Goal: Task Accomplishment & Management: Use online tool/utility

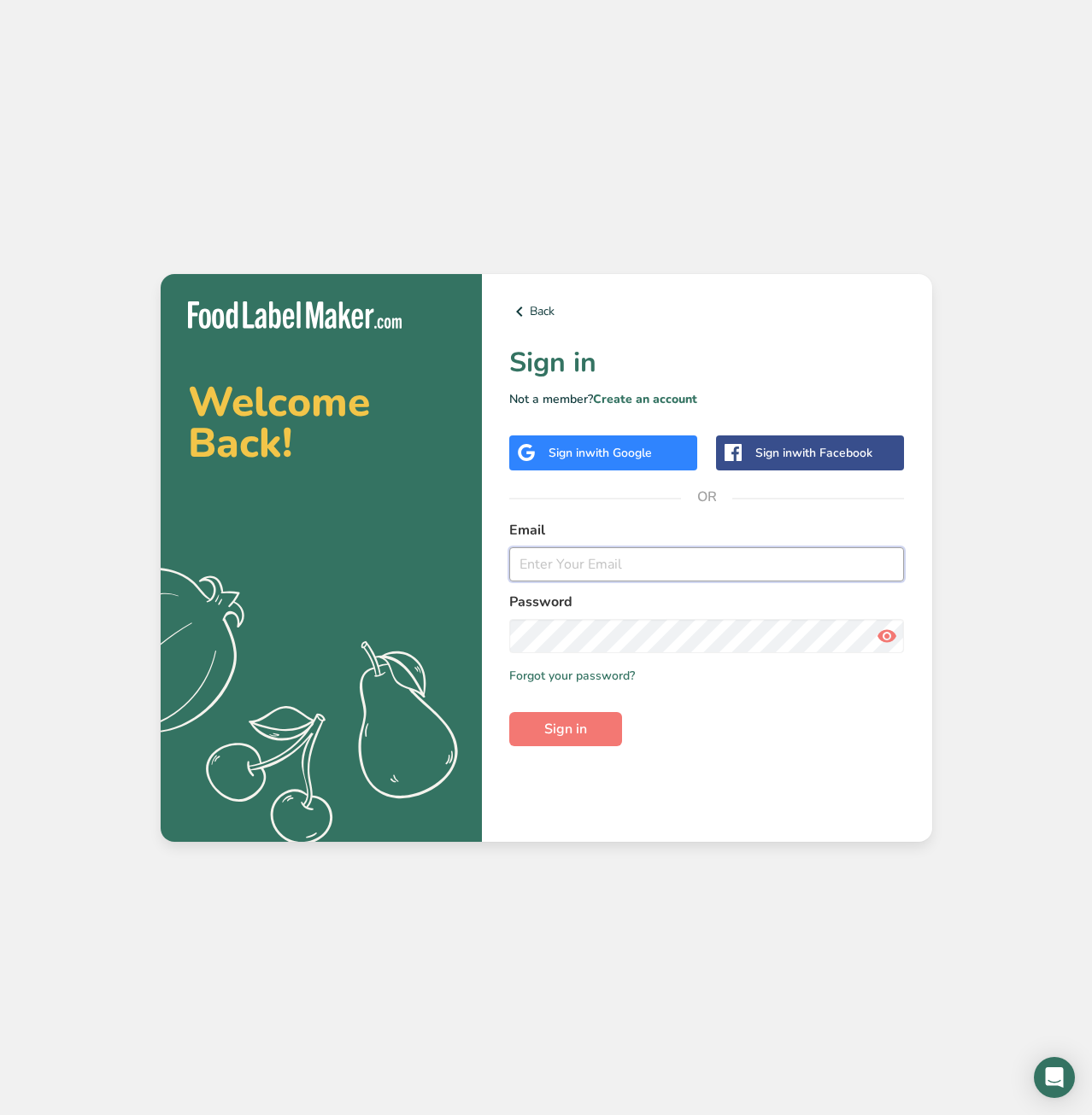
click at [557, 561] on input "email" at bounding box center [706, 564] width 395 height 34
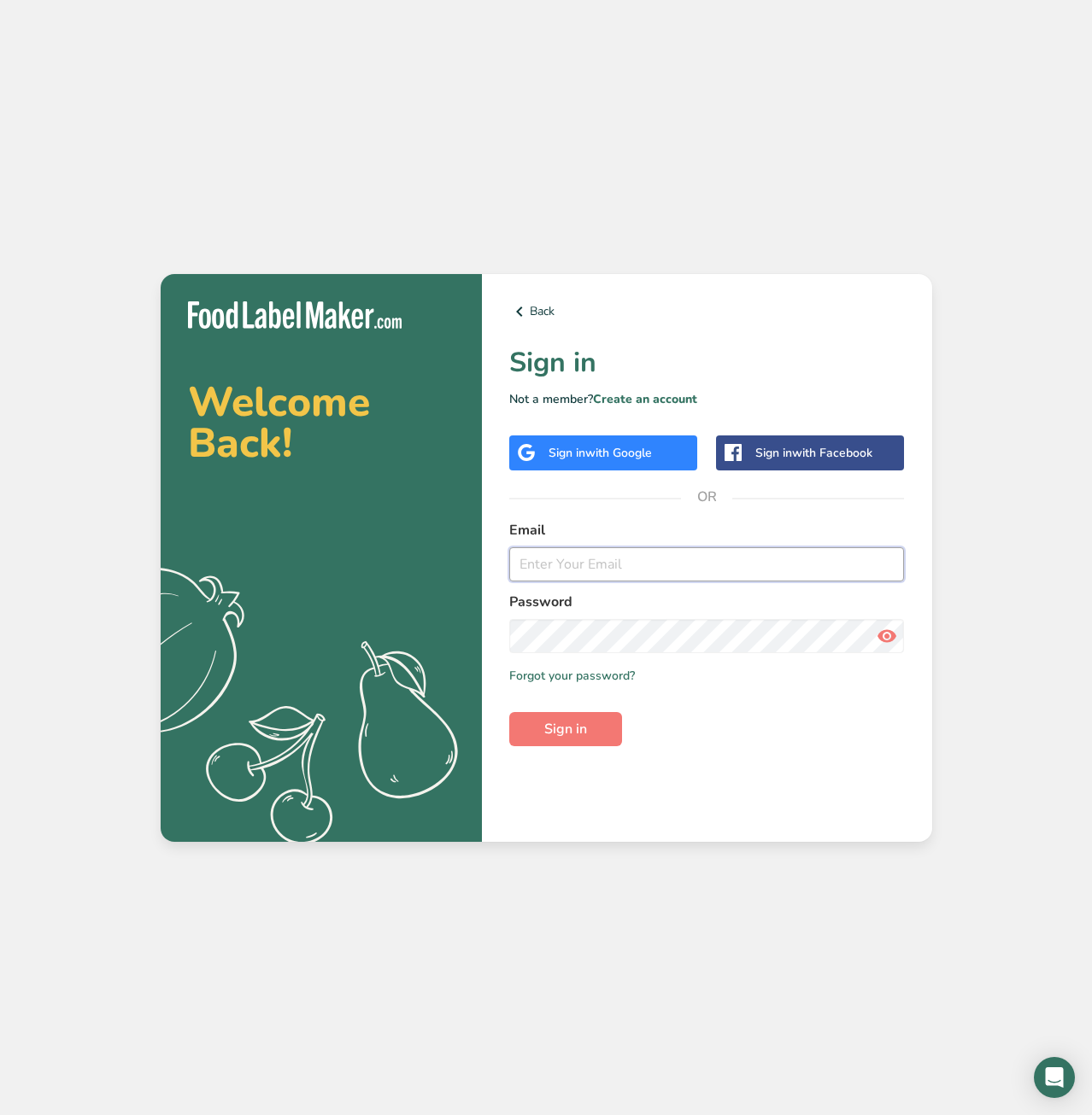
click at [620, 566] on input "email" at bounding box center [706, 564] width 395 height 34
click at [509, 712] on button "Sign in" at bounding box center [566, 729] width 113 height 34
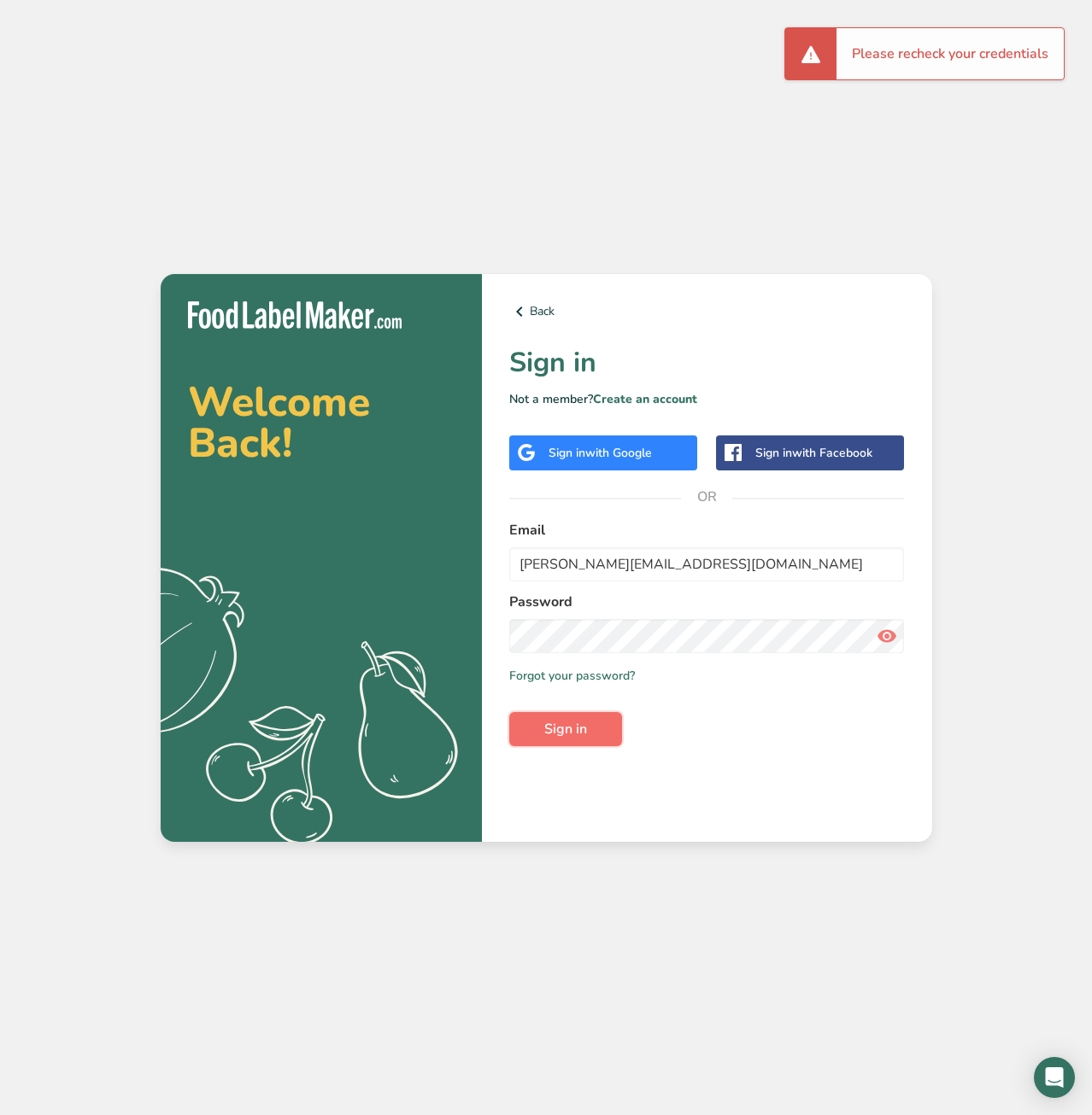
click at [589, 732] on button "Sign in" at bounding box center [566, 729] width 113 height 34
click at [698, 571] on input "michael@pythonified.com" at bounding box center [706, 564] width 395 height 34
drag, startPoint x: 698, startPoint y: 556, endPoint x: 467, endPoint y: 569, distance: 231.4
click at [509, 569] on input "michael@pythonified.com" at bounding box center [706, 564] width 395 height 34
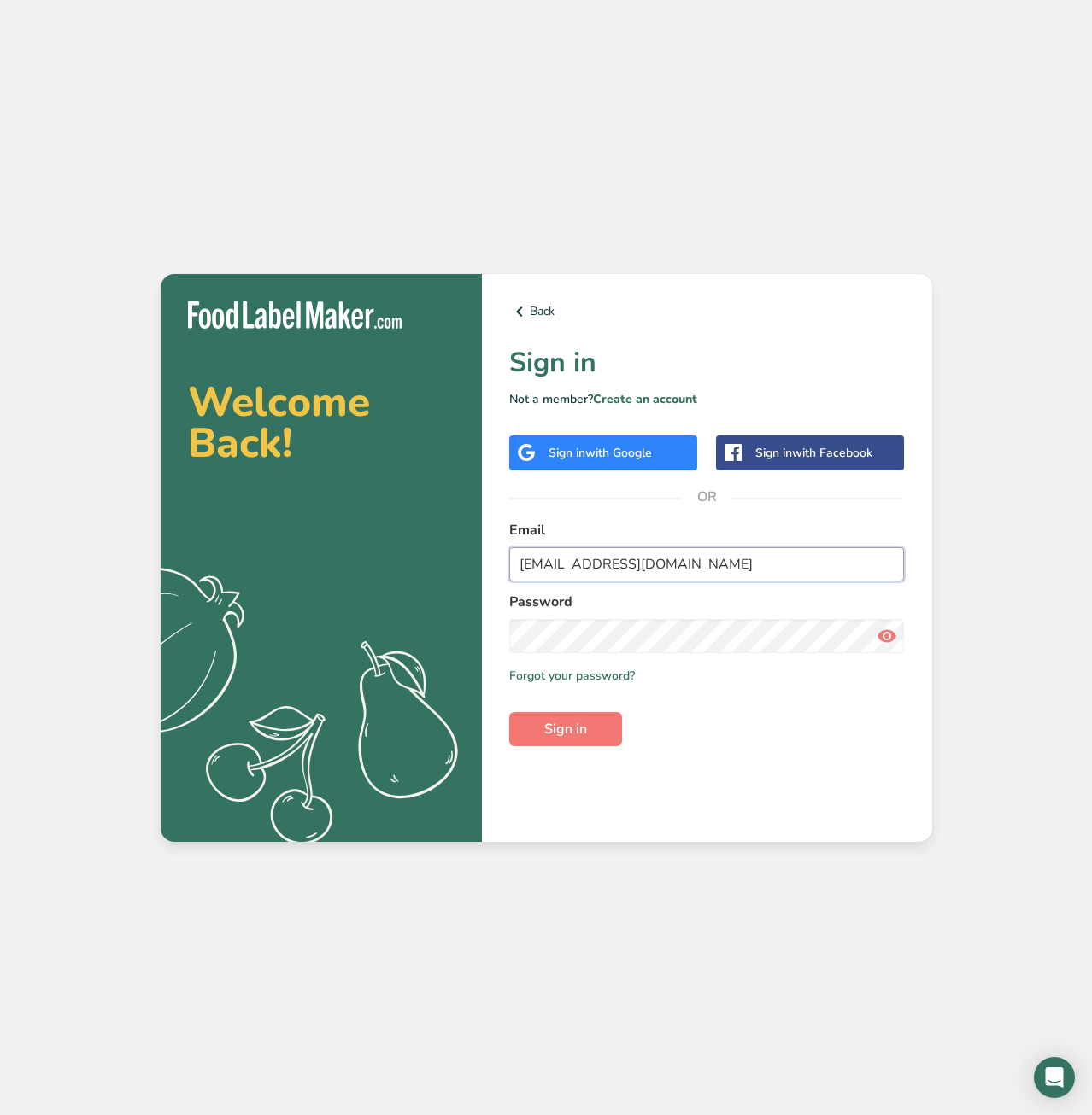
type input "support@crunch-n.com"
click at [509, 712] on button "Sign in" at bounding box center [566, 729] width 113 height 34
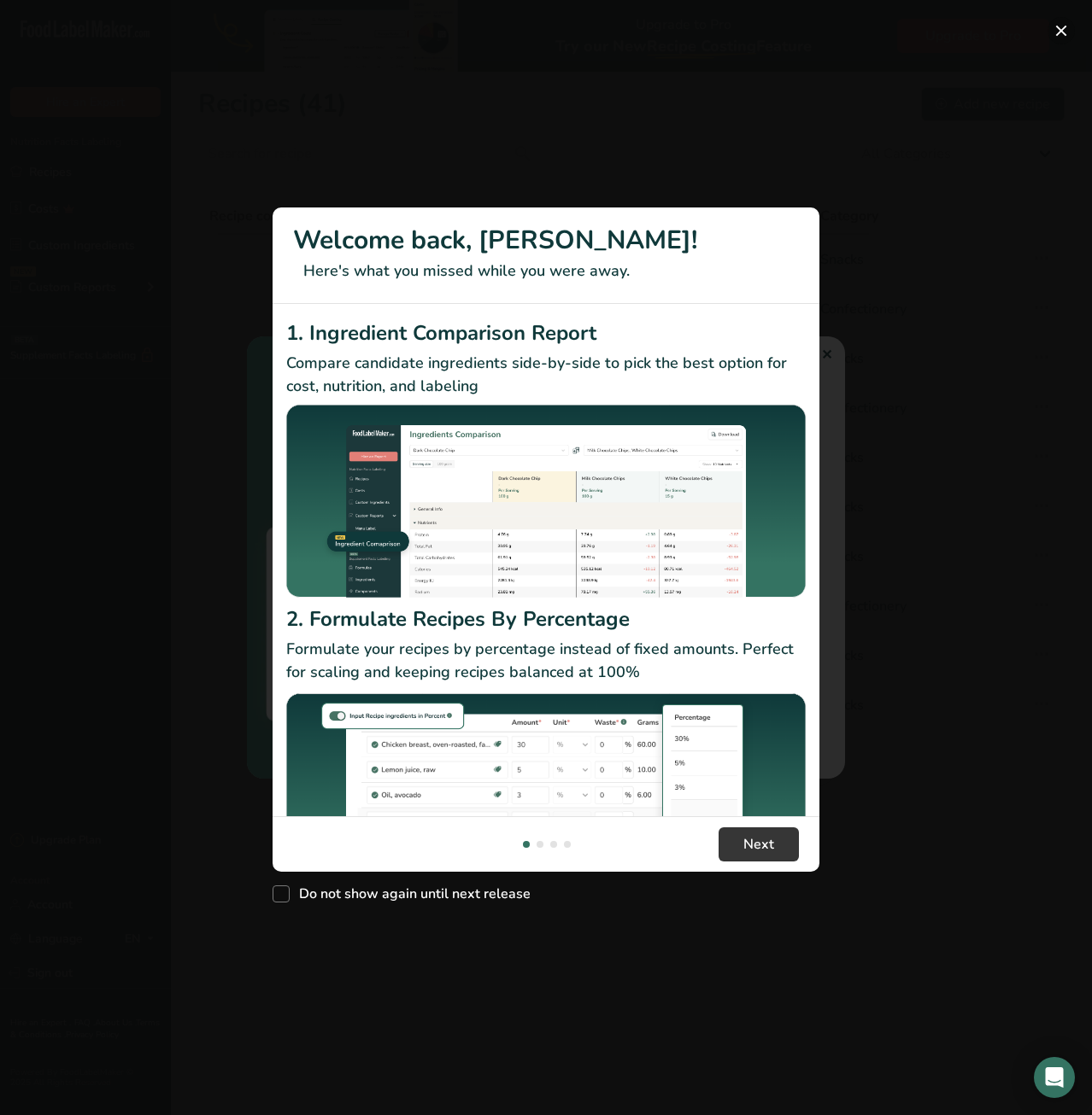
click at [1062, 32] on button "New Features" at bounding box center [1060, 30] width 27 height 27
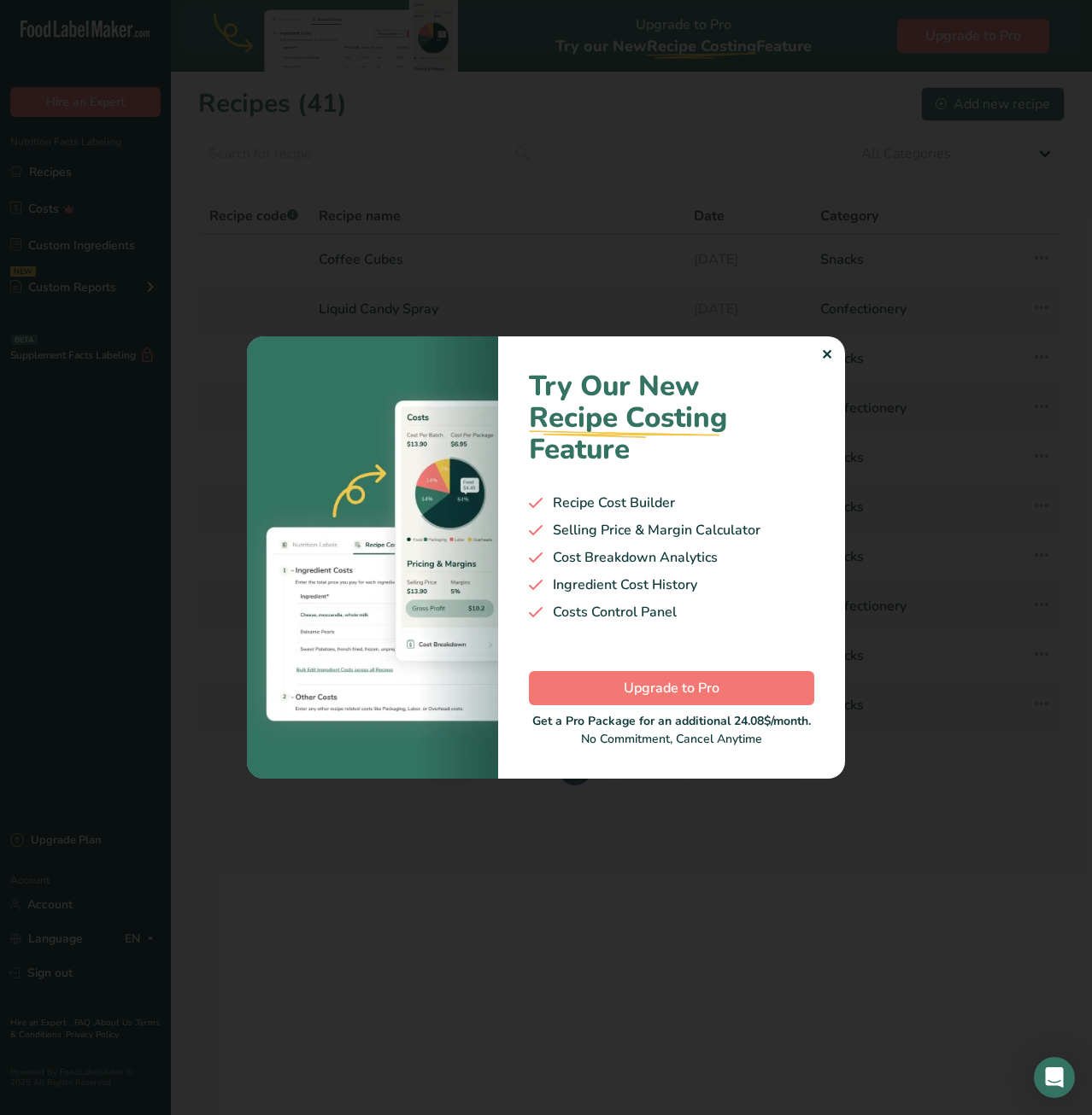
click at [828, 353] on div "✕" at bounding box center [826, 355] width 11 height 21
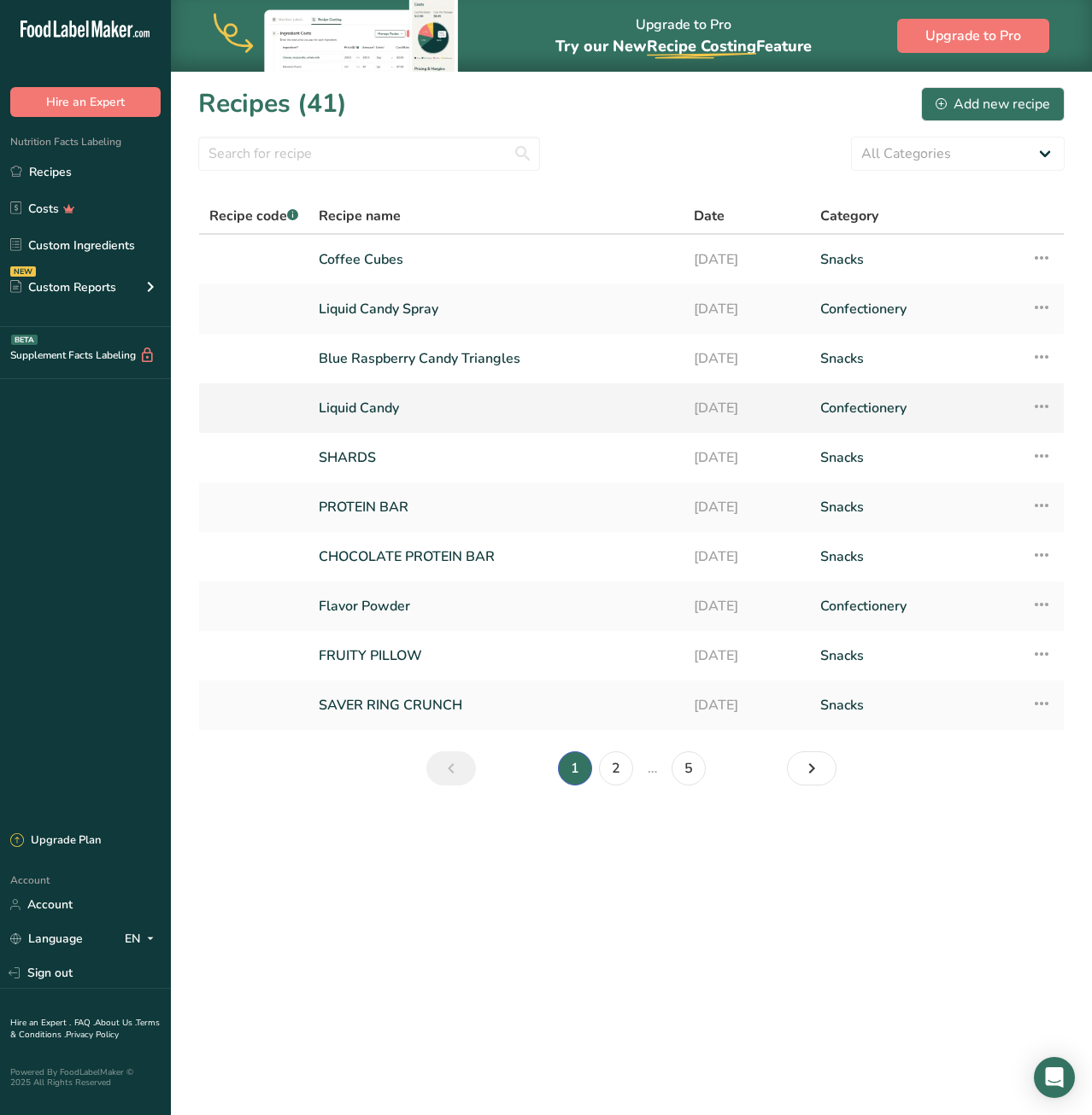
click at [375, 407] on link "Liquid Candy" at bounding box center [496, 407] width 354 height 36
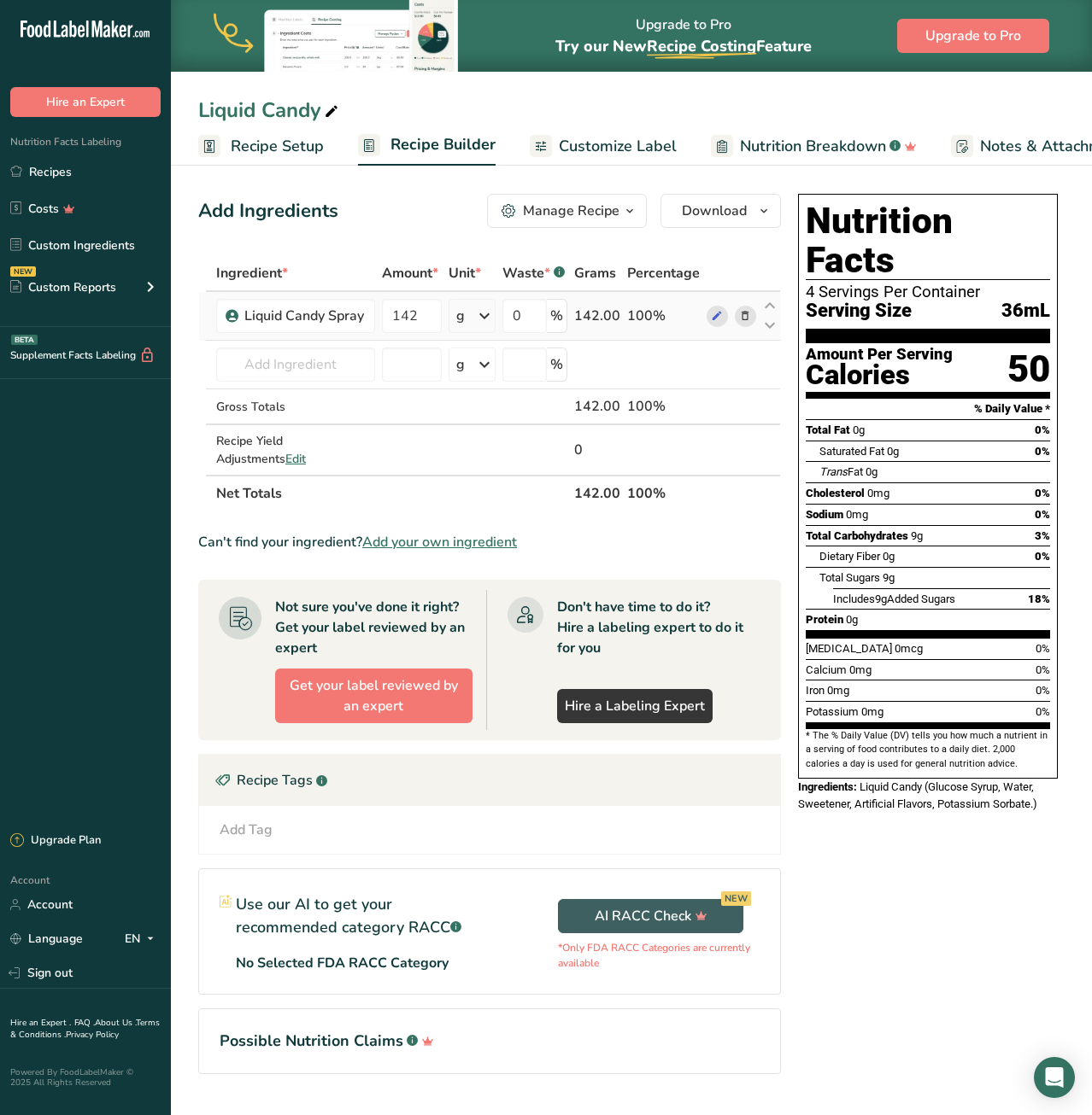
click at [479, 319] on icon at bounding box center [485, 315] width 21 height 30
click at [495, 534] on div "mL" at bounding box center [530, 531] width 129 height 18
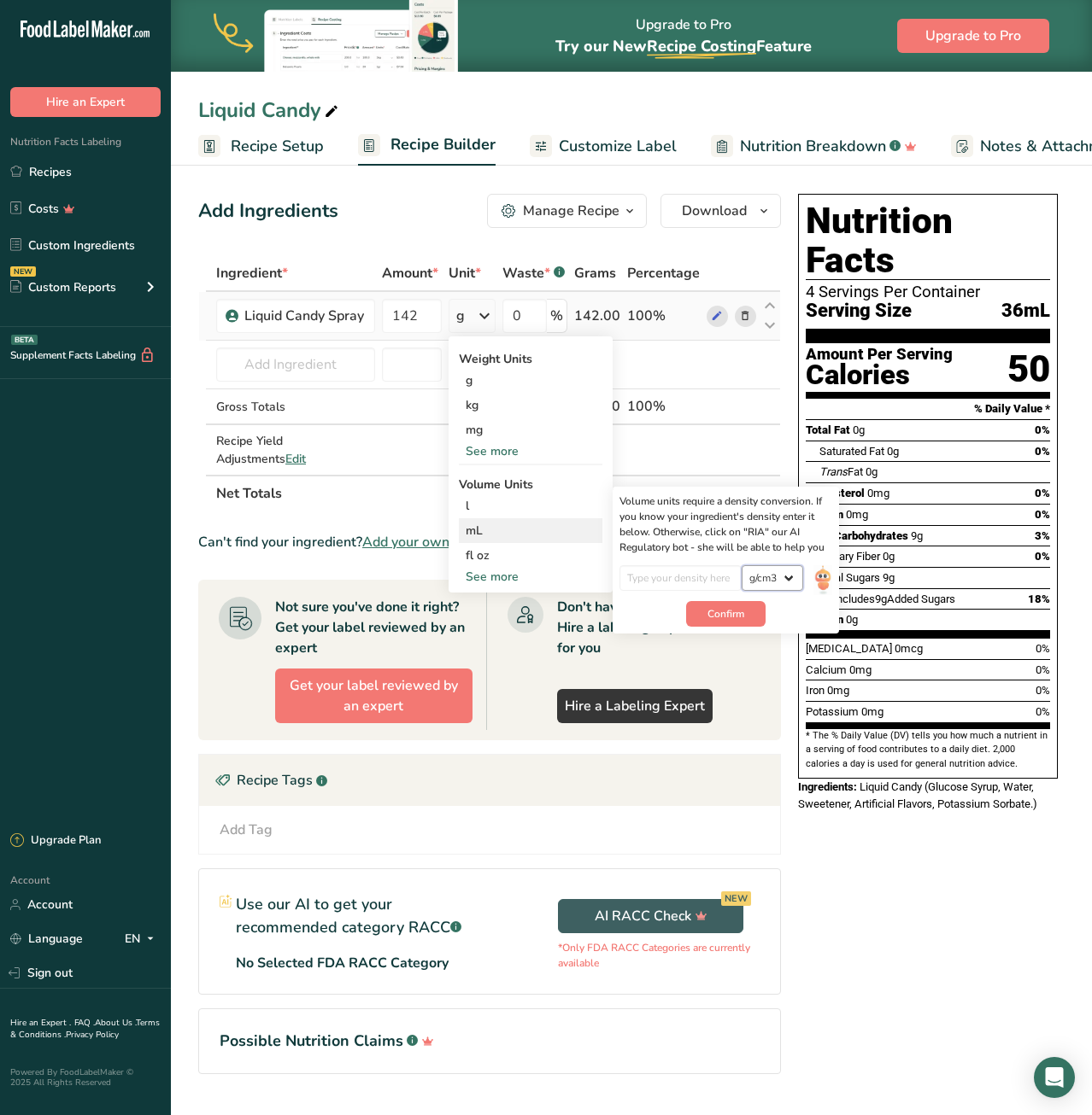
click at [741, 565] on select "lb/ft3 g/cm3" at bounding box center [771, 577] width 62 height 25
drag, startPoint x: 782, startPoint y: 584, endPoint x: 895, endPoint y: 833, distance: 273.4
click at [892, 828] on div "Nutrition Facts 4 Servings Per Container Serving Size 36mL Amount Per Serving C…" at bounding box center [927, 657] width 274 height 941
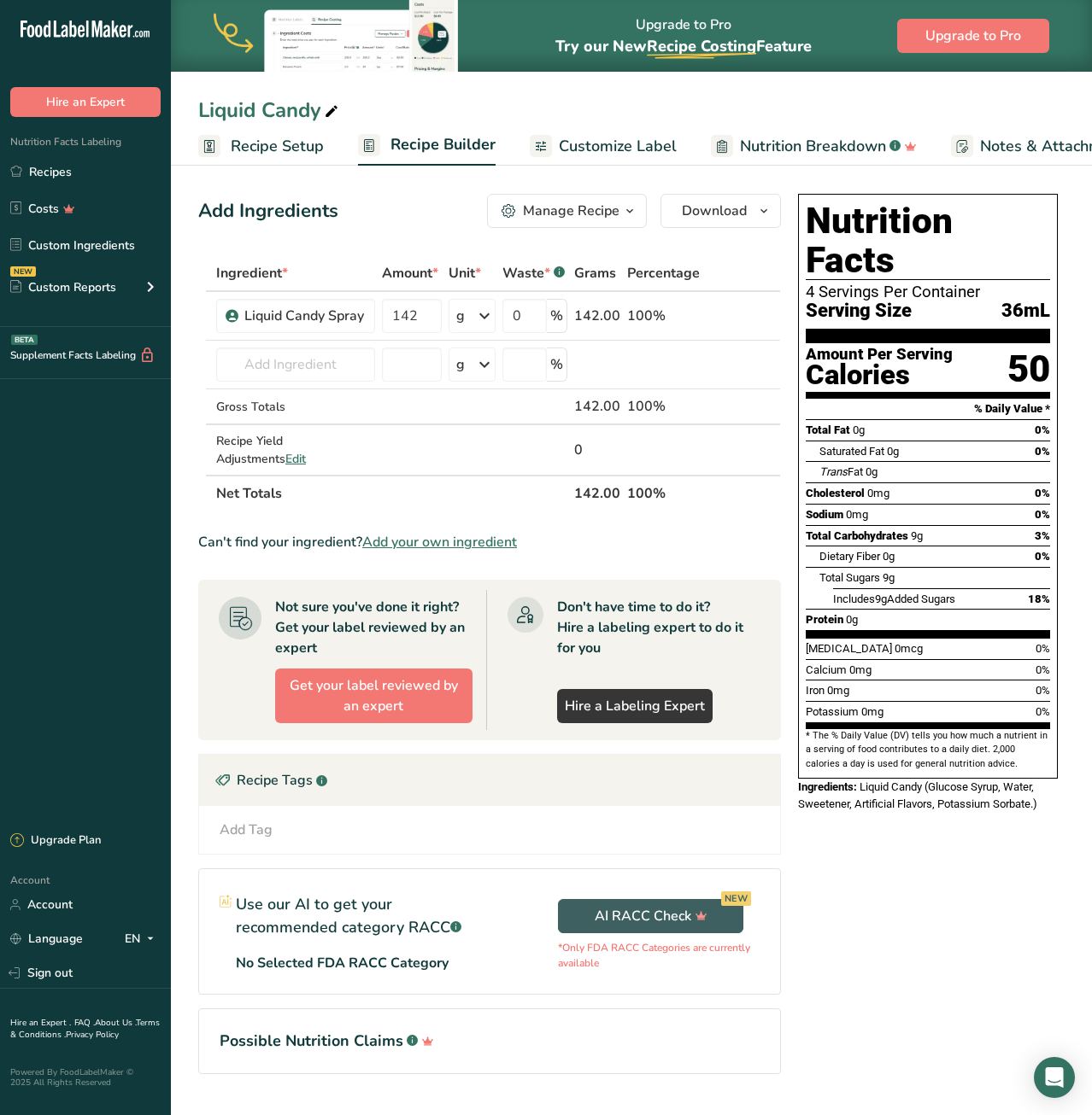
click at [895, 833] on div "Nutrition Facts 4 Servings Per Container Serving Size 36mL Amount Per Serving C…" at bounding box center [927, 657] width 274 height 941
click at [483, 321] on icon at bounding box center [485, 315] width 21 height 30
click at [486, 450] on div "See more" at bounding box center [530, 451] width 143 height 18
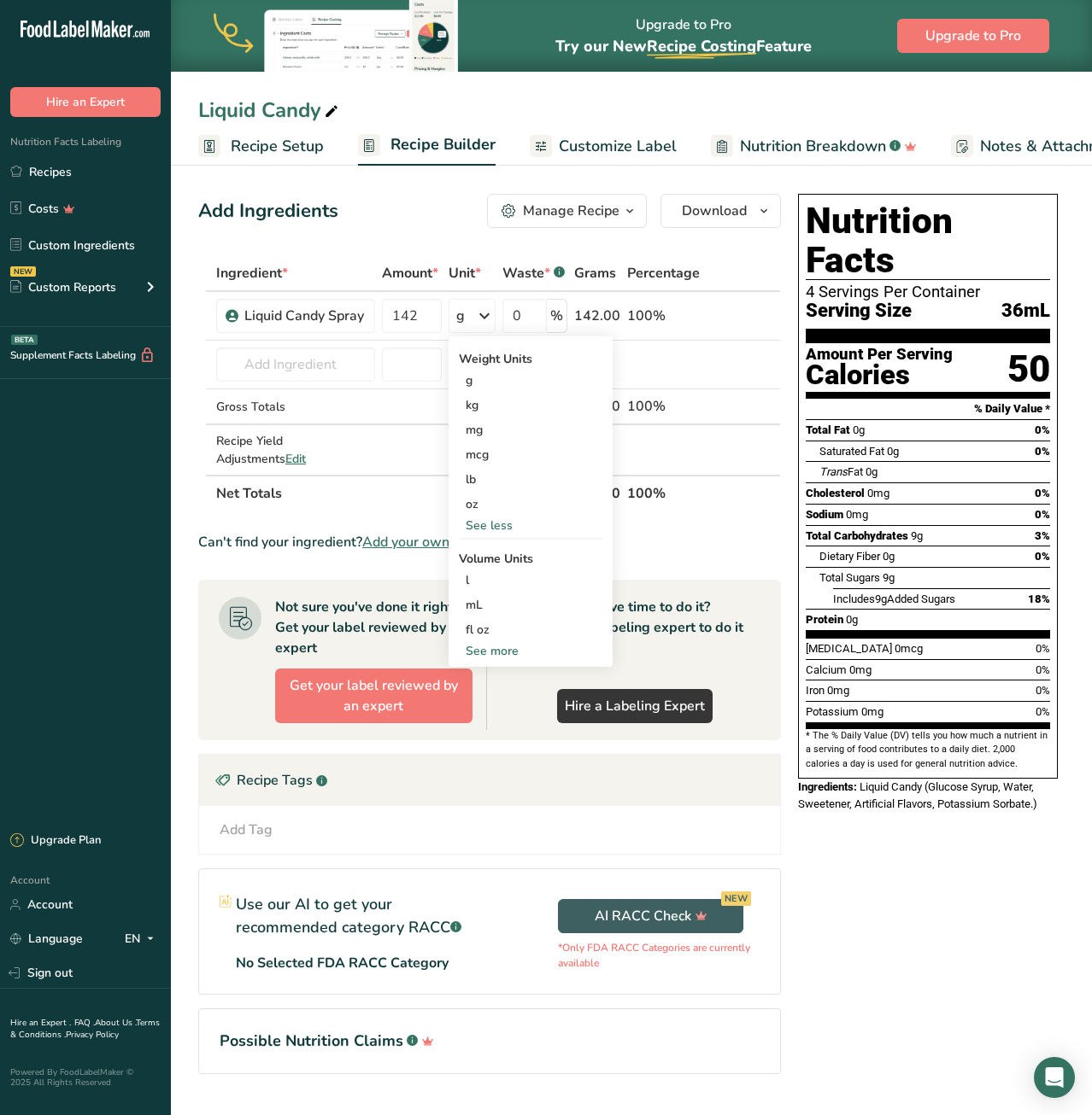
click at [978, 926] on div "Nutrition Facts 4 Servings Per Container Serving Size 36mL Amount Per Serving C…" at bounding box center [927, 657] width 274 height 941
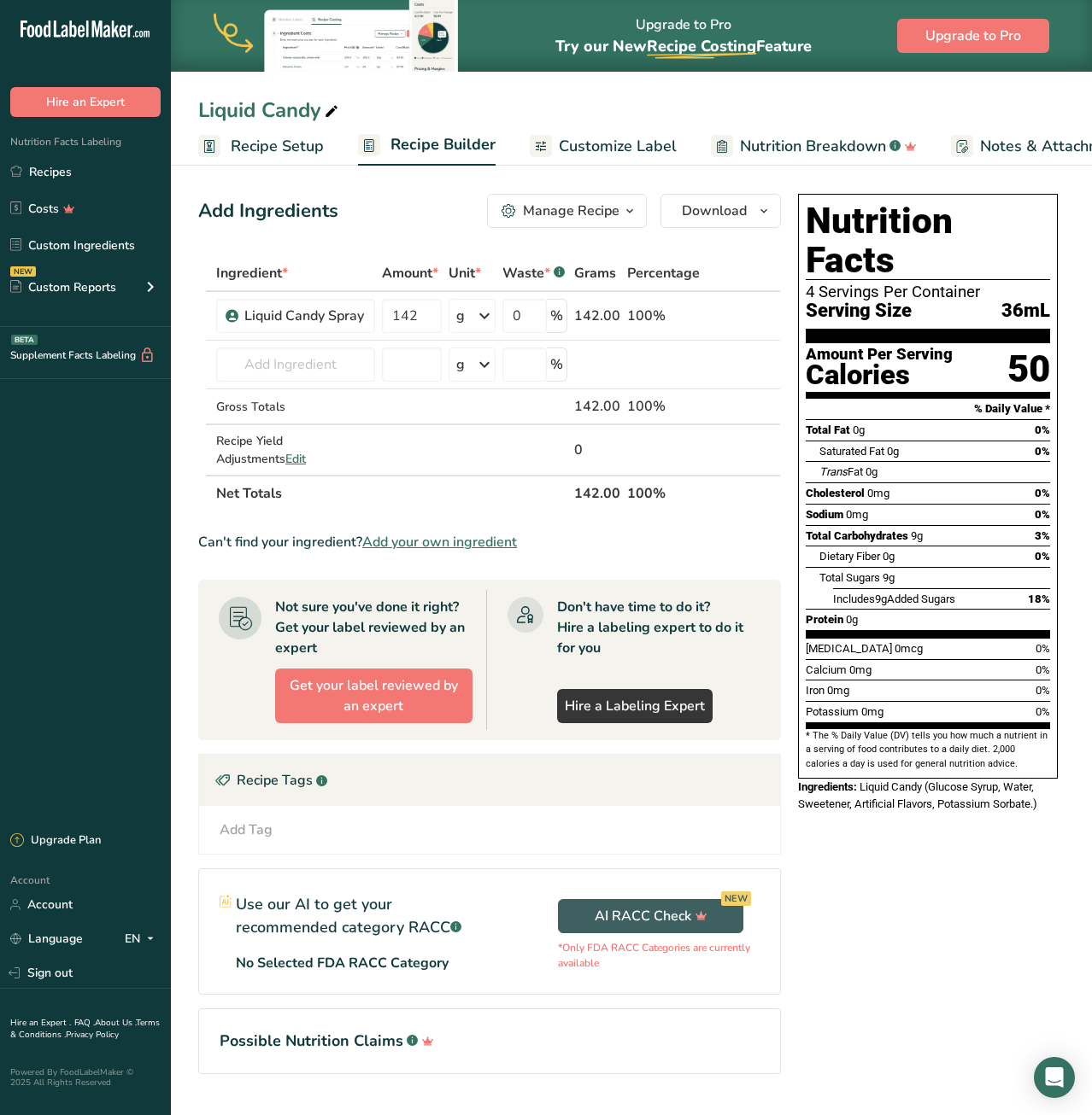
click at [978, 926] on div "Nutrition Facts 4 Servings Per Container Serving Size 36mL Amount Per Serving C…" at bounding box center [927, 657] width 274 height 941
click at [600, 151] on span "Customize Label" at bounding box center [618, 146] width 118 height 23
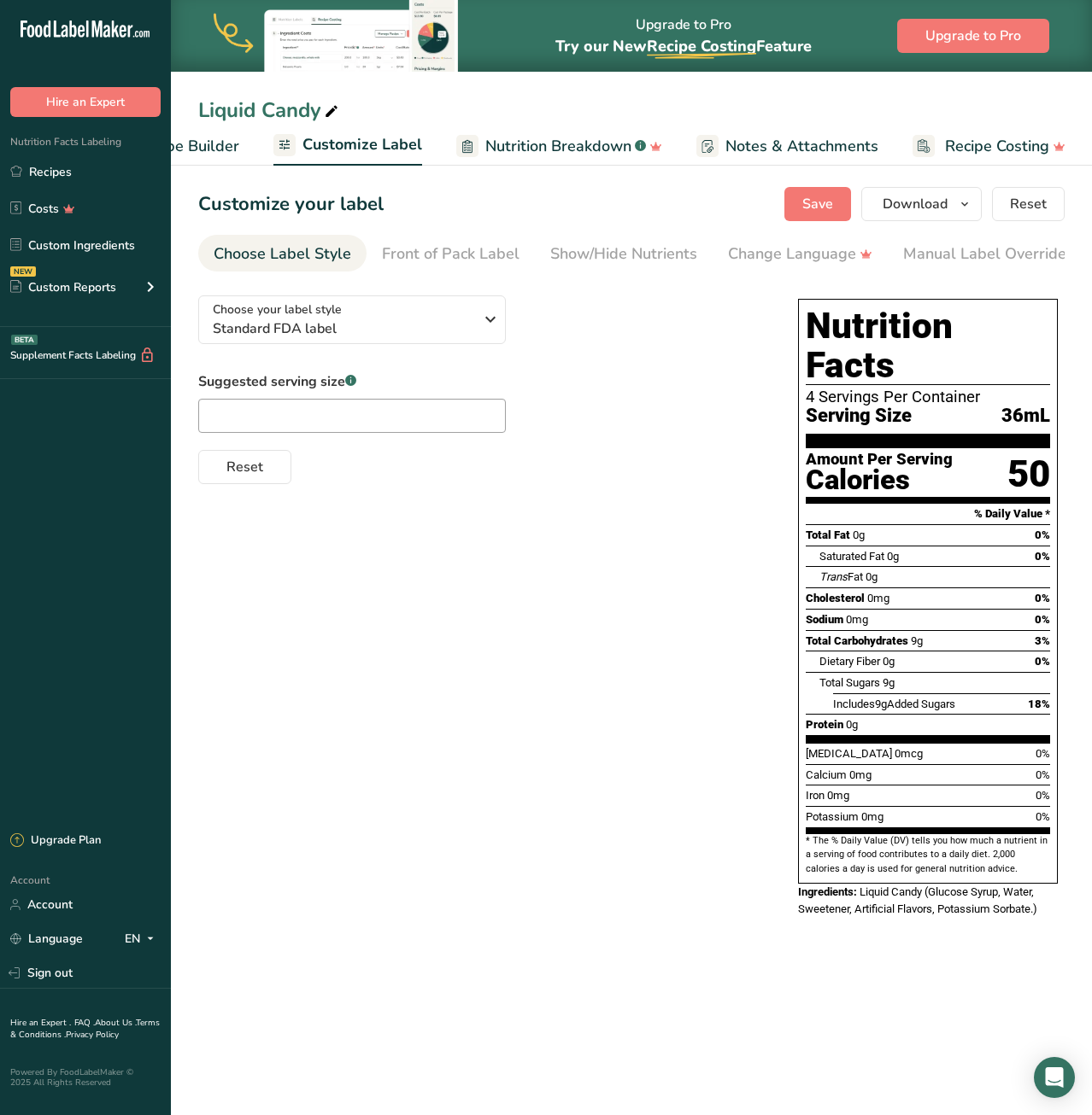
scroll to position [0, 255]
click at [342, 326] on span "Standard FDA label" at bounding box center [343, 329] width 261 height 21
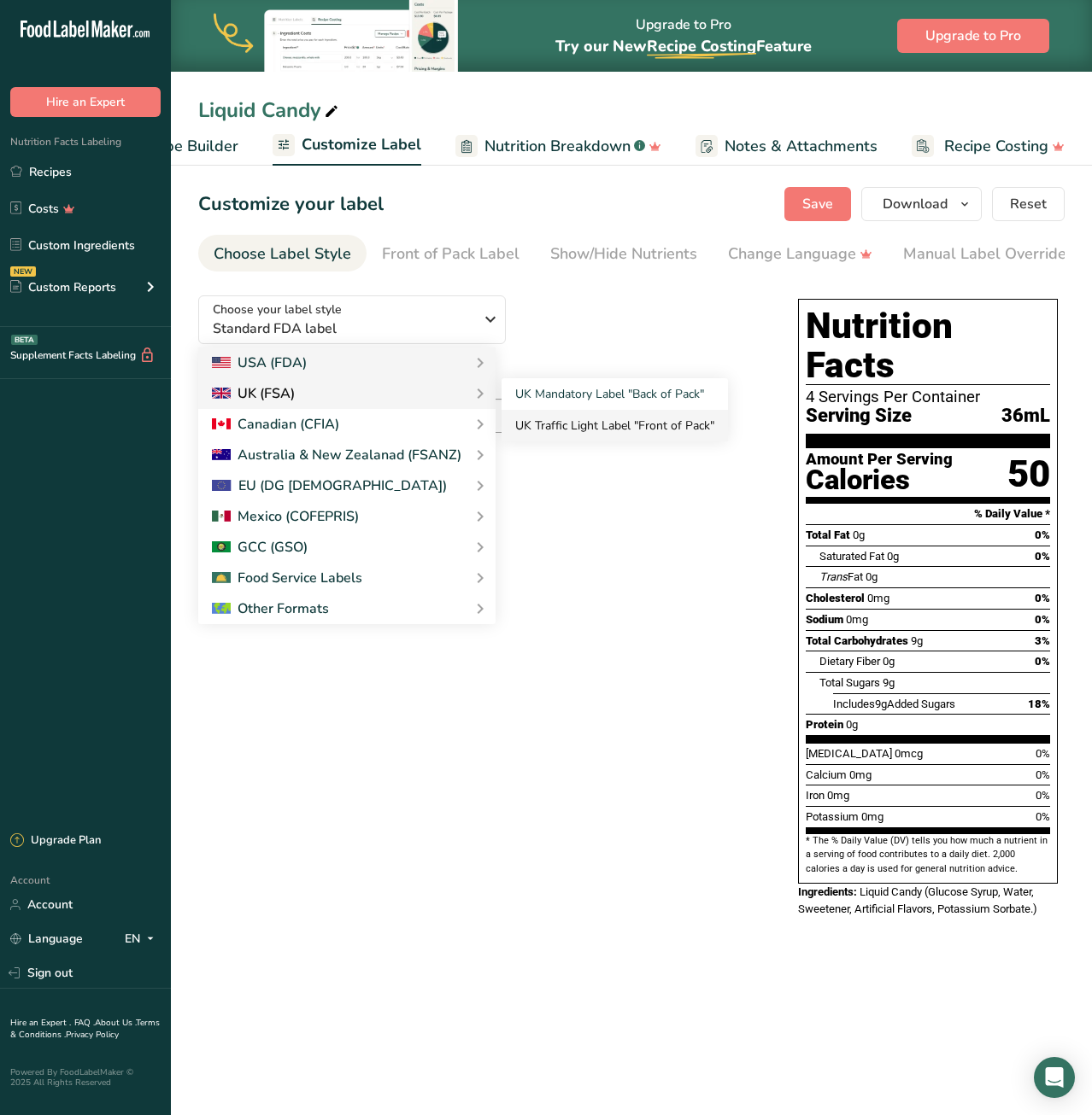
click at [559, 422] on link "UK Traffic Light Label "Front of Pack"" at bounding box center [614, 426] width 227 height 31
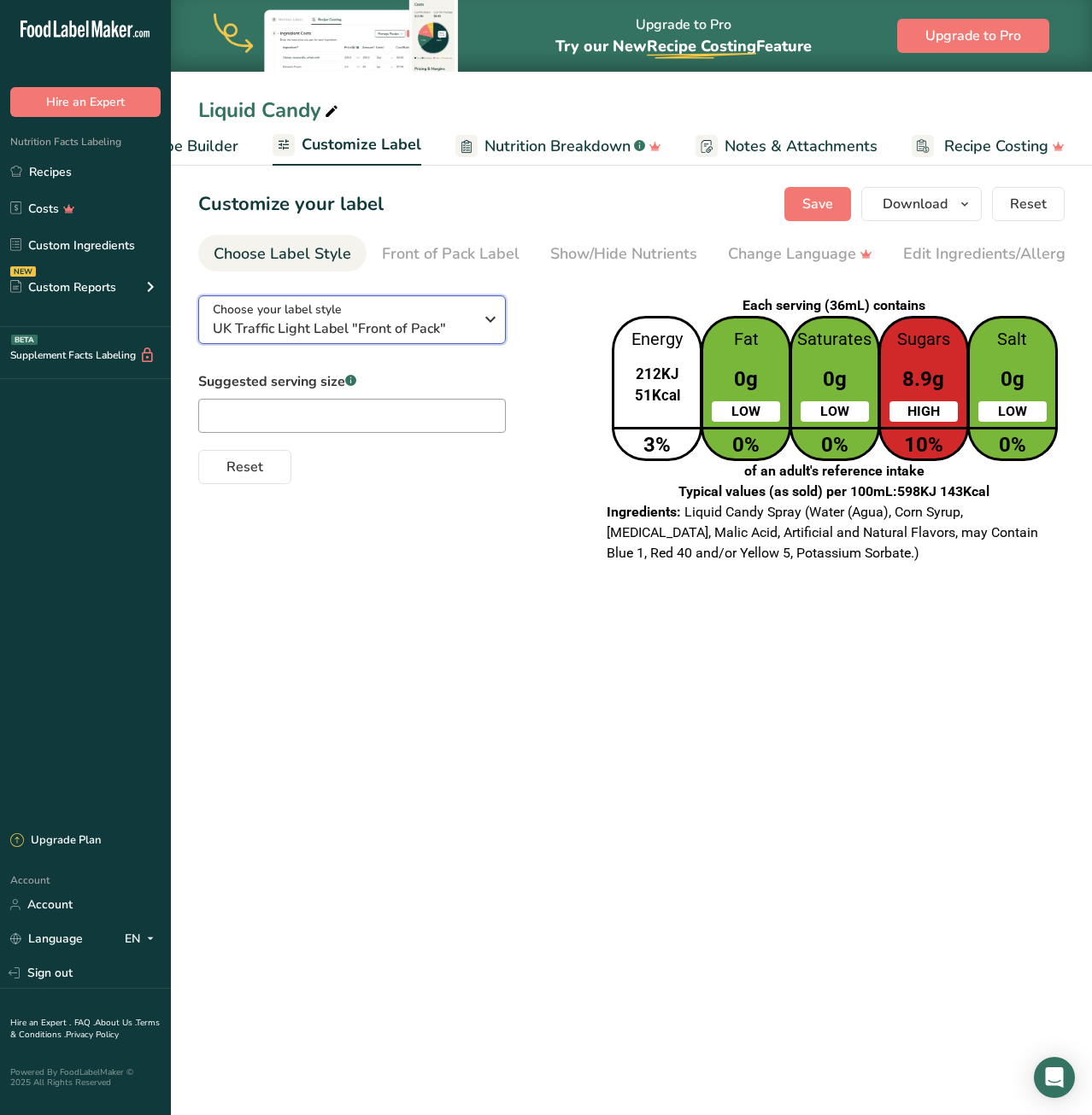
click at [434, 332] on span "UK Traffic Light Label "Front of Pack"" at bounding box center [343, 329] width 261 height 21
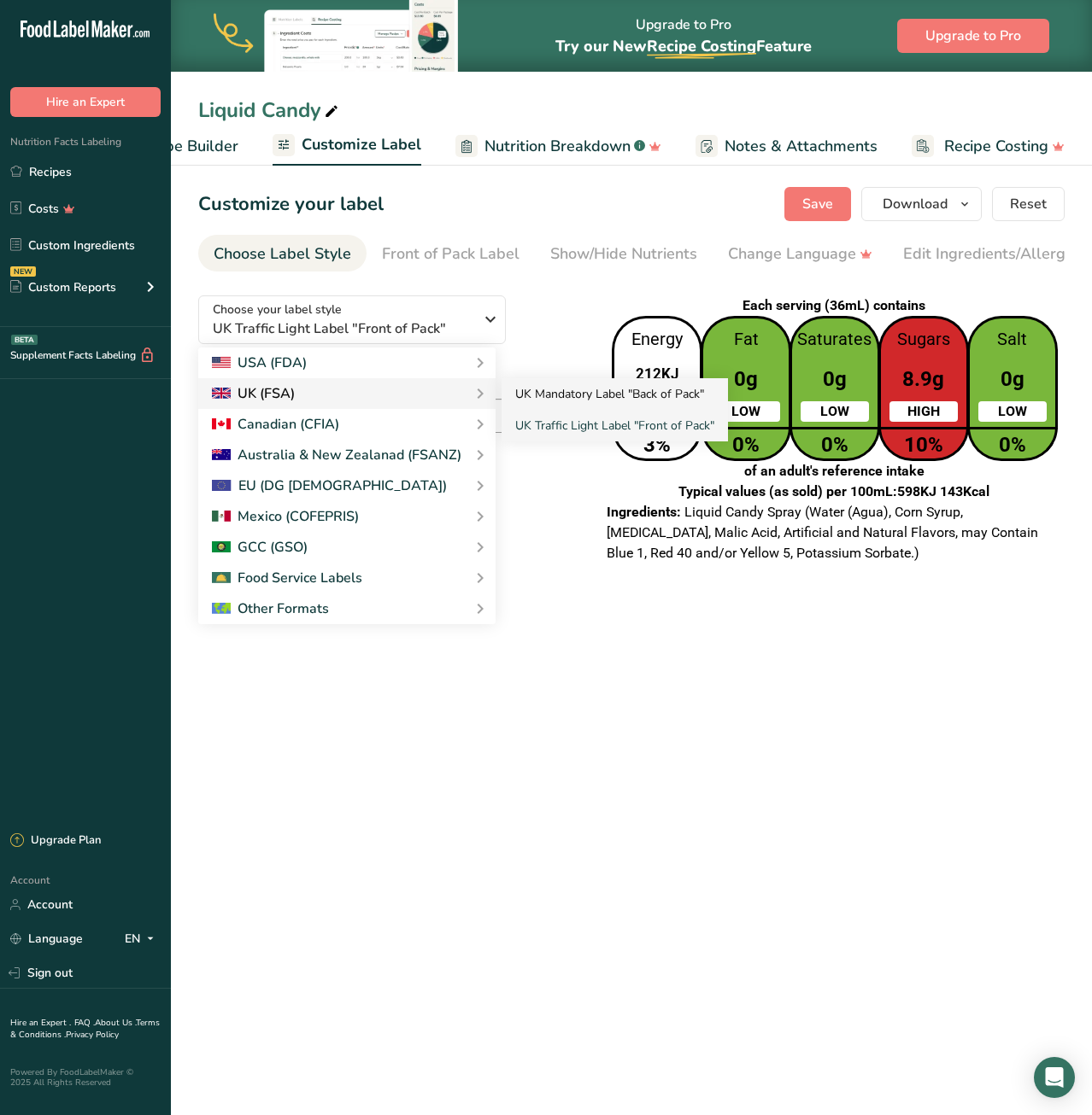
click at [553, 387] on link "UK Mandatory Label "Back of Pack"" at bounding box center [614, 394] width 227 height 31
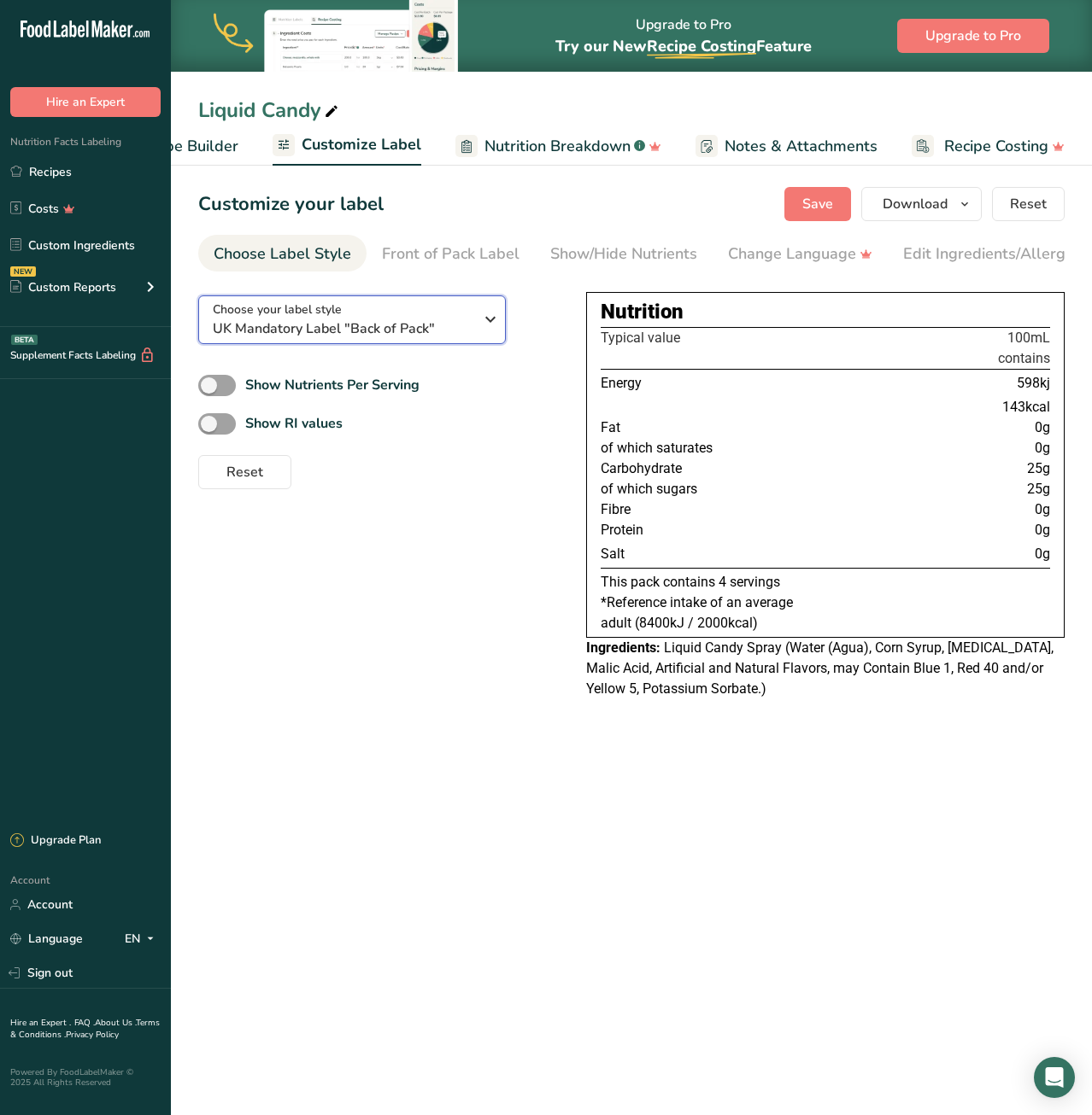
click at [334, 328] on span "UK Mandatory Label "Back of Pack"" at bounding box center [343, 329] width 261 height 21
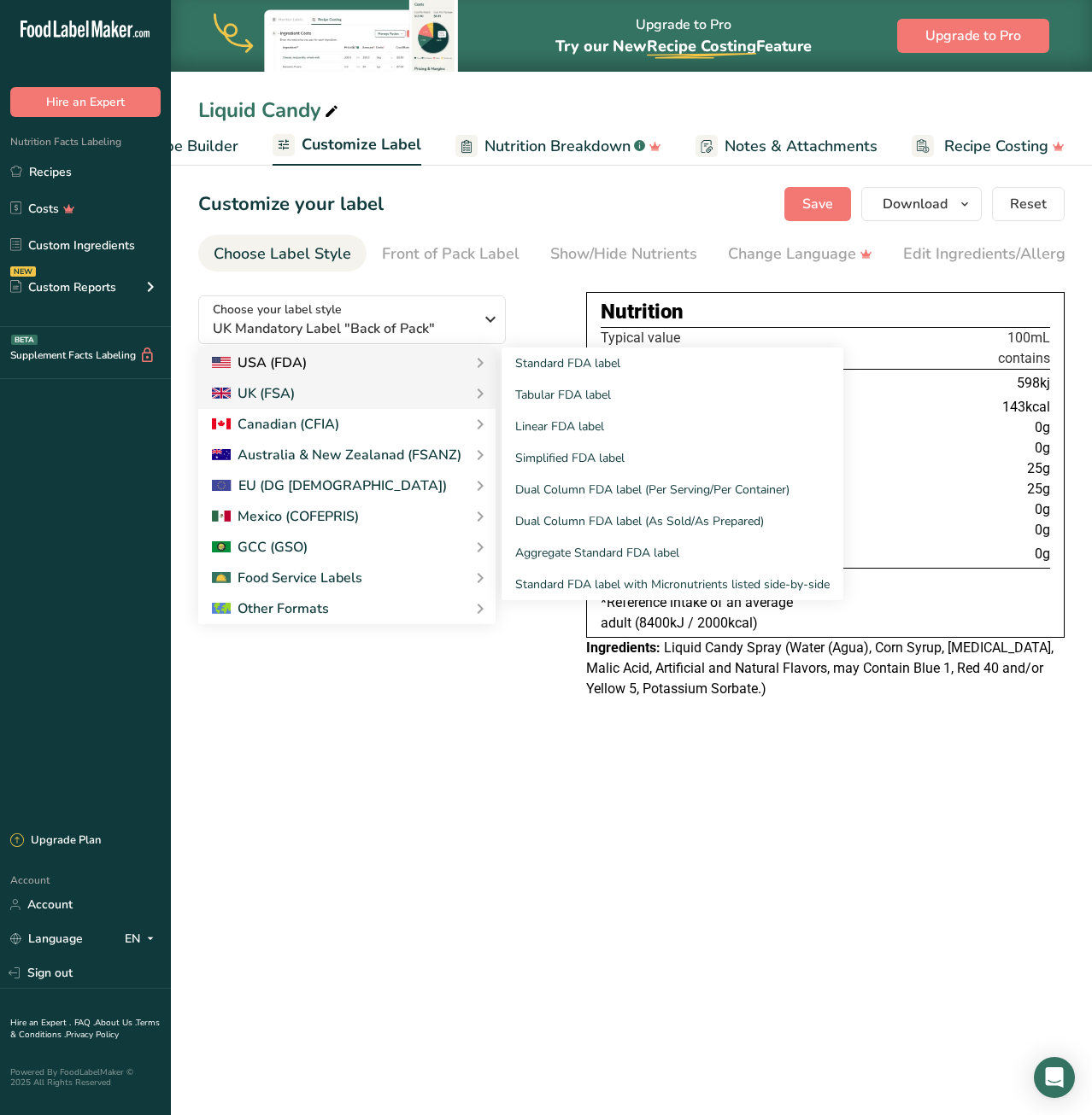
click at [314, 360] on div "USA (FDA)" at bounding box center [347, 363] width 270 height 21
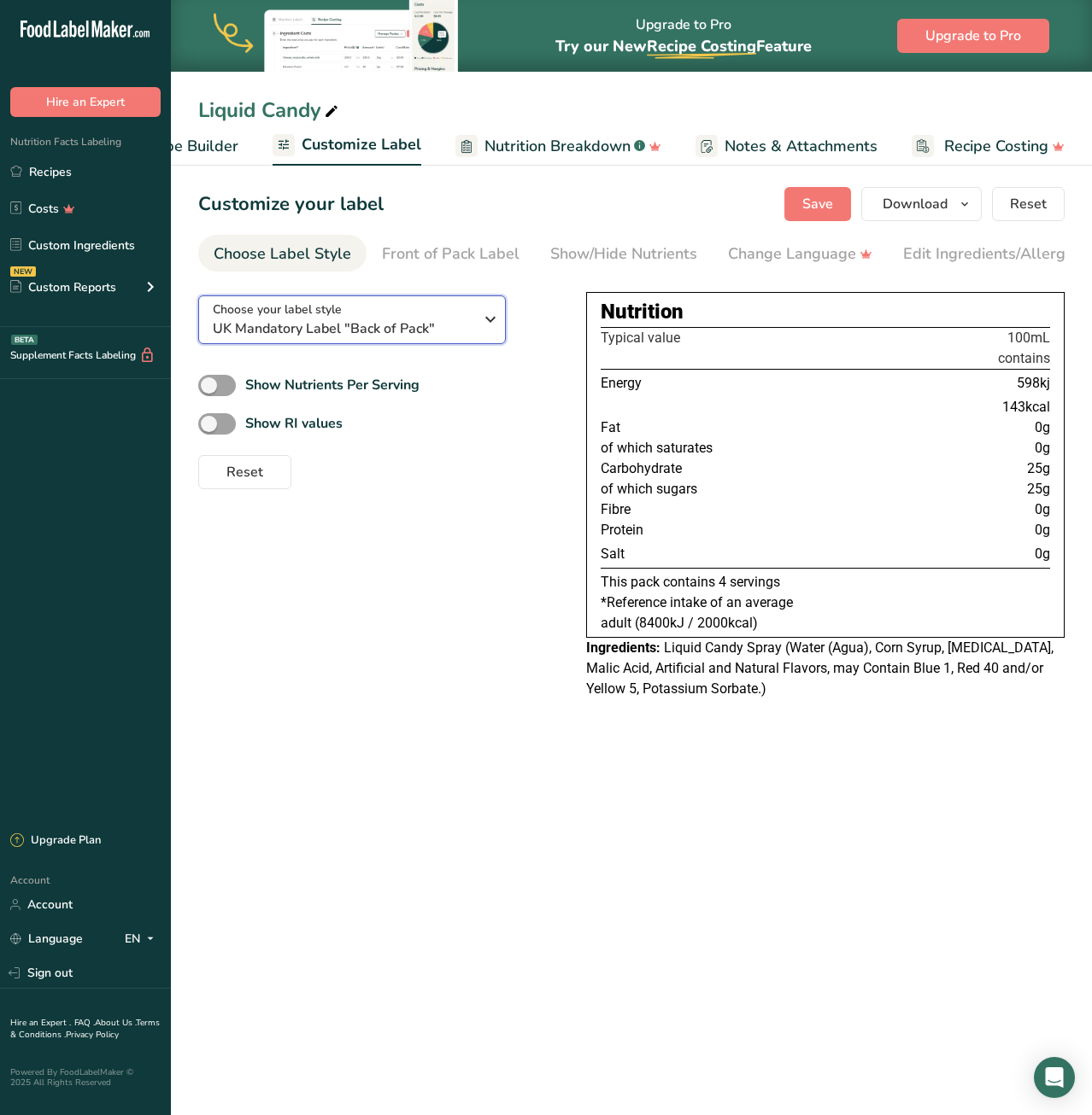
click at [367, 331] on span "UK Mandatory Label "Back of Pack"" at bounding box center [343, 329] width 261 height 21
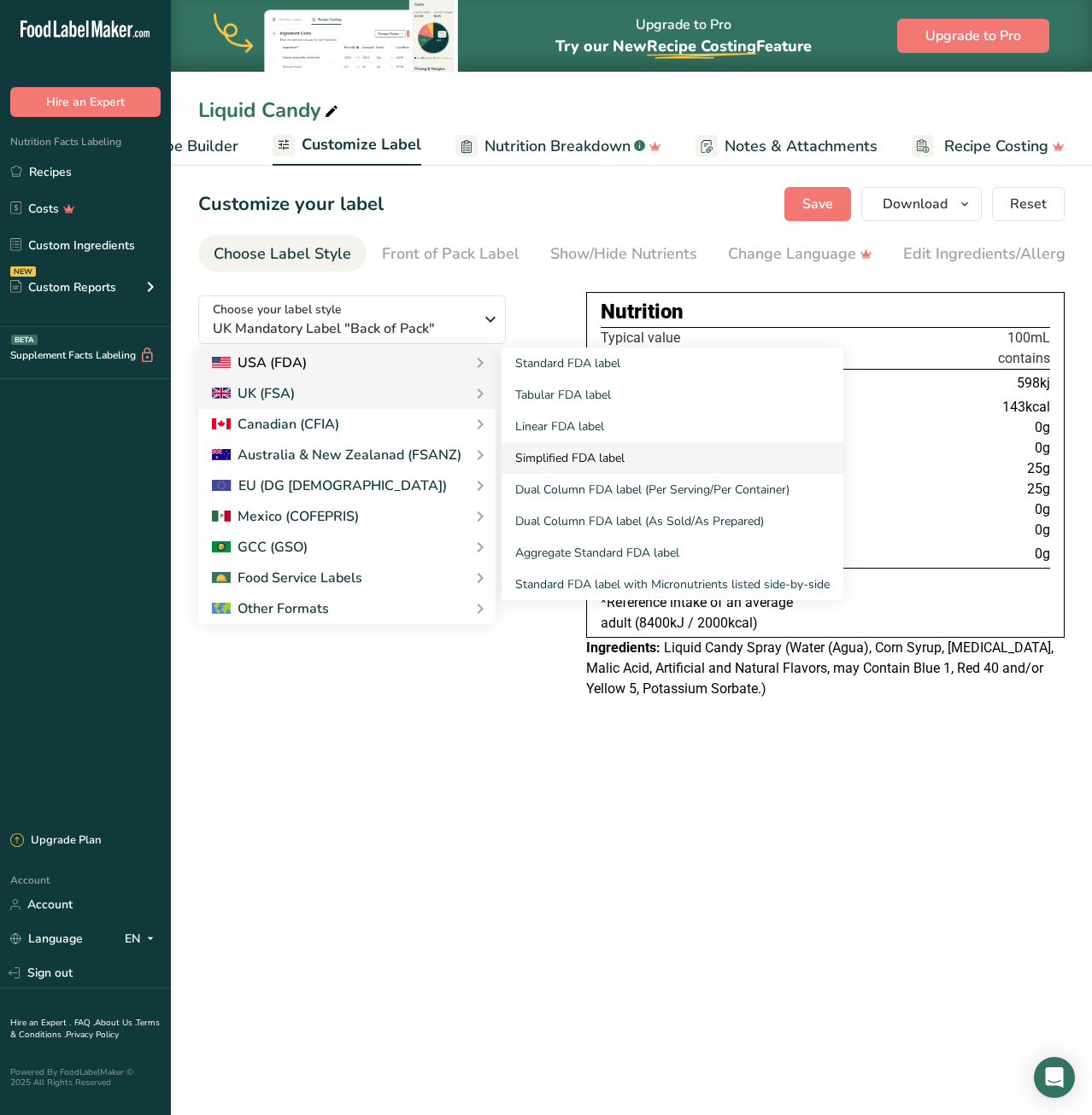
click at [559, 459] on link "Simplified FDA label" at bounding box center [672, 458] width 341 height 31
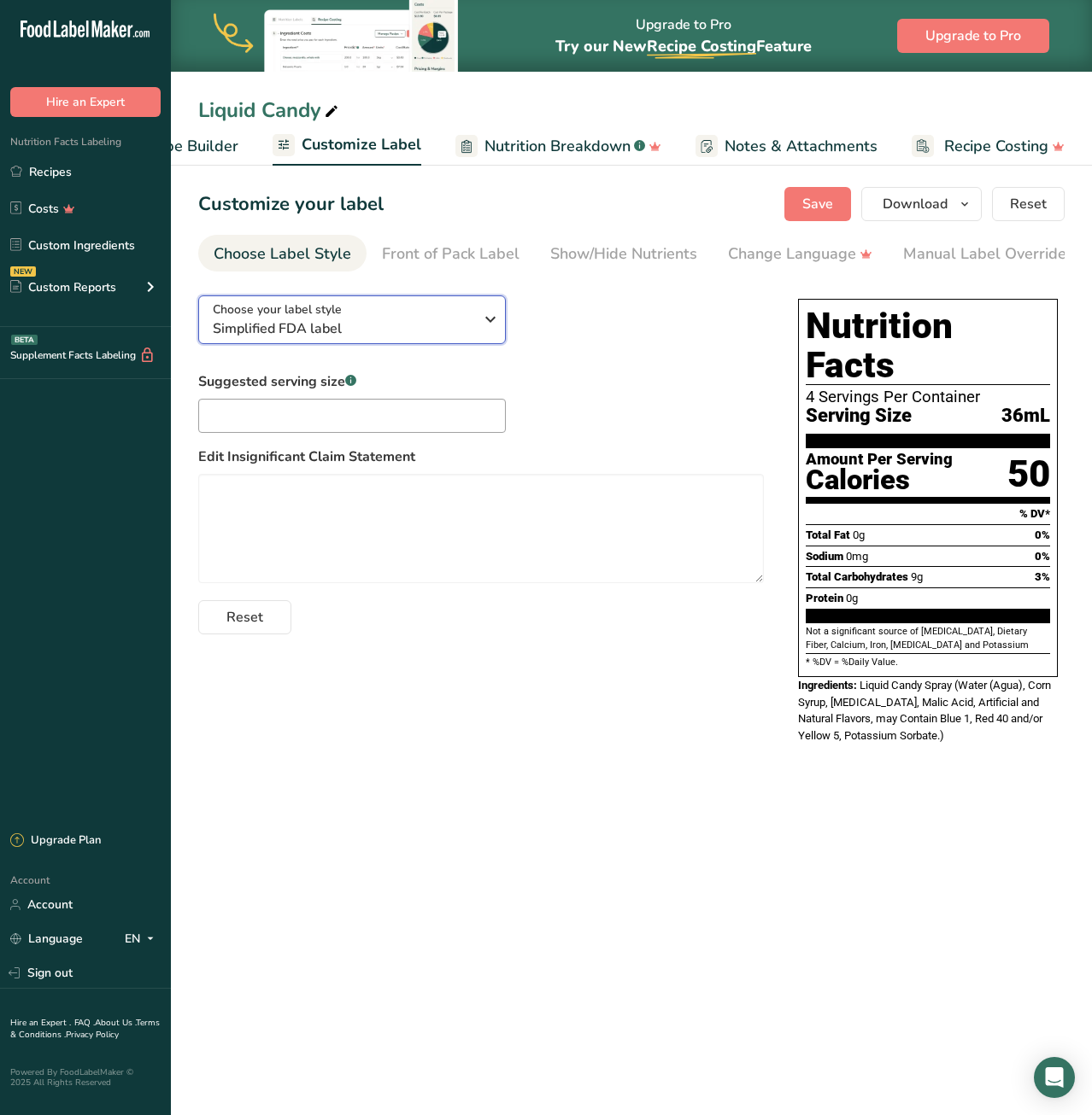
click at [326, 321] on span "Simplified FDA label" at bounding box center [343, 329] width 261 height 21
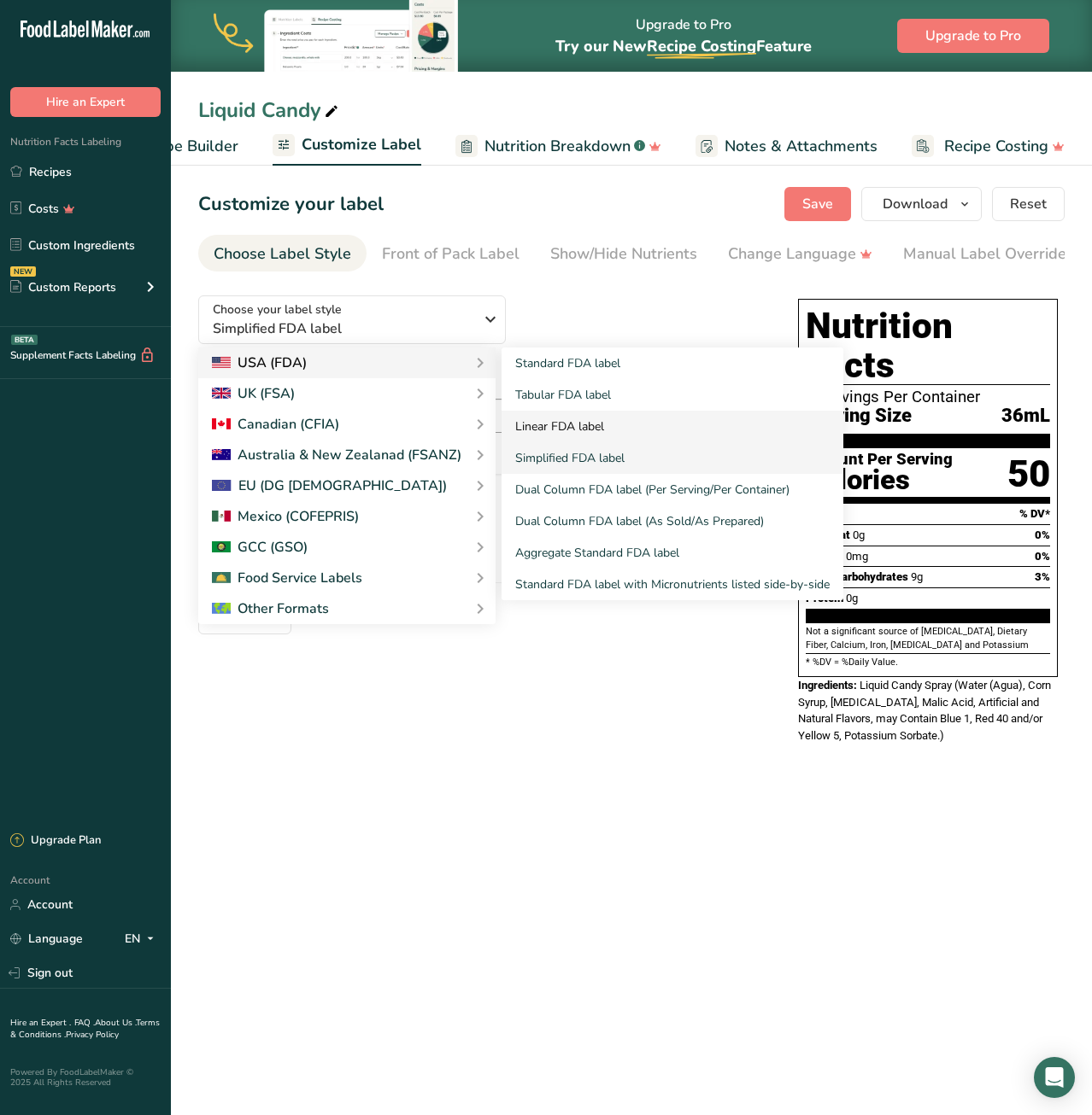
click at [557, 425] on link "Linear FDA label" at bounding box center [672, 426] width 341 height 31
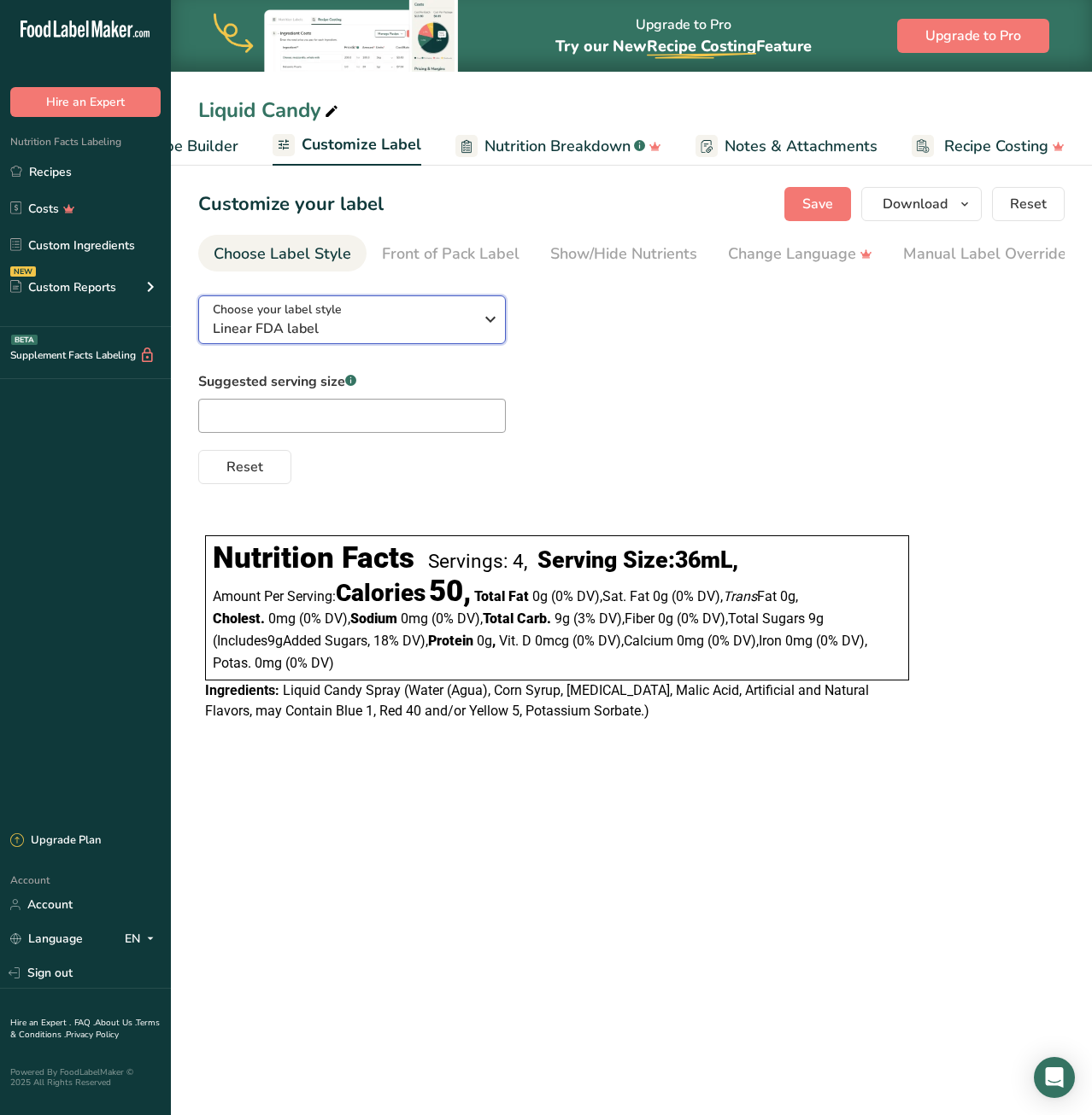
click at [318, 321] on span "Linear FDA label" at bounding box center [343, 329] width 261 height 21
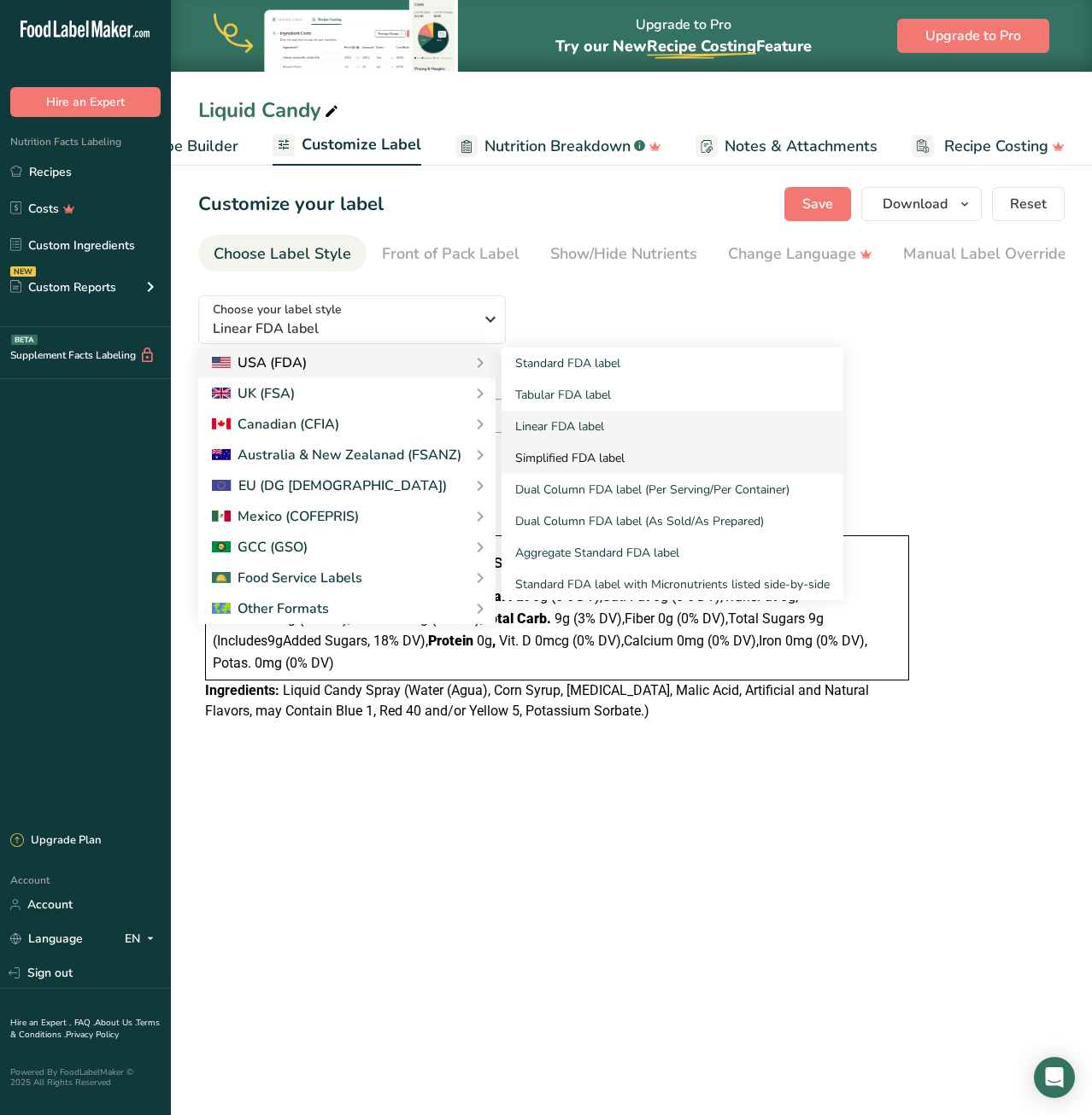
click at [559, 462] on link "Simplified FDA label" at bounding box center [672, 458] width 341 height 31
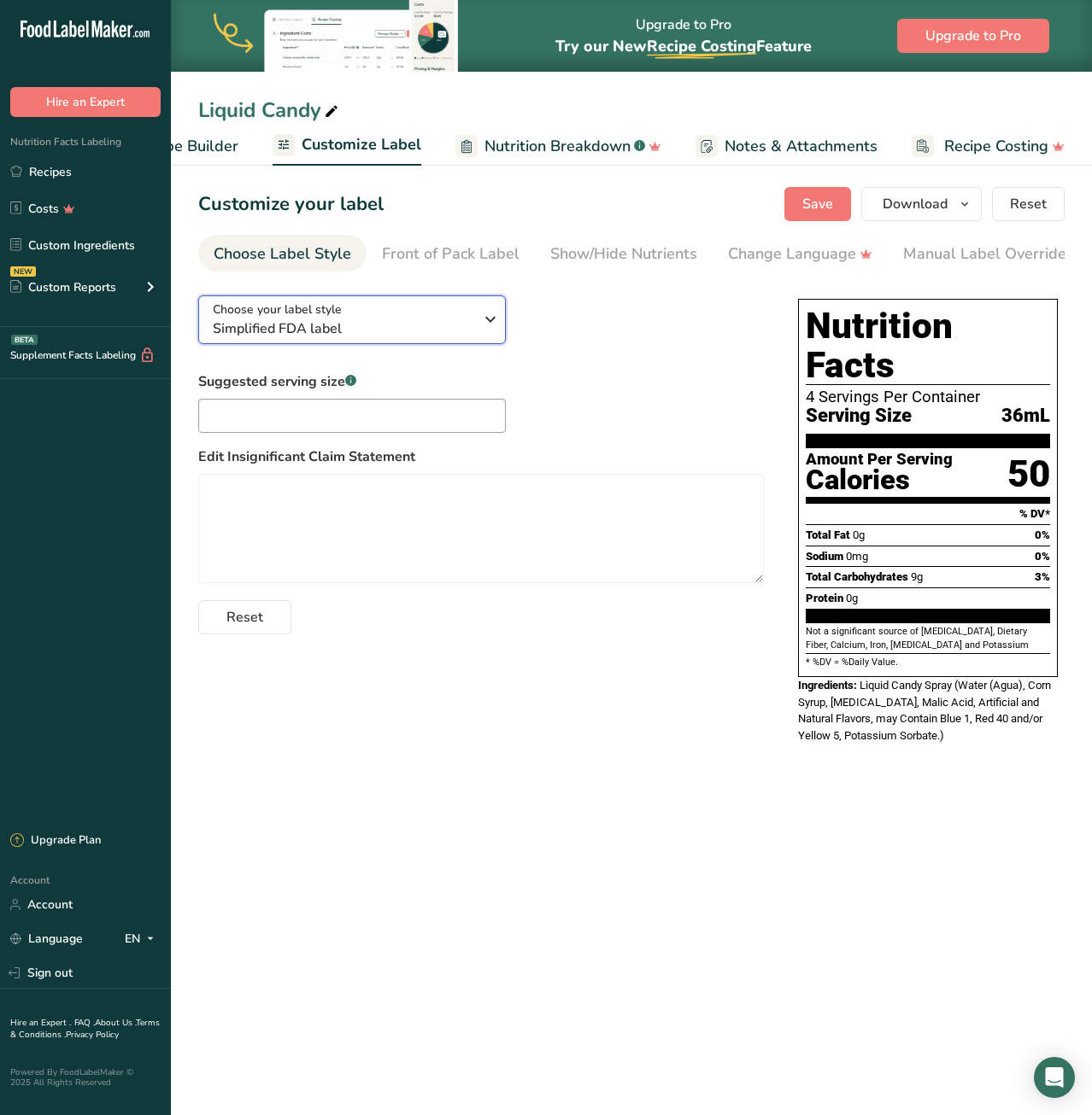
click at [375, 328] on span "Simplified FDA label" at bounding box center [343, 329] width 261 height 21
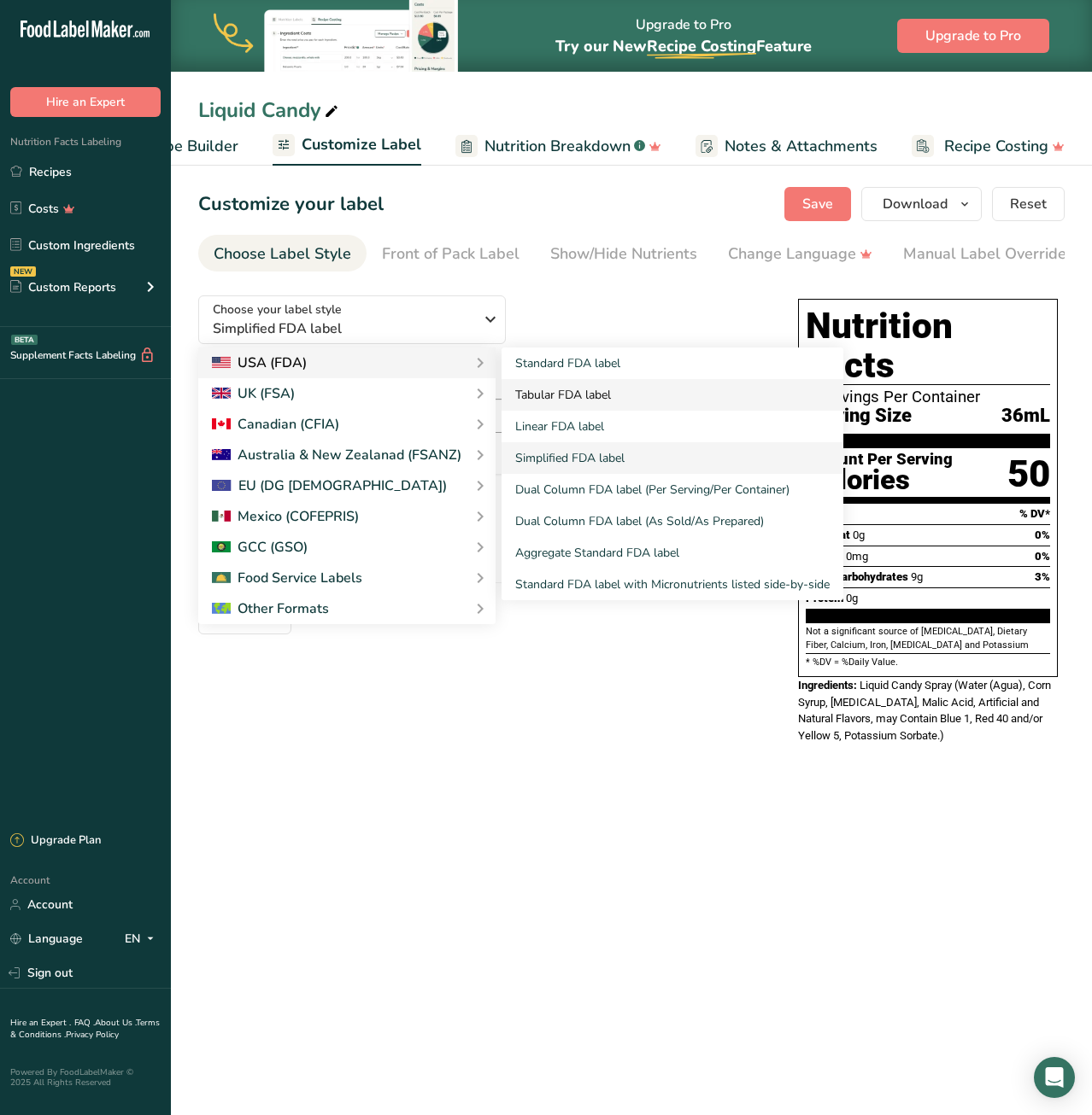
click at [564, 393] on link "Tabular FDA label" at bounding box center [672, 395] width 341 height 31
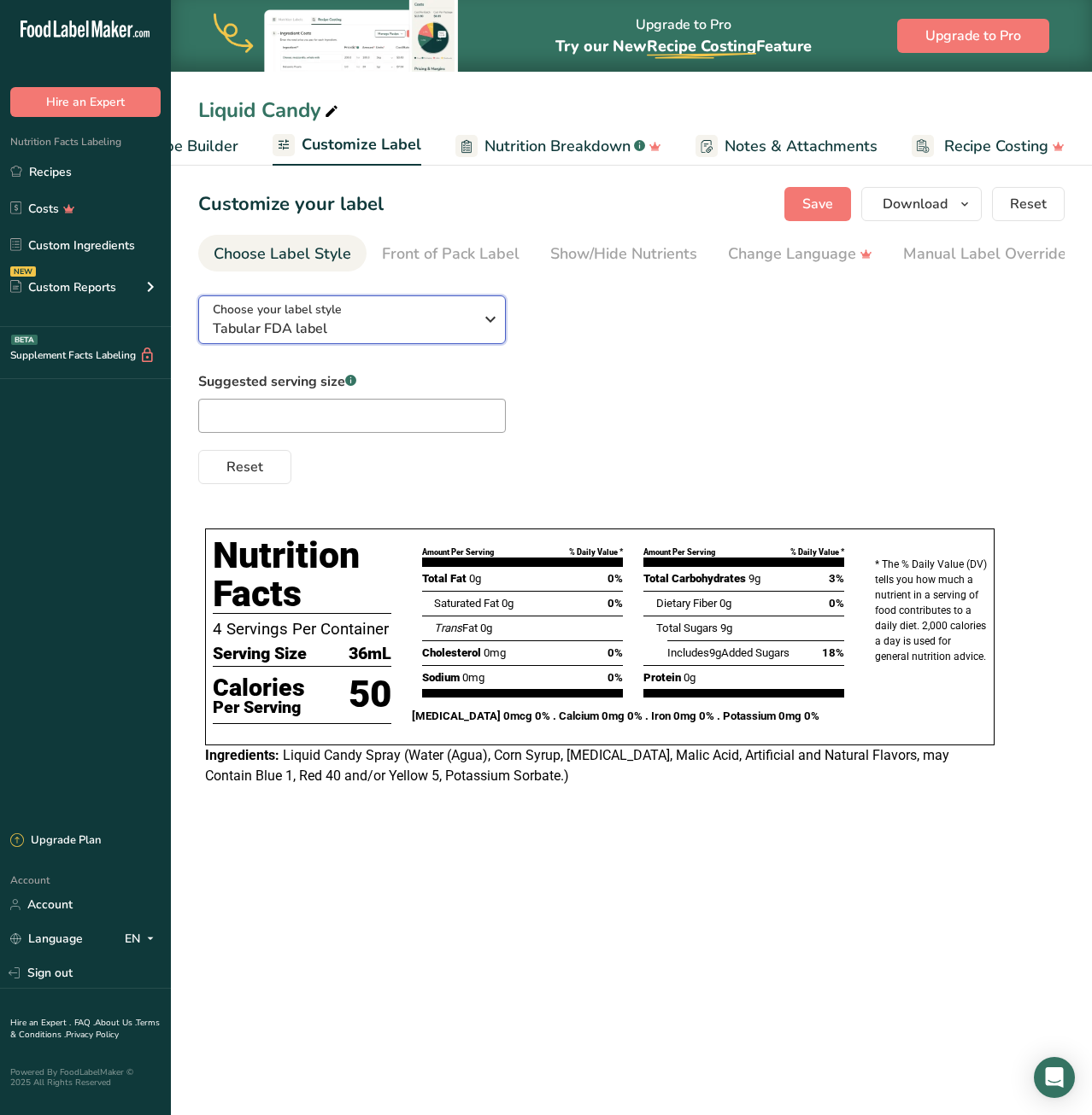
click at [387, 326] on span "Tabular FDA label" at bounding box center [343, 329] width 261 height 21
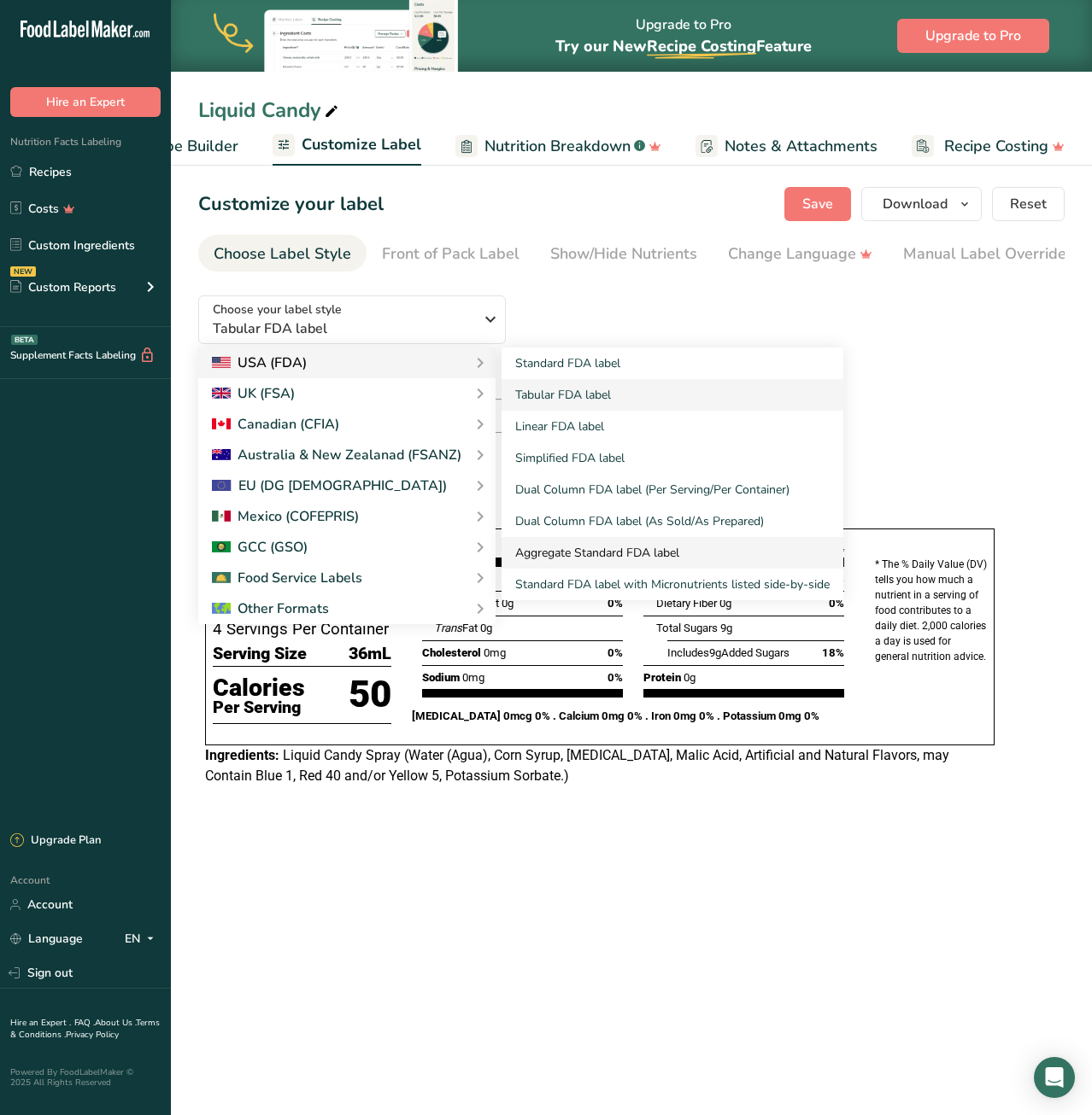
click at [563, 551] on link "Aggregate Standard FDA label" at bounding box center [672, 552] width 341 height 31
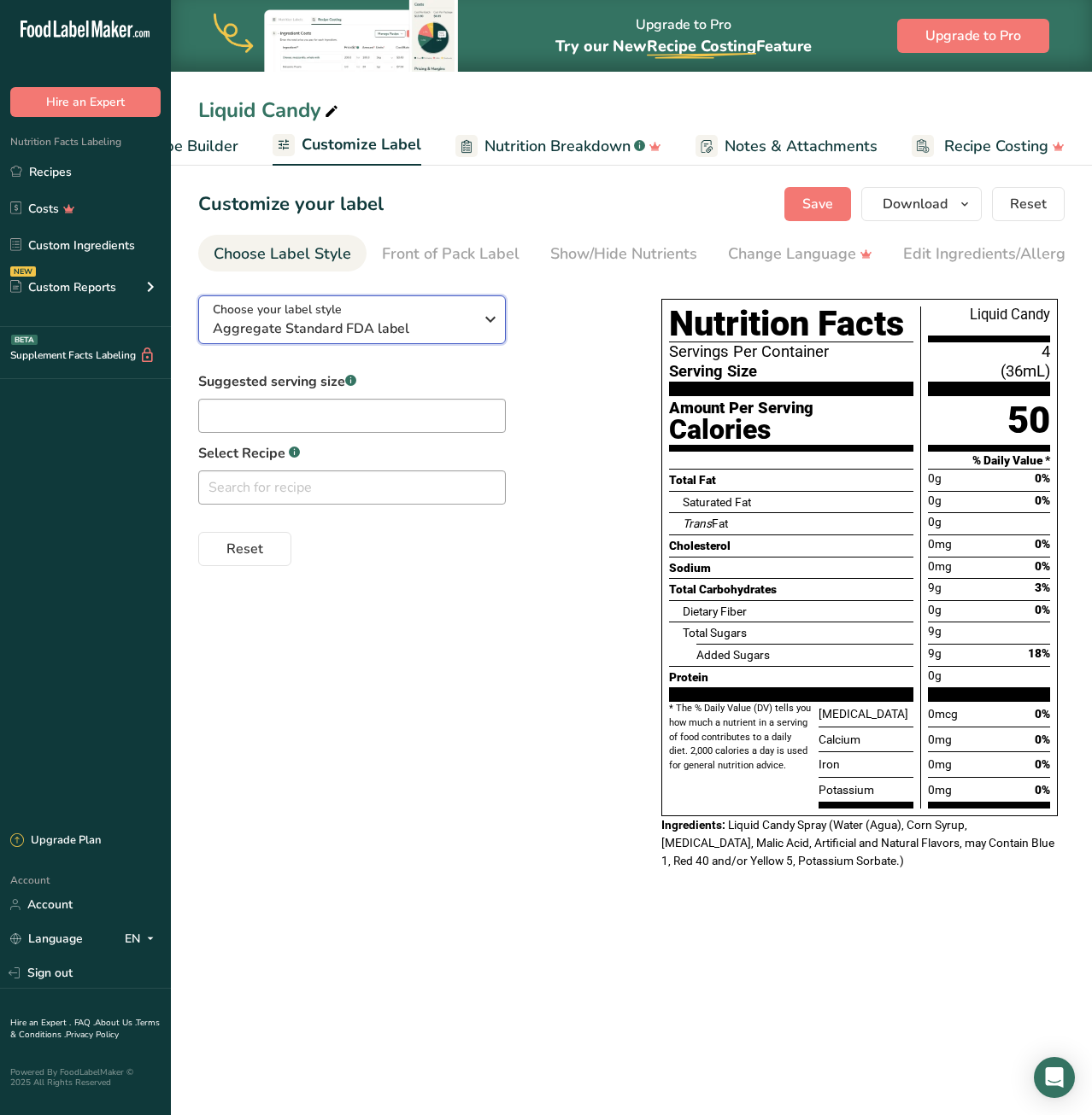
click at [368, 311] on div "Choose your label style Aggregate Standard FDA label" at bounding box center [343, 320] width 261 height 38
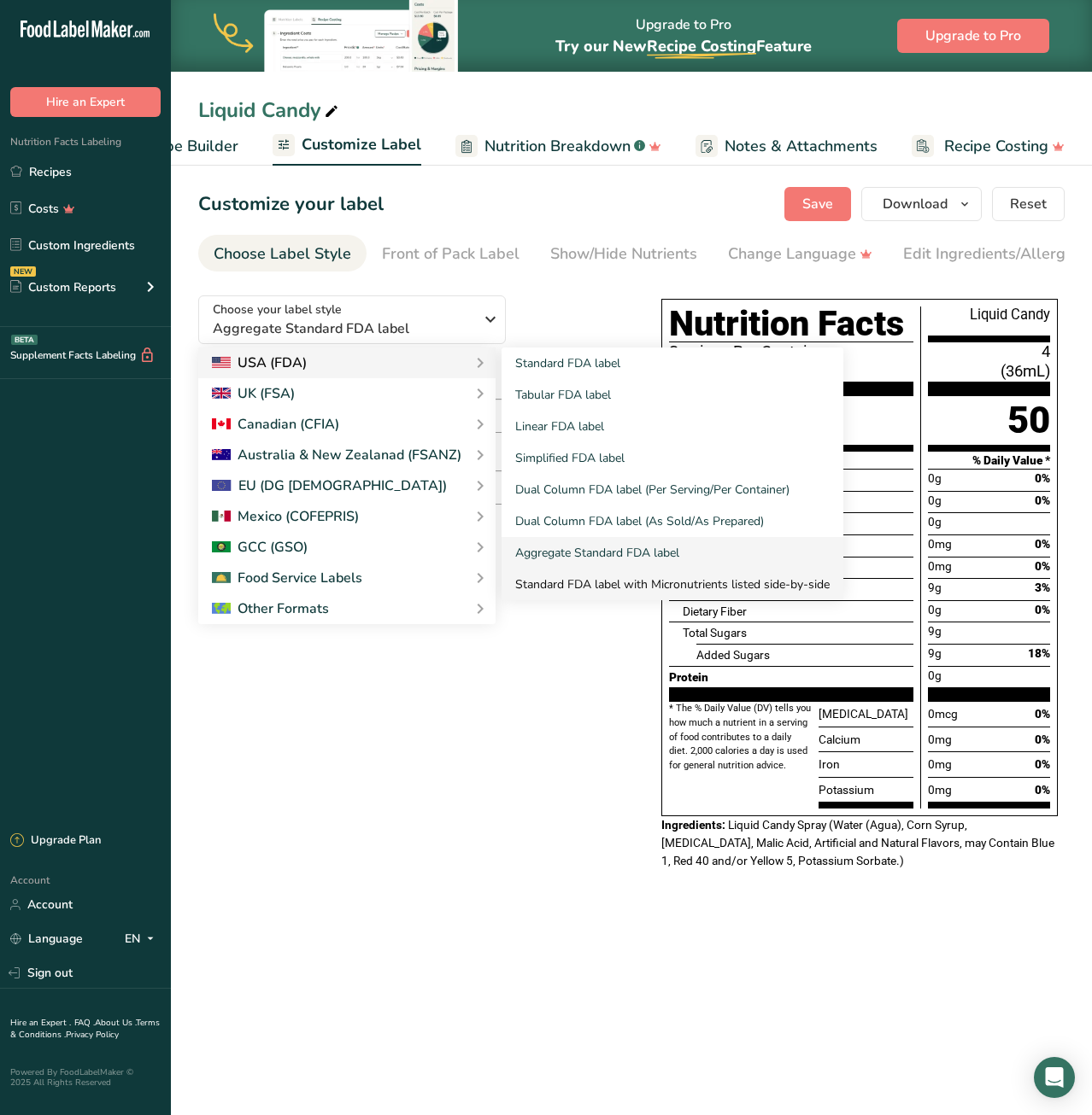
click at [583, 584] on link "Standard FDA label with Micronutrients listed side-by-side" at bounding box center [672, 584] width 341 height 31
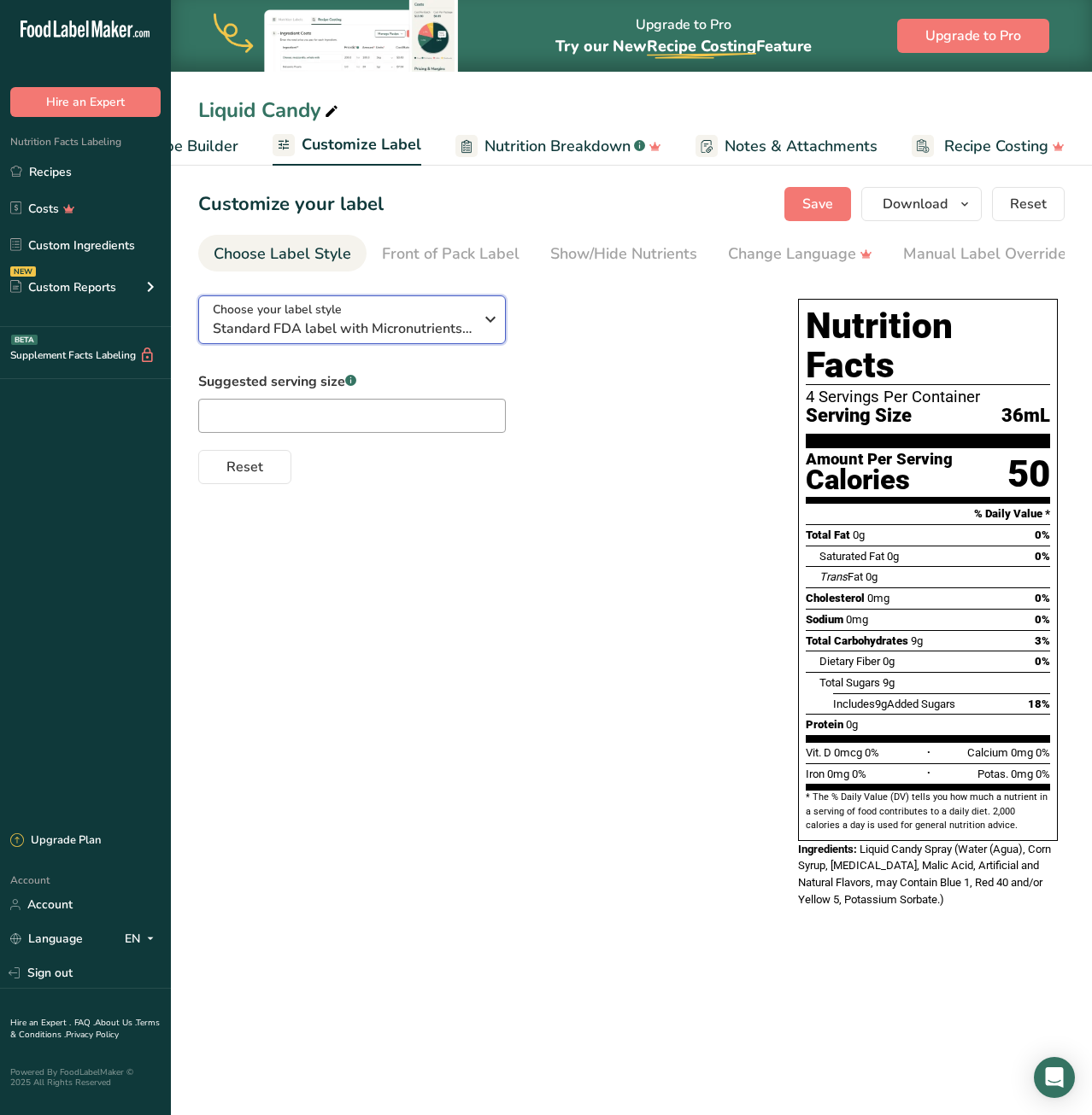
click at [394, 305] on div "Choose your label style Standard FDA label with Micronutrients listed side-by-s…" at bounding box center [343, 320] width 261 height 38
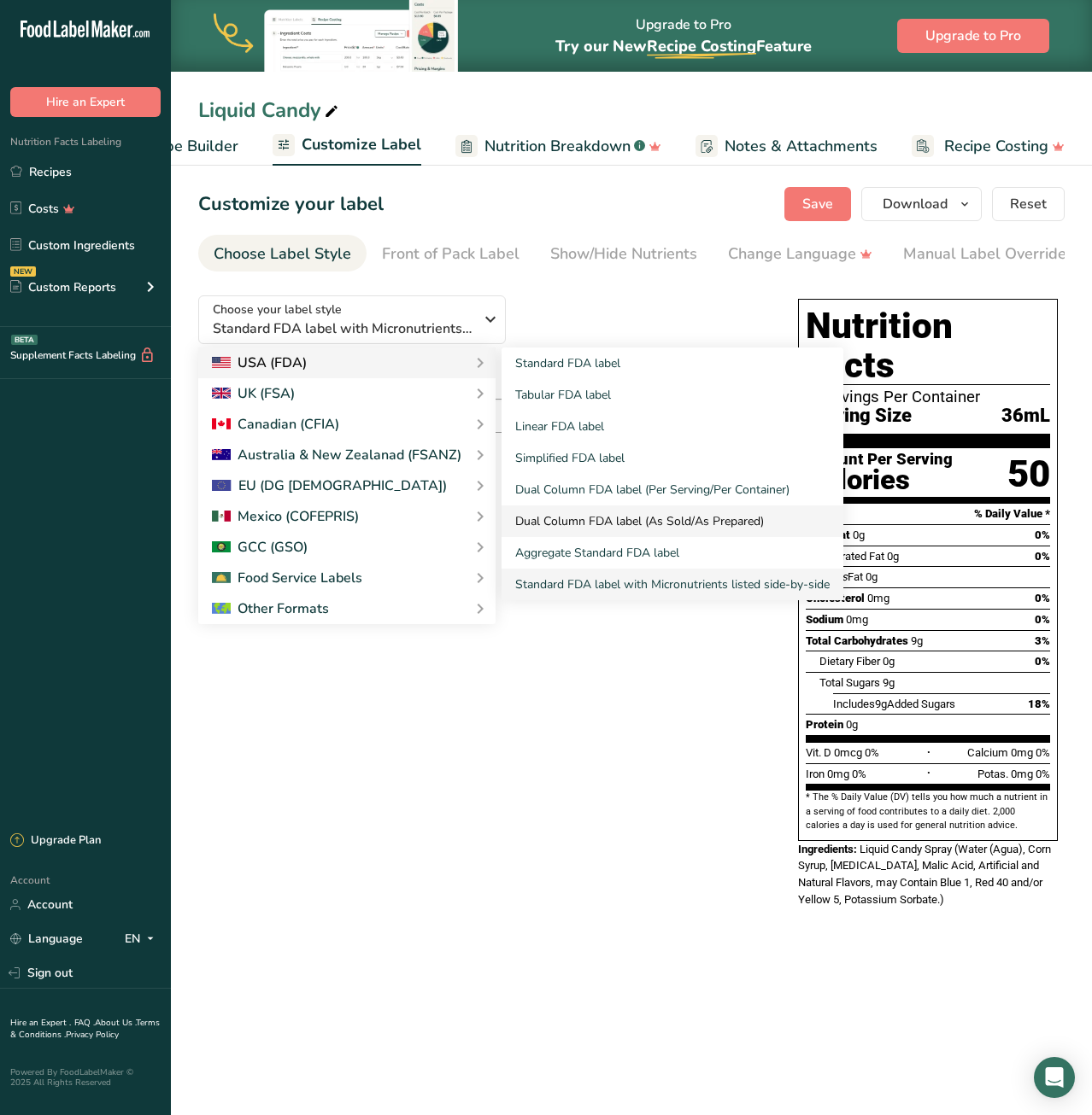
click at [644, 521] on link "Dual Column FDA label (As Sold/As Prepared)" at bounding box center [672, 521] width 341 height 31
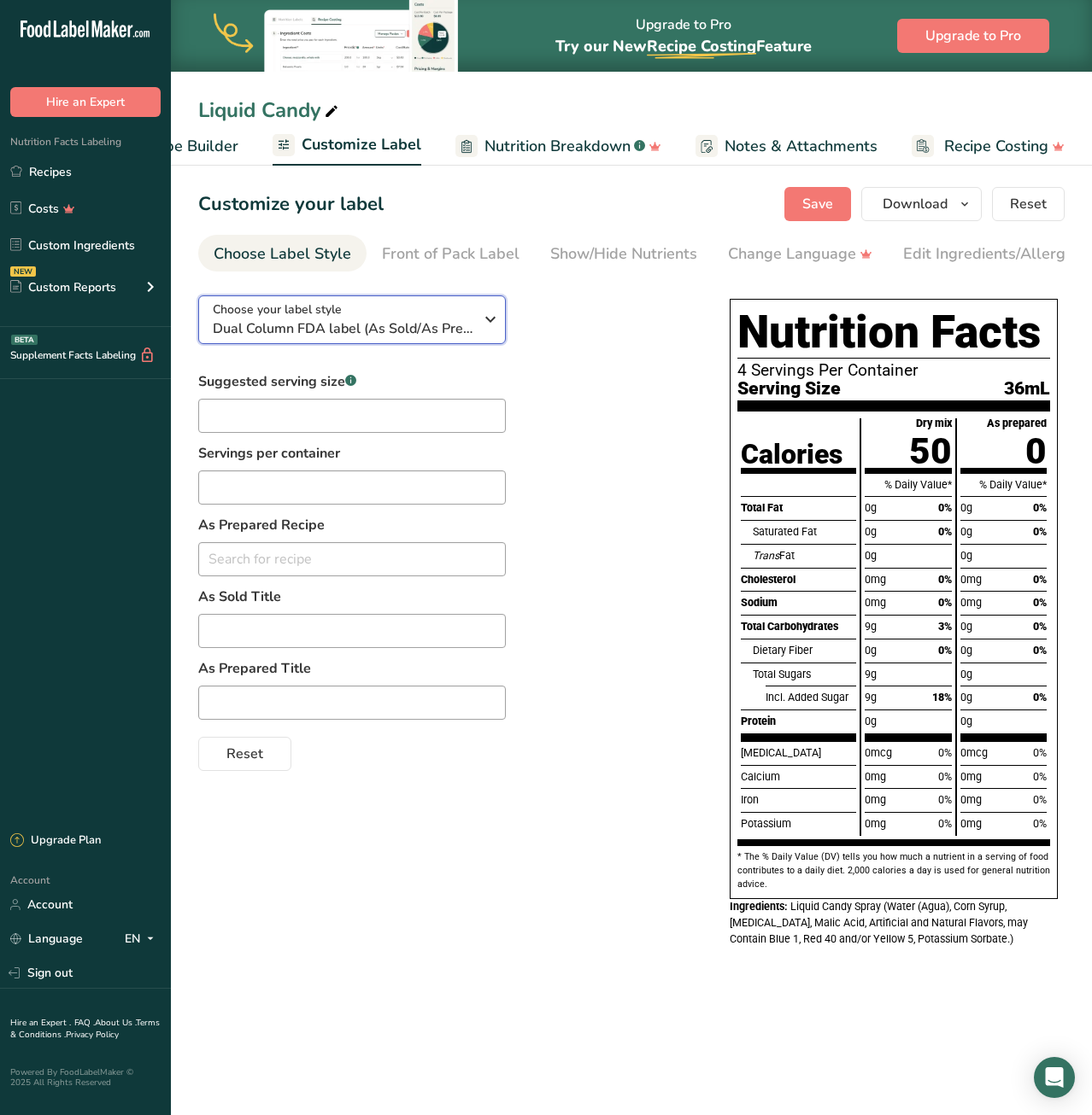
click at [377, 319] on span "Dual Column FDA label (As Sold/As Prepared)" at bounding box center [343, 329] width 261 height 21
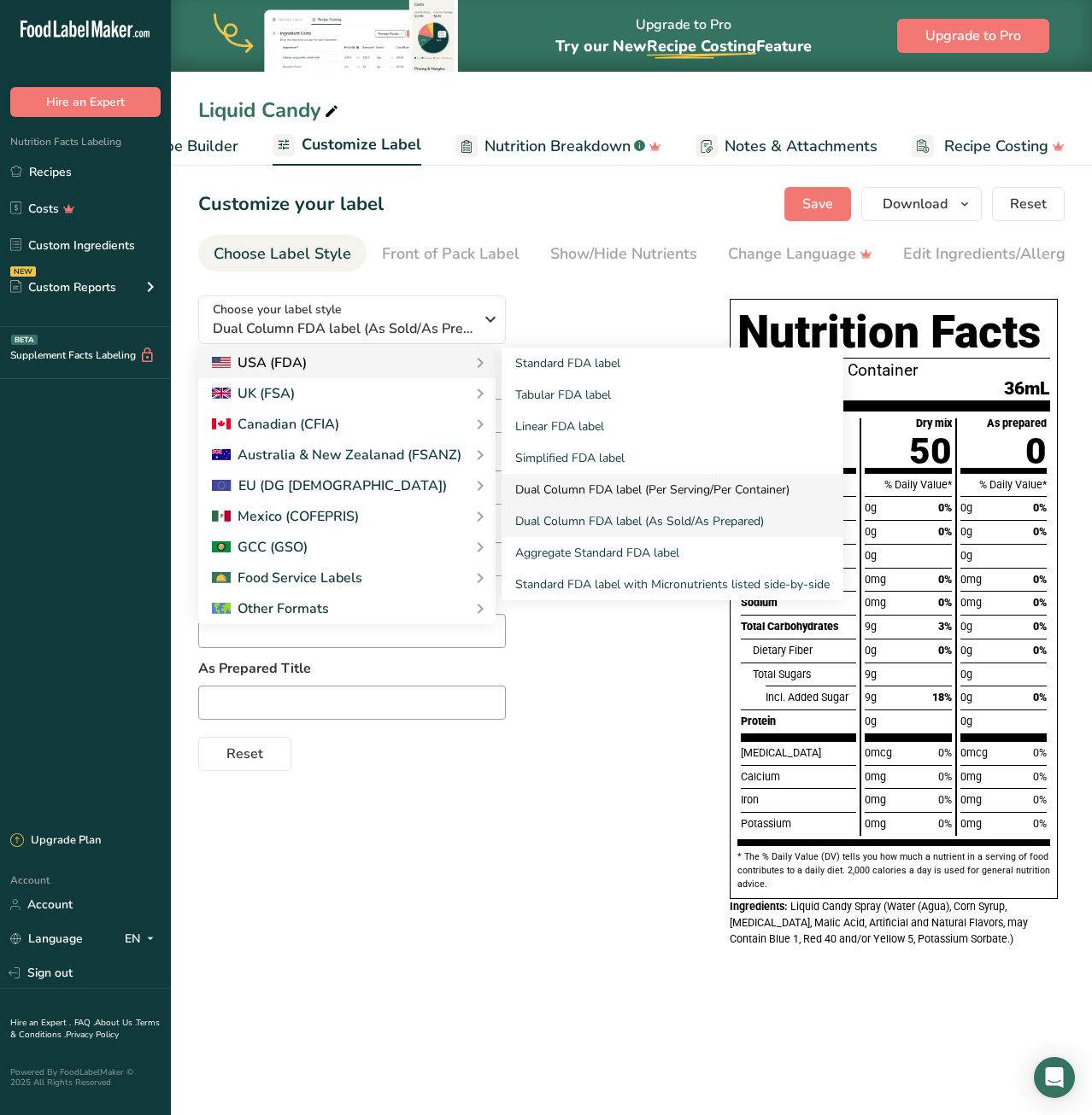
click at [613, 491] on link "Dual Column FDA label (Per Serving/Per Container)" at bounding box center [672, 490] width 341 height 31
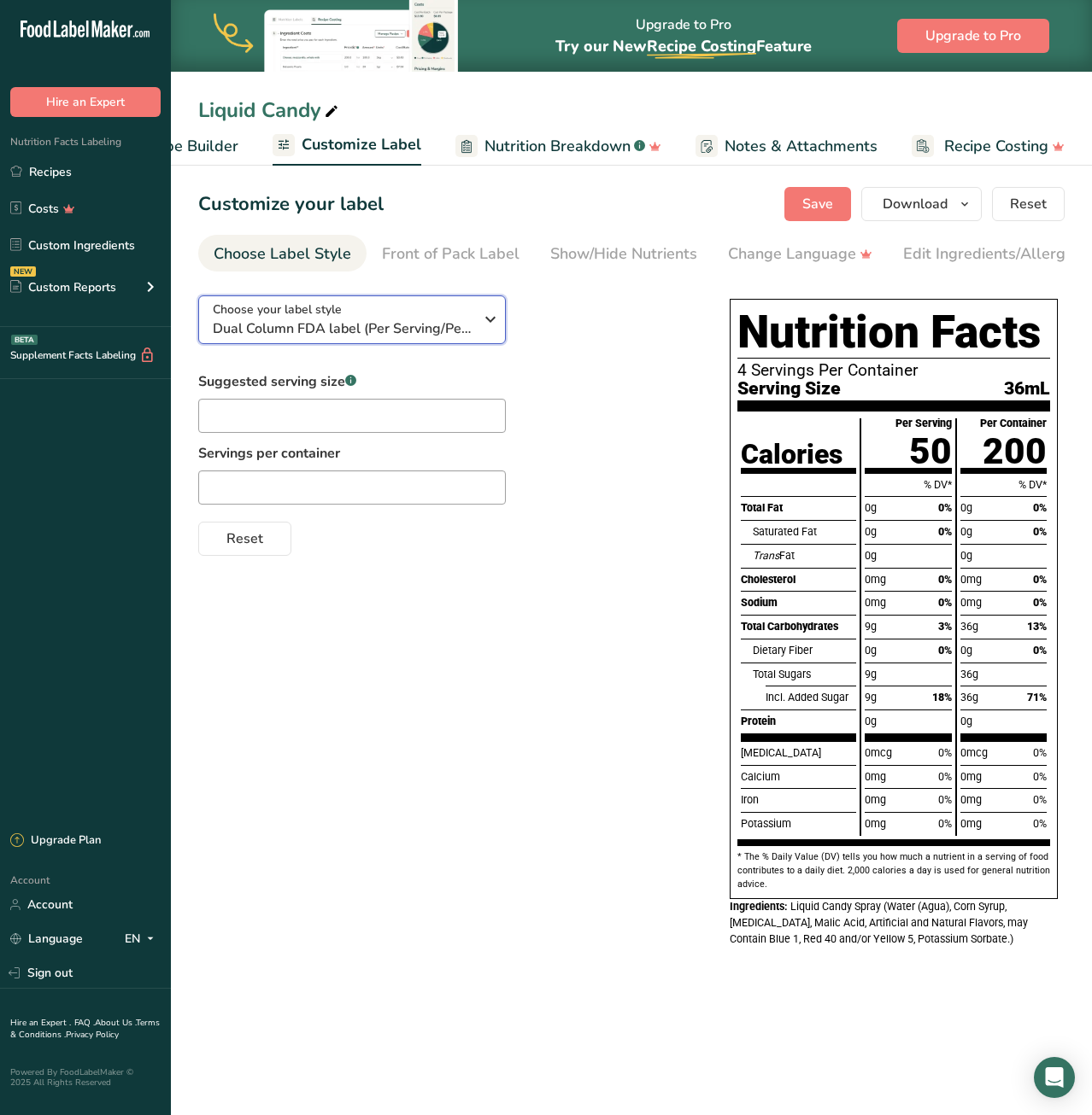
click at [384, 315] on div "Choose your label style Dual Column FDA label (Per Serving/Per Container)" at bounding box center [343, 320] width 261 height 38
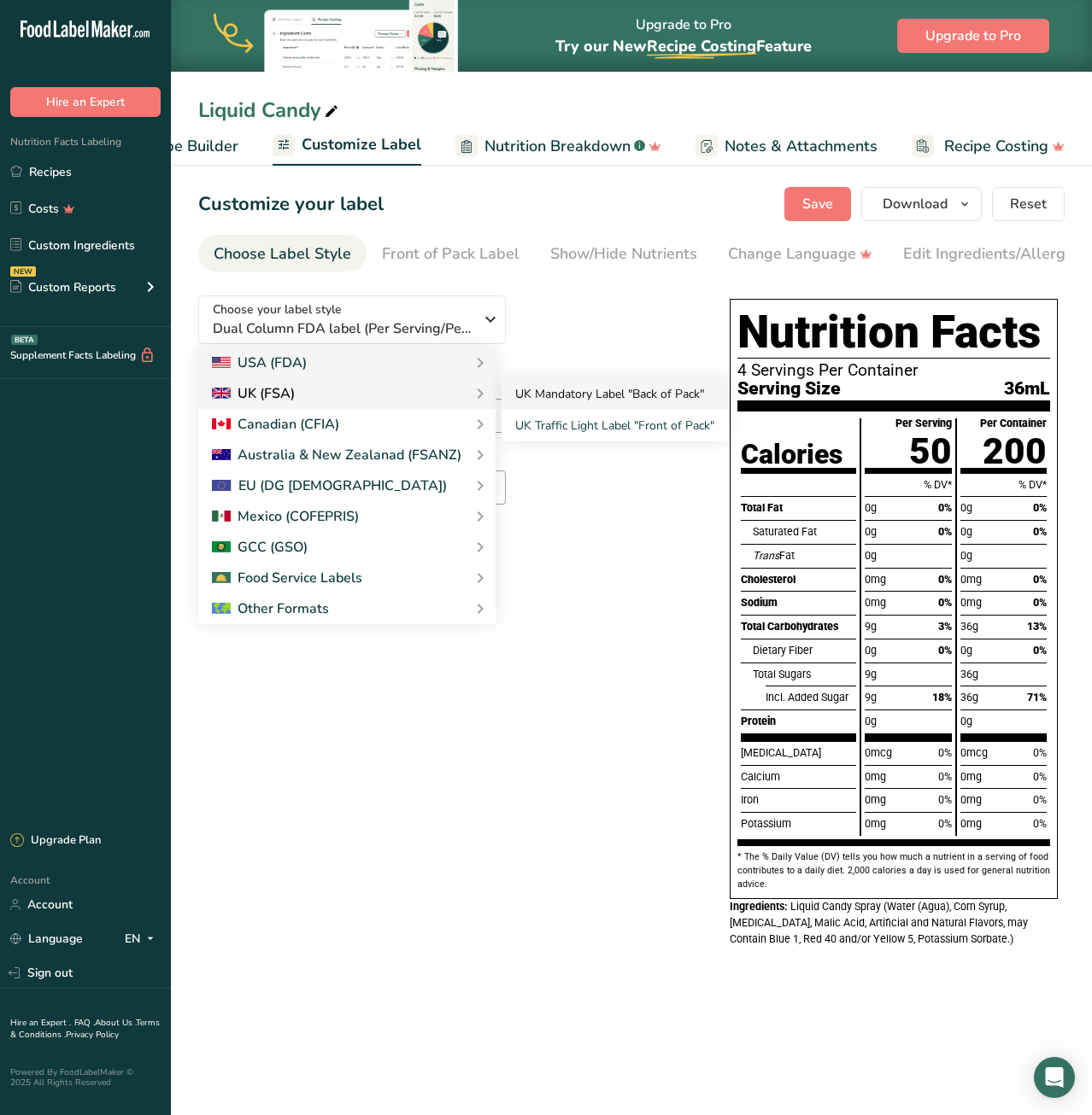
click at [580, 400] on link "UK Mandatory Label "Back of Pack"" at bounding box center [614, 394] width 227 height 31
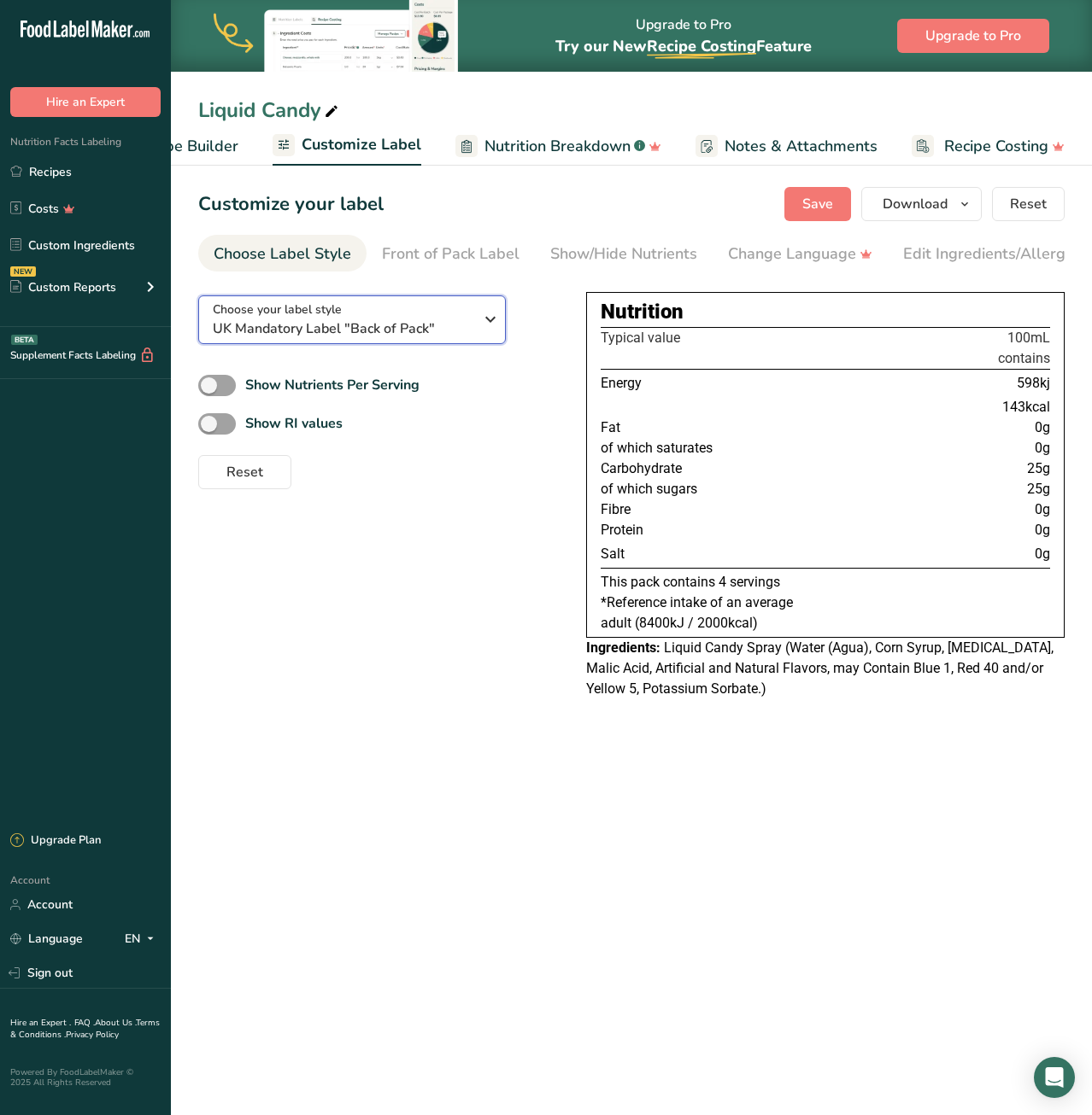
click at [314, 318] on span "Choose your label style" at bounding box center [277, 309] width 129 height 18
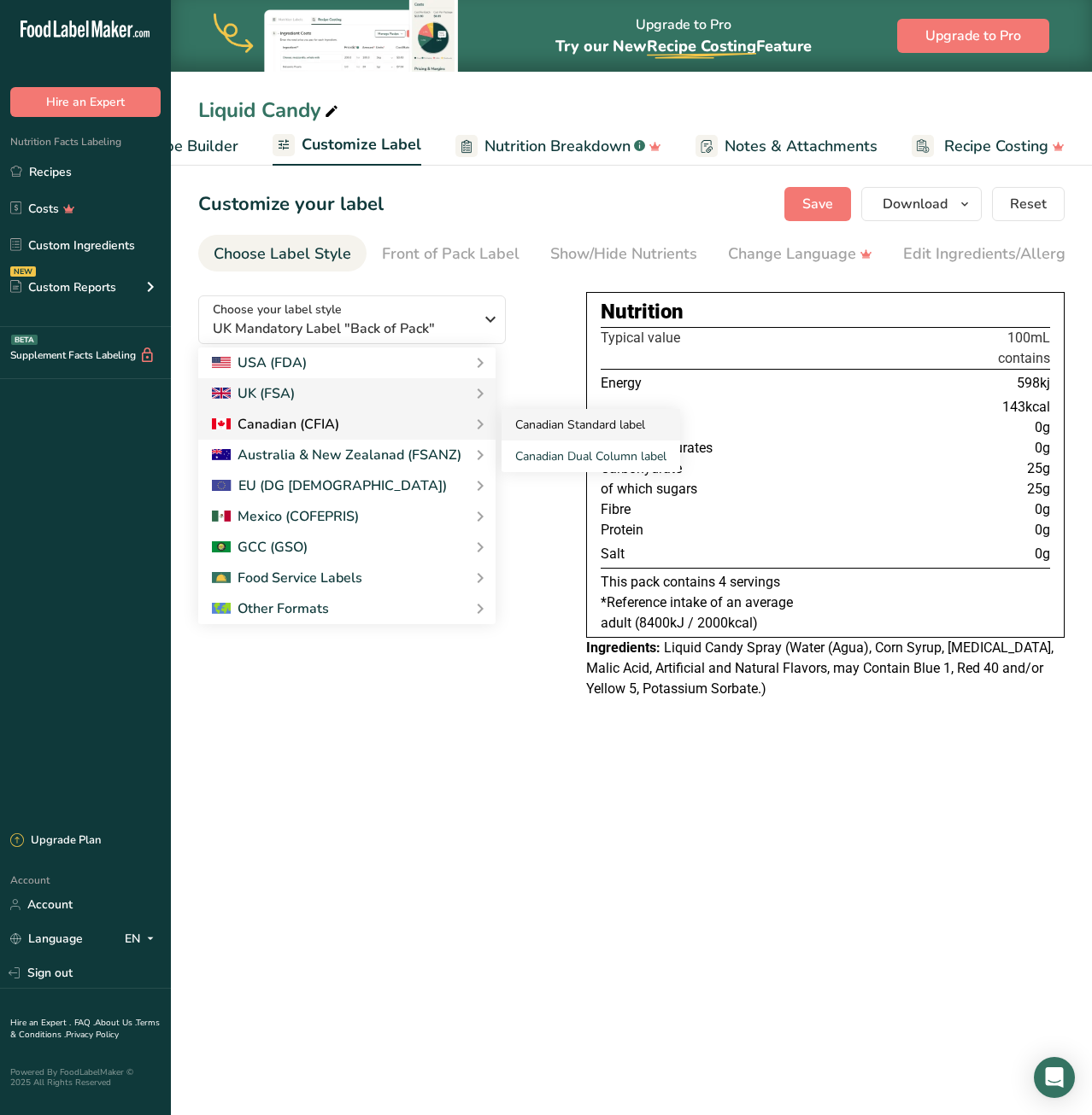
click at [577, 423] on link "Canadian Standard label" at bounding box center [590, 425] width 178 height 31
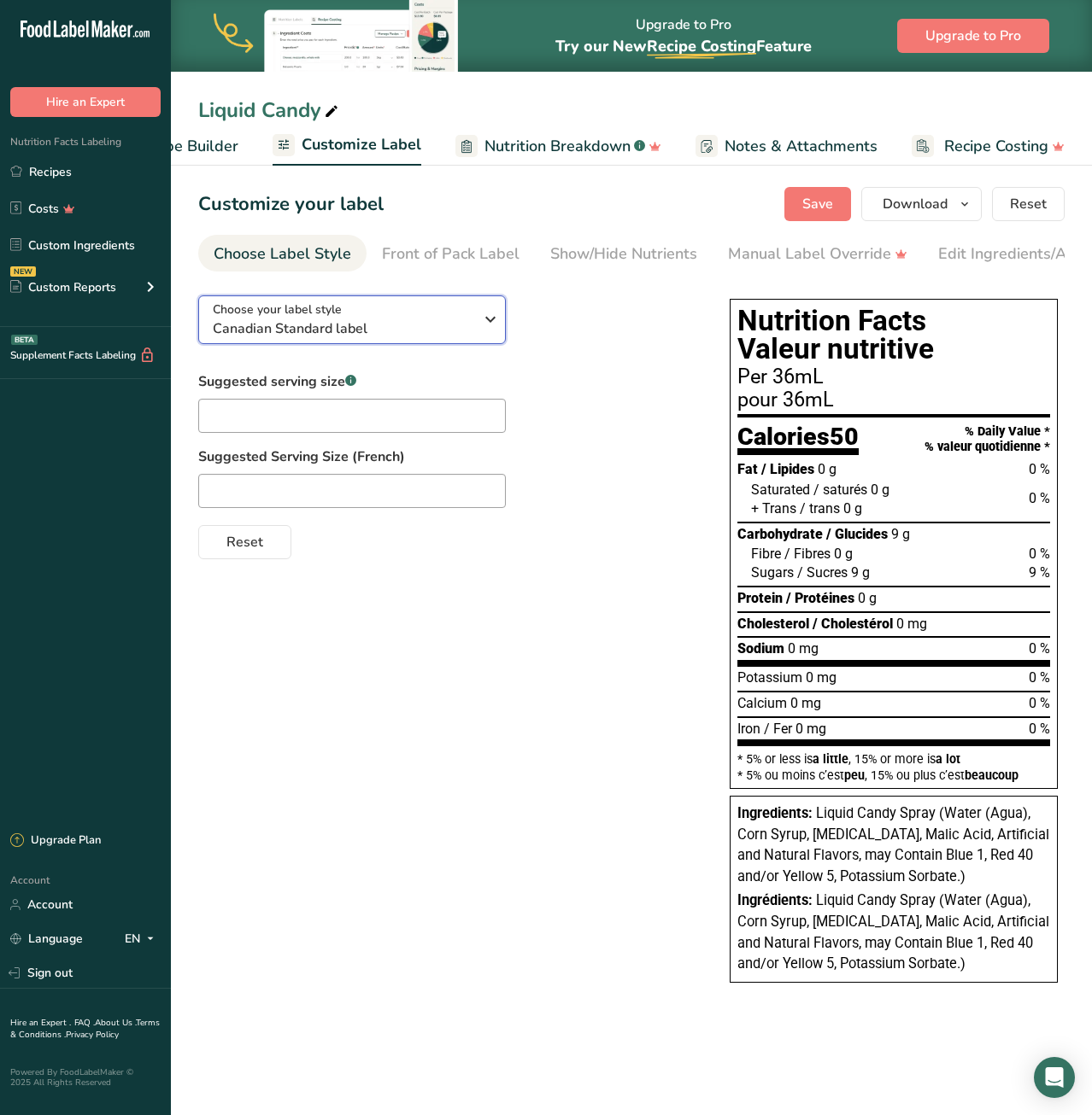
click at [389, 337] on span "Canadian Standard label" at bounding box center [343, 329] width 261 height 21
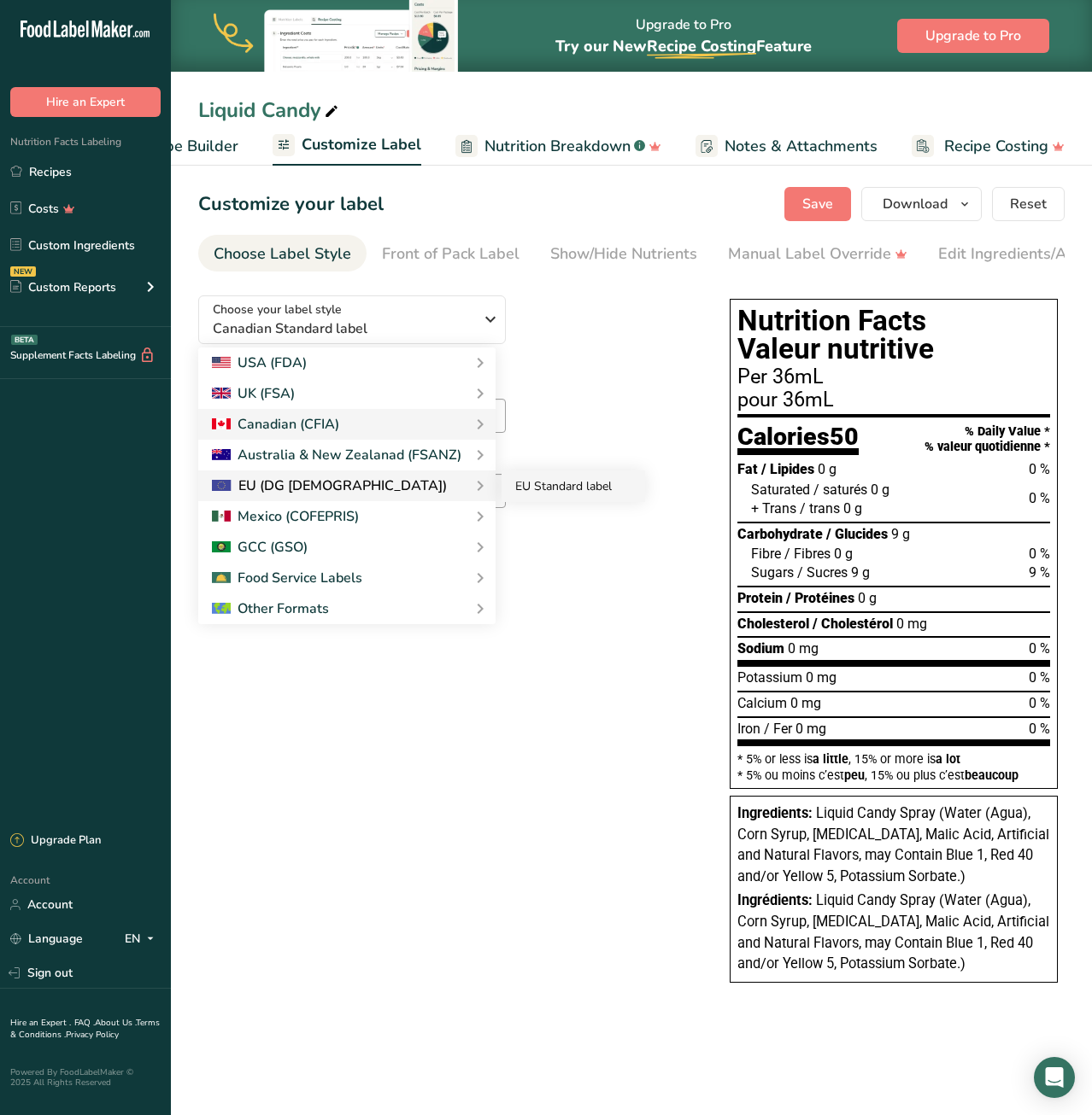
click at [553, 484] on link "EU Standard label" at bounding box center [572, 486] width 143 height 31
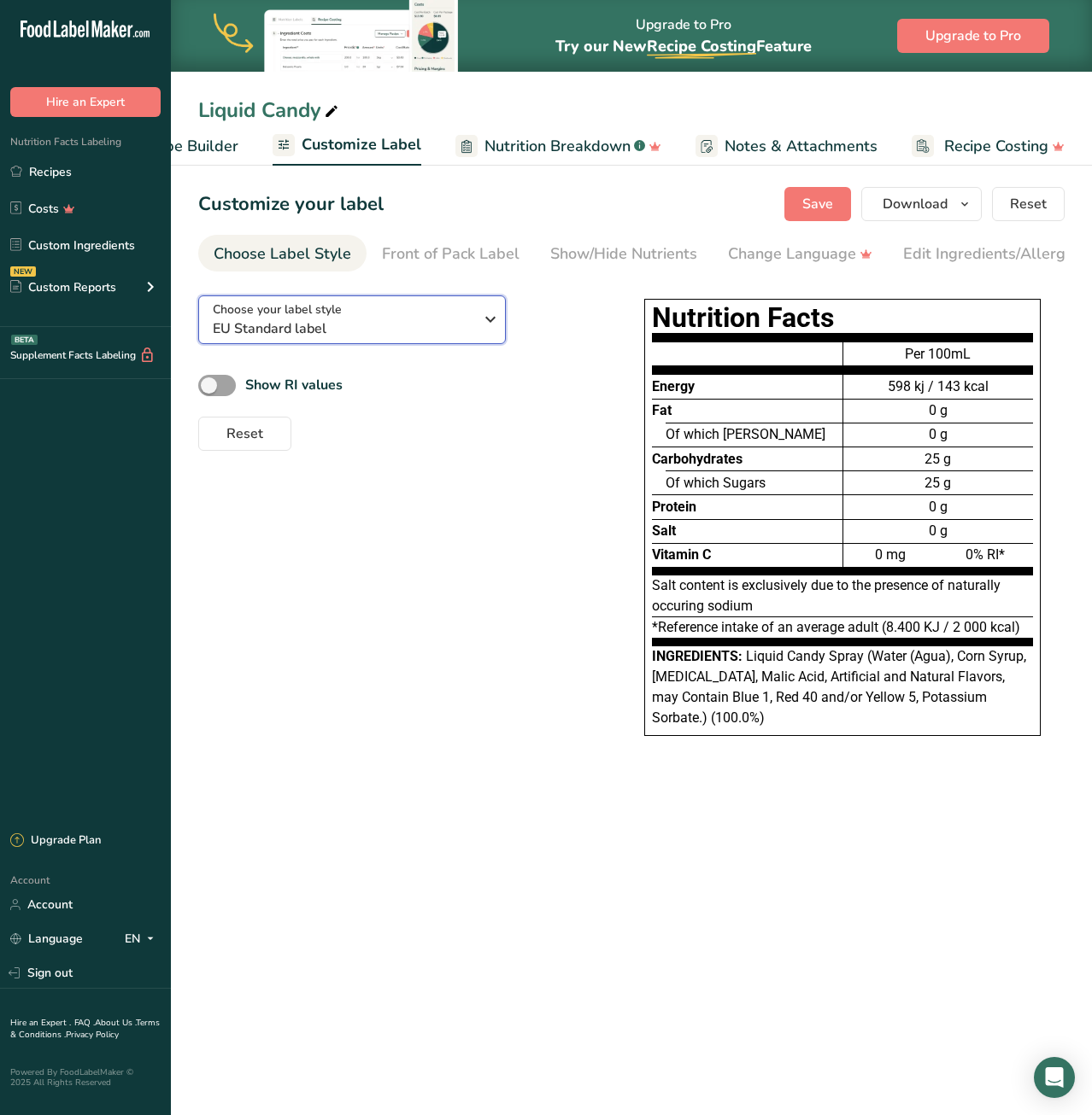
click at [393, 328] on span "EU Standard label" at bounding box center [343, 329] width 261 height 21
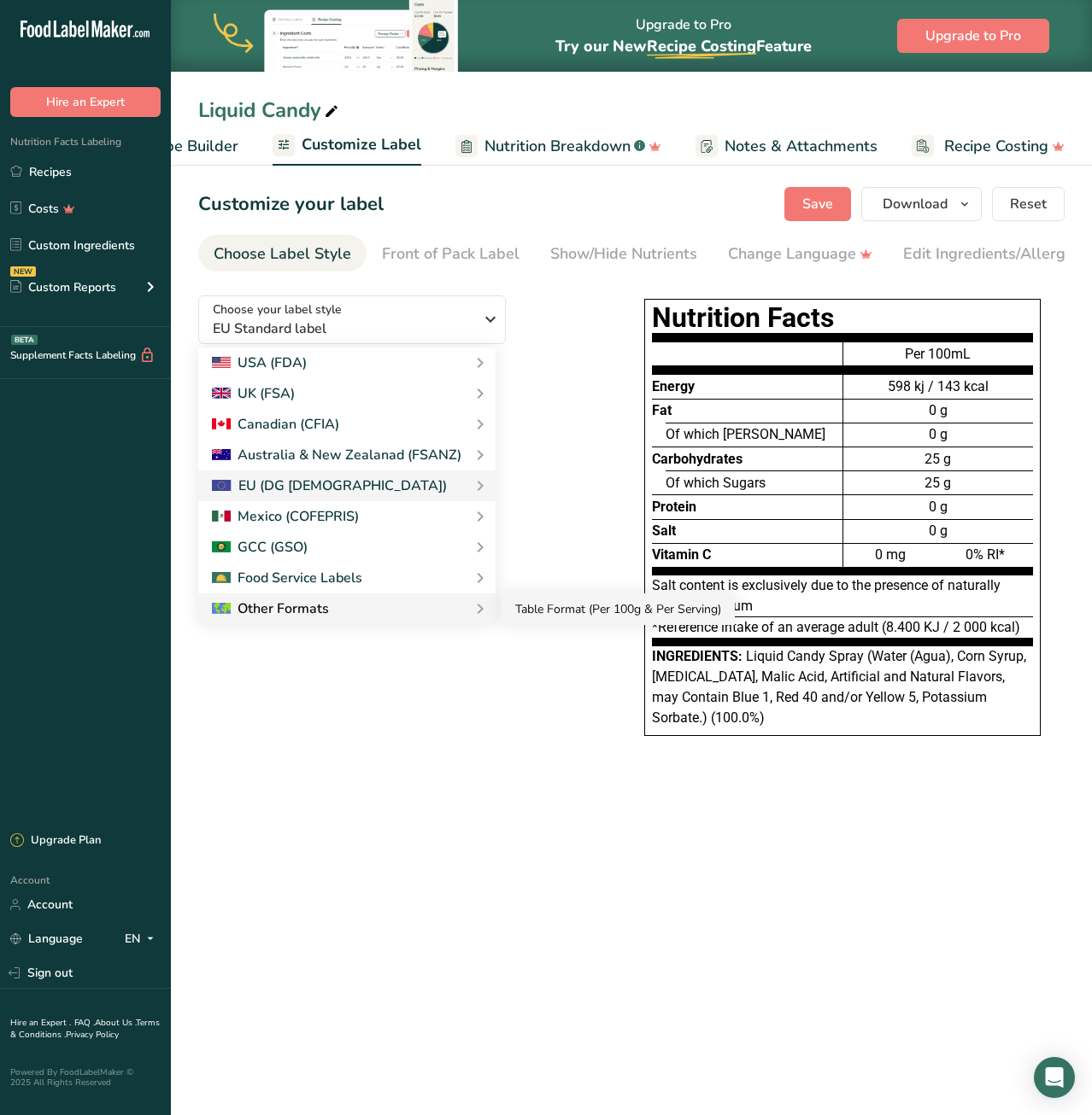
click at [570, 606] on link "Table Format (Per 100g & Per Serving)" at bounding box center [618, 609] width 233 height 31
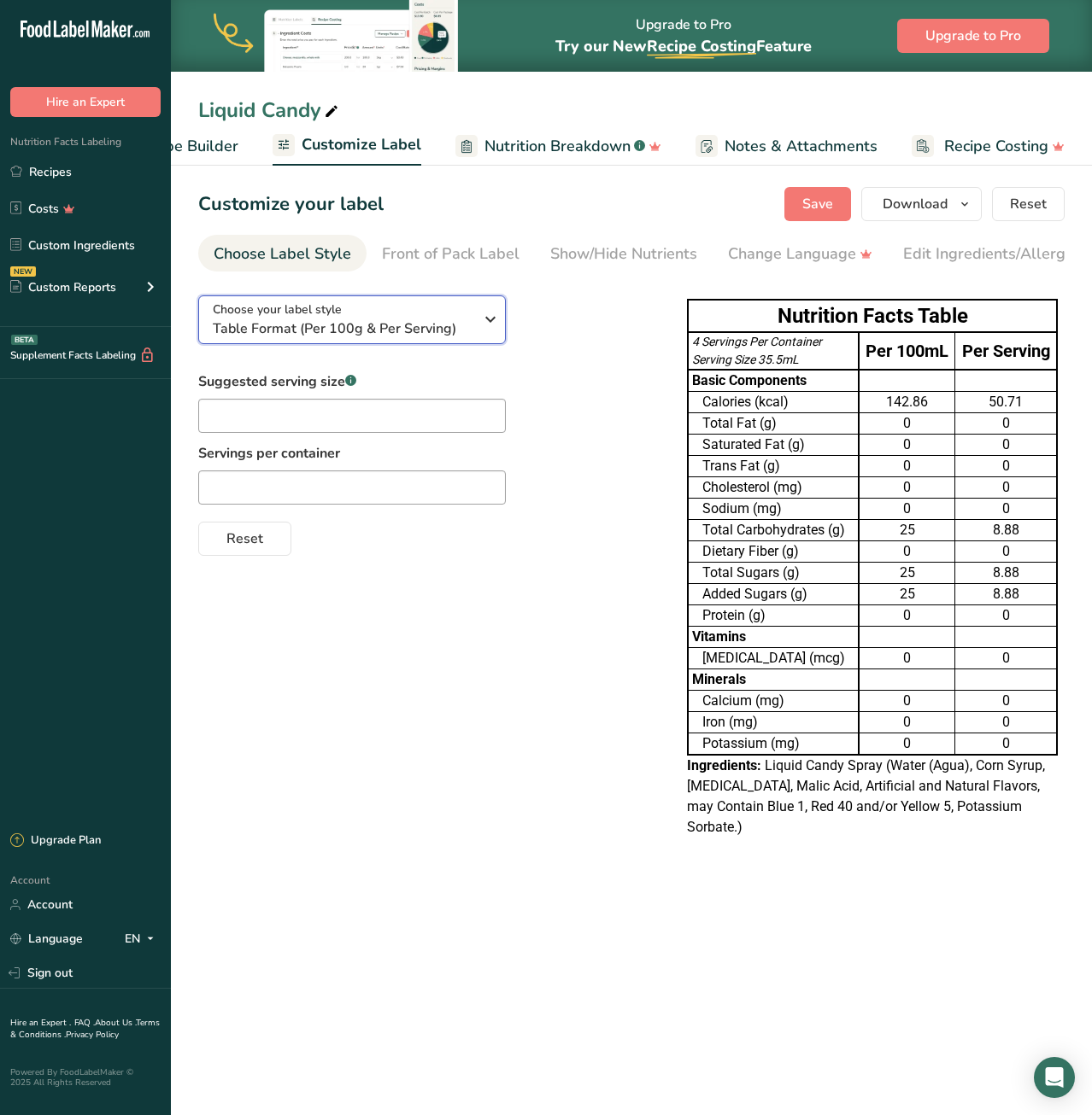
click at [347, 330] on span "Table Format (Per 100g & Per Serving)" at bounding box center [343, 329] width 261 height 21
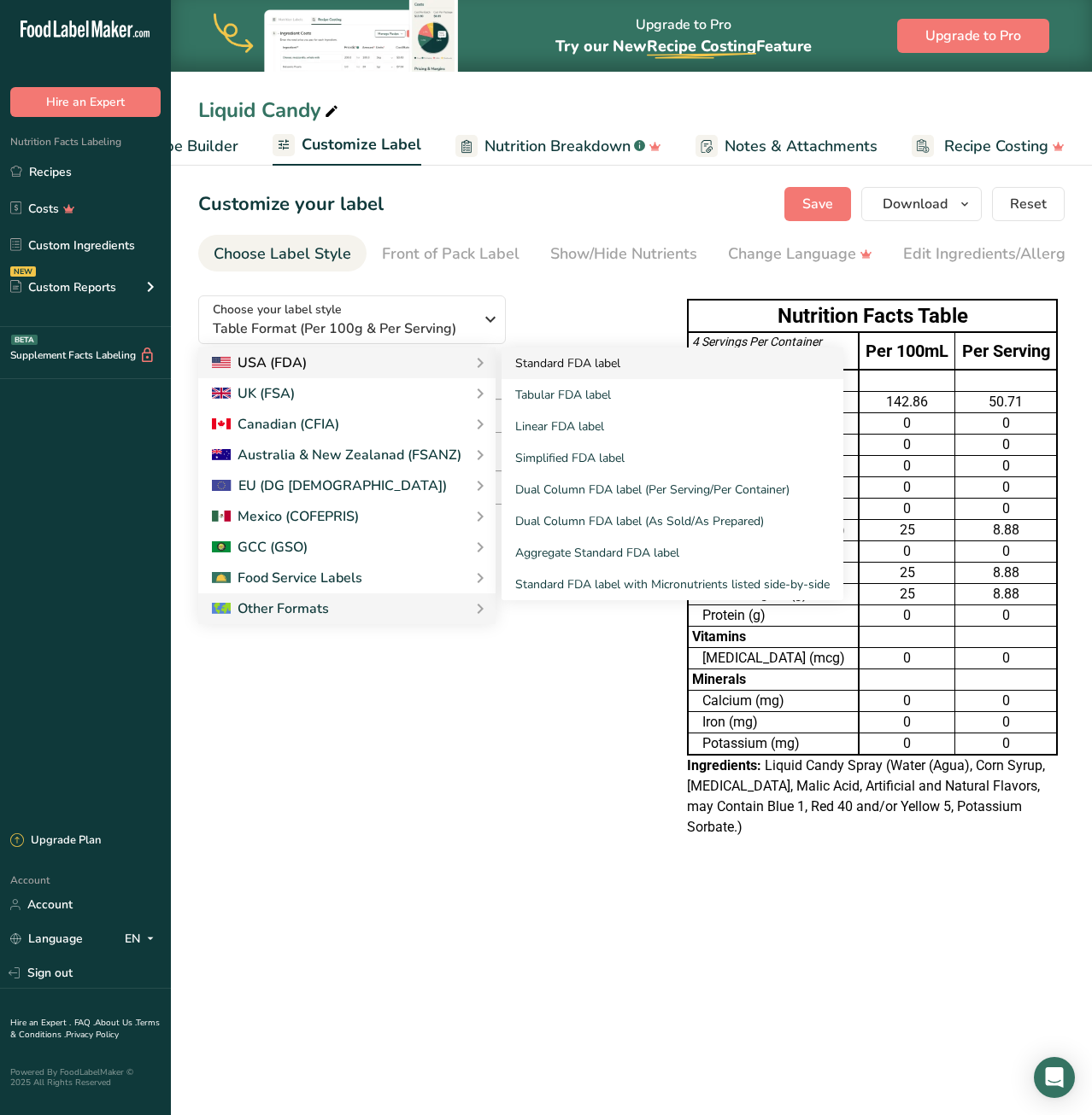
click at [579, 365] on link "Standard FDA label" at bounding box center [672, 363] width 341 height 31
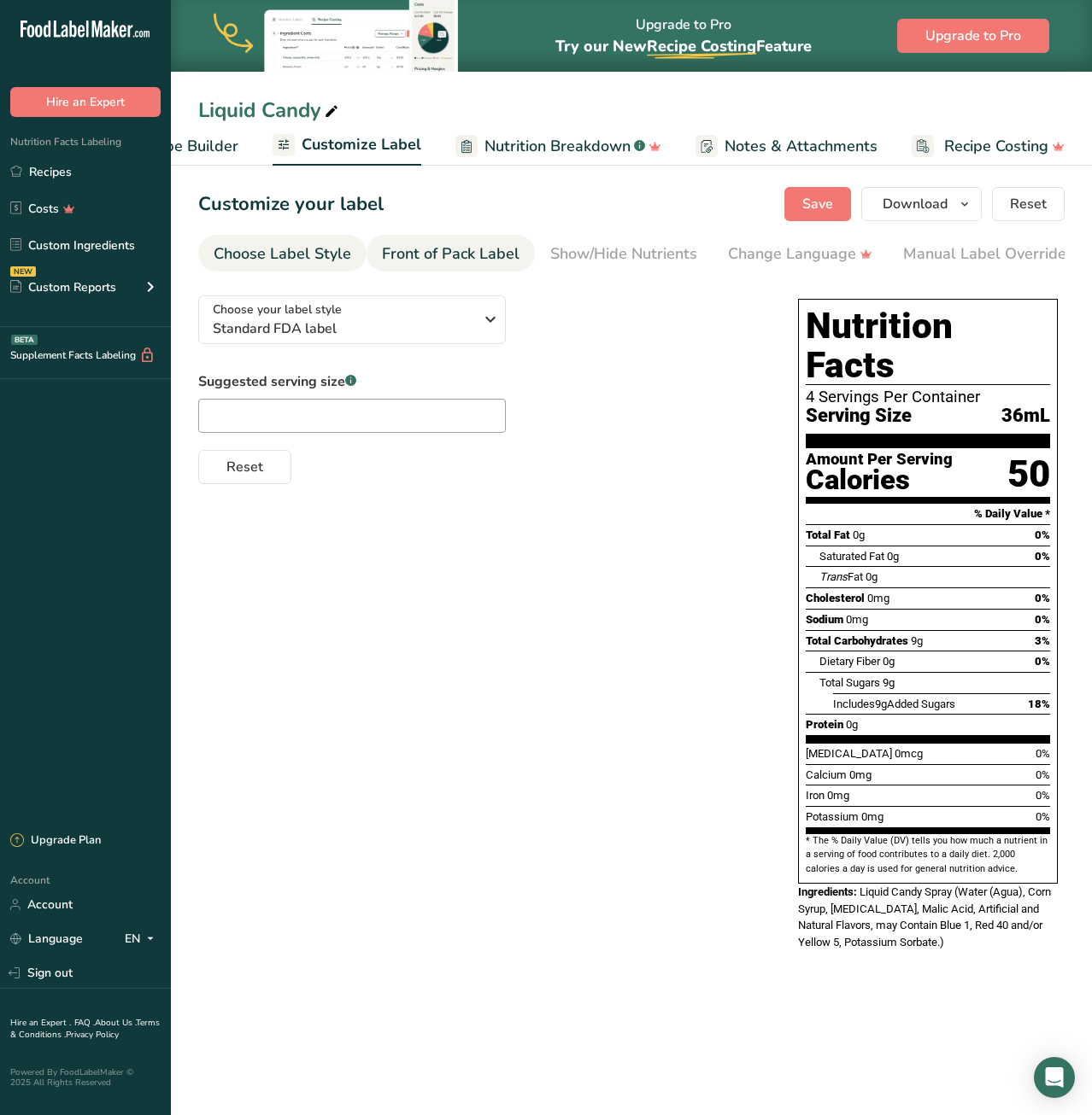
click at [465, 254] on div "Front of Pack Label" at bounding box center [450, 254] width 137 height 23
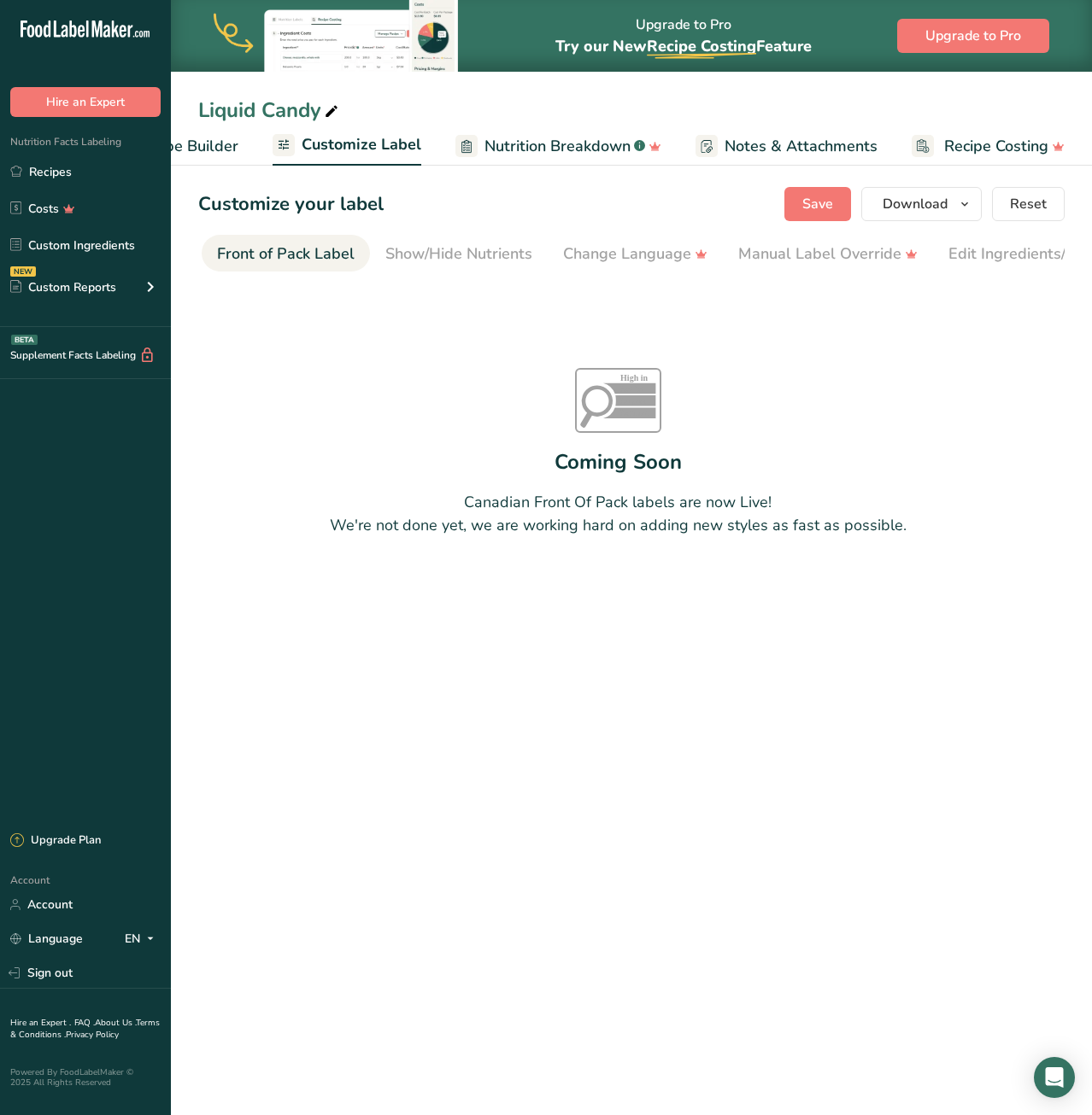
scroll to position [0, 166]
drag, startPoint x: 204, startPoint y: 250, endPoint x: 160, endPoint y: 259, distance: 44.9
click at [160, 259] on div ".a-20{fill:#fff;} Hire an Expert Nutrition Facts Labeling Recipes Costs Custom …" at bounding box center [546, 558] width 1092 height 1115
click at [235, 223] on section "Customize your label Save Download Choose what to show on your downloaded label…" at bounding box center [632, 405] width 921 height 491
click at [234, 200] on h1 "Customize your label" at bounding box center [290, 204] width 185 height 28
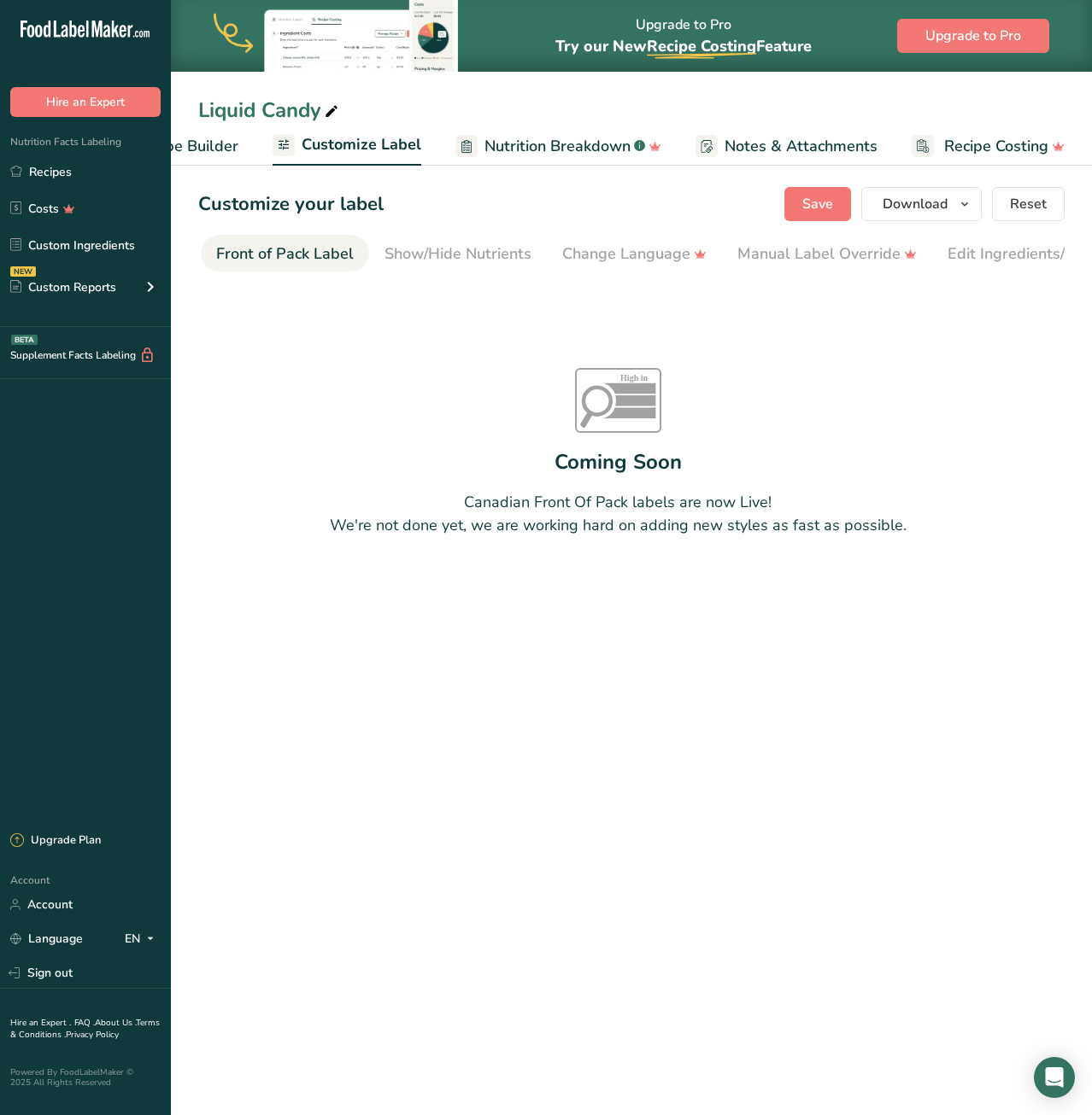
click at [322, 136] on span "Customize Label" at bounding box center [361, 144] width 120 height 23
click at [188, 147] on span "Recipe Builder" at bounding box center [187, 146] width 103 height 23
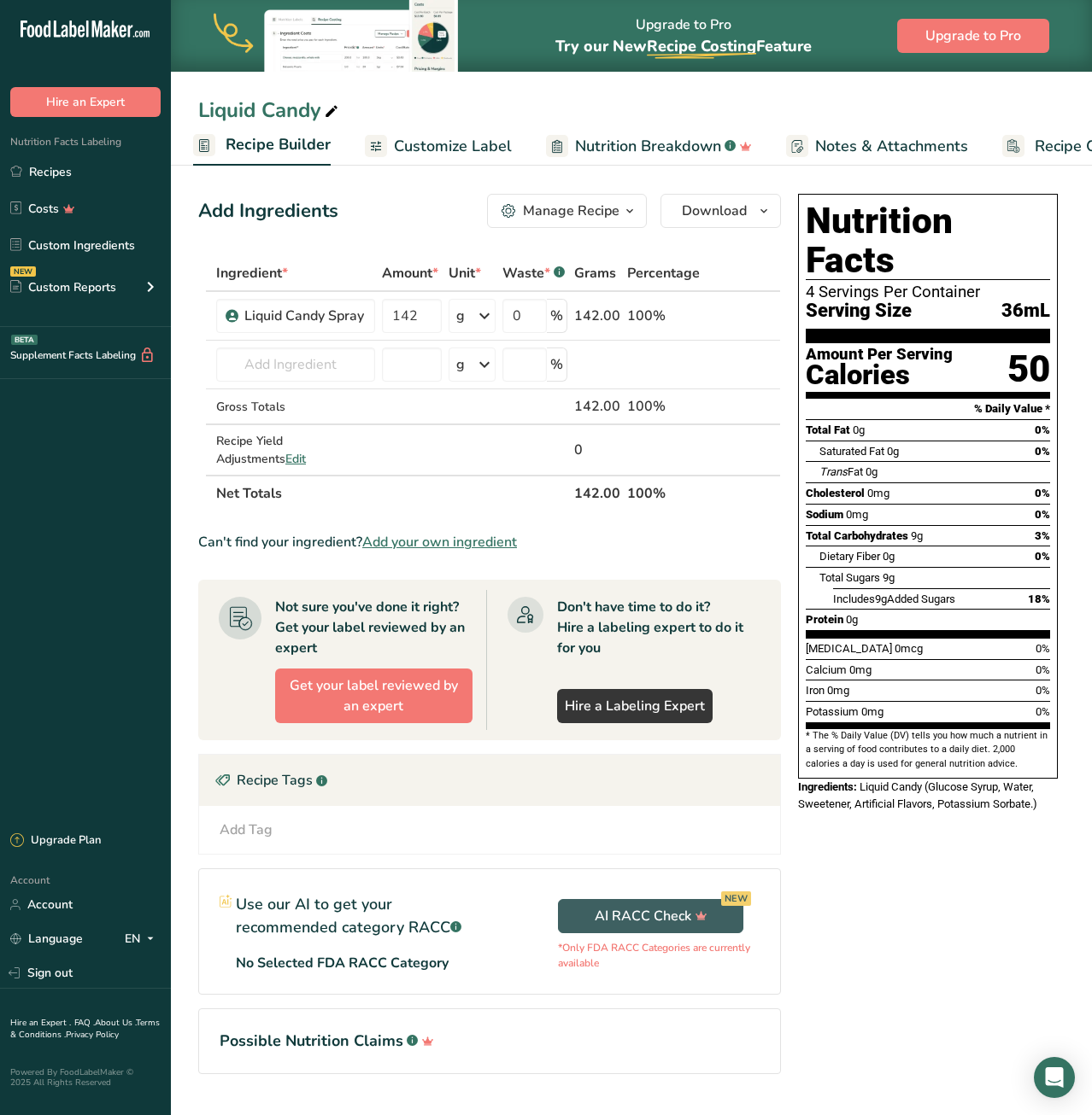
click at [452, 149] on span "Customize Label" at bounding box center [453, 146] width 118 height 23
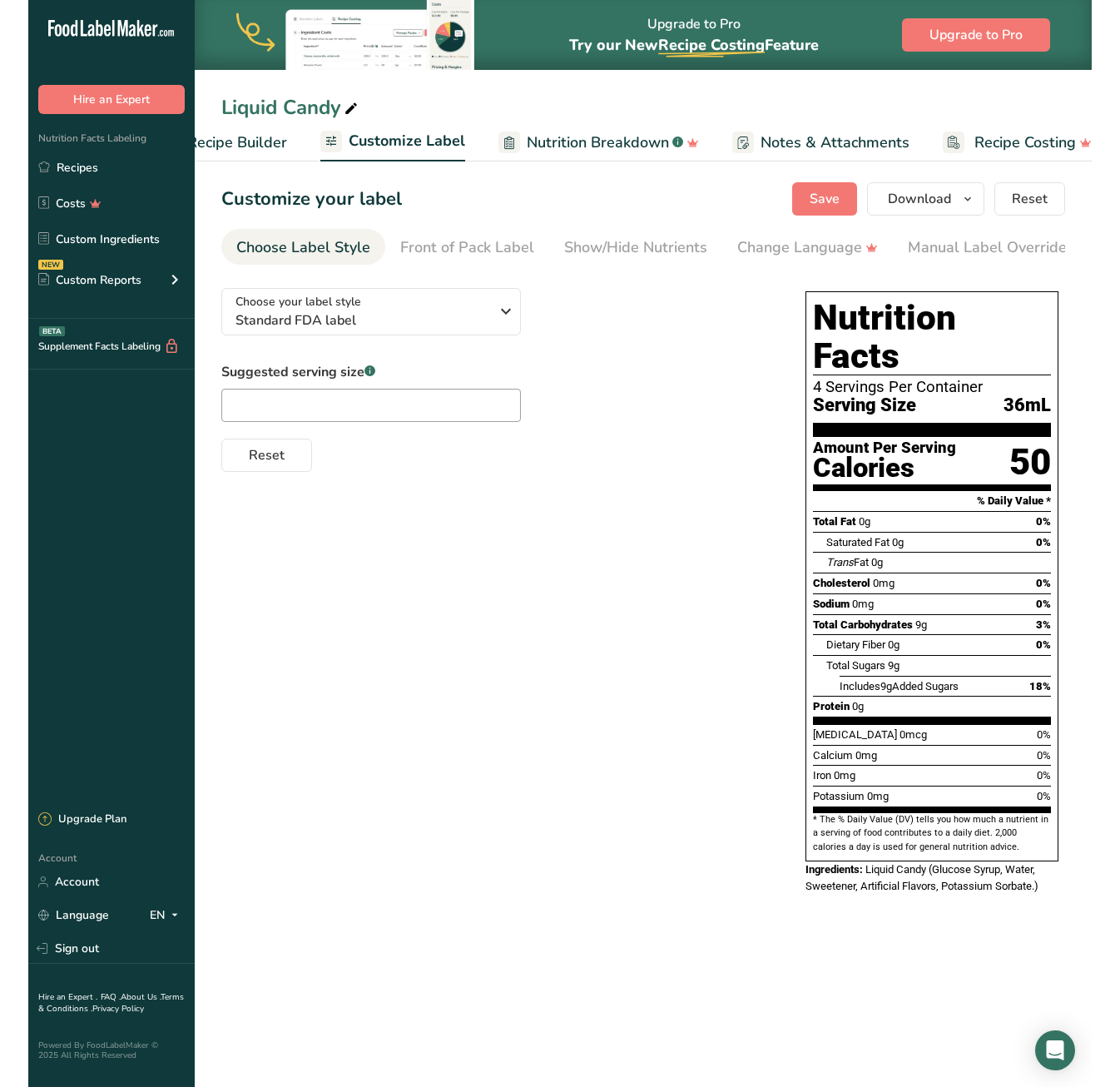
scroll to position [0, 248]
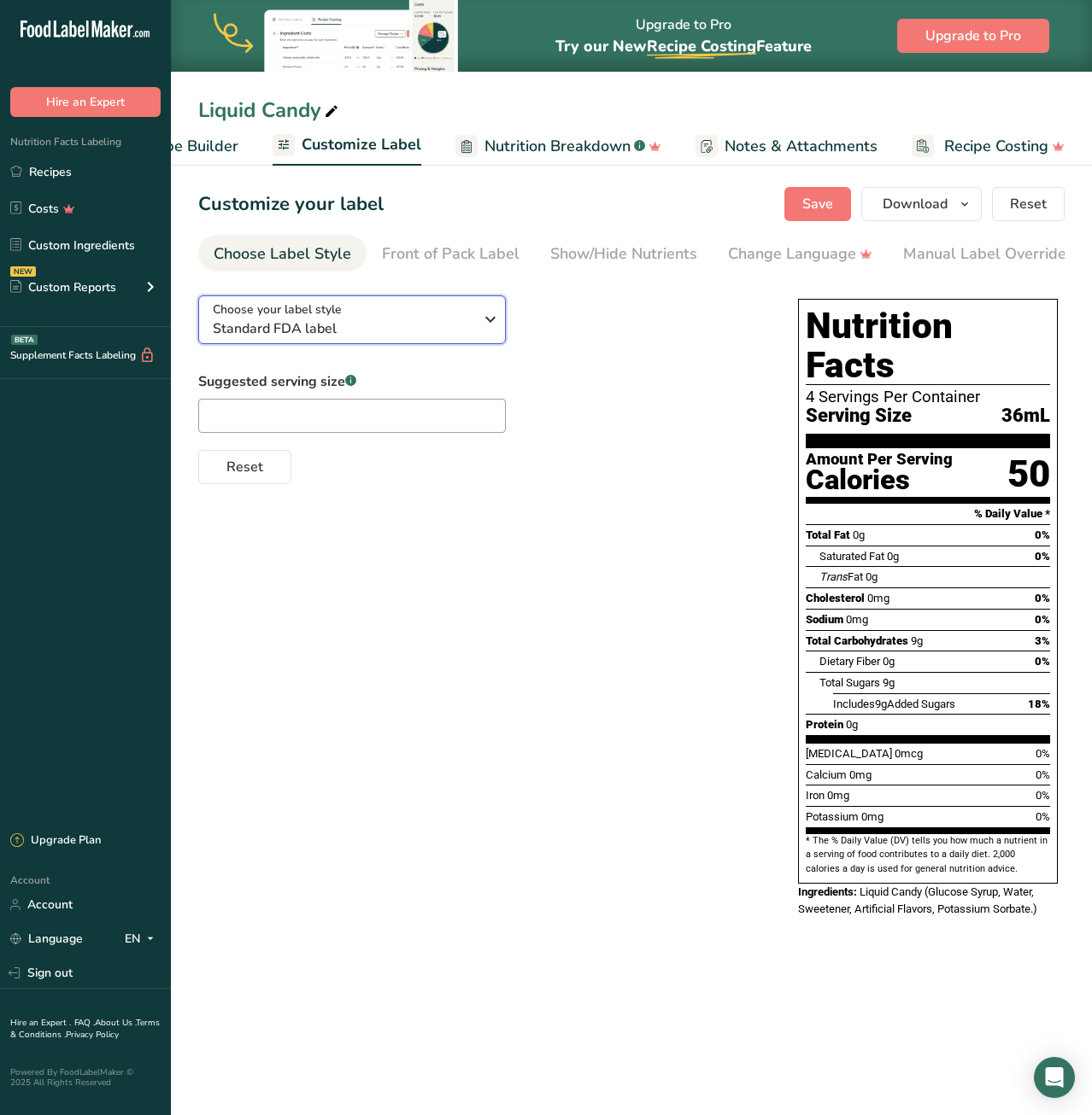
click at [320, 316] on span "Choose your label style" at bounding box center [277, 309] width 129 height 18
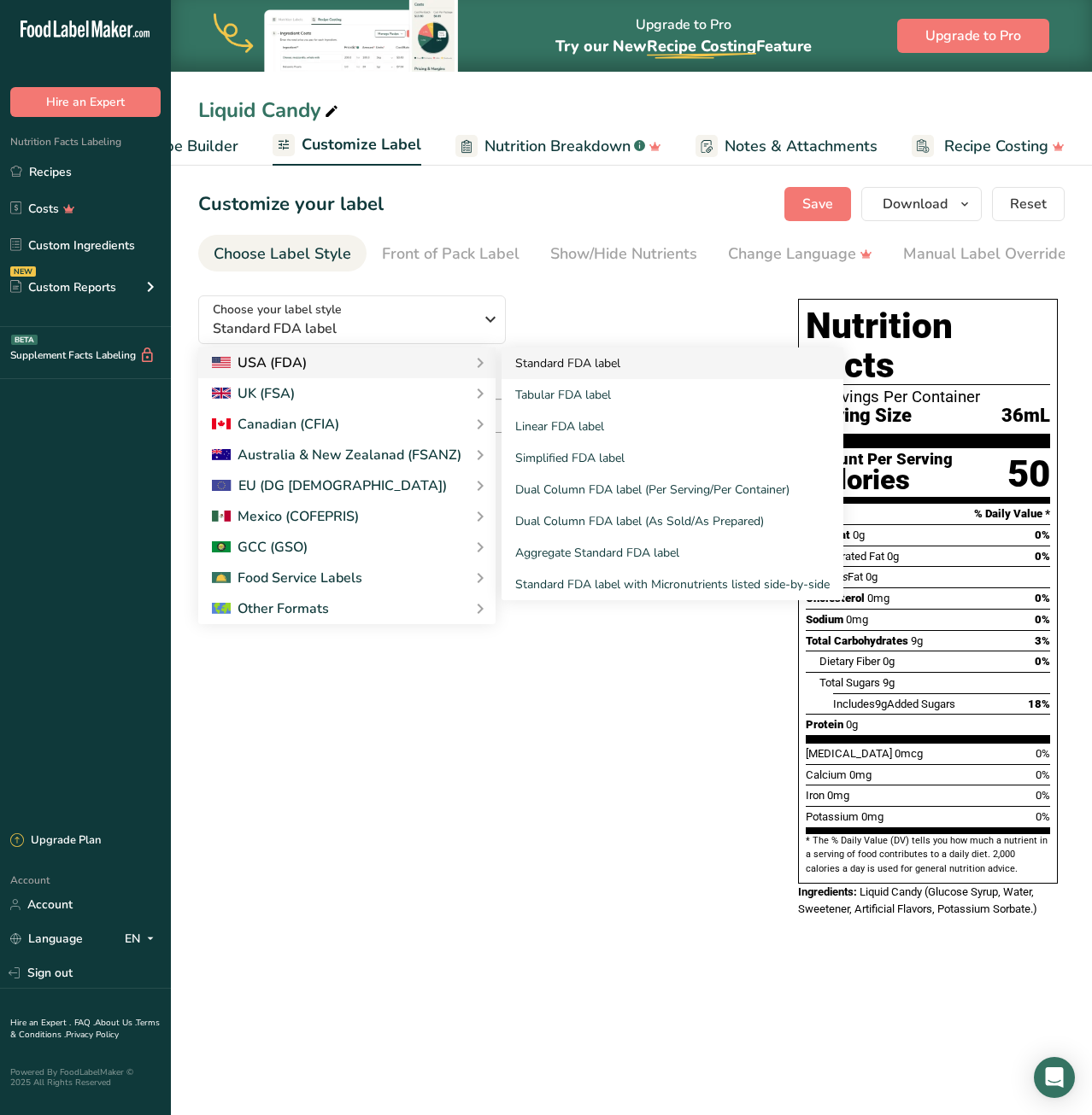
click at [565, 360] on link "Standard FDA label" at bounding box center [672, 363] width 341 height 31
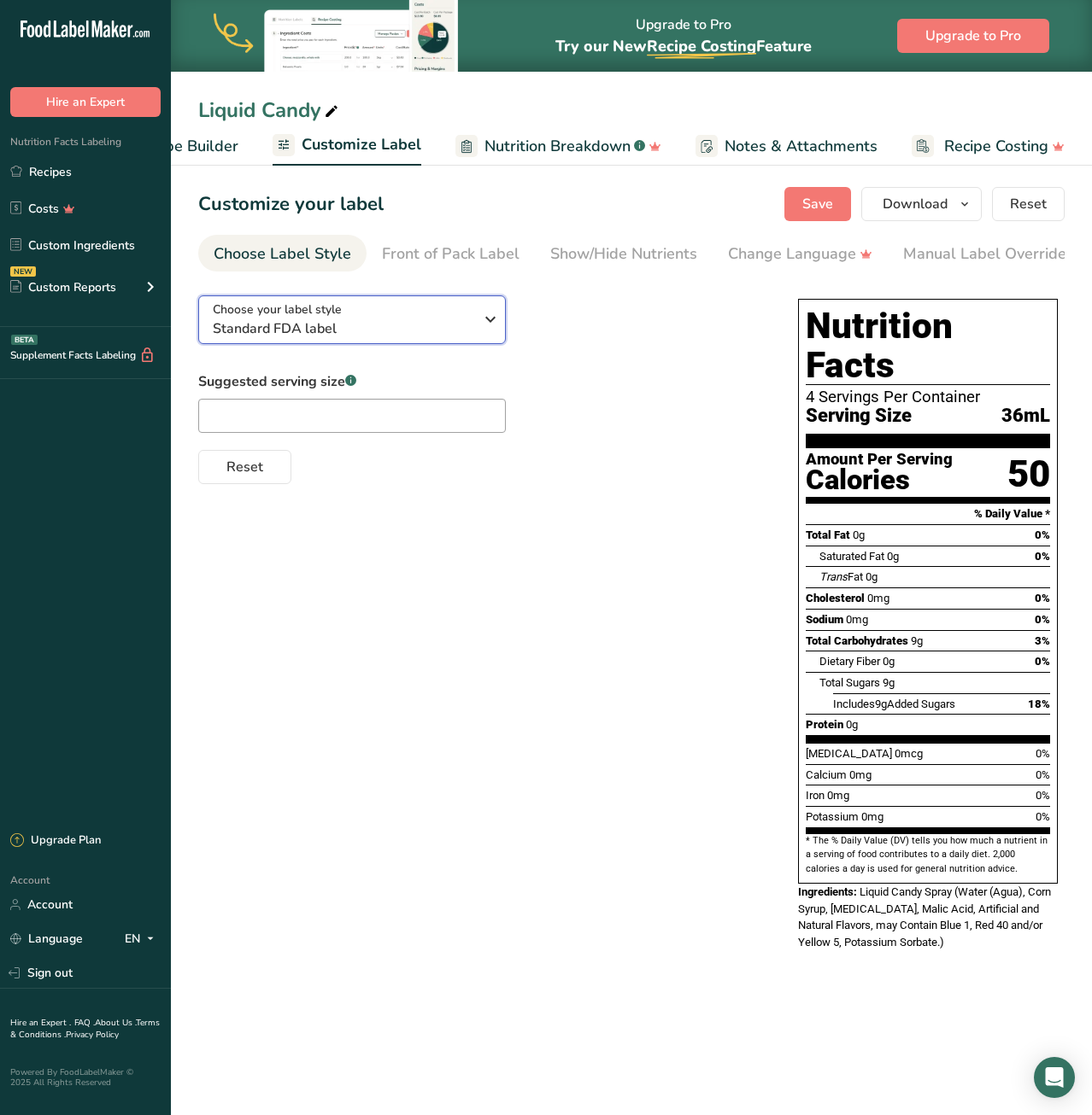
click at [393, 313] on div "Choose your label style Standard FDA label" at bounding box center [343, 320] width 261 height 38
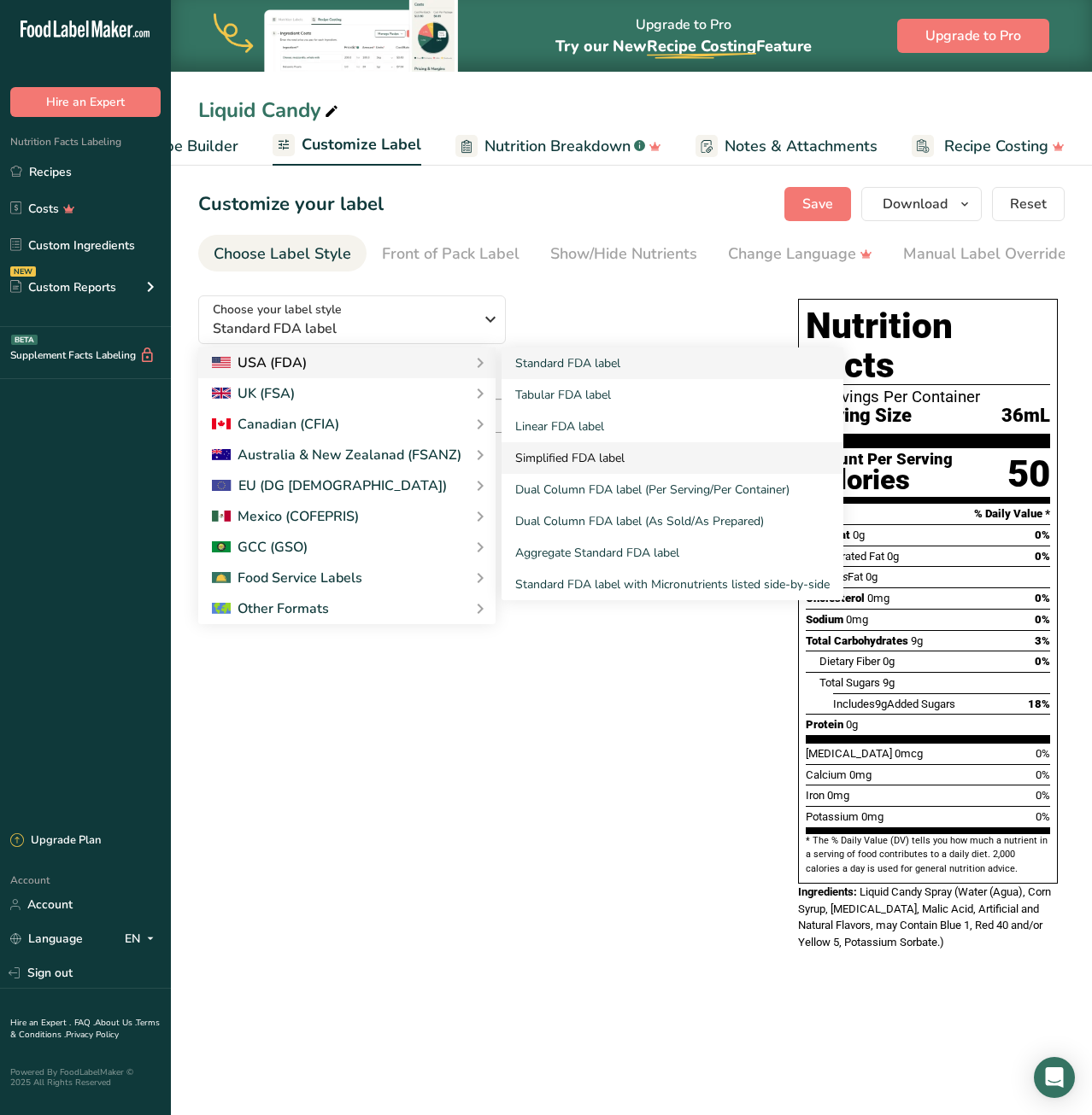
click at [567, 459] on link "Simplified FDA label" at bounding box center [672, 458] width 341 height 31
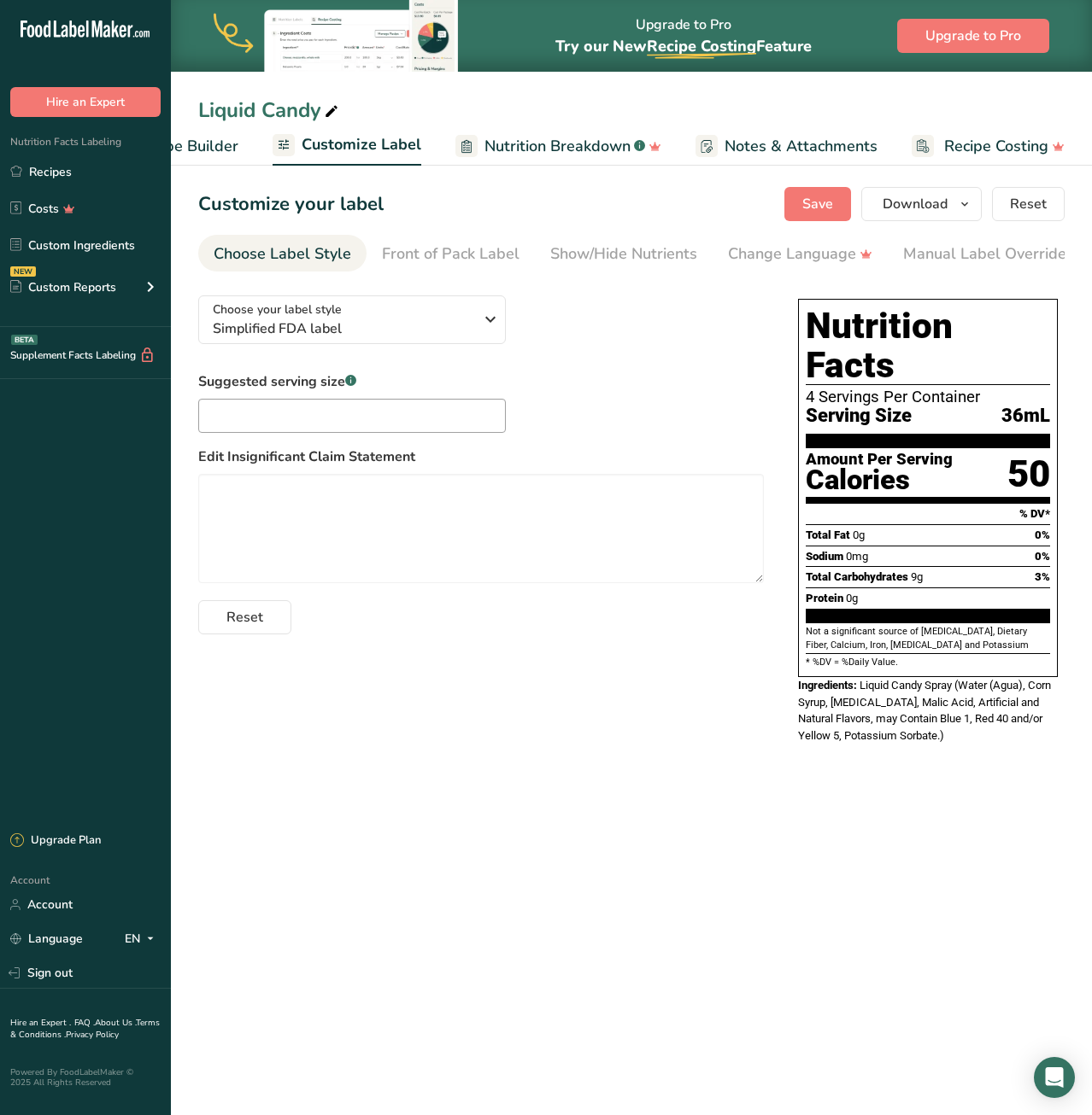
click at [0, 381] on div ".a-20{fill:#fff;} Hire an Expert Nutrition Facts Labeling Recipes Costs Custom …" at bounding box center [85, 411] width 171 height 795
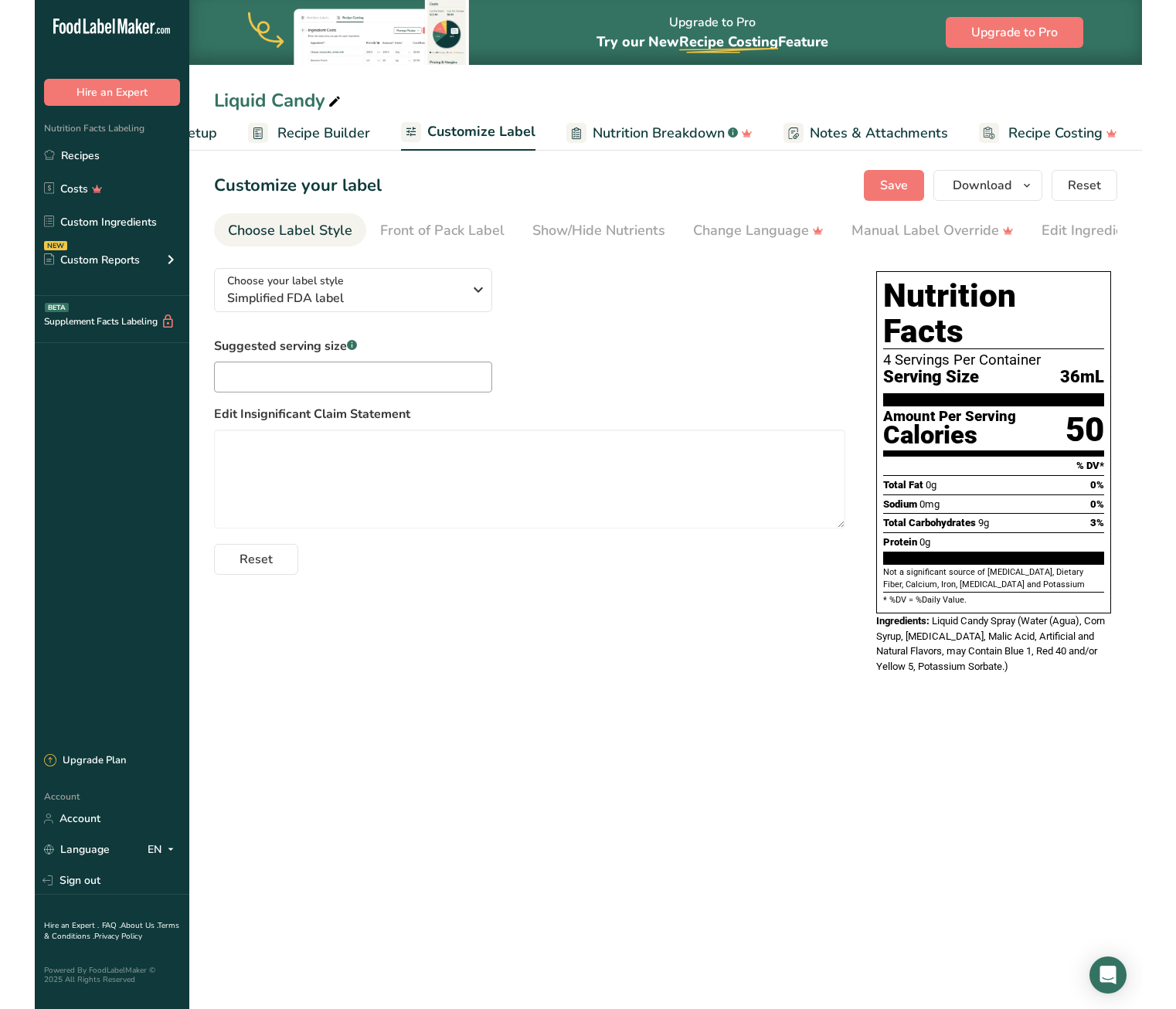
scroll to position [0, 42]
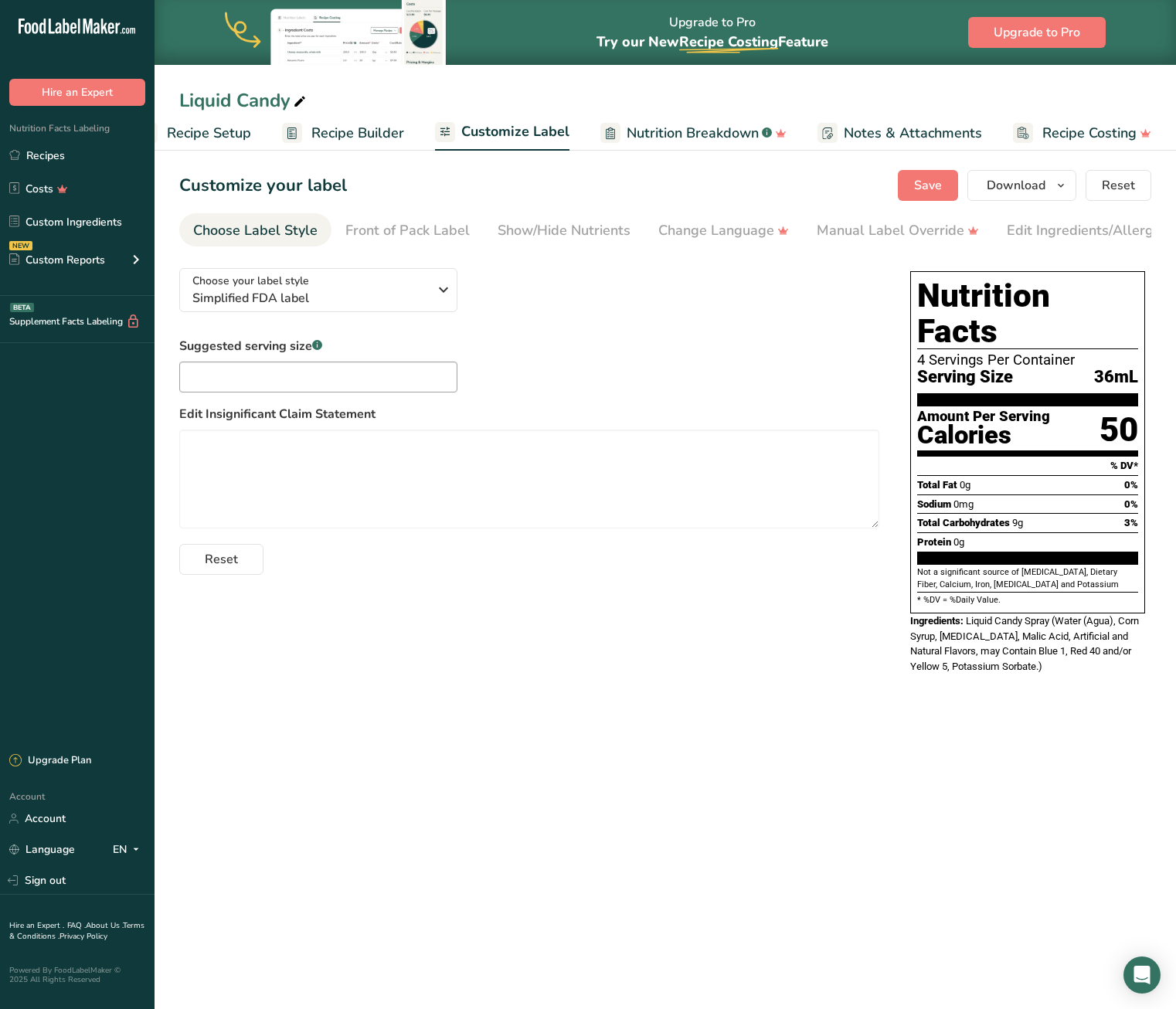
click at [219, 133] on span "Recipe Setup" at bounding box center [208, 133] width 84 height 21
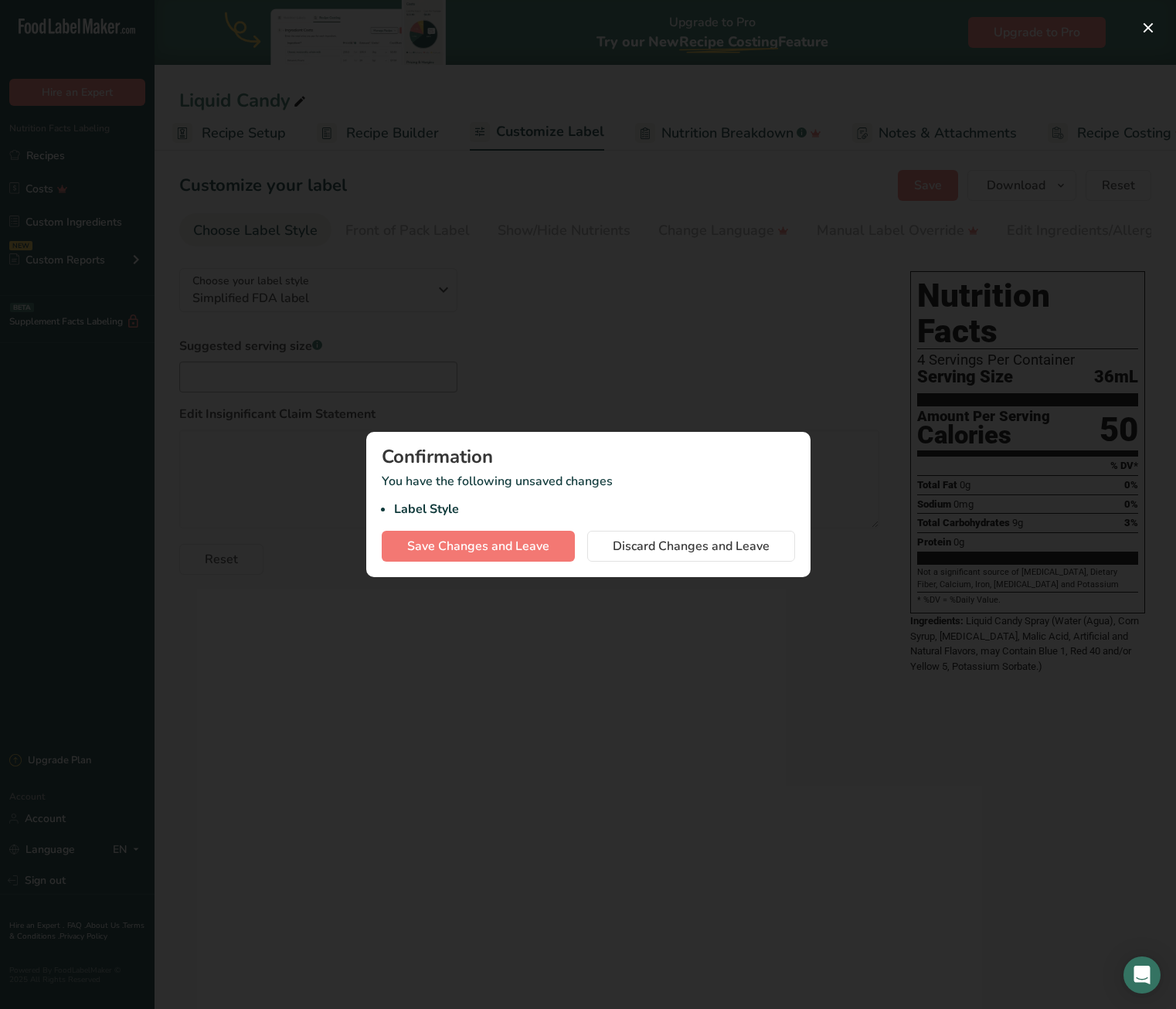
scroll to position [0, 6]
click at [666, 546] on span "Discard Changes and Leave" at bounding box center [692, 546] width 157 height 19
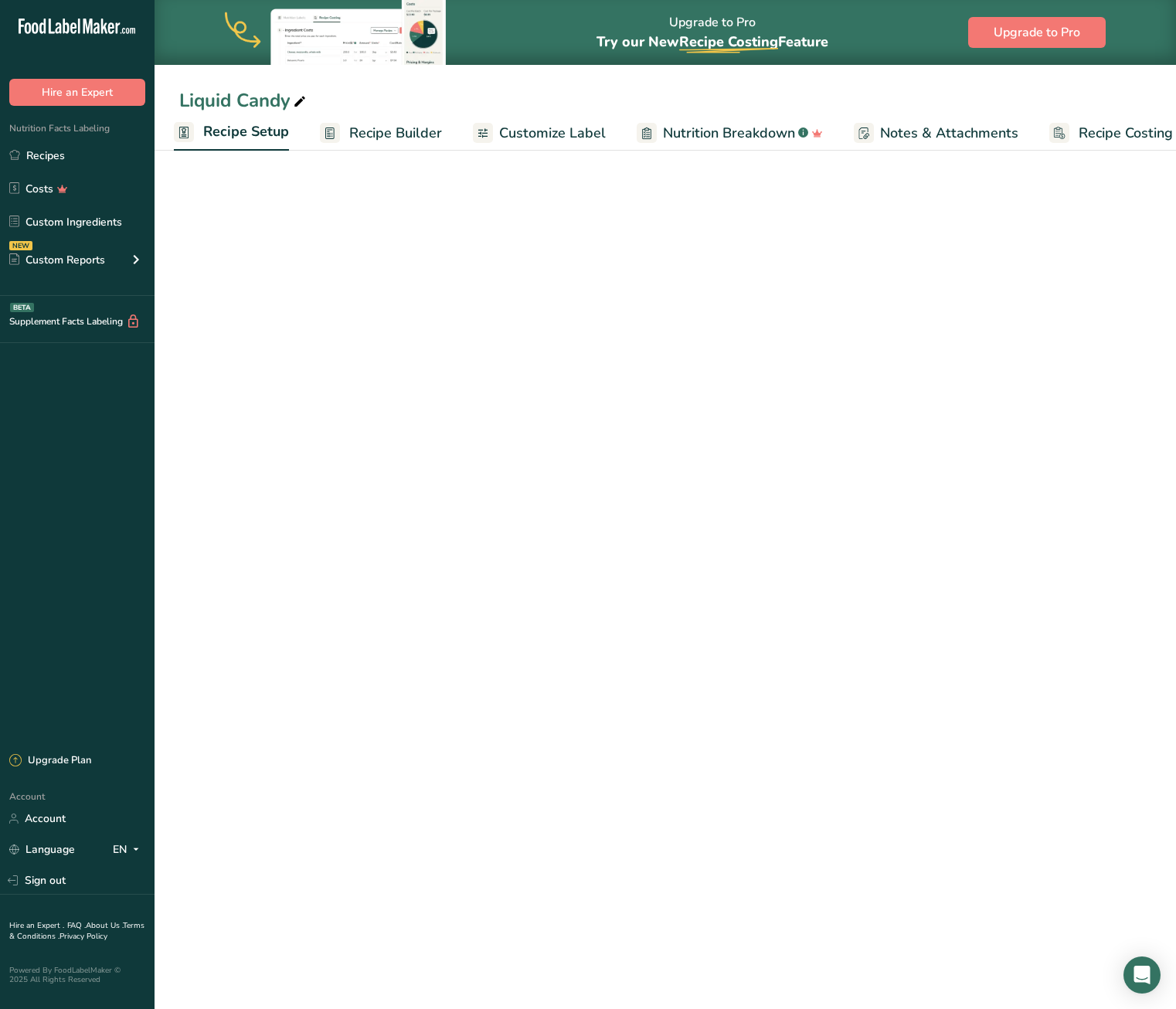
select select "22"
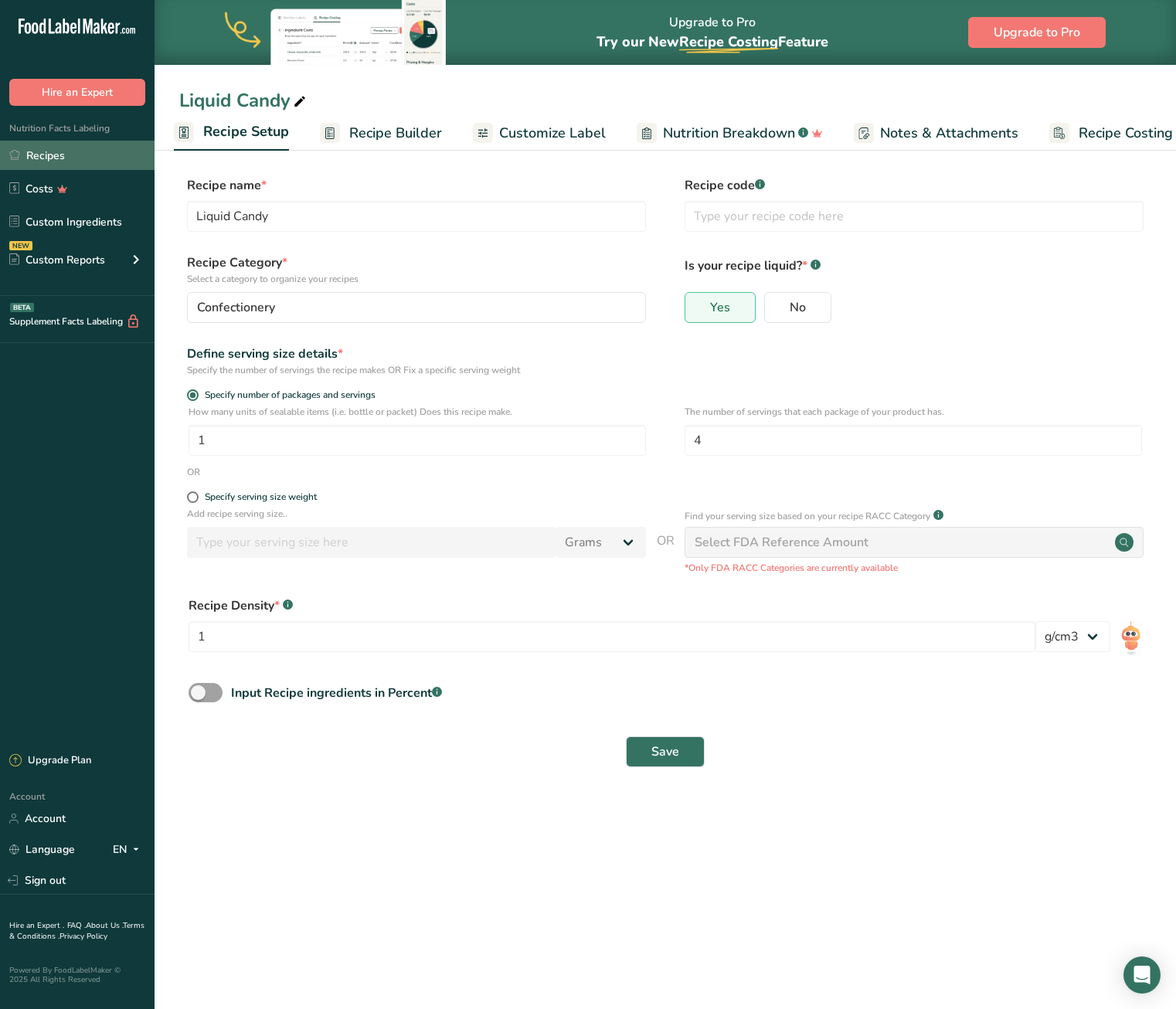
click at [61, 149] on link "Recipes" at bounding box center [77, 155] width 155 height 29
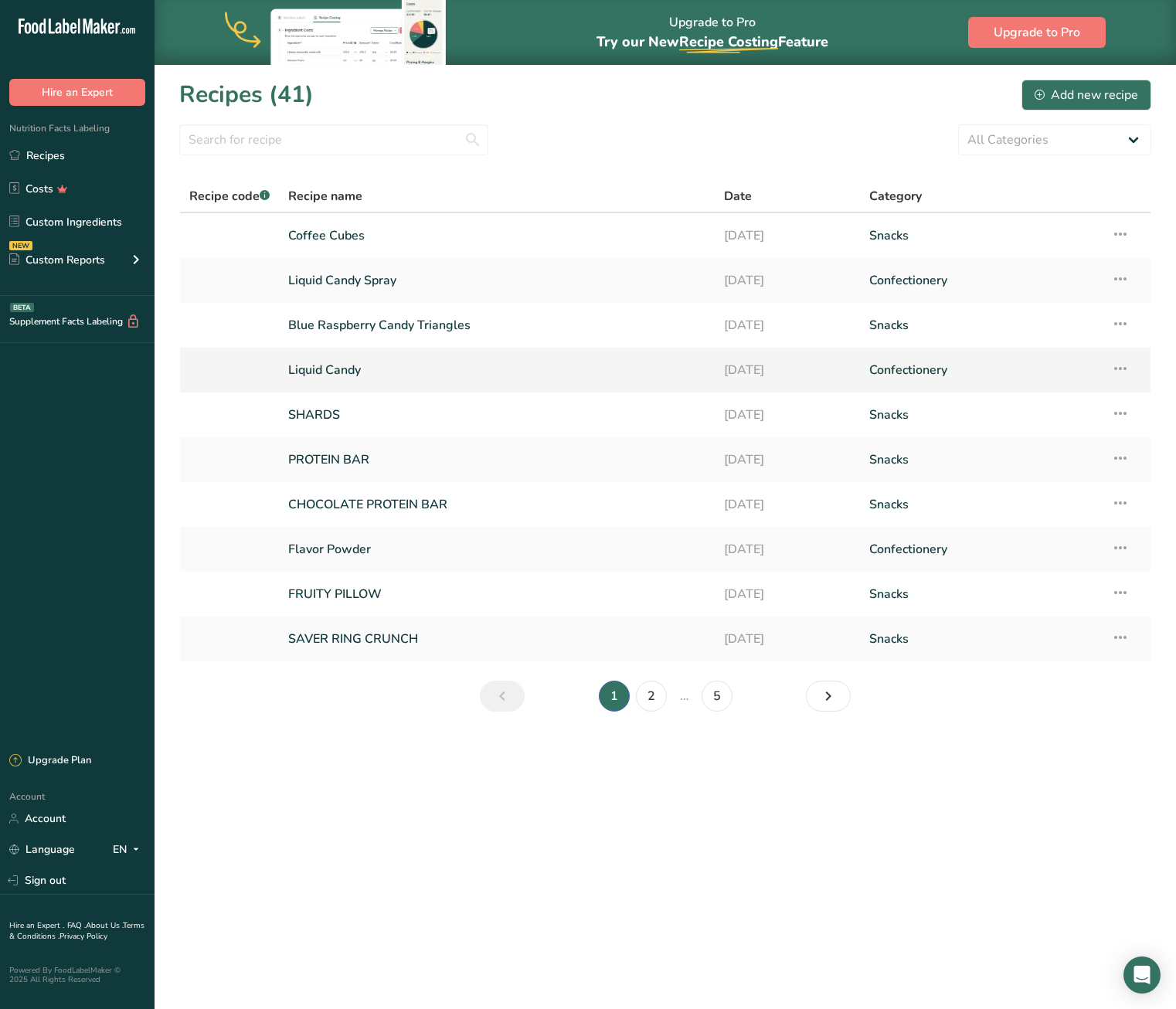
click at [329, 374] on link "Liquid Candy" at bounding box center [497, 369] width 417 height 32
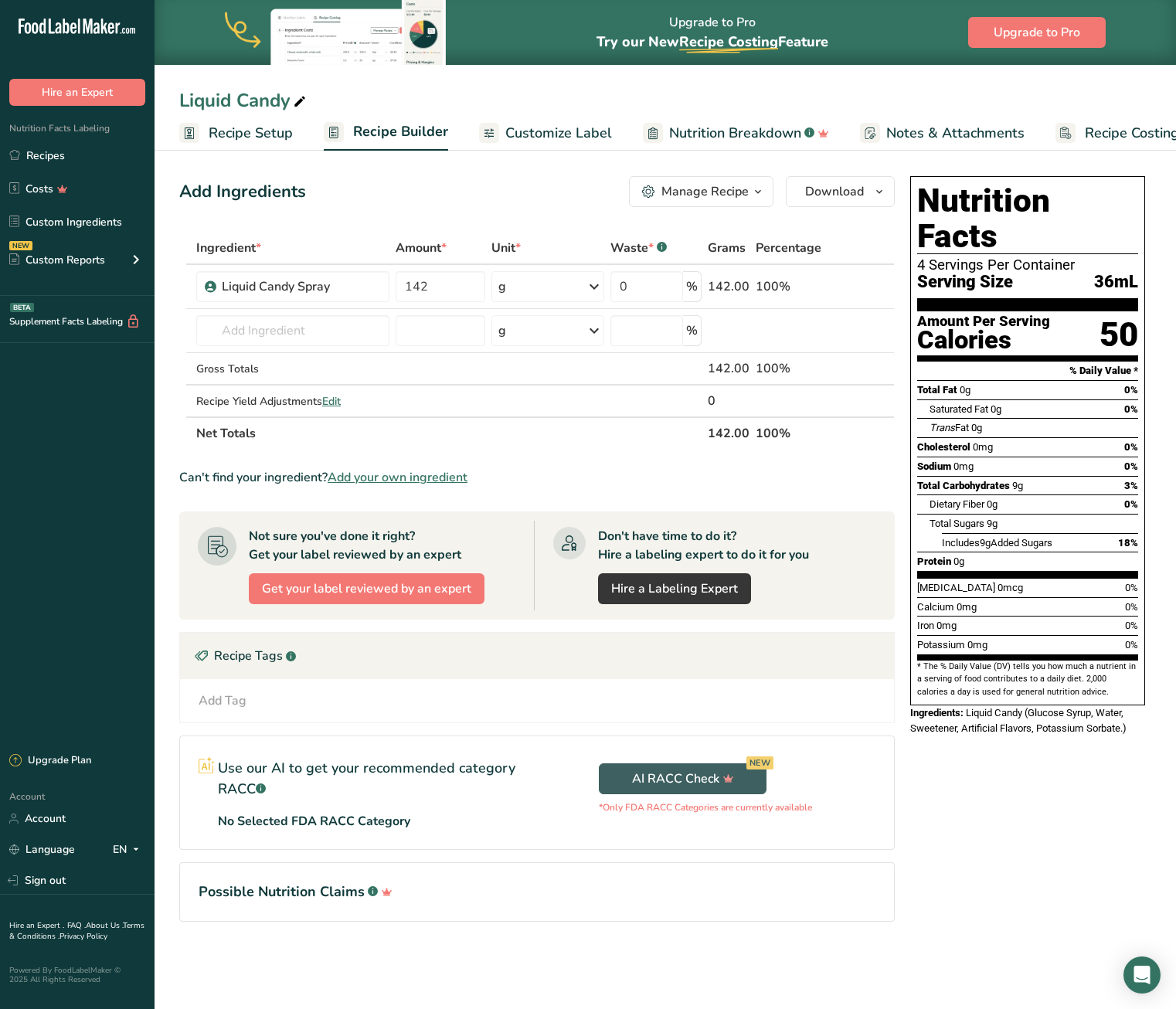
click at [987, 707] on span "Liquid Candy (Glucose Syrup, Water, Sweetener, Artificial Flavors, Potassium So…" at bounding box center [1018, 721] width 216 height 27
click at [561, 132] on span "Customize Label" at bounding box center [559, 133] width 107 height 21
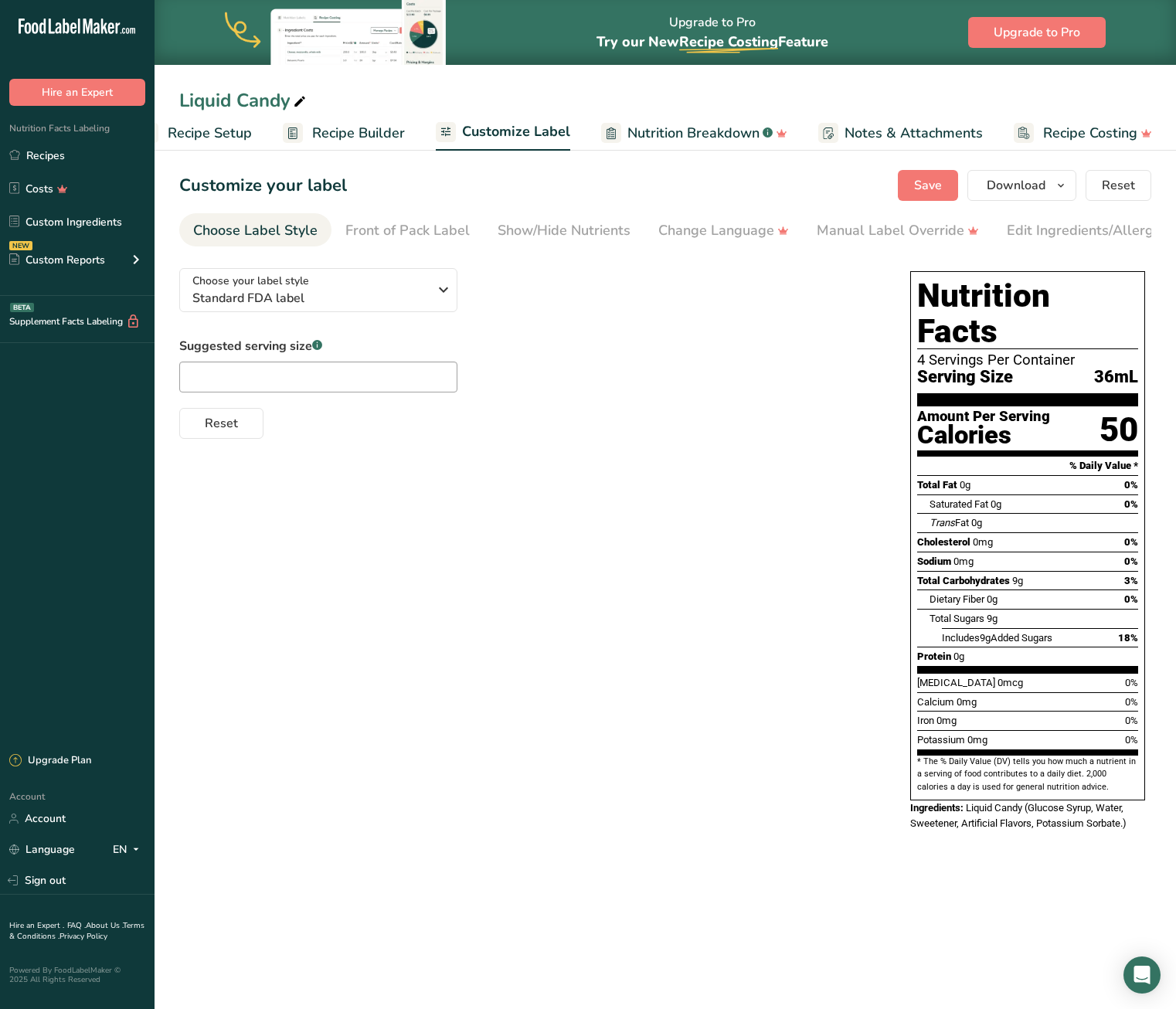
scroll to position [0, 42]
click at [204, 134] on span "Recipe Setup" at bounding box center [208, 133] width 84 height 21
select select "22"
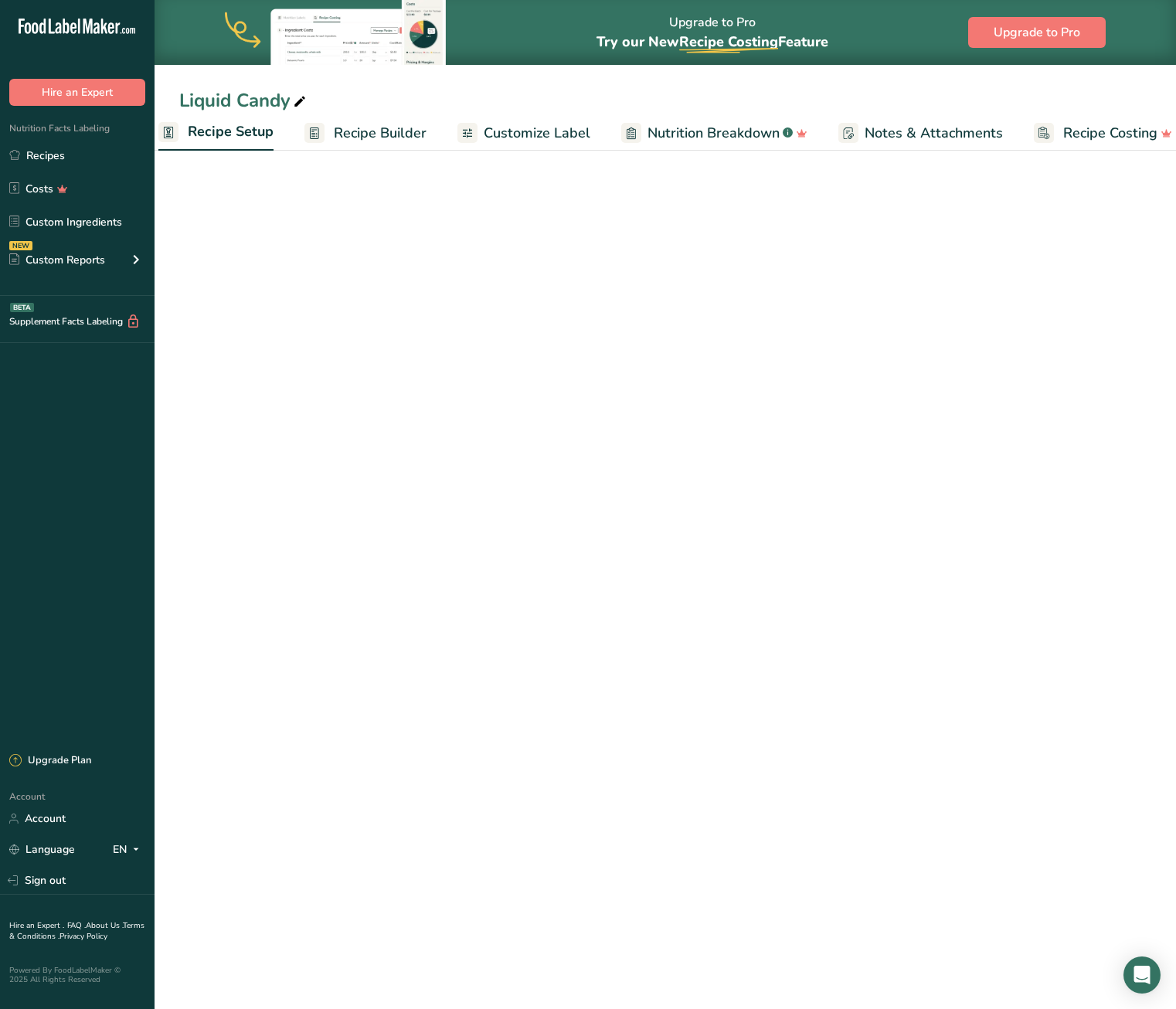
scroll to position [0, 6]
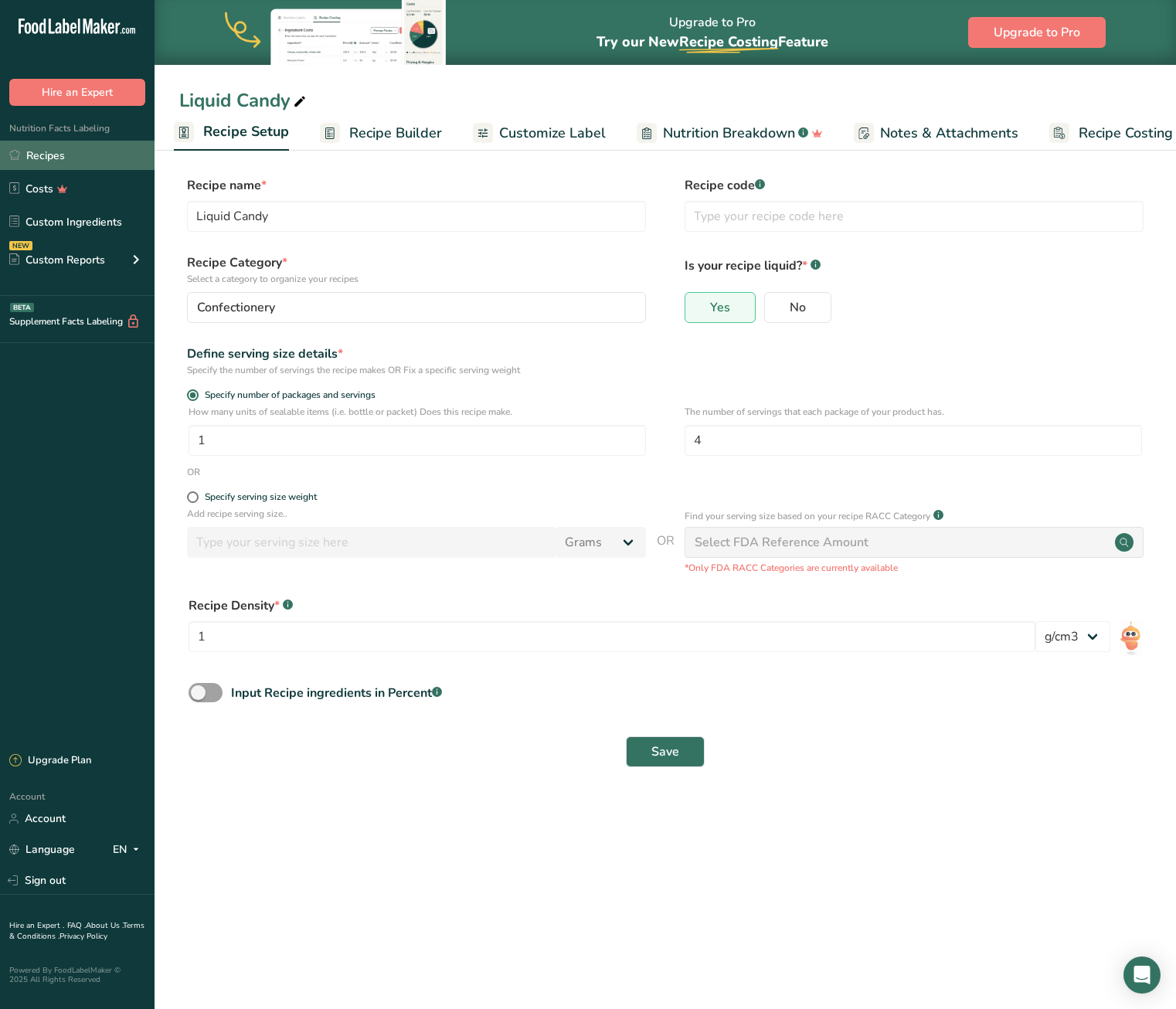
click at [53, 151] on link "Recipes" at bounding box center [77, 155] width 155 height 29
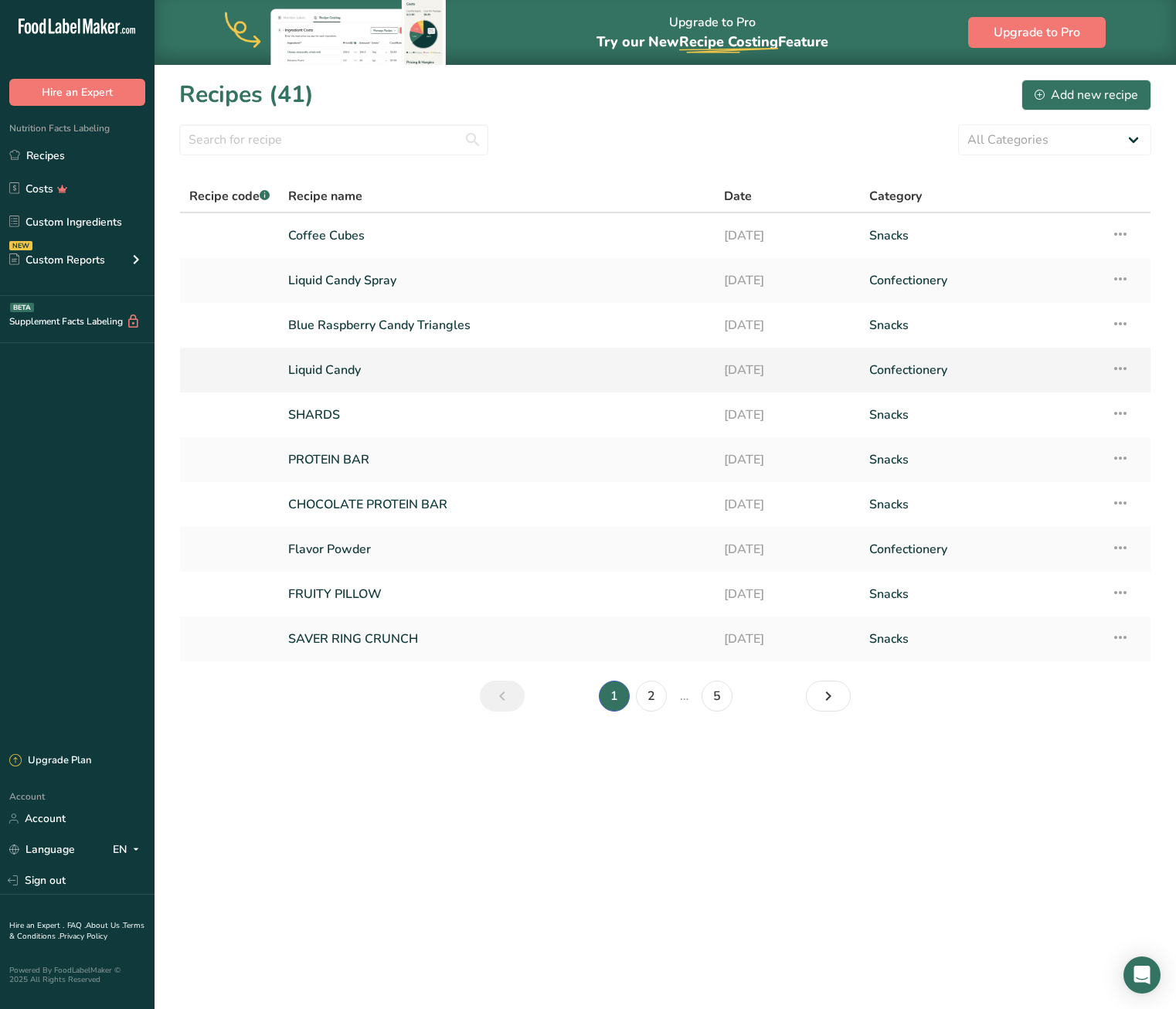
click at [987, 367] on icon at bounding box center [1121, 368] width 19 height 28
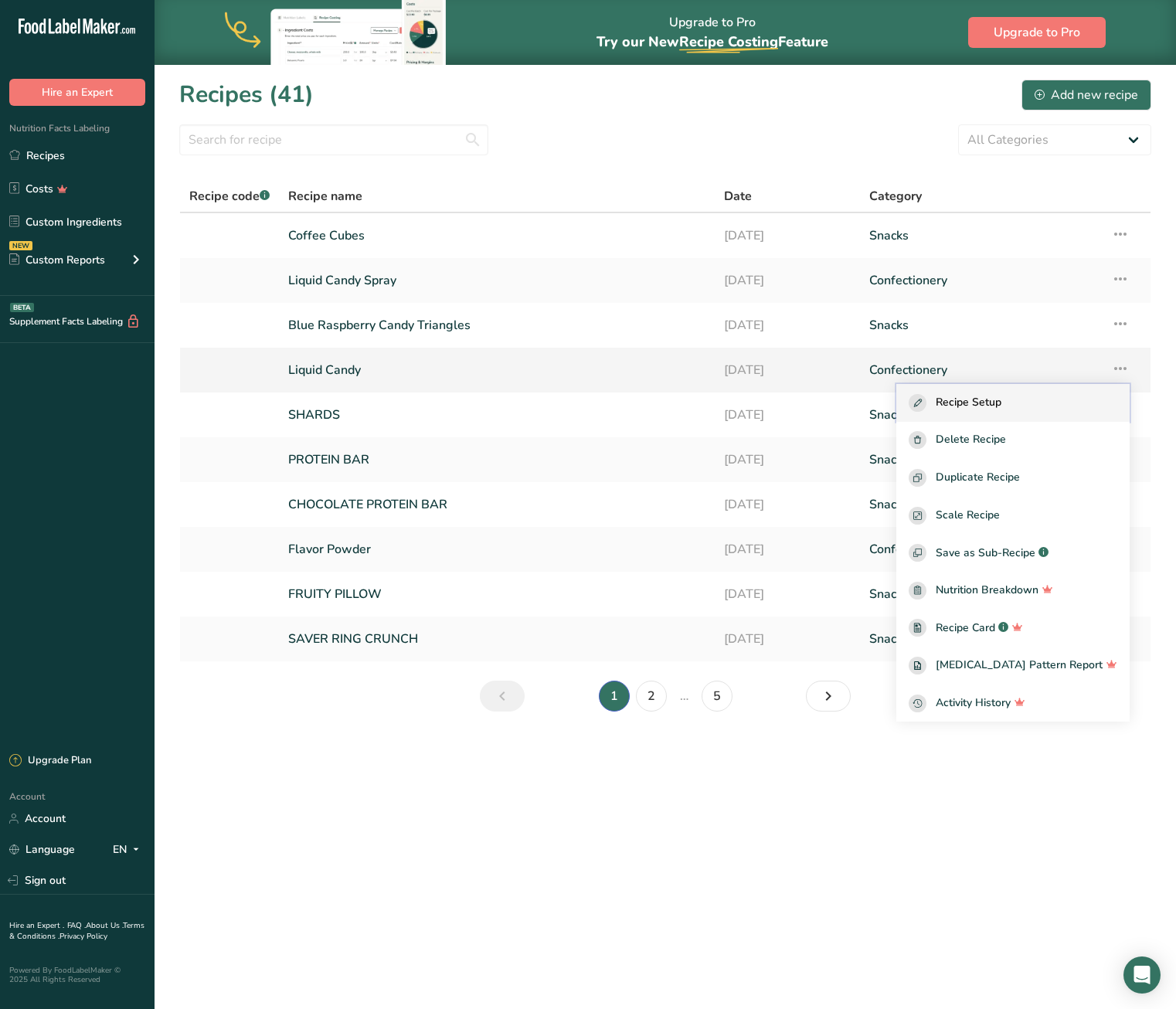
click at [987, 412] on button "Recipe Setup" at bounding box center [1013, 403] width 233 height 38
select select "22"
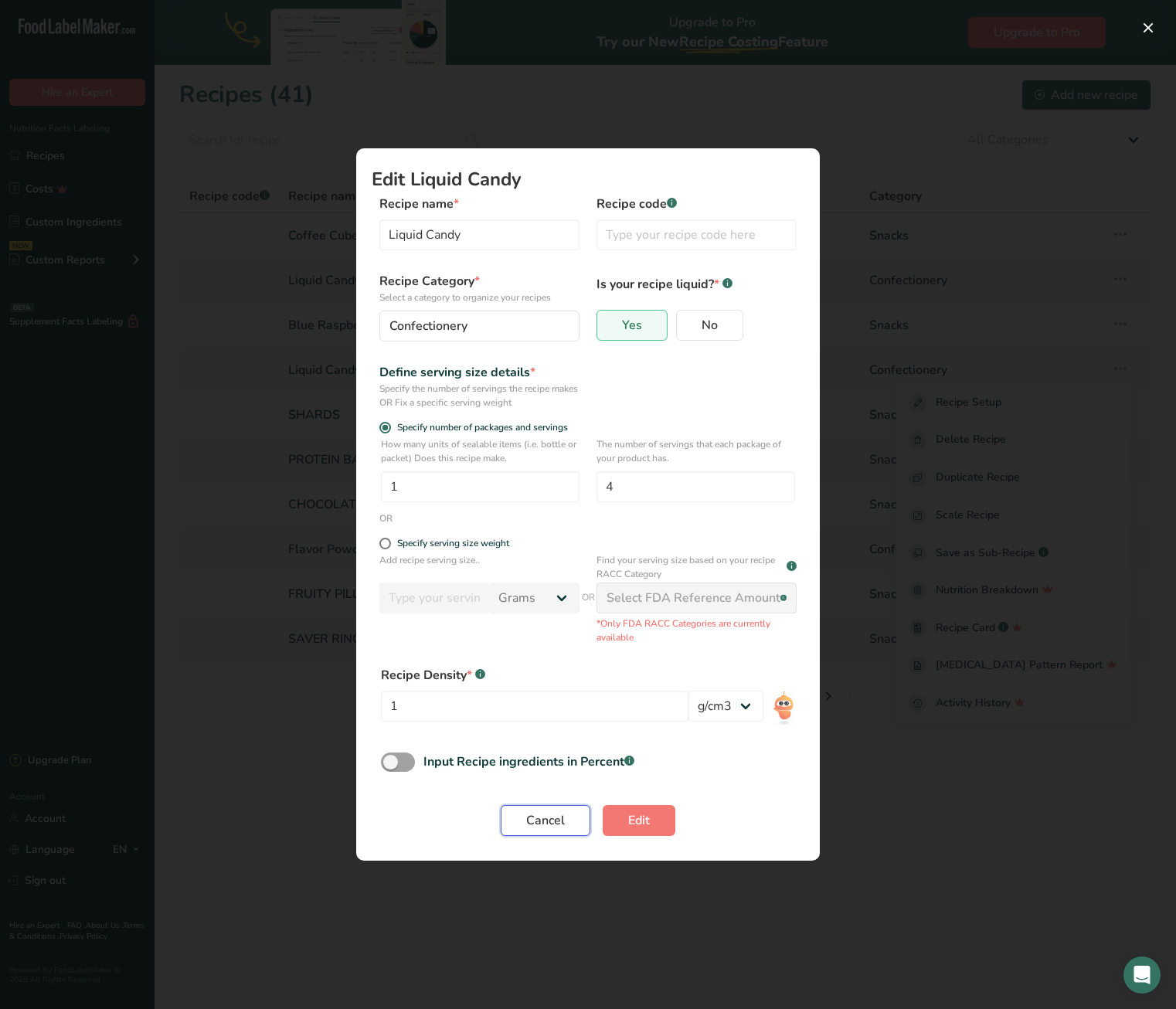
click at [532, 819] on span "Cancel" at bounding box center [546, 820] width 39 height 19
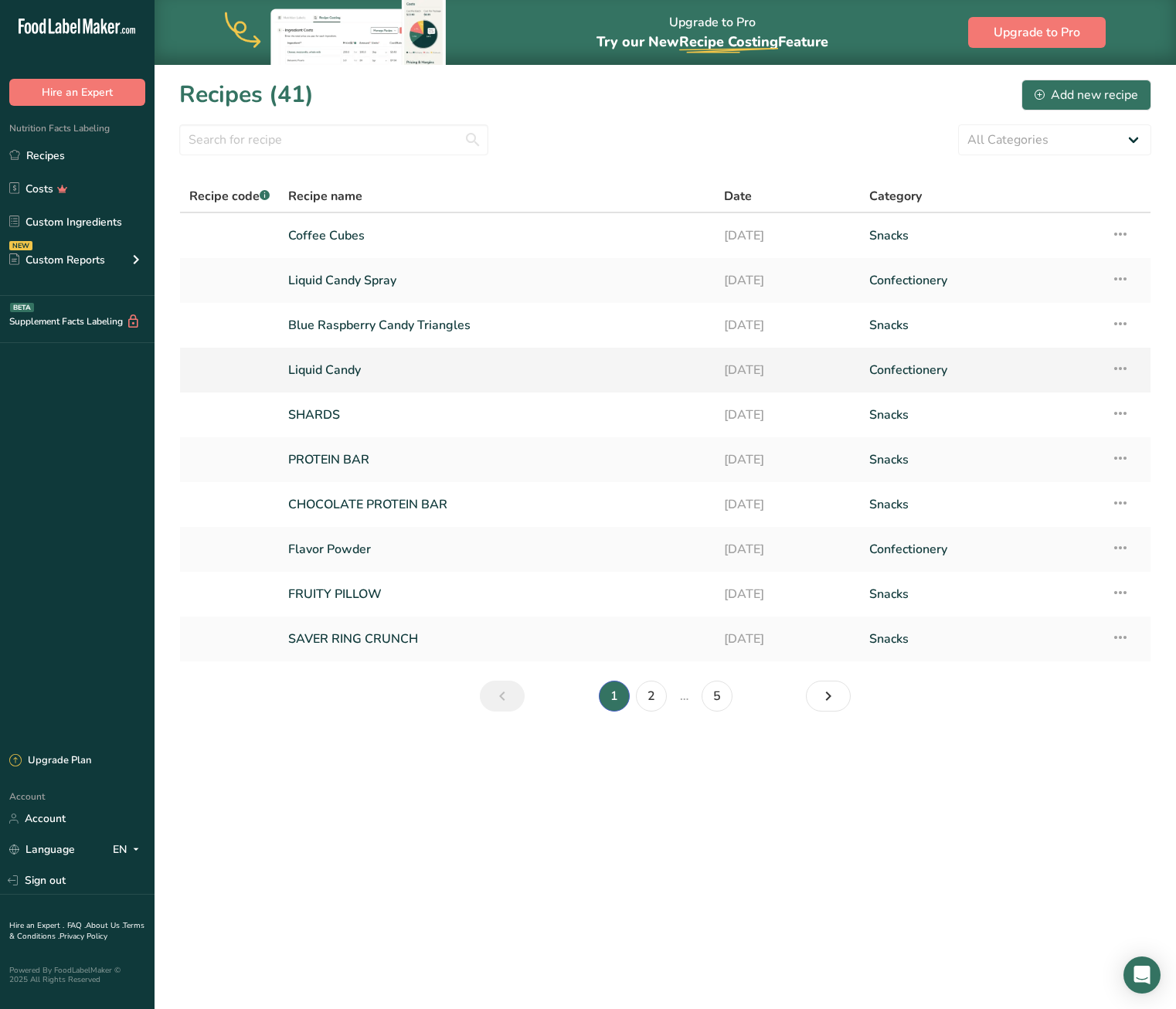
click at [349, 368] on link "Liquid Candy" at bounding box center [497, 369] width 417 height 32
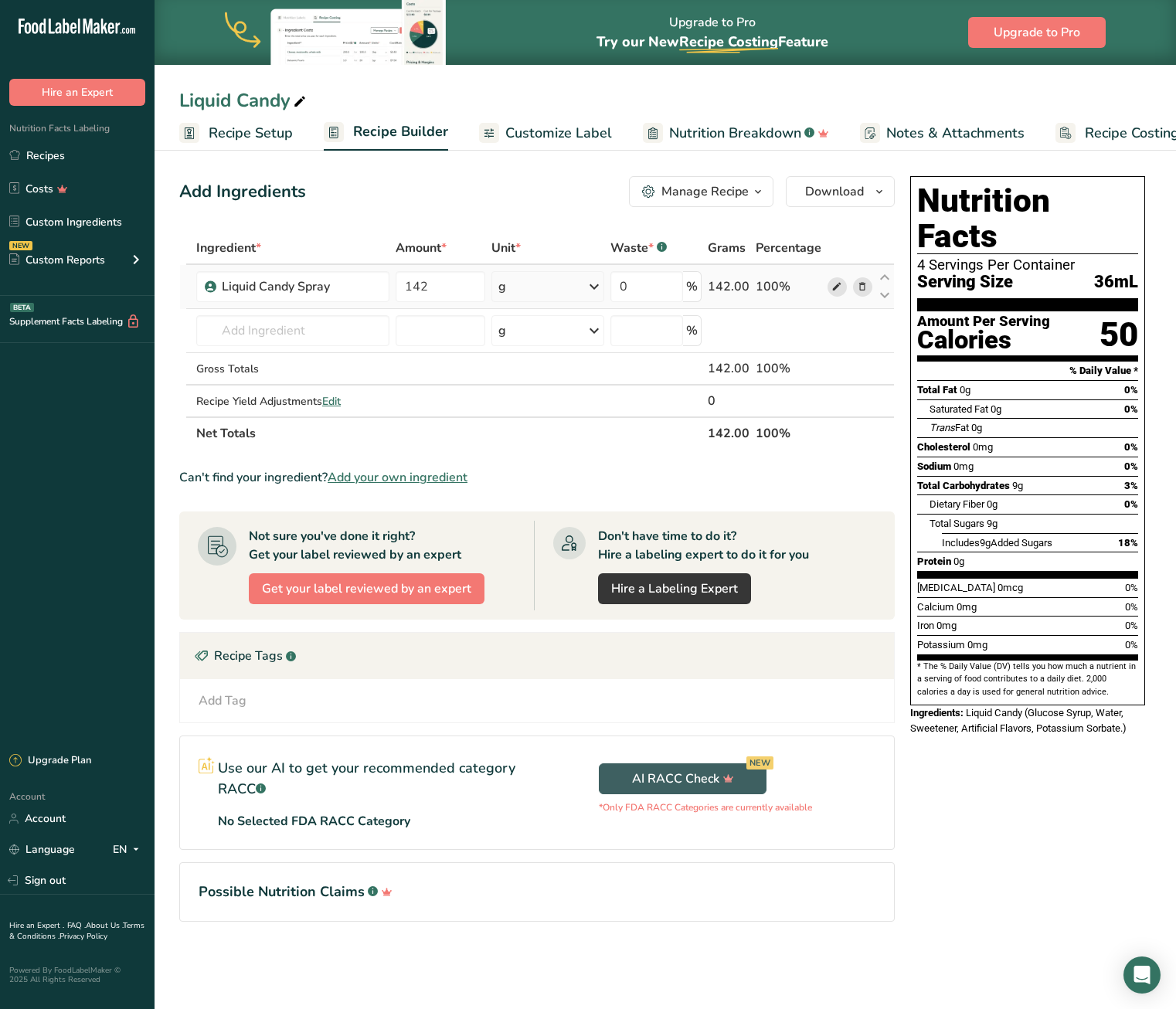
click at [840, 288] on icon at bounding box center [837, 287] width 11 height 17
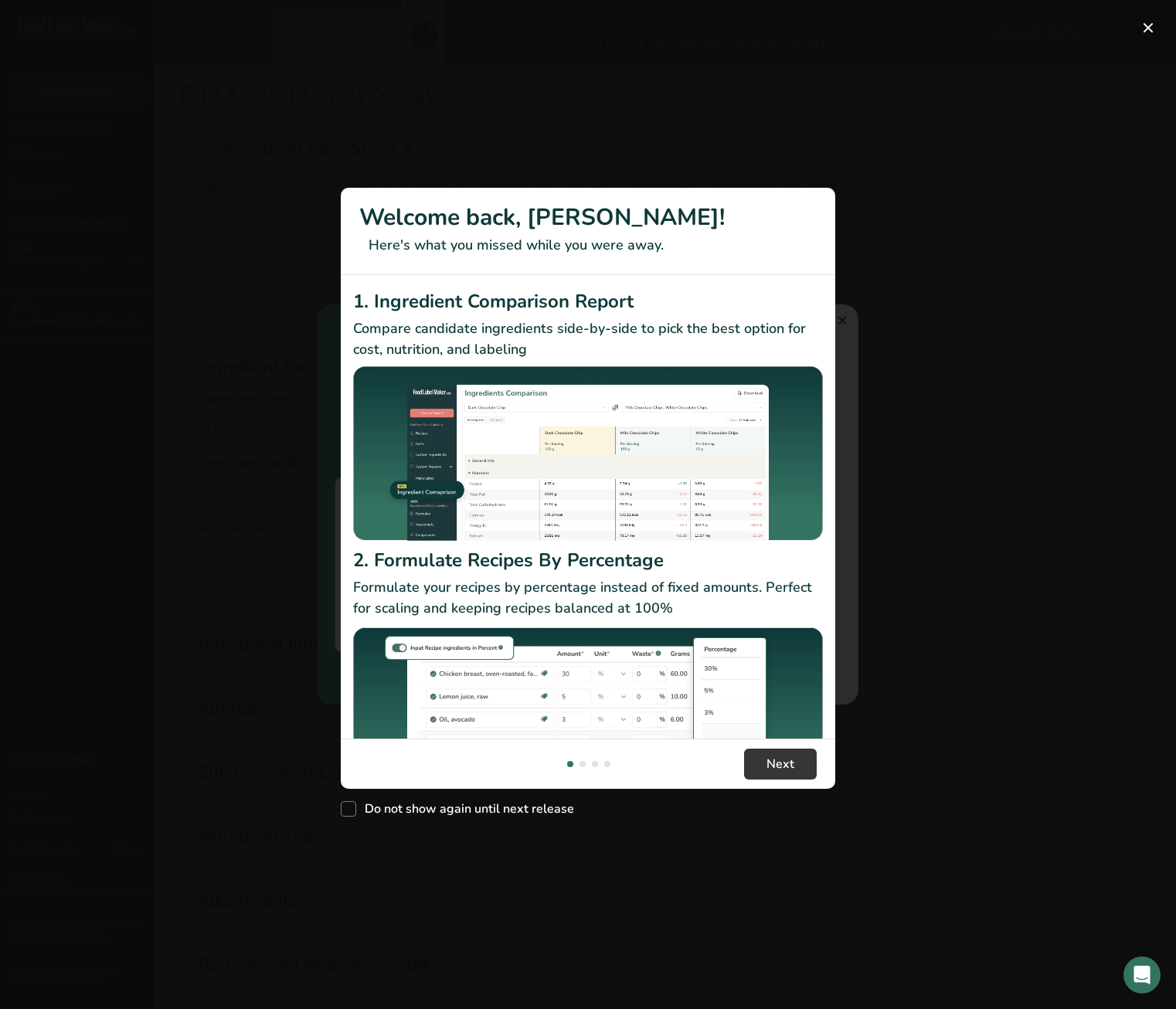
click at [902, 442] on div "New Features" at bounding box center [588, 504] width 1176 height 1009
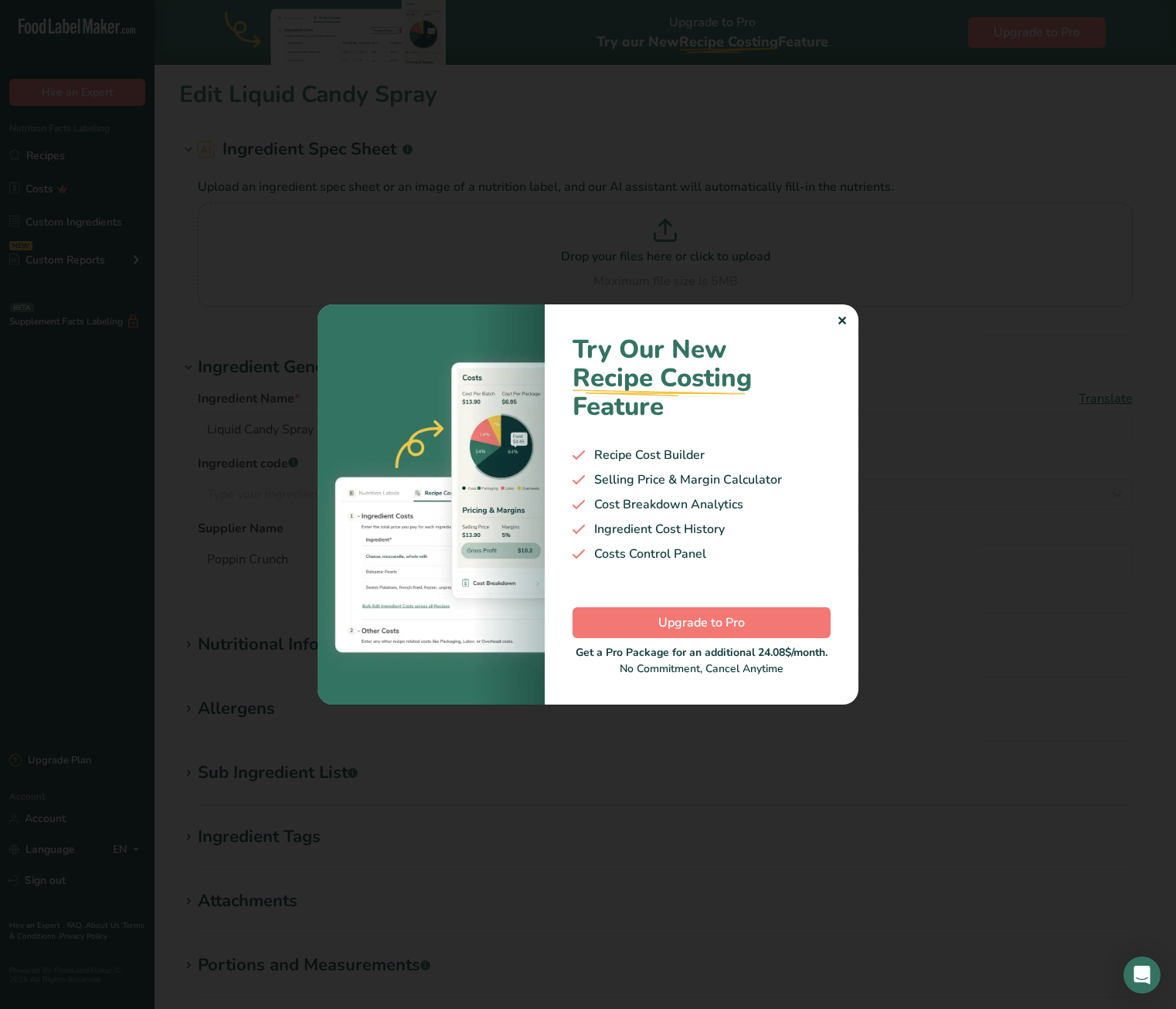
click at [842, 321] on div "✕" at bounding box center [842, 321] width 10 height 19
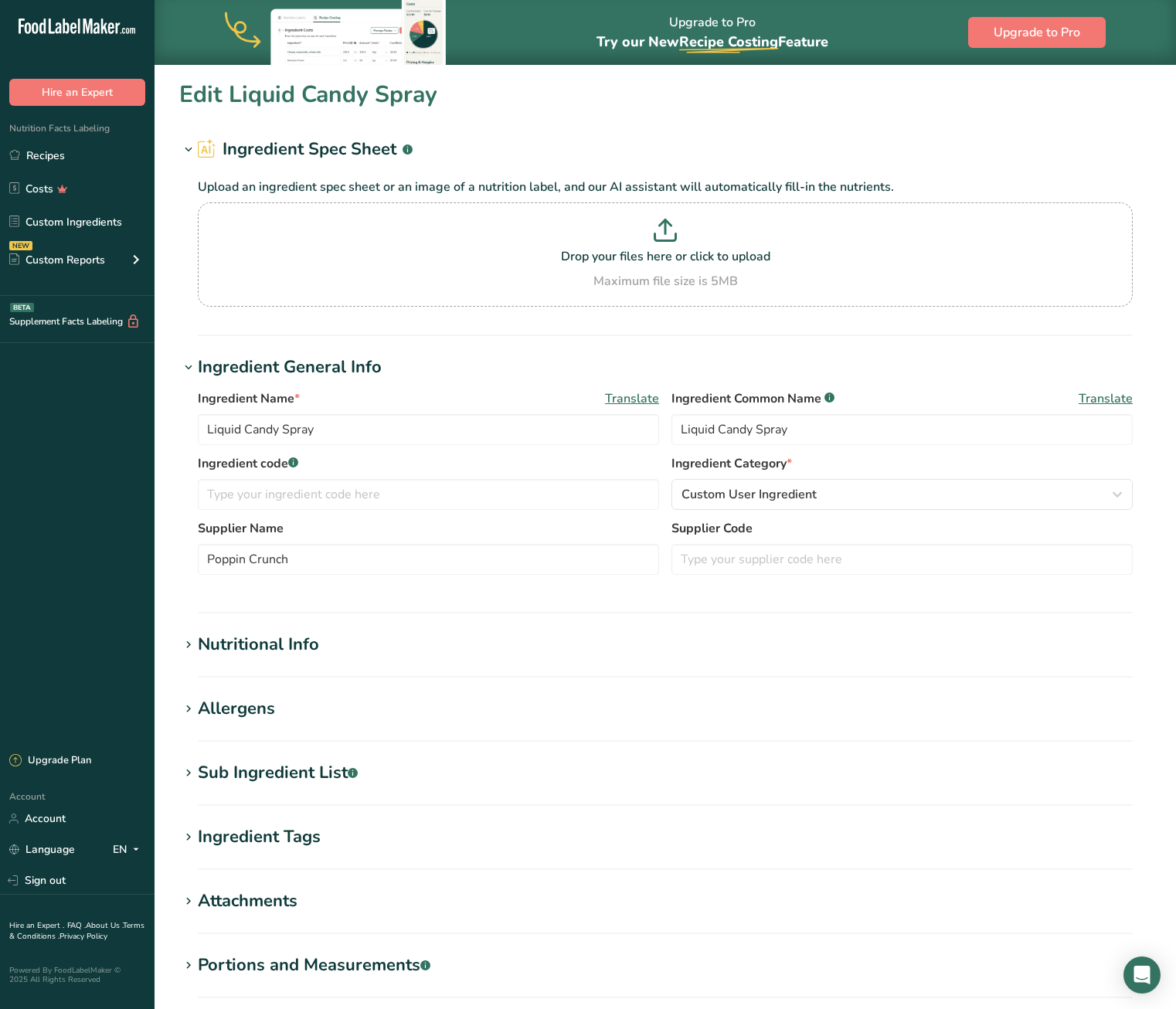
click at [277, 766] on div "Sub Ingredient List .a-a{fill:#347362;}.b-a{fill:#fff;}" at bounding box center [278, 772] width 160 height 25
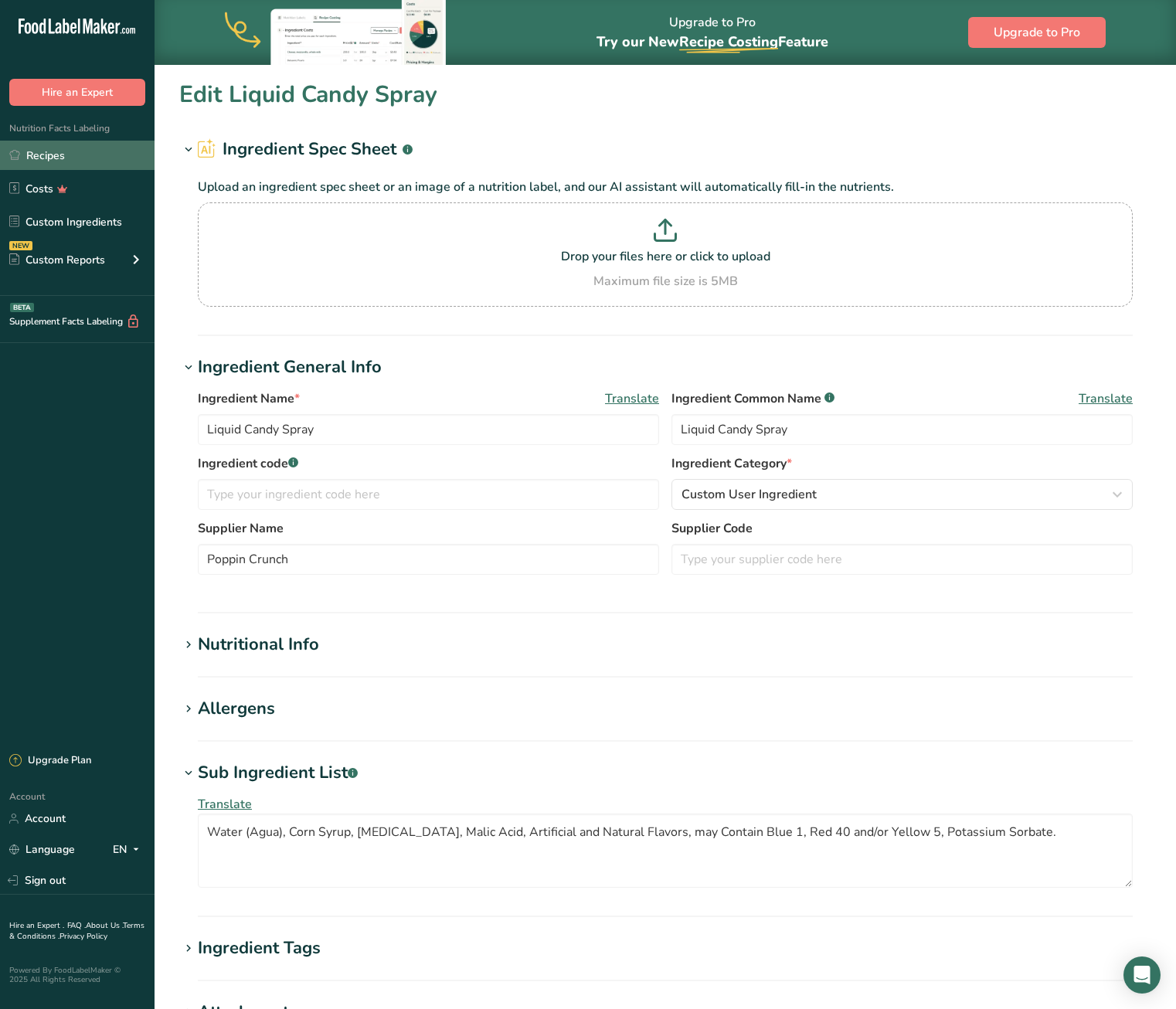
click at [42, 149] on link "Recipes" at bounding box center [77, 155] width 155 height 29
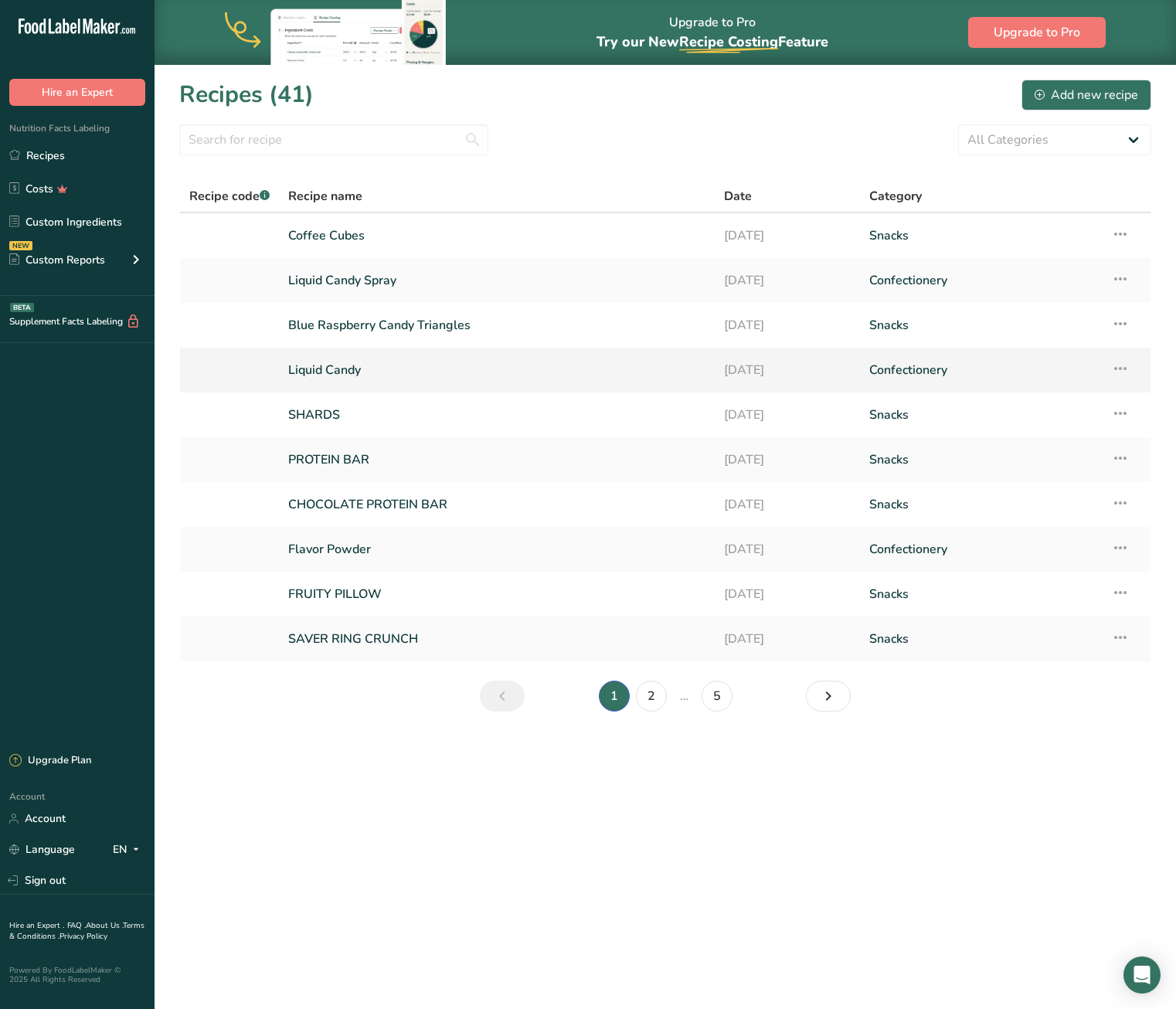
click at [300, 373] on link "Liquid Candy" at bounding box center [497, 369] width 417 height 32
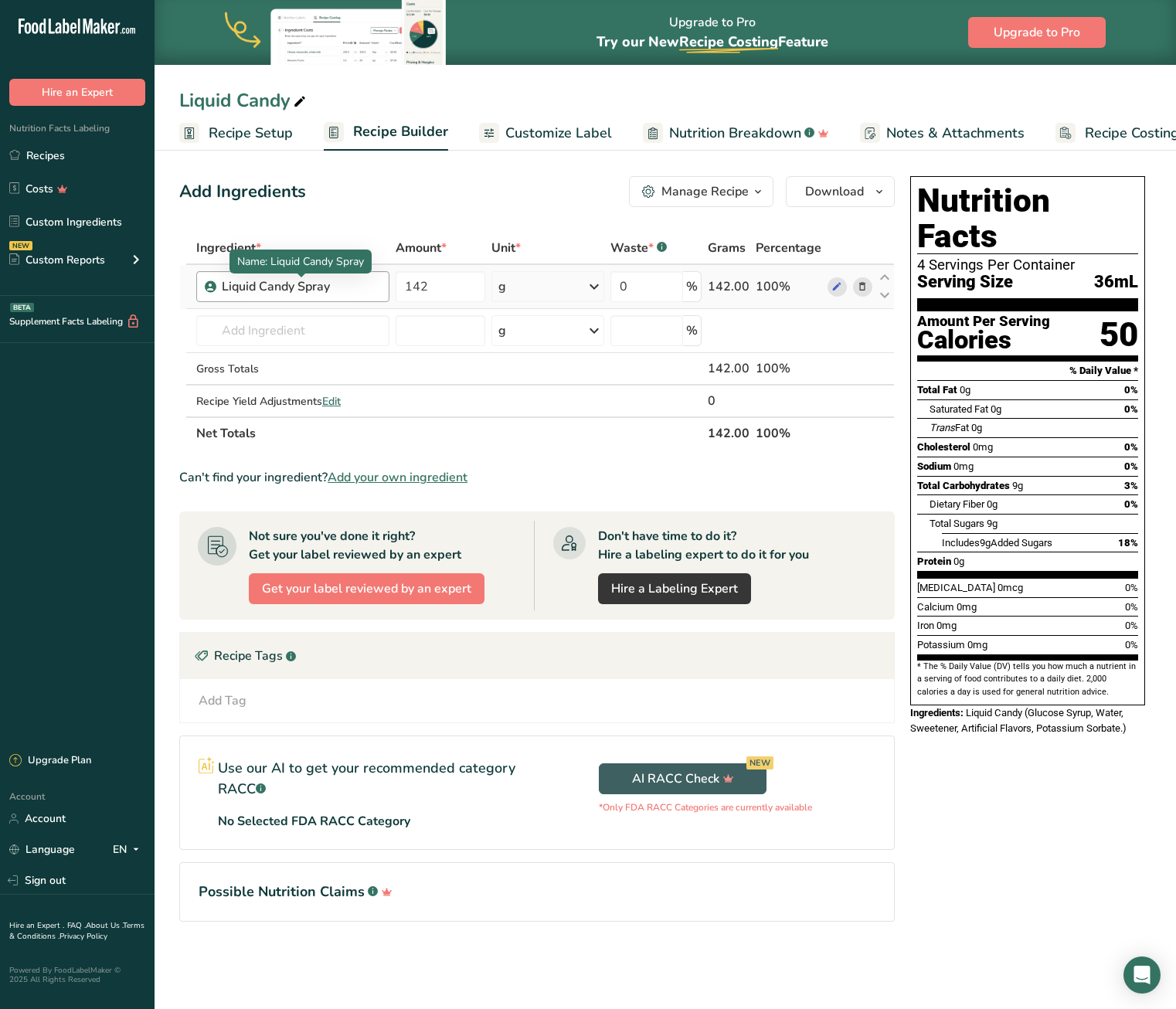
drag, startPoint x: 346, startPoint y: 286, endPoint x: 294, endPoint y: 287, distance: 52.0
click at [294, 287] on div "Liquid Candy Spray" at bounding box center [301, 287] width 159 height 19
click at [338, 277] on div "Liquid Candy Spray" at bounding box center [301, 287] width 159 height 19
click at [834, 287] on span at bounding box center [837, 287] width 19 height 19
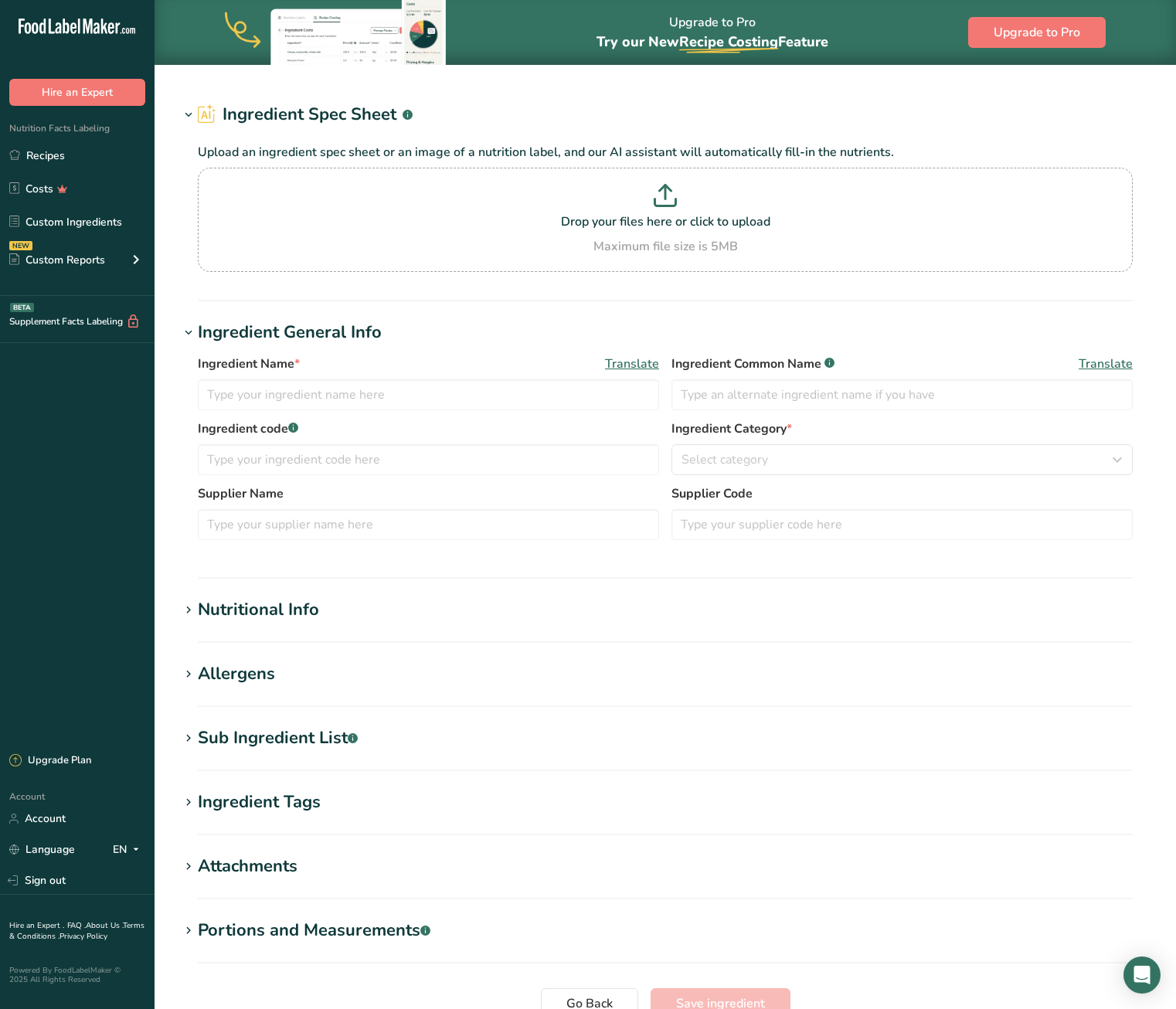
type input "Liquid Candy Spray"
type input "Poppin Crunch"
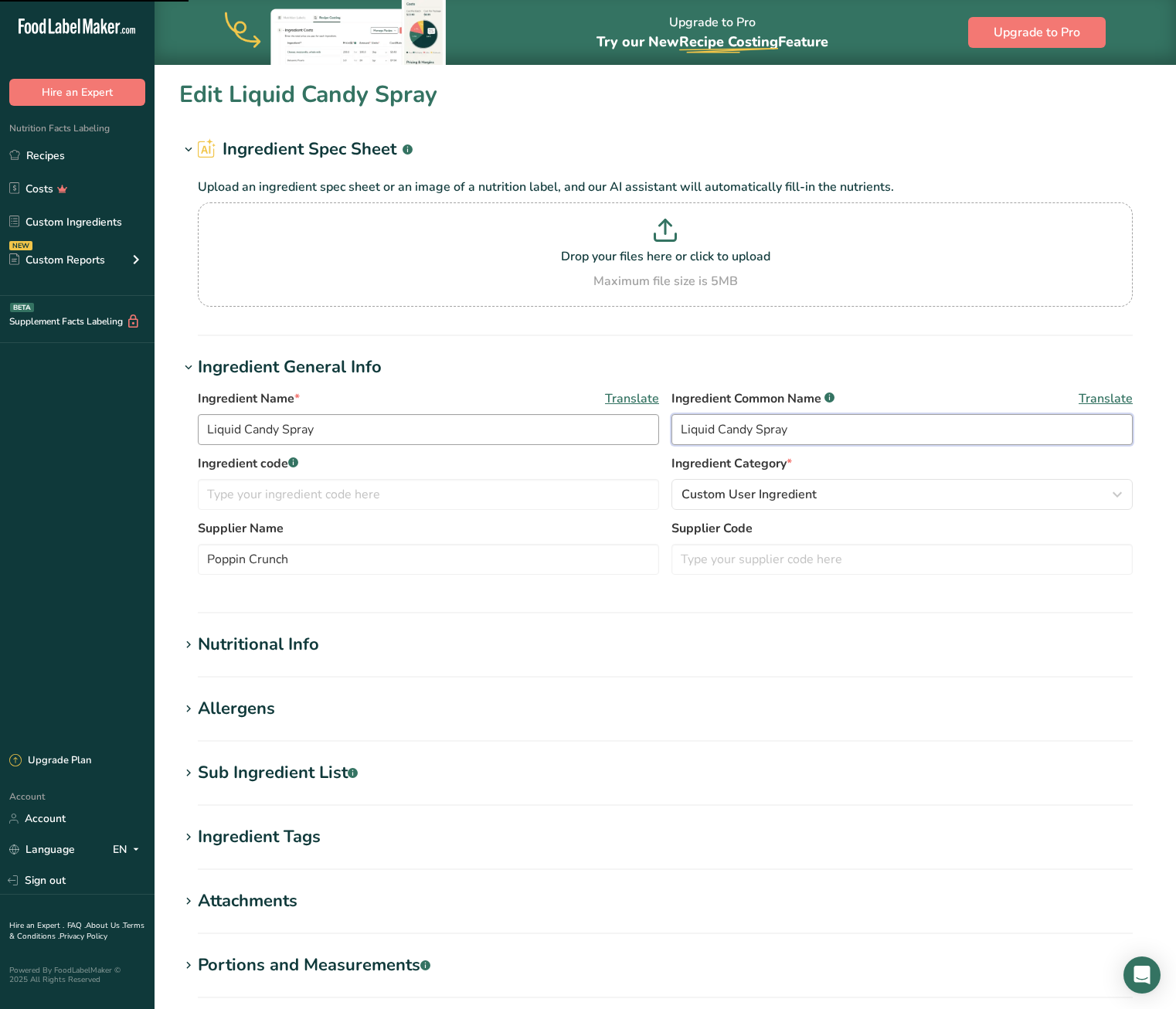
drag, startPoint x: 786, startPoint y: 437, endPoint x: 590, endPoint y: 437, distance: 196.0
click at [671, 437] on input "Liquid Candy Spray" at bounding box center [902, 429] width 461 height 31
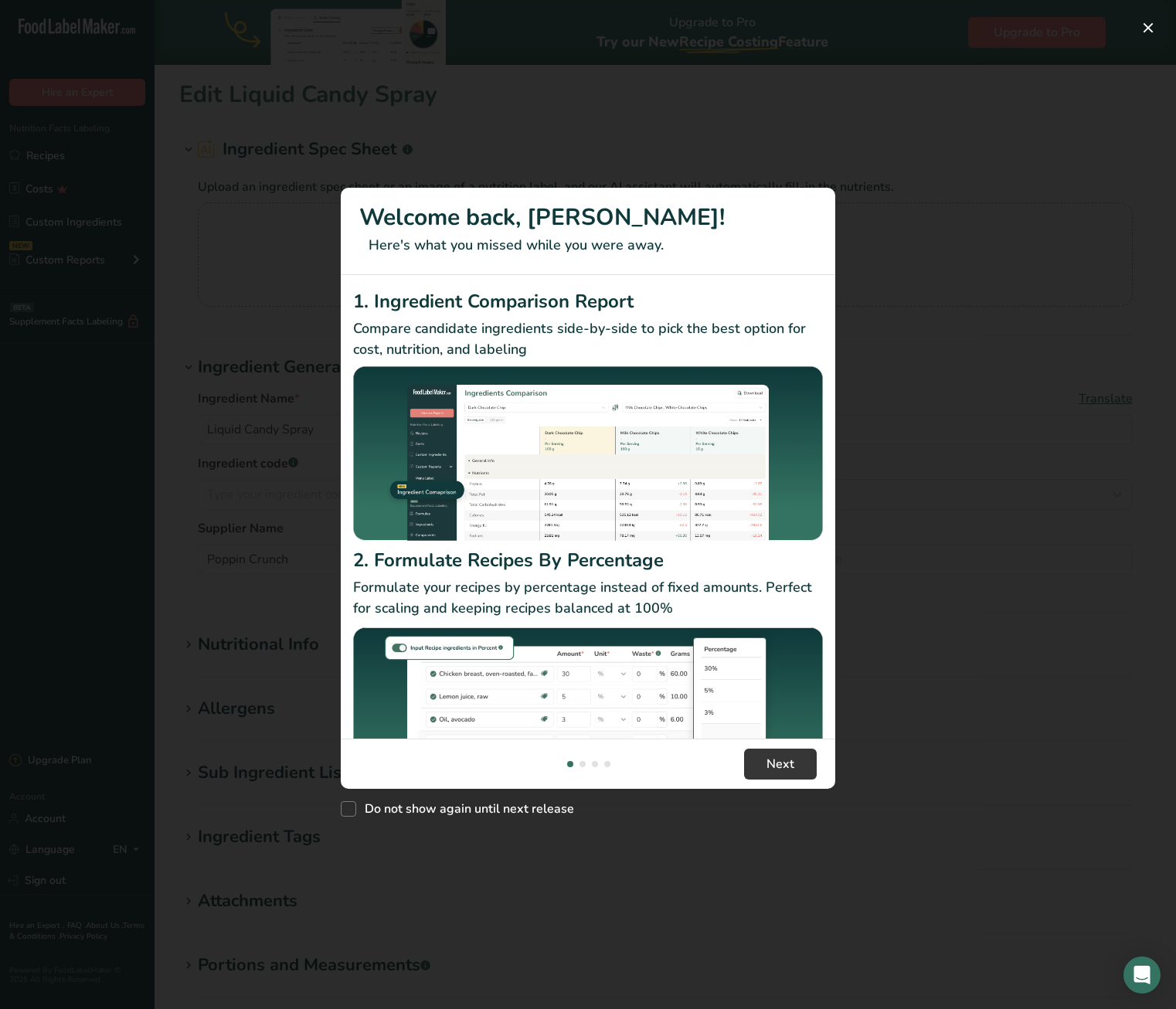
click at [1098, 164] on div "New Features" at bounding box center [588, 504] width 1176 height 1009
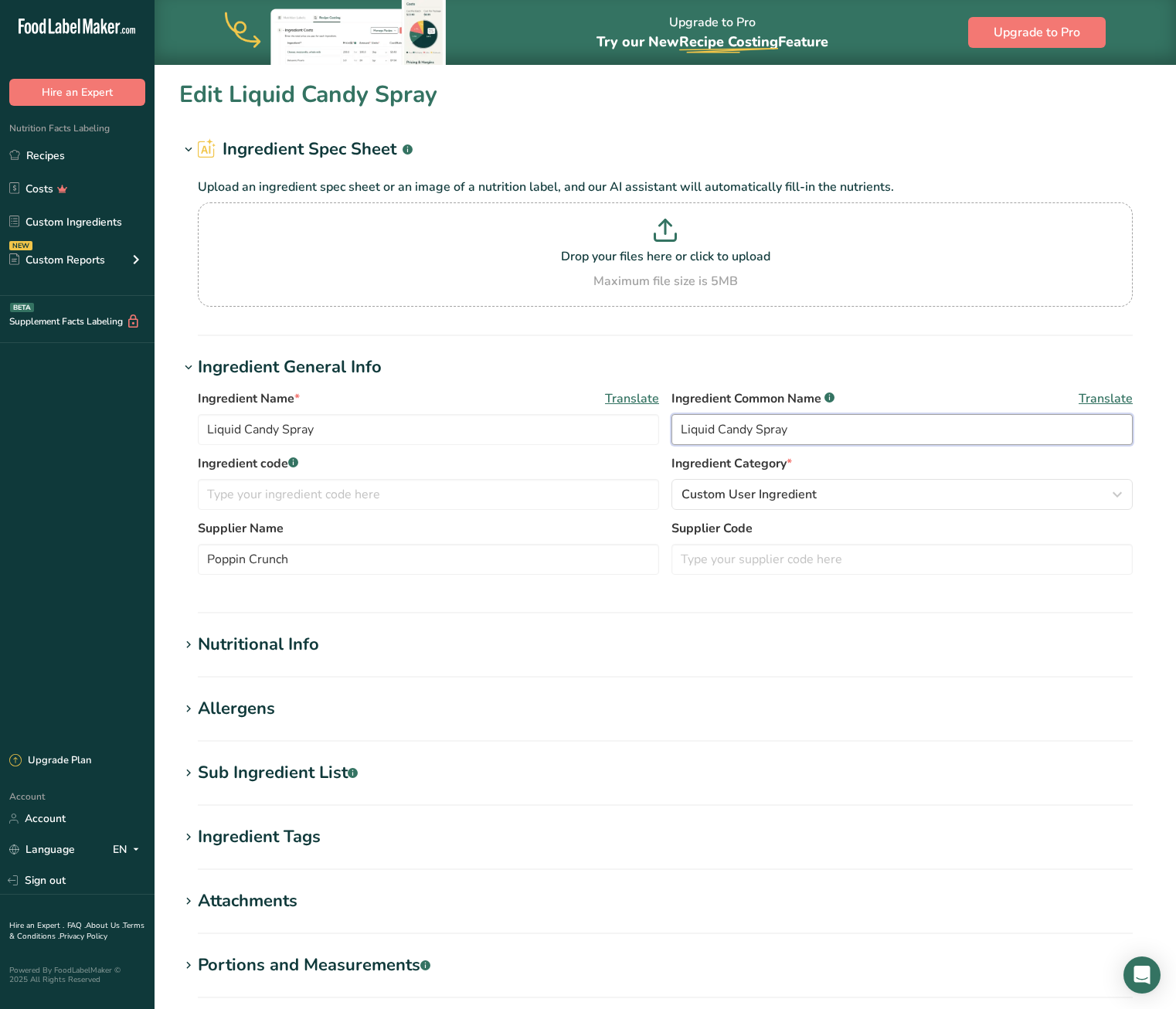
drag, startPoint x: 785, startPoint y: 433, endPoint x: 644, endPoint y: 419, distance: 141.7
click at [671, 419] on input "Liquid Candy Spray" at bounding box center [902, 429] width 461 height 31
click at [722, 347] on section "Edit Liquid Candy Spray Ingredient Spec Sheet .a-a{fill:#347362;}.b-a{fill:#fff…" at bounding box center [666, 600] width 1022 height 1071
click at [293, 431] on input "Liquid Candy Spray" at bounding box center [428, 429] width 461 height 31
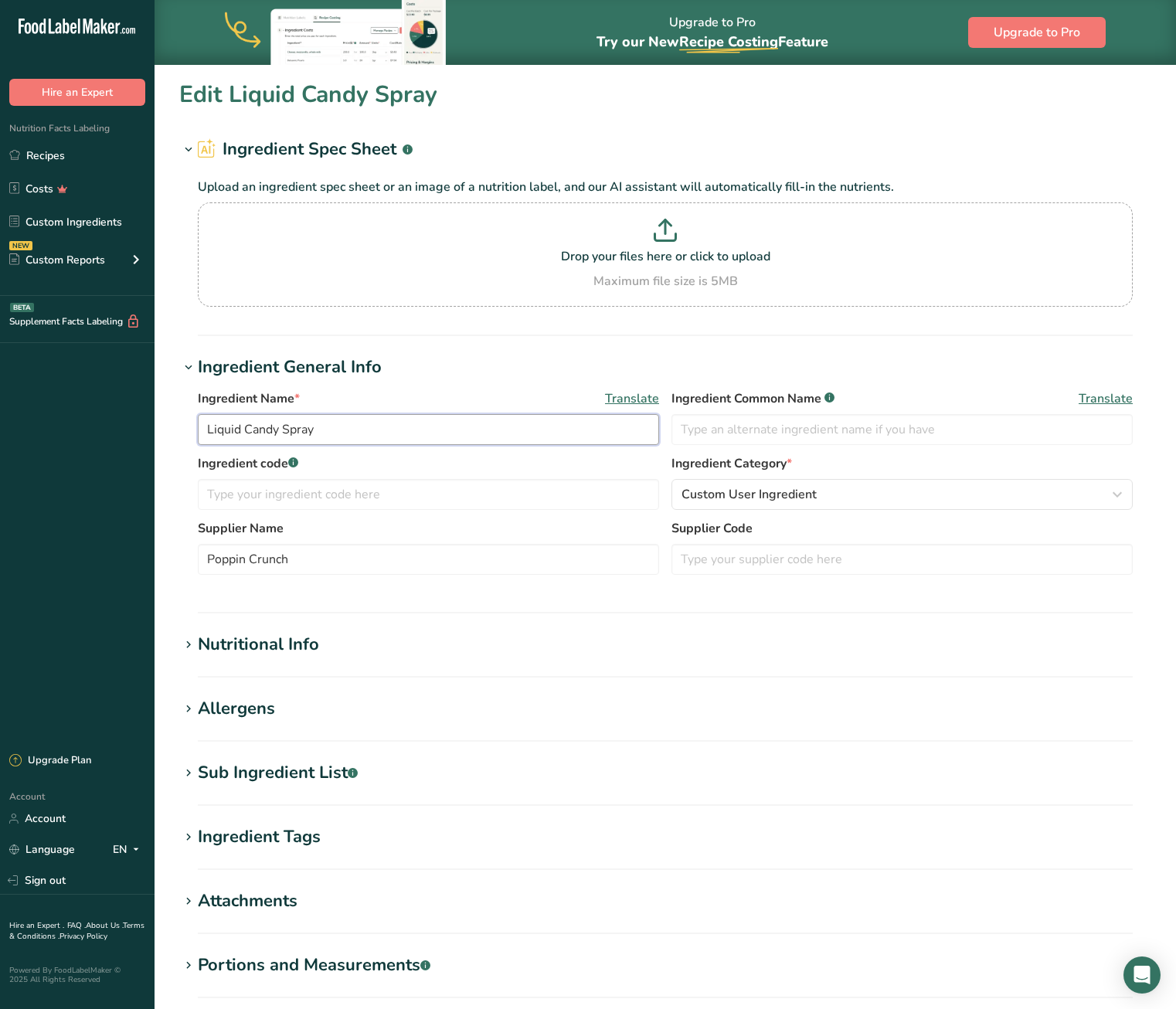
click at [293, 431] on input "Liquid Candy Spray" at bounding box center [428, 429] width 461 height 31
type input "Liquid Candy"
click at [421, 368] on h1 "Ingredient General Info" at bounding box center [665, 367] width 972 height 25
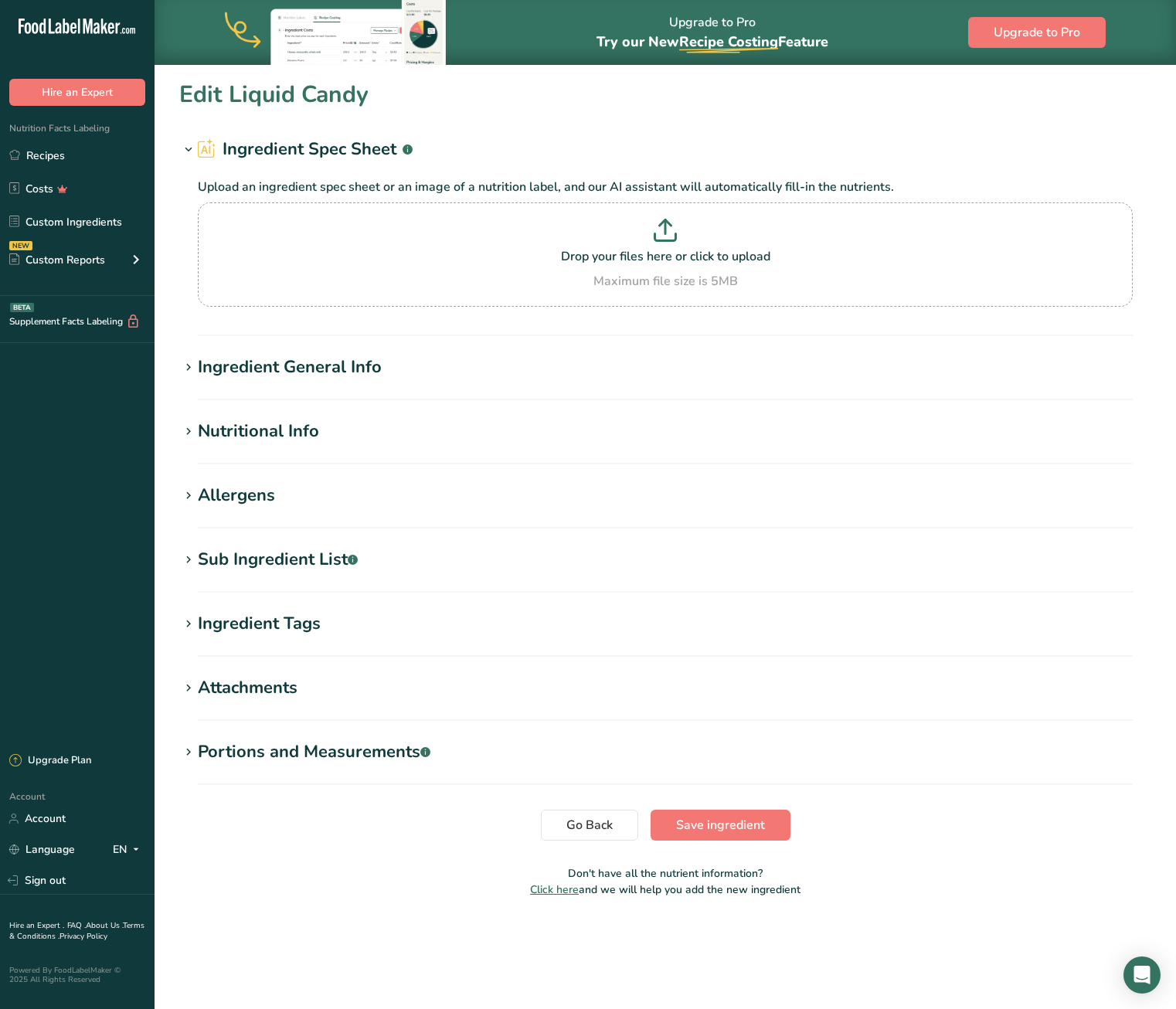
click at [294, 574] on section "Sub Ingredient List .a-a{fill:#347362;}.b-a{fill:#fff;} Translate Water (Agua),…" at bounding box center [665, 570] width 972 height 46
click at [306, 558] on div "Sub Ingredient List .a-a{fill:#347362;}.b-a{fill:#fff;}" at bounding box center [278, 560] width 160 height 25
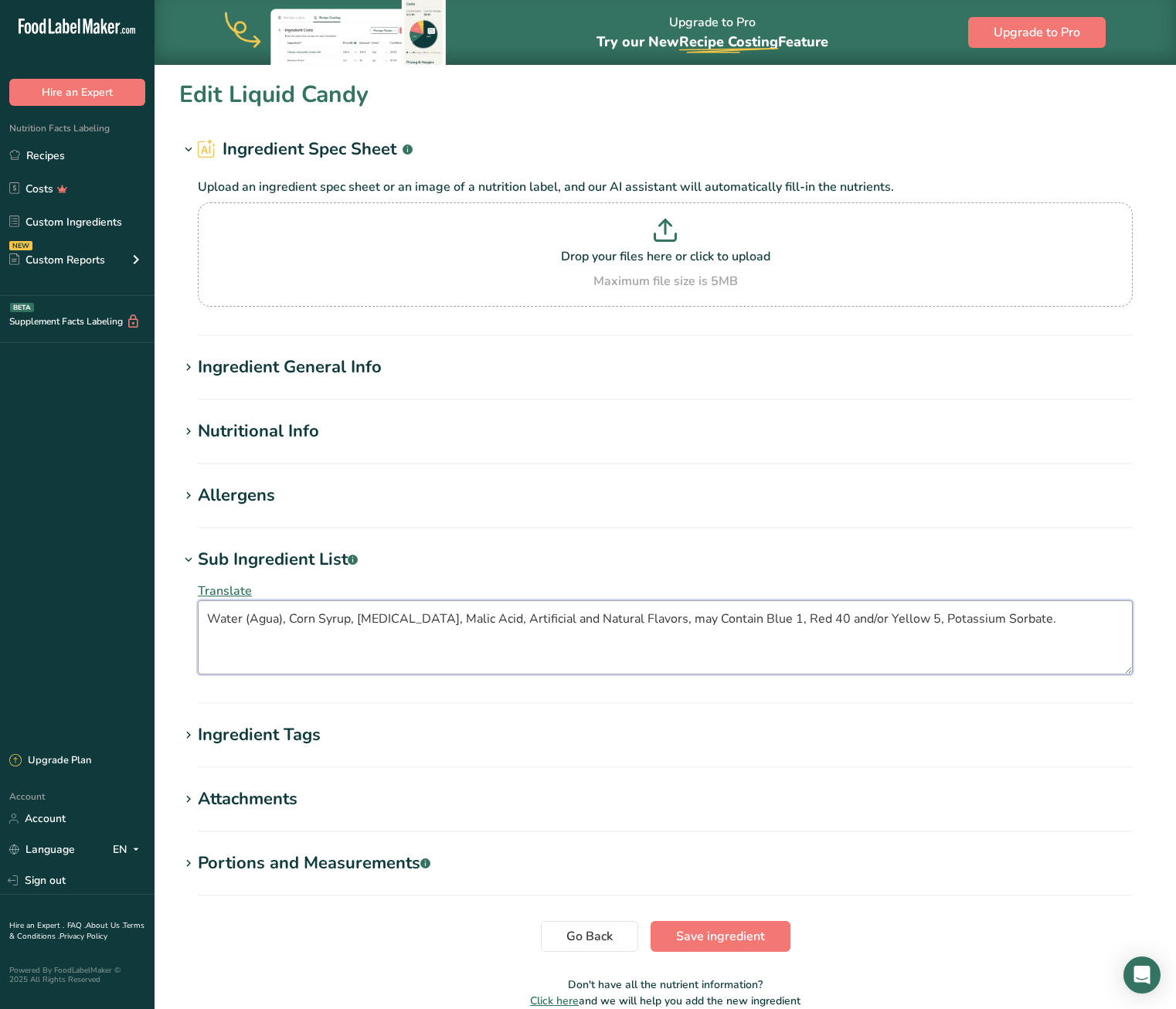
drag, startPoint x: 349, startPoint y: 618, endPoint x: 289, endPoint y: 618, distance: 60.0
click at [289, 618] on textarea "Water (Agua), Corn Syrup, Citric Acid, Malic Acid, Artificial and Natural Flavo…" at bounding box center [666, 637] width 935 height 74
click at [403, 637] on textarea "Water (Agua), Corn Syrup, Citric Acid, Malic Acid, Artificial and Natural Flavo…" at bounding box center [666, 637] width 935 height 74
click at [594, 937] on span "Go Back" at bounding box center [590, 937] width 46 height 19
click at [57, 153] on link "Recipes" at bounding box center [77, 155] width 155 height 29
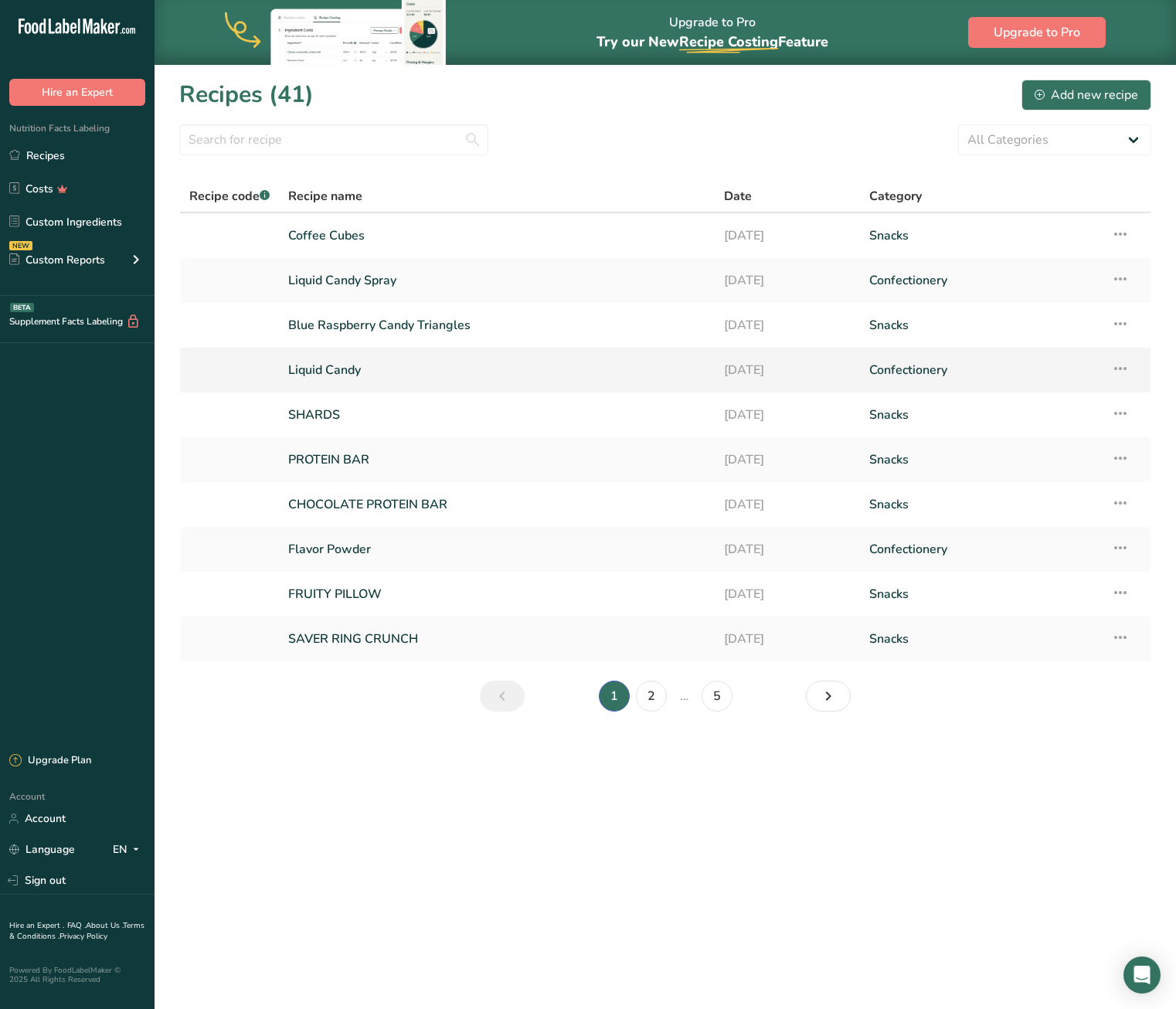
click at [328, 370] on link "Liquid Candy" at bounding box center [497, 369] width 417 height 32
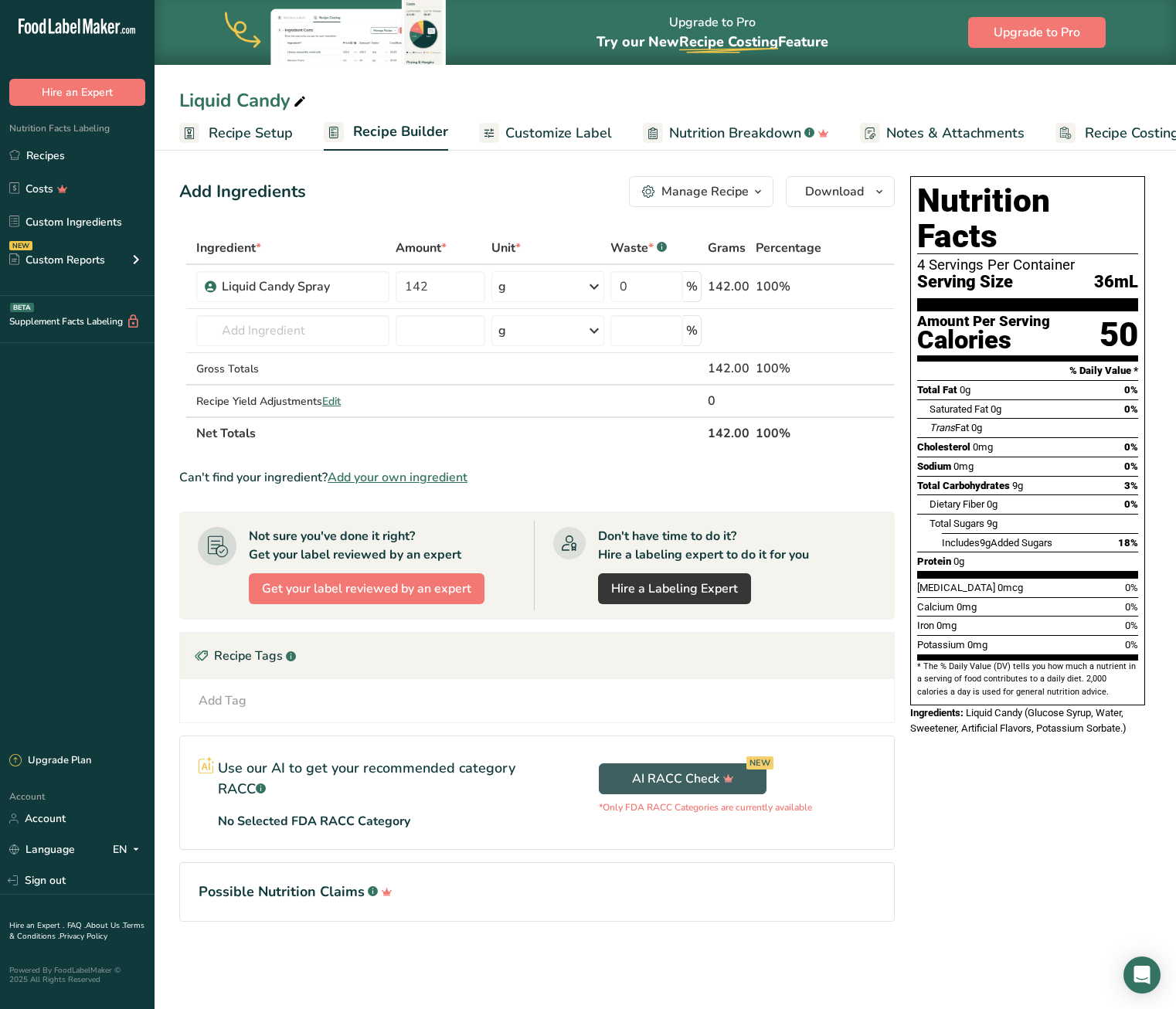
click at [563, 138] on span "Customize Label" at bounding box center [559, 133] width 107 height 21
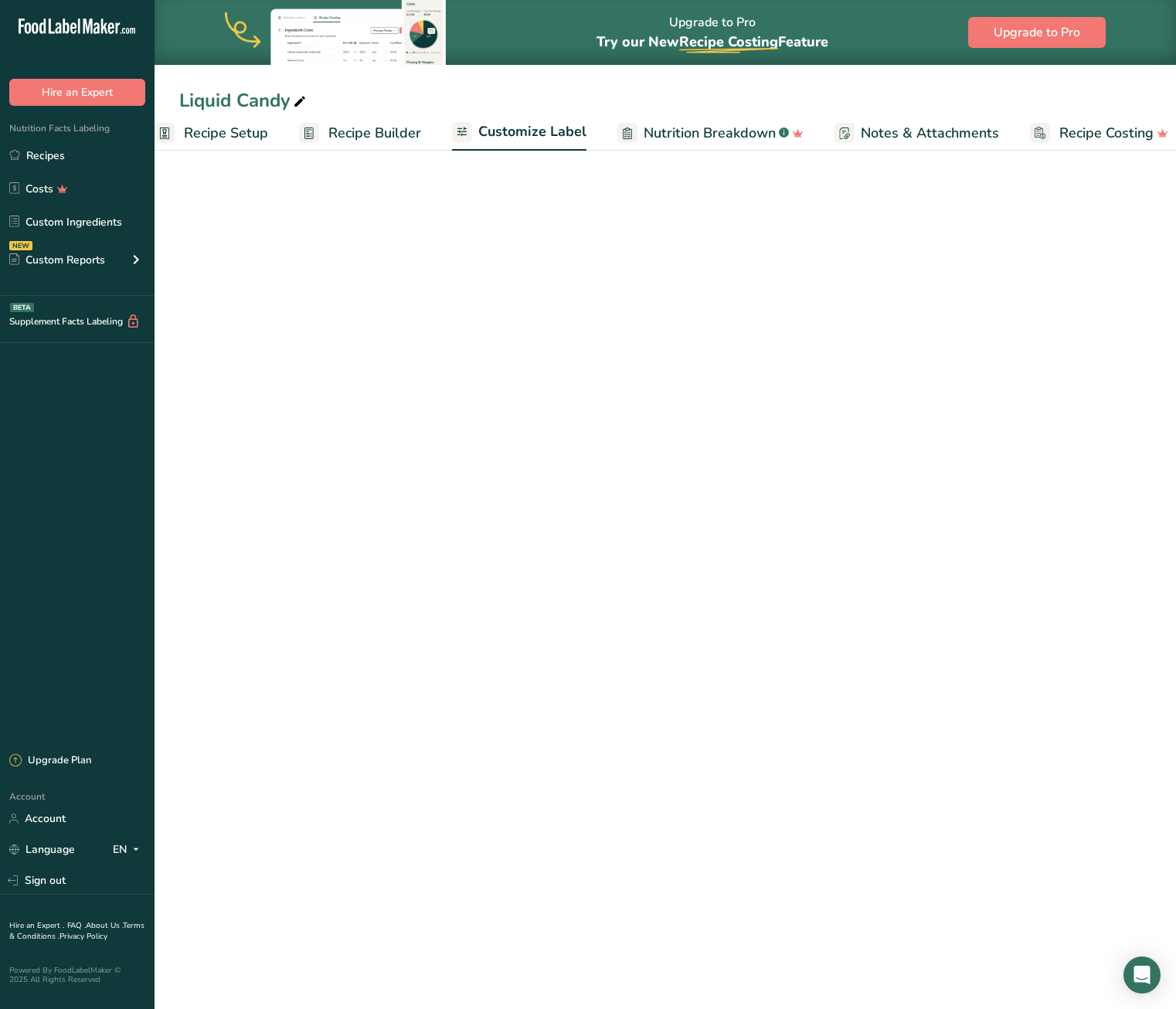
scroll to position [0, 42]
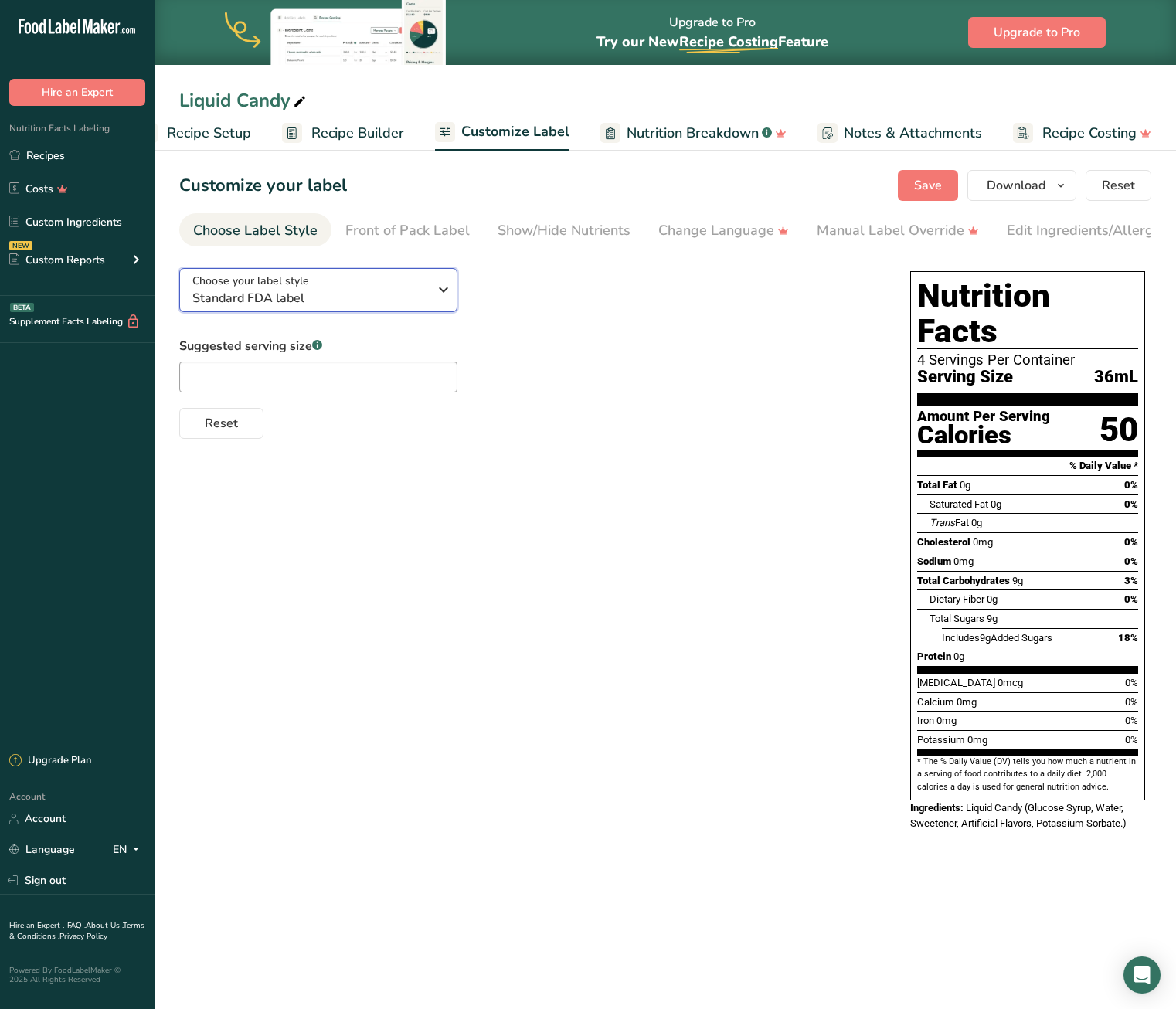
click at [336, 293] on span "Standard FDA label" at bounding box center [311, 299] width 236 height 19
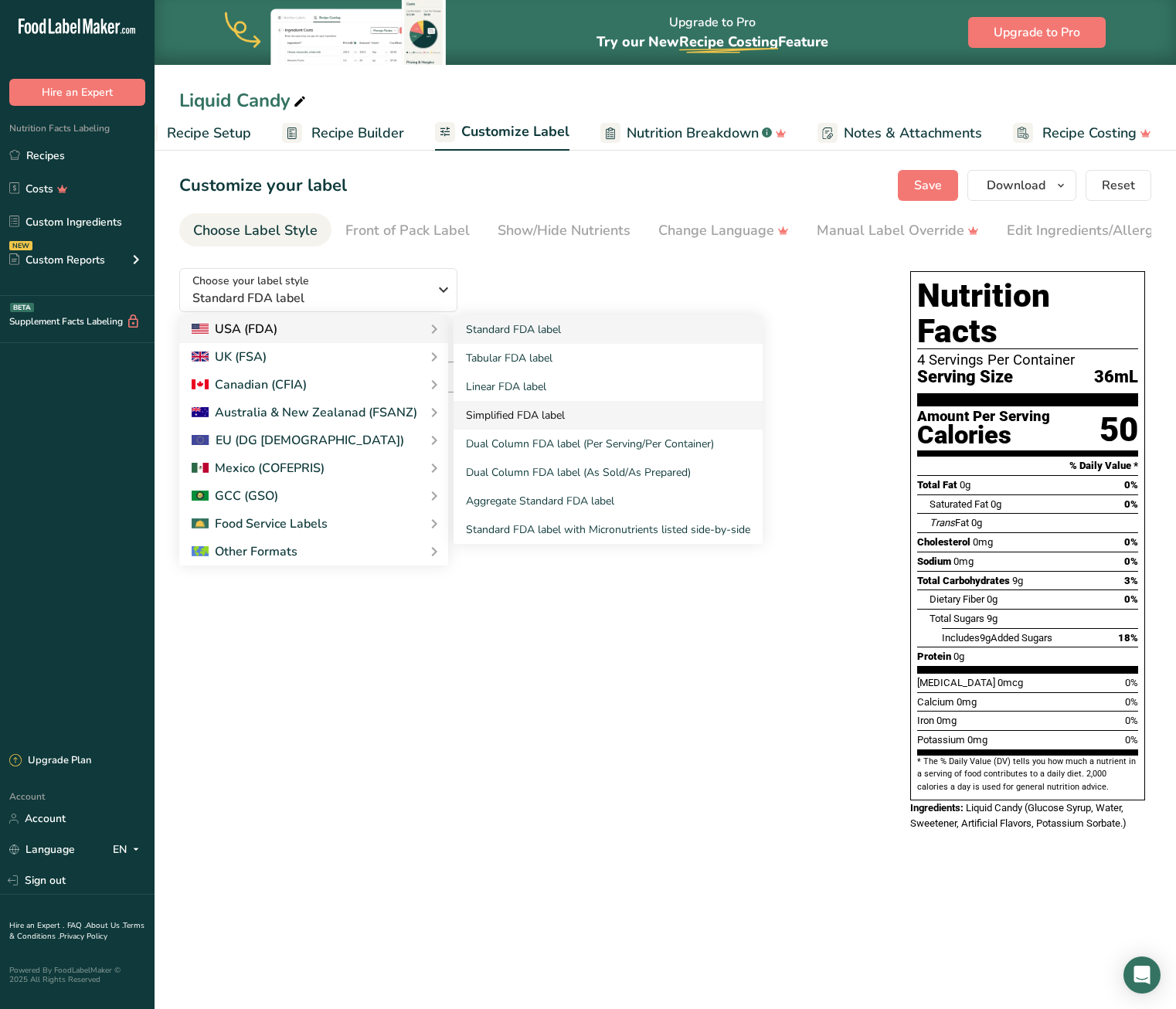
click at [509, 409] on link "Simplified FDA label" at bounding box center [608, 415] width 309 height 28
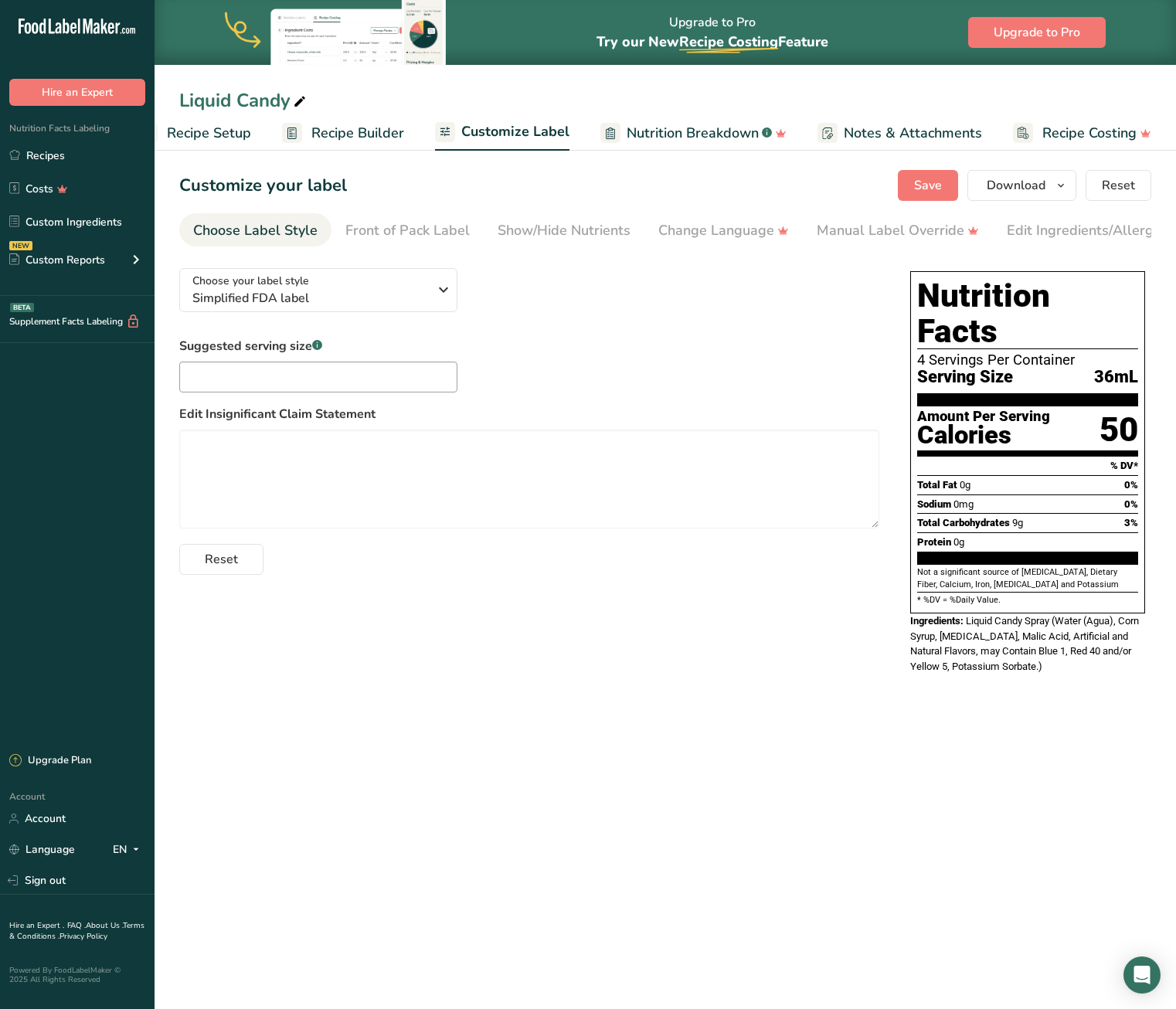
click at [318, 133] on span "Recipe Builder" at bounding box center [358, 133] width 93 height 21
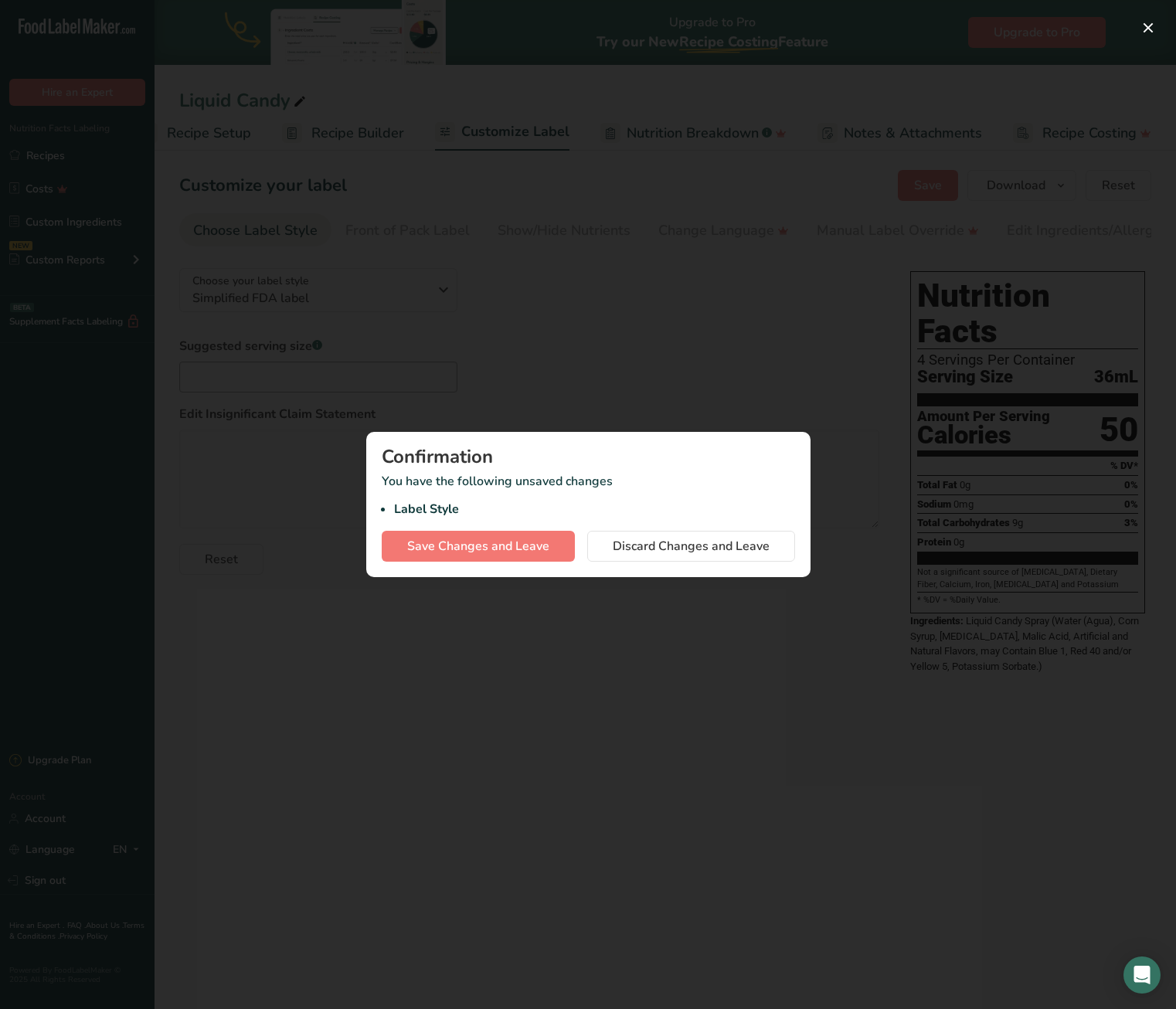
click at [648, 398] on div at bounding box center [588, 504] width 1176 height 1009
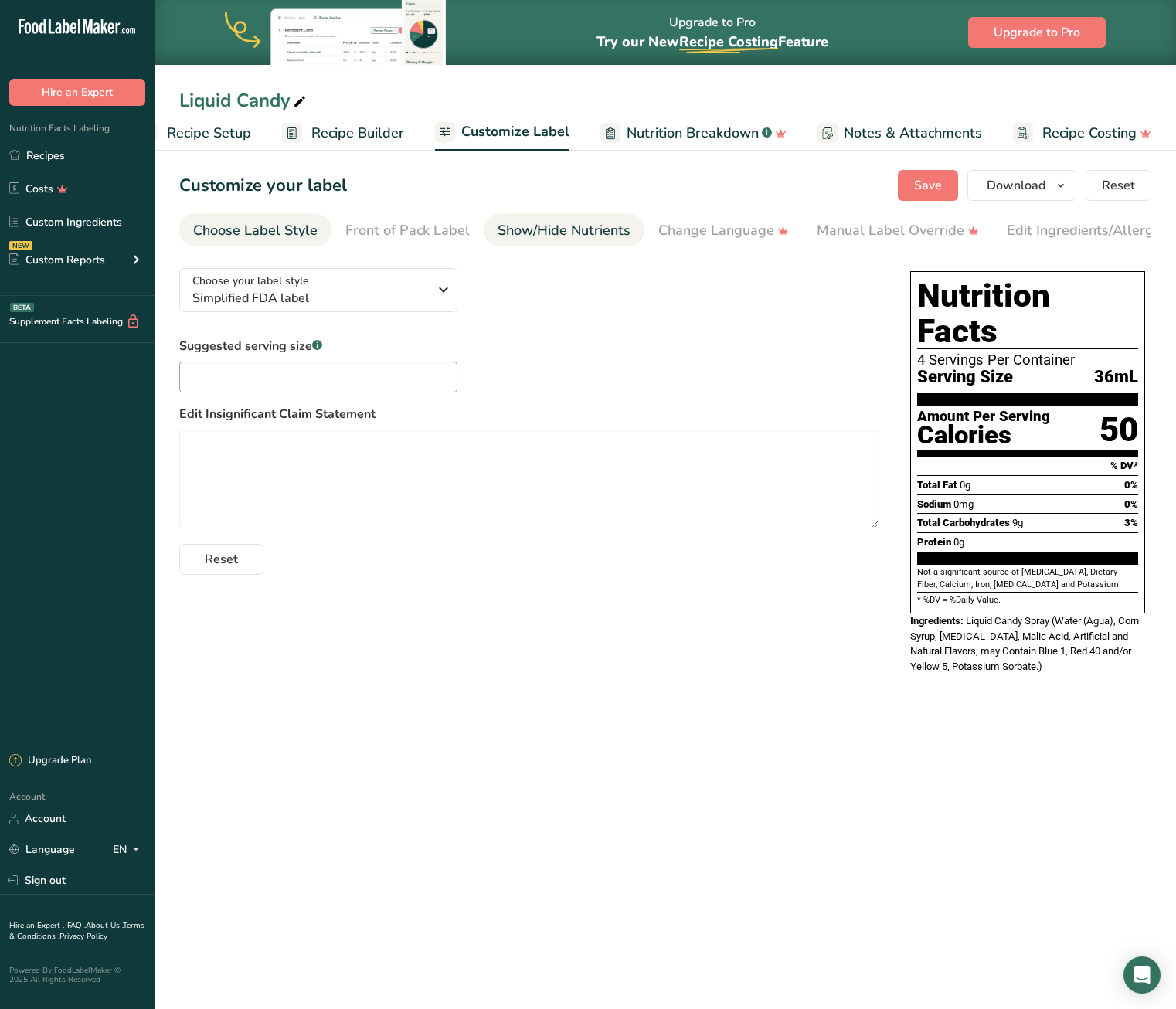
click at [572, 235] on div "Show/Hide Nutrients" at bounding box center [564, 230] width 133 height 21
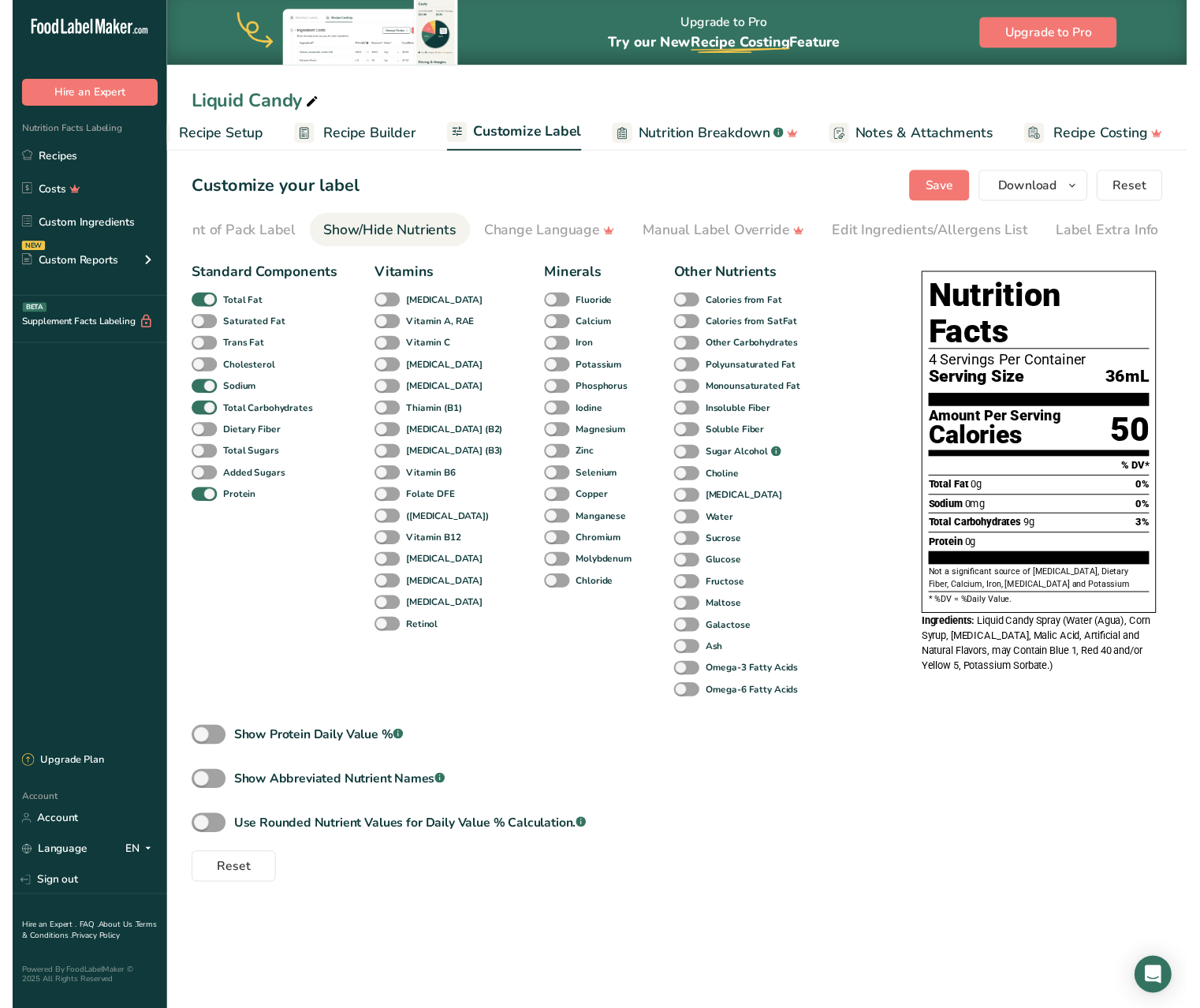
scroll to position [0, 191]
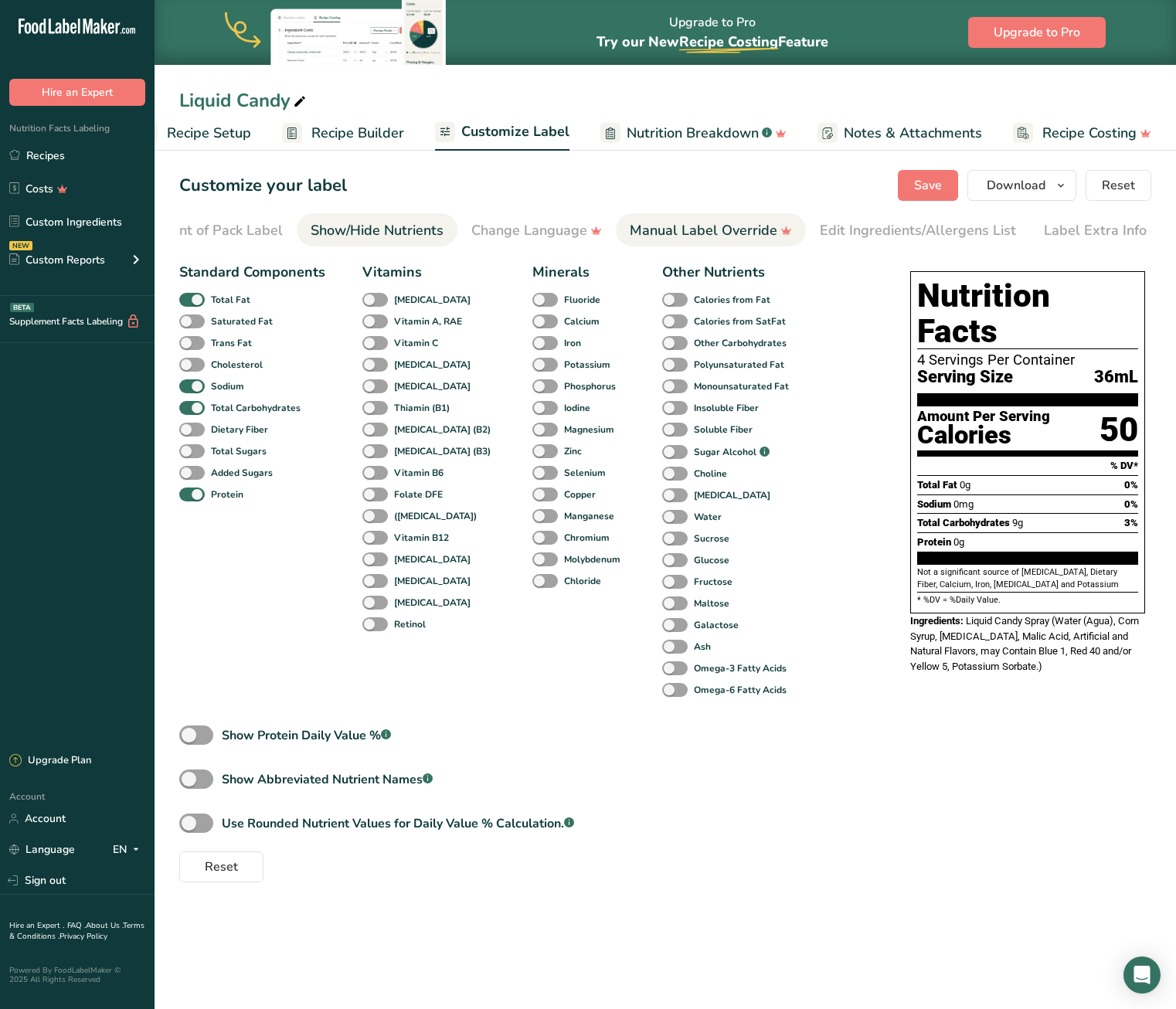
click at [747, 221] on div "Manual Label Override" at bounding box center [711, 230] width 162 height 21
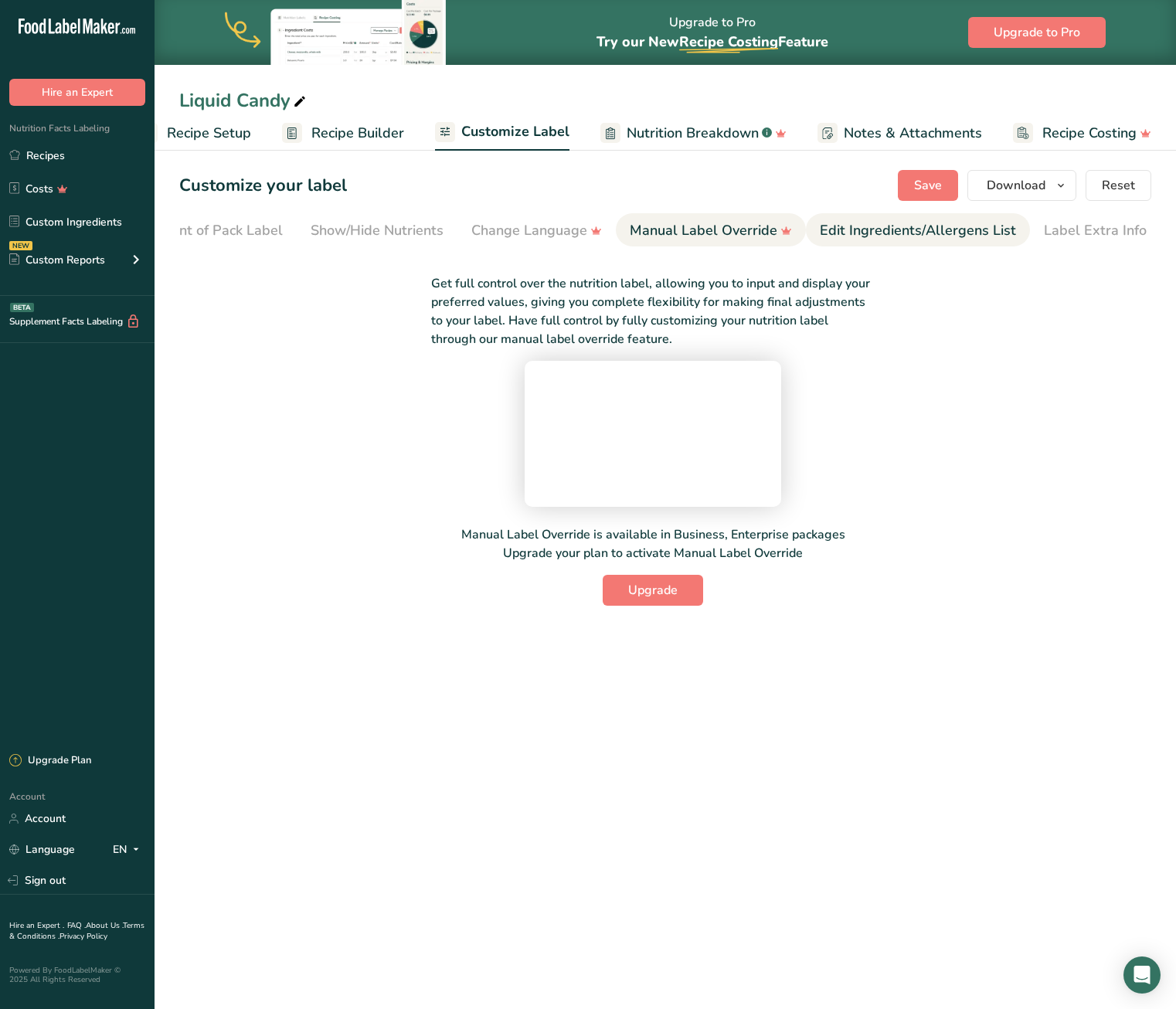
click at [866, 228] on div "Edit Ingredients/Allergens List" at bounding box center [918, 230] width 197 height 21
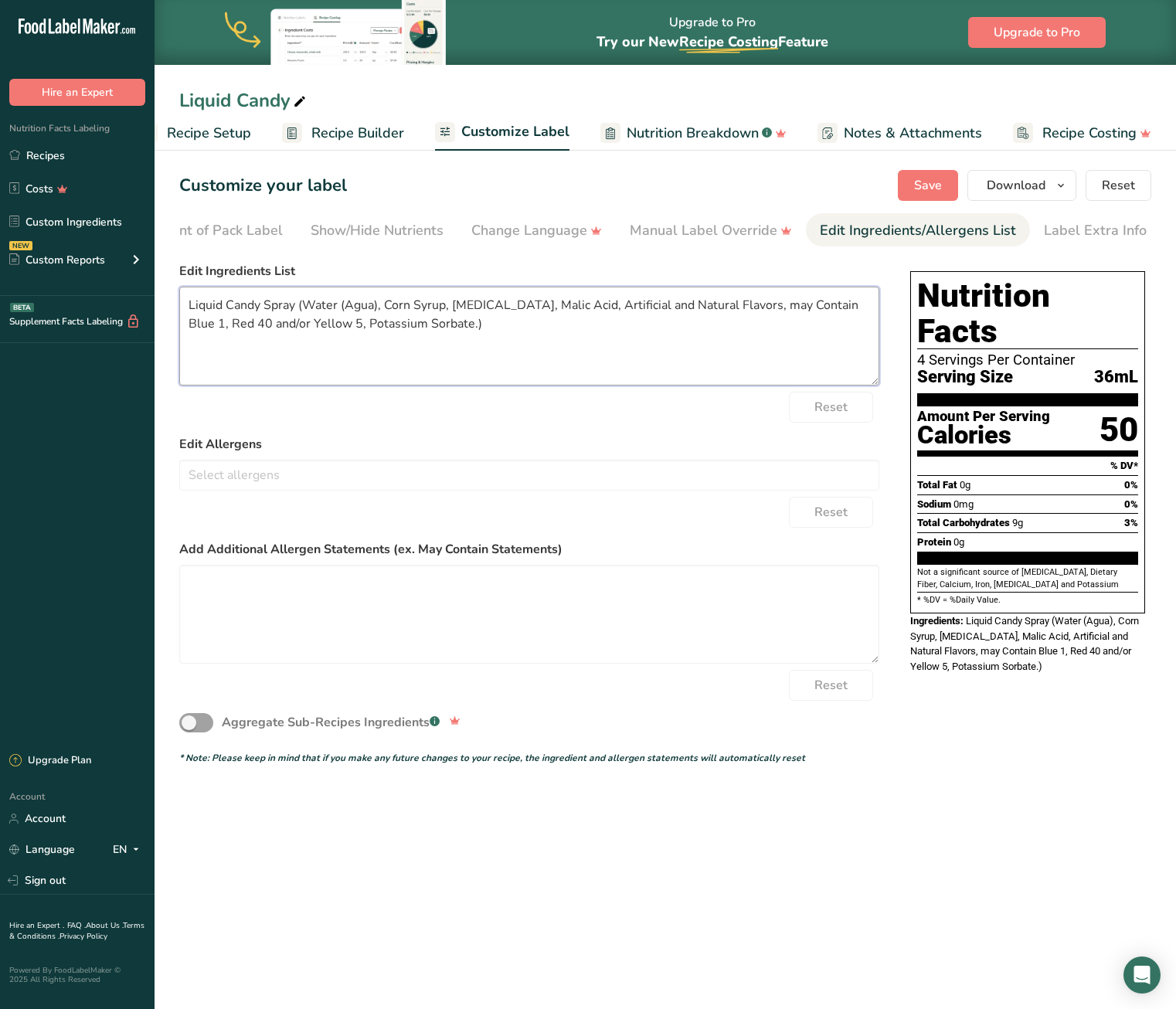
click at [300, 304] on textarea "Liquid Candy Spray (Water (Agua), Corn Syrup, Citric Acid, Malic Acid, Artifici…" at bounding box center [529, 336] width 700 height 99
drag, startPoint x: 304, startPoint y: 303, endPoint x: 138, endPoint y: 299, distance: 166.0
click at [179, 299] on textarea "Liquid Candy Spray (Water (Agua), Corn Syrup, Citric Acid, Malic Acid, Artifici…" at bounding box center [529, 336] width 700 height 99
click at [341, 331] on textarea "Water (Agua), Corn Syrup, Citric Acid, Malic Acid, Artificial and Natural Flavo…" at bounding box center [529, 336] width 700 height 99
type textarea "Water (Agua), Corn Syrup, Citric Acid, Malic Acid, Artificial and Natural Flavo…"
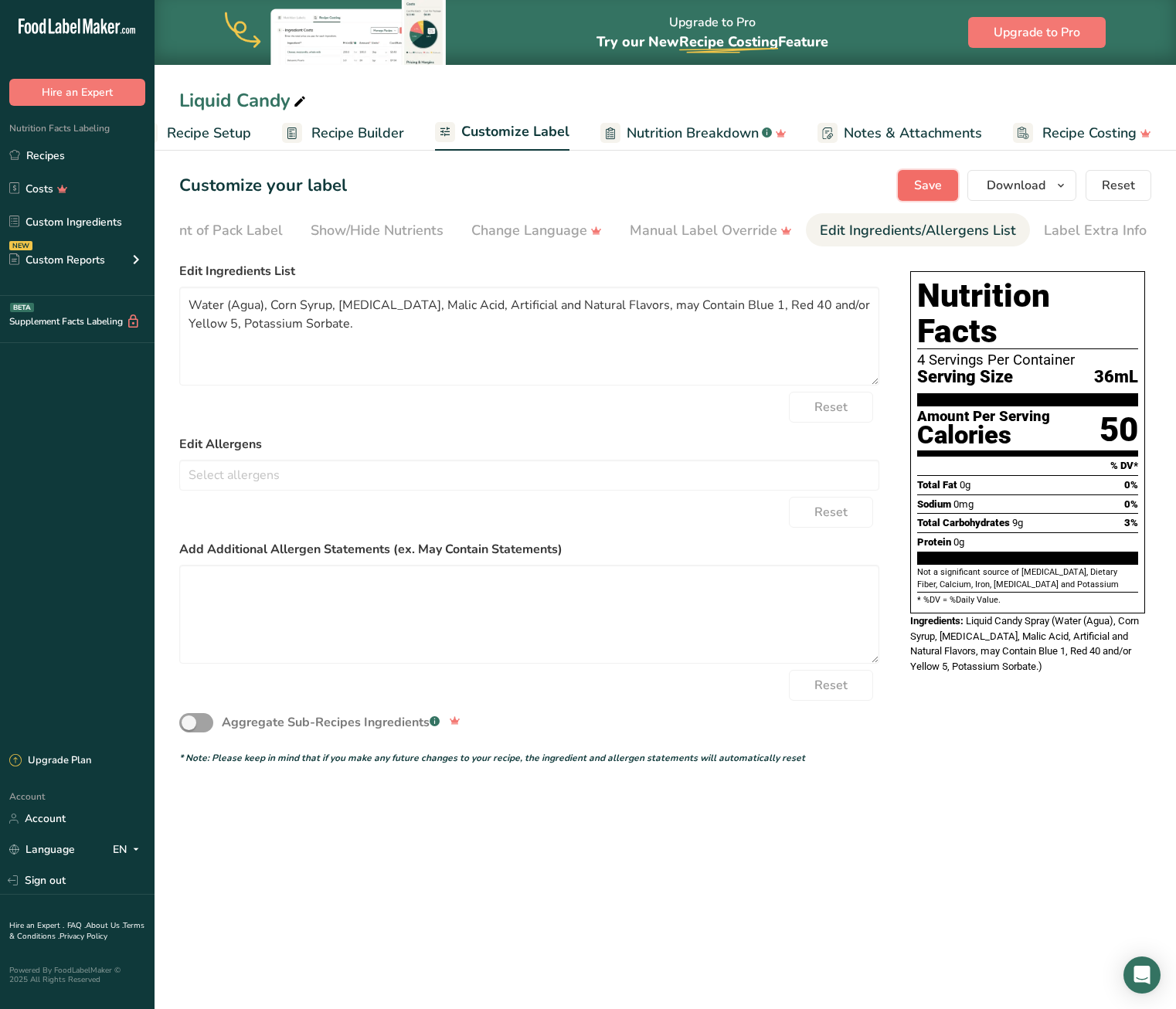
click at [933, 178] on span "Save" at bounding box center [928, 185] width 28 height 19
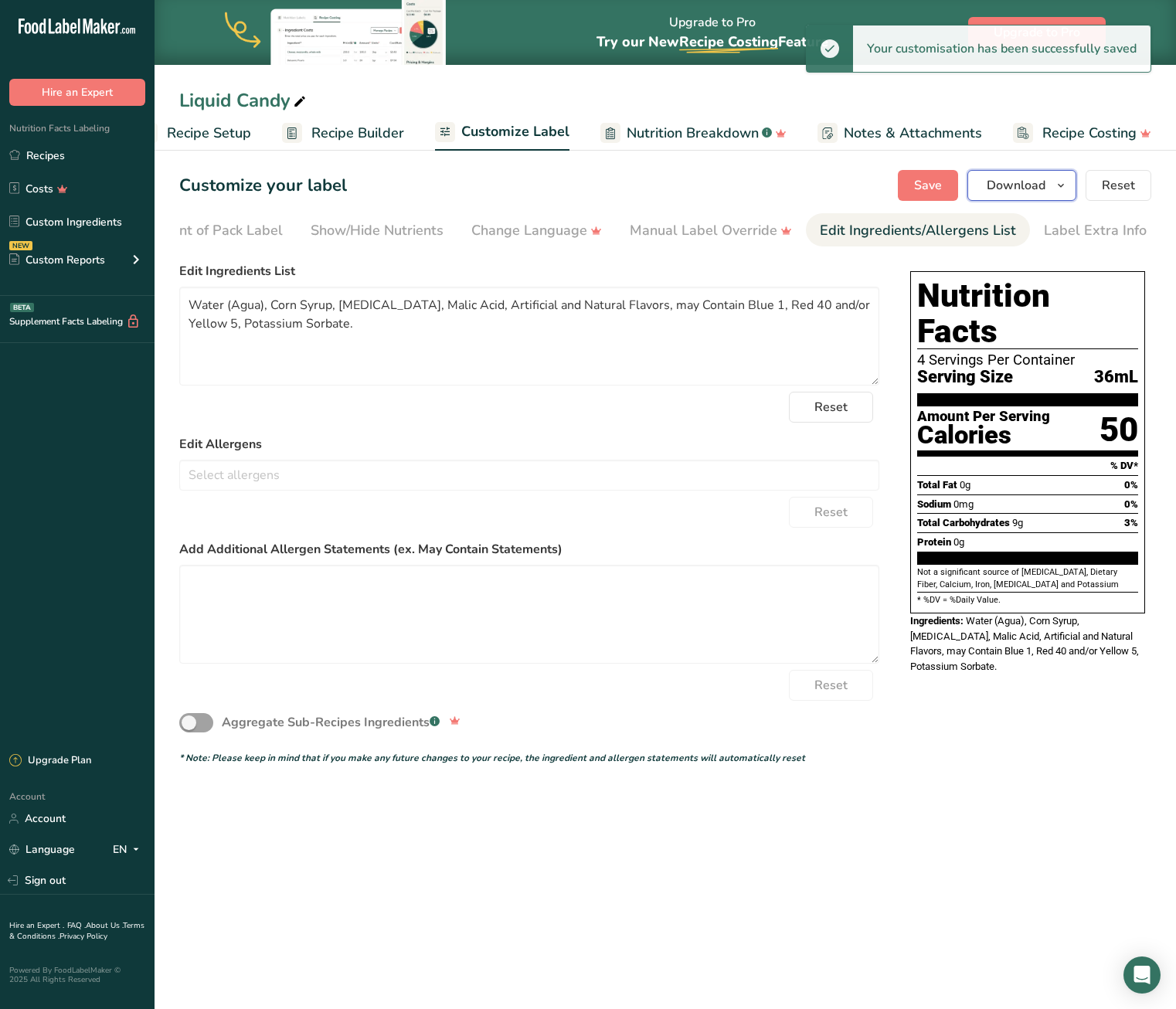
click at [1040, 184] on span "Download" at bounding box center [1016, 185] width 59 height 19
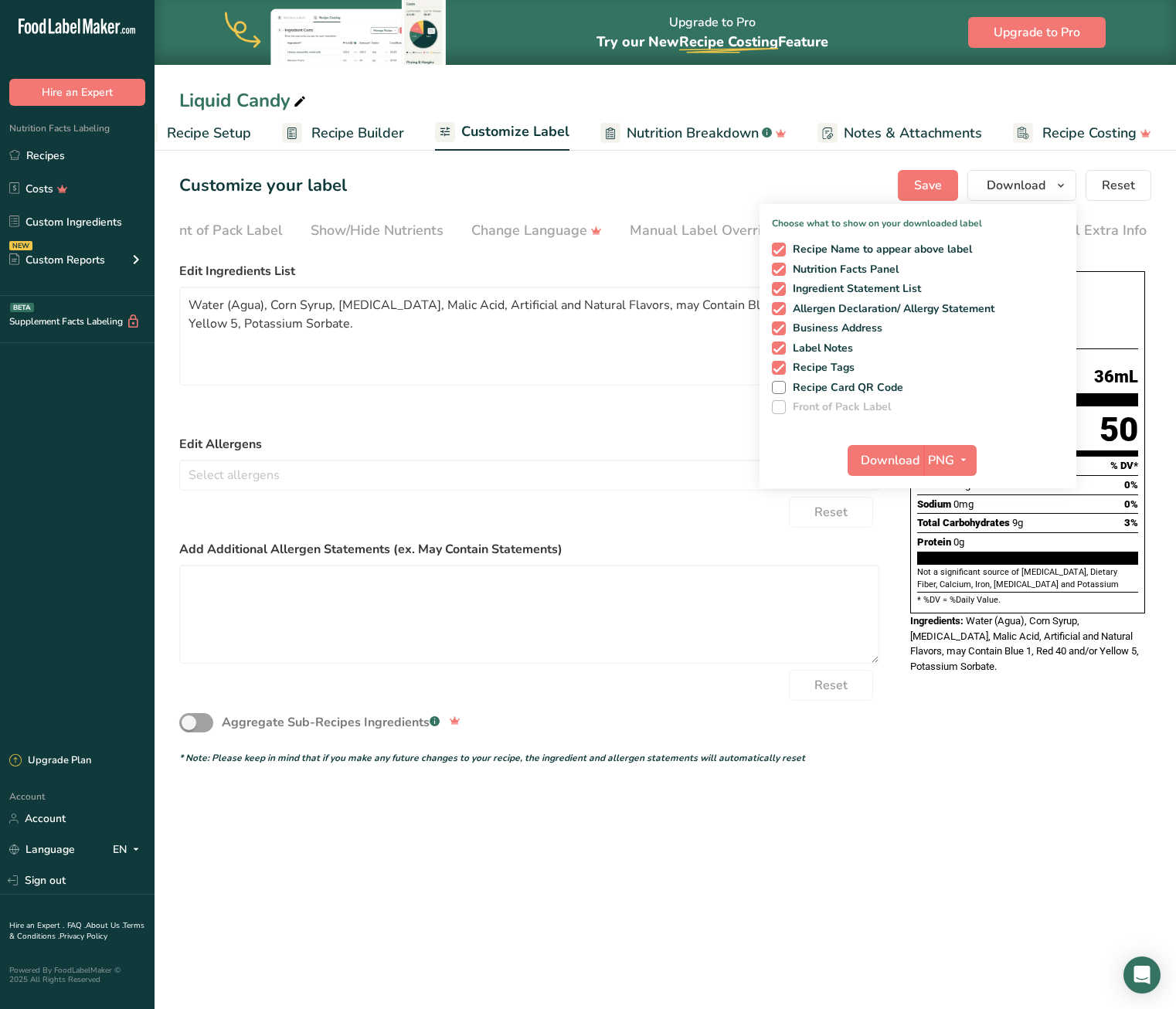
click at [1020, 739] on div "Choose your label style Simplified FDA label USA (FDA) Standard FDA label Tabul…" at bounding box center [665, 510] width 972 height 509
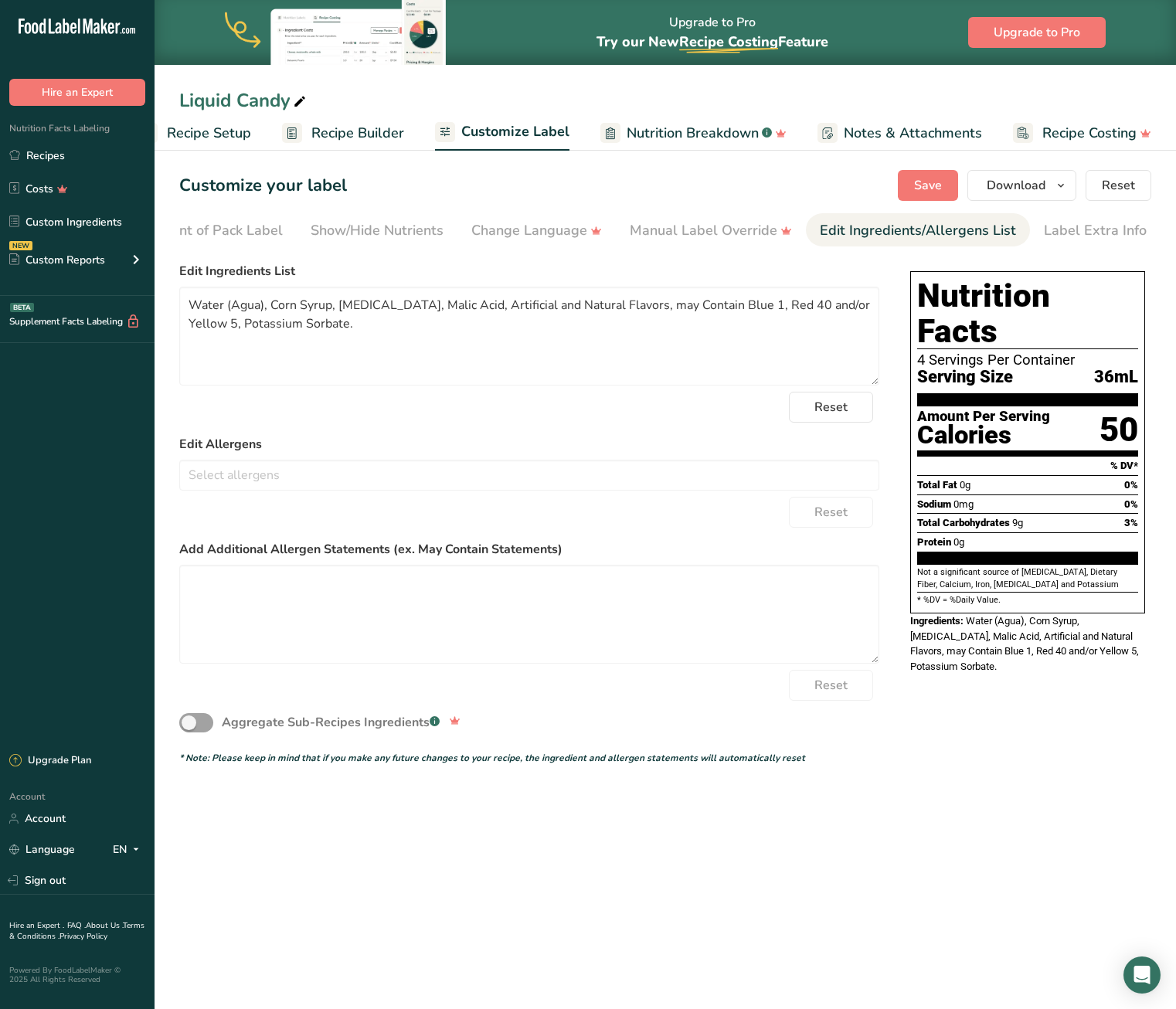
click at [690, 418] on div "Reset" at bounding box center [529, 406] width 700 height 31
click at [1016, 177] on span "Download" at bounding box center [1016, 185] width 59 height 19
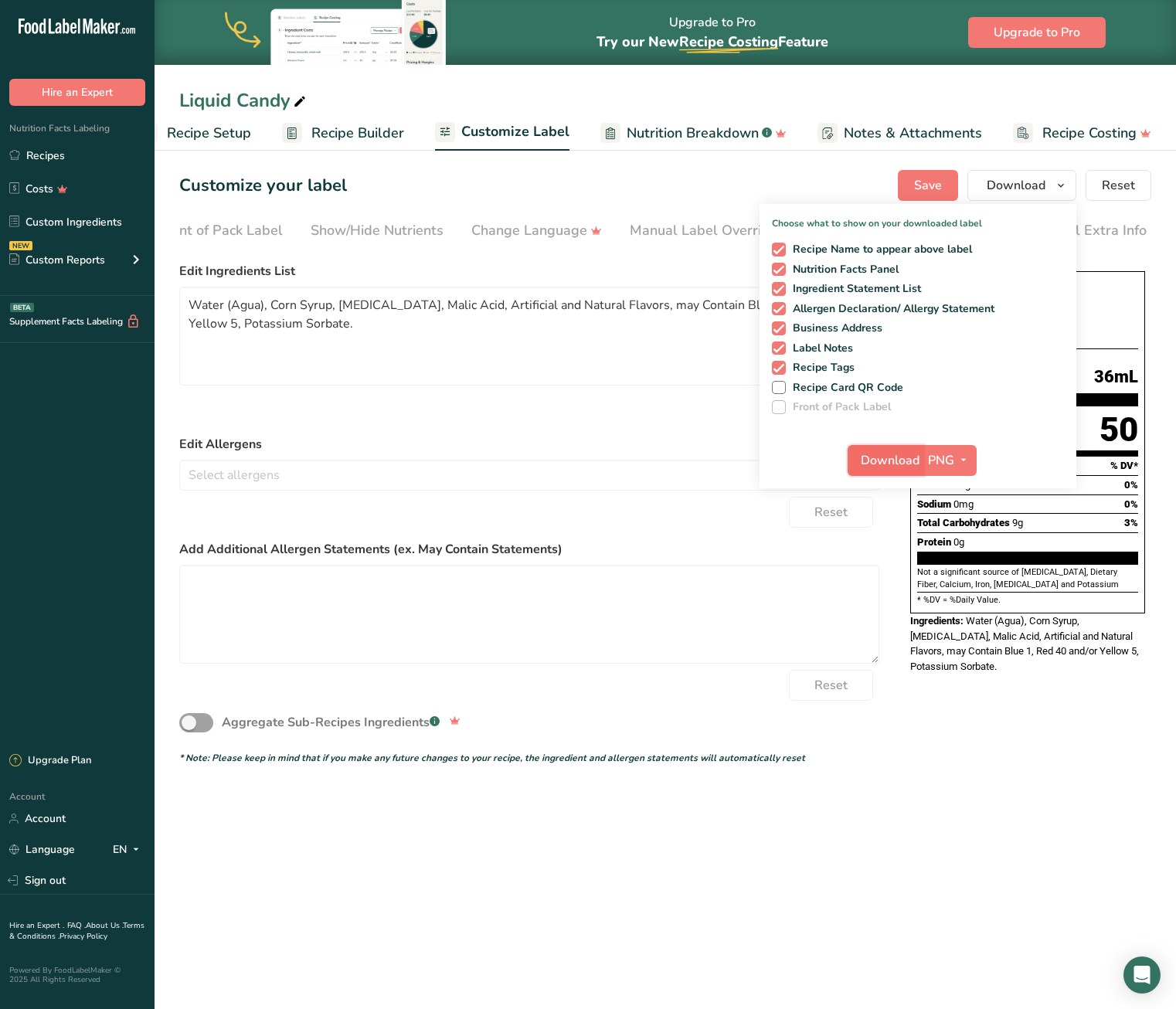
click at [898, 460] on span "Download" at bounding box center [890, 460] width 59 height 19
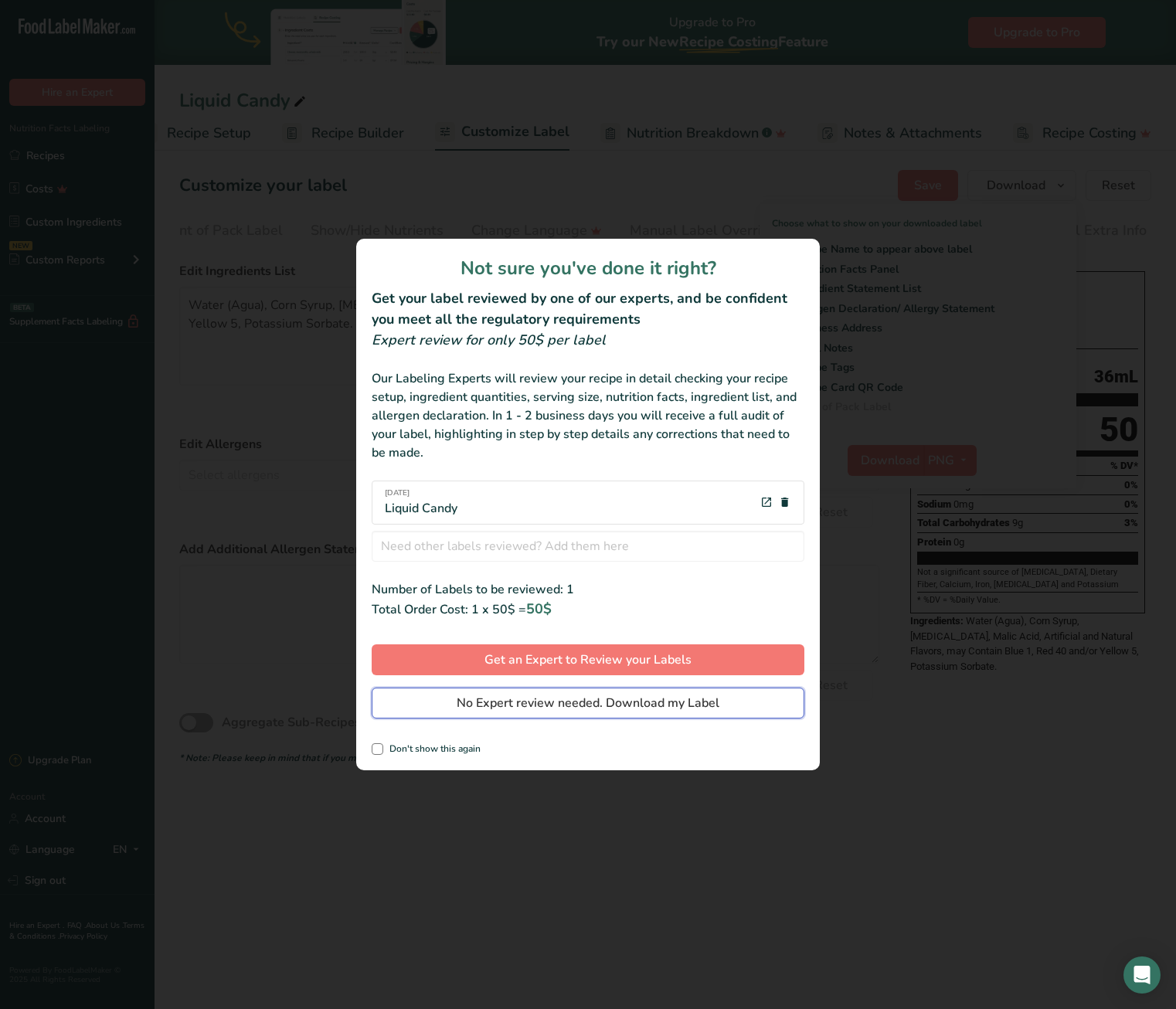
click at [584, 711] on button "No Expert review needed. Download my Label" at bounding box center [588, 703] width 433 height 31
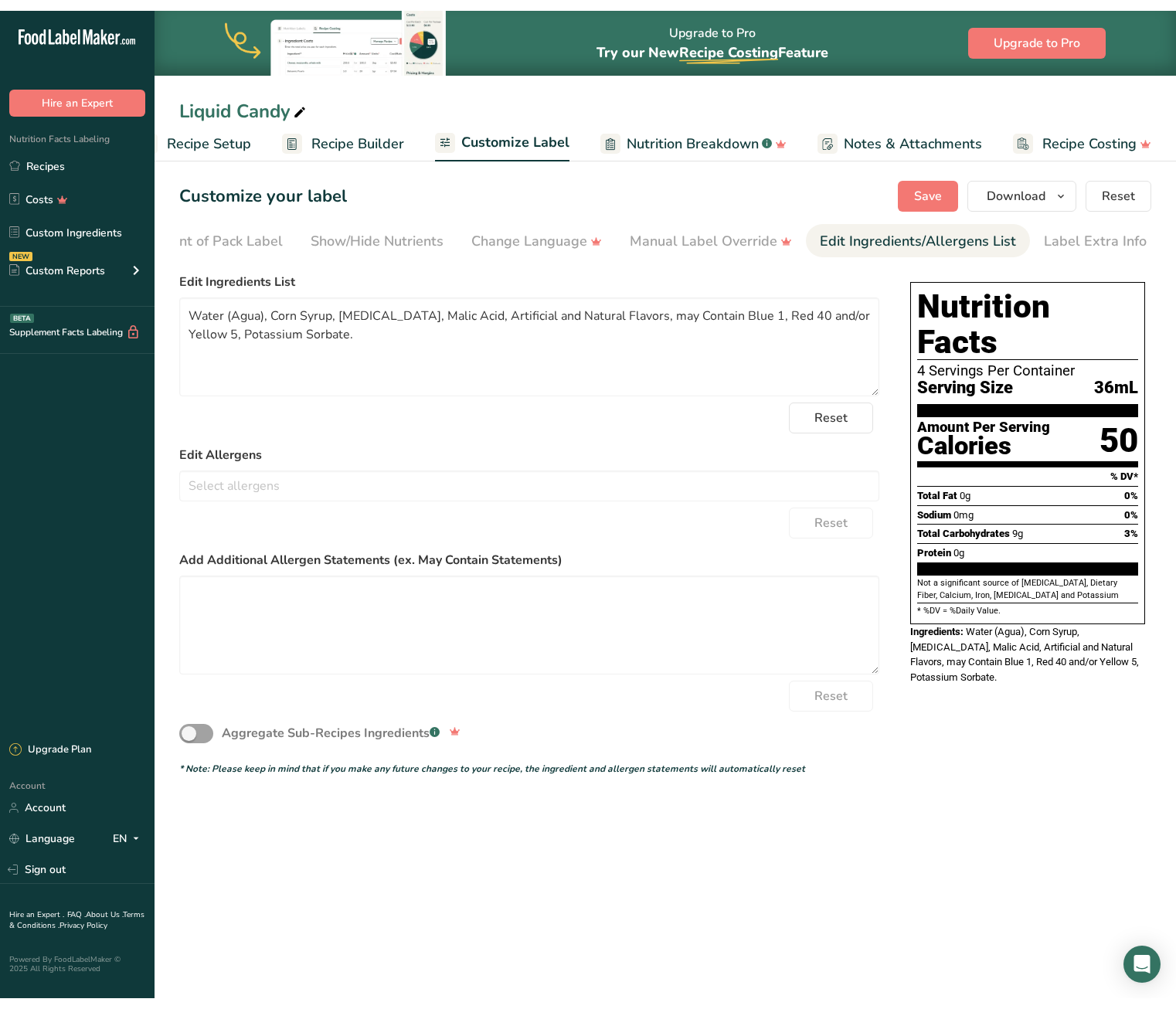
scroll to position [0, 42]
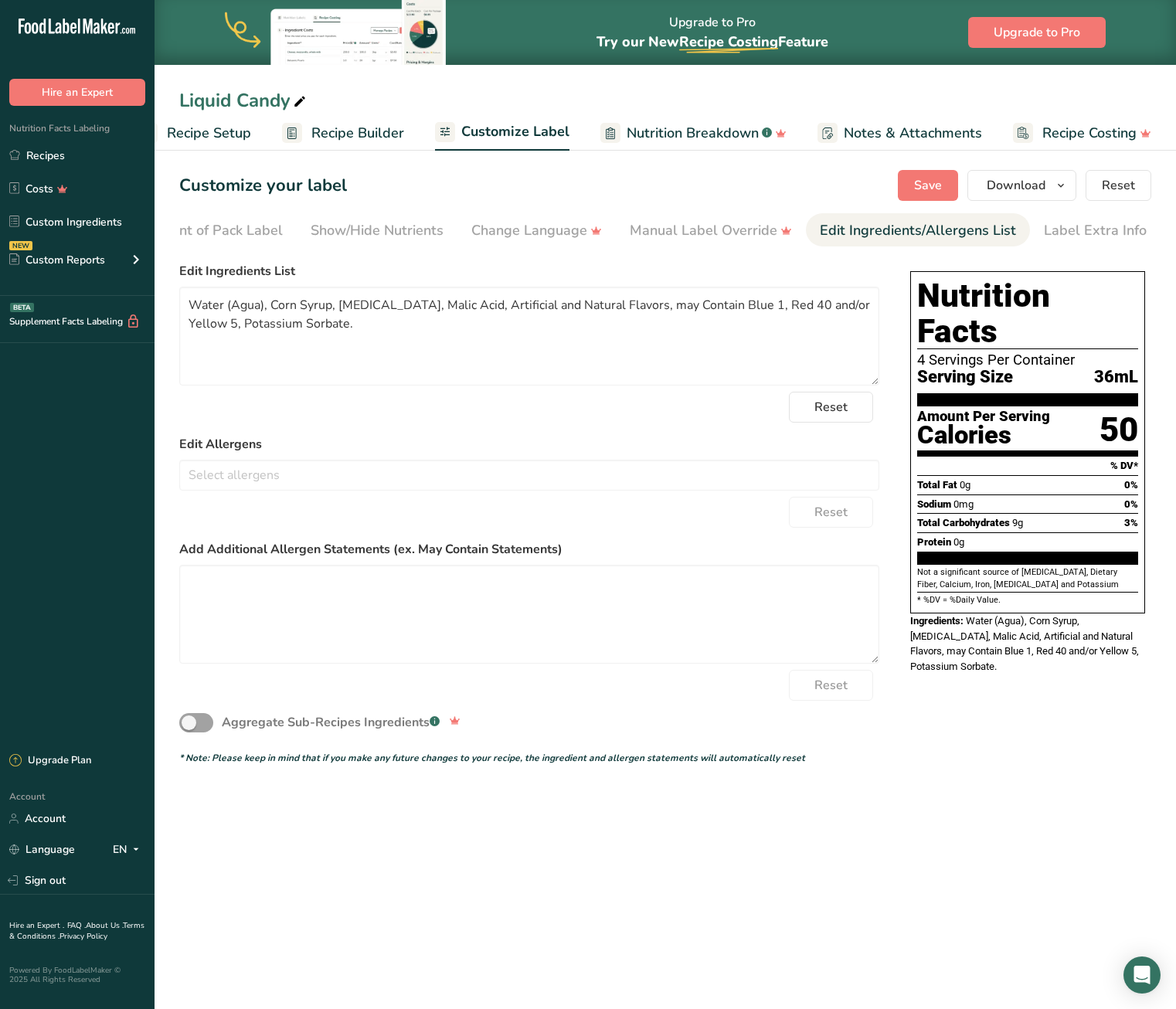
click at [320, 136] on span "Recipe Builder" at bounding box center [358, 133] width 93 height 21
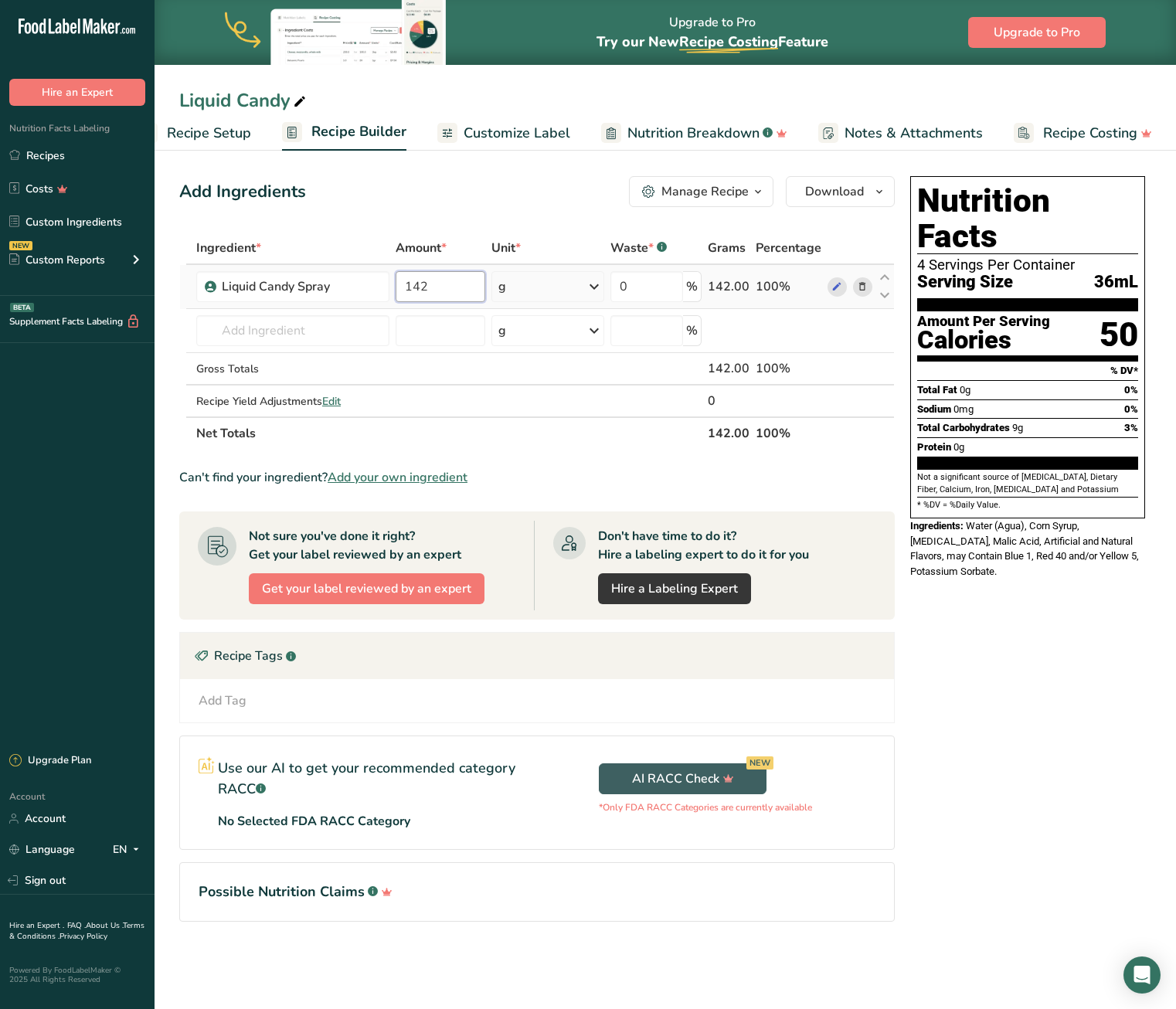
drag, startPoint x: 437, startPoint y: 290, endPoint x: 379, endPoint y: 291, distance: 58.0
click at [395, 291] on input "142" at bounding box center [440, 286] width 90 height 31
type input "120"
click at [917, 592] on div "Nutrition Facts 4 Servings Per Container Serving Size 36mL Amount Per Serving C…" at bounding box center [1027, 571] width 248 height 802
click at [863, 192] on span "Download" at bounding box center [835, 192] width 59 height 19
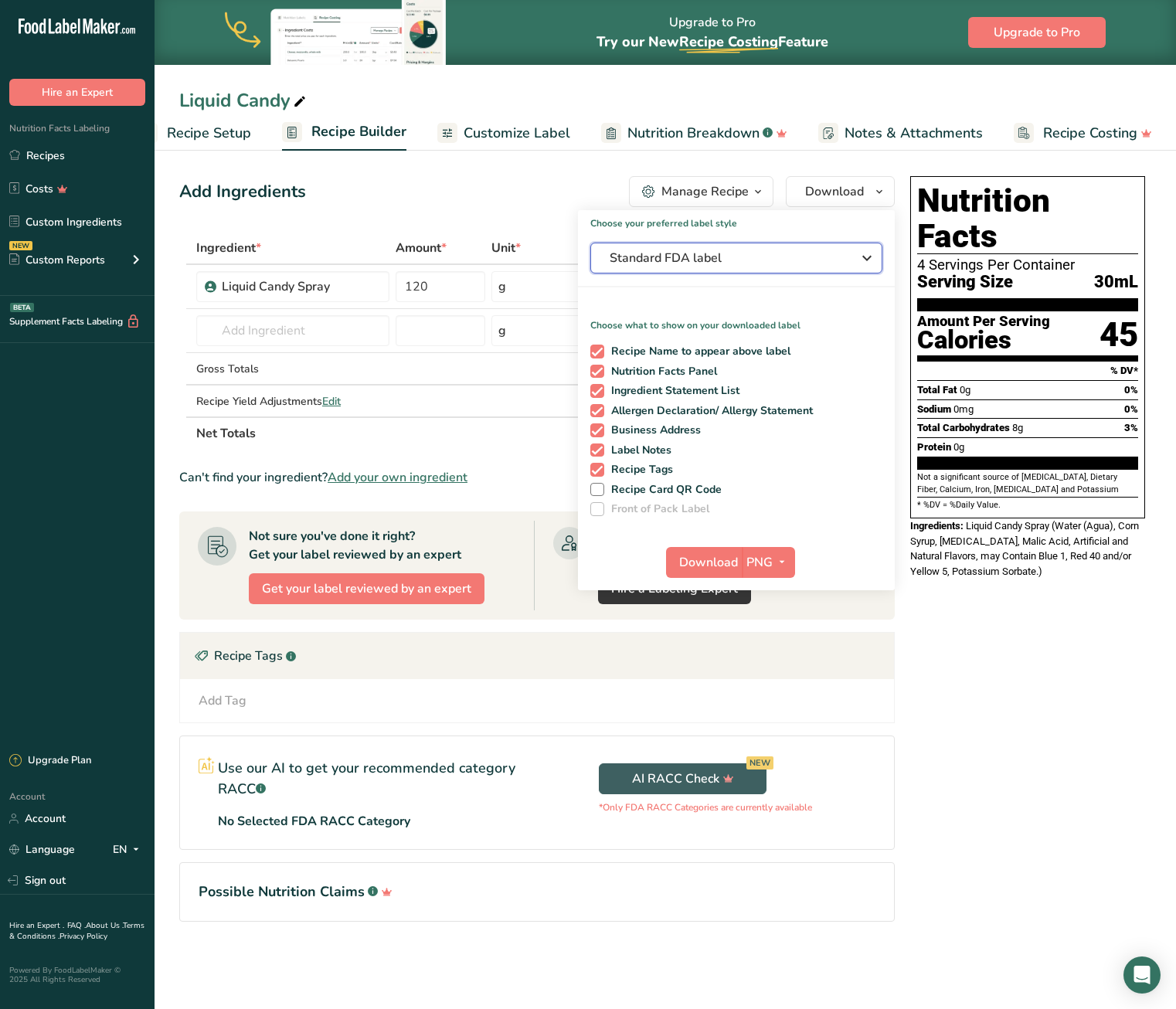
click at [769, 257] on span "Standard FDA label" at bounding box center [726, 259] width 232 height 19
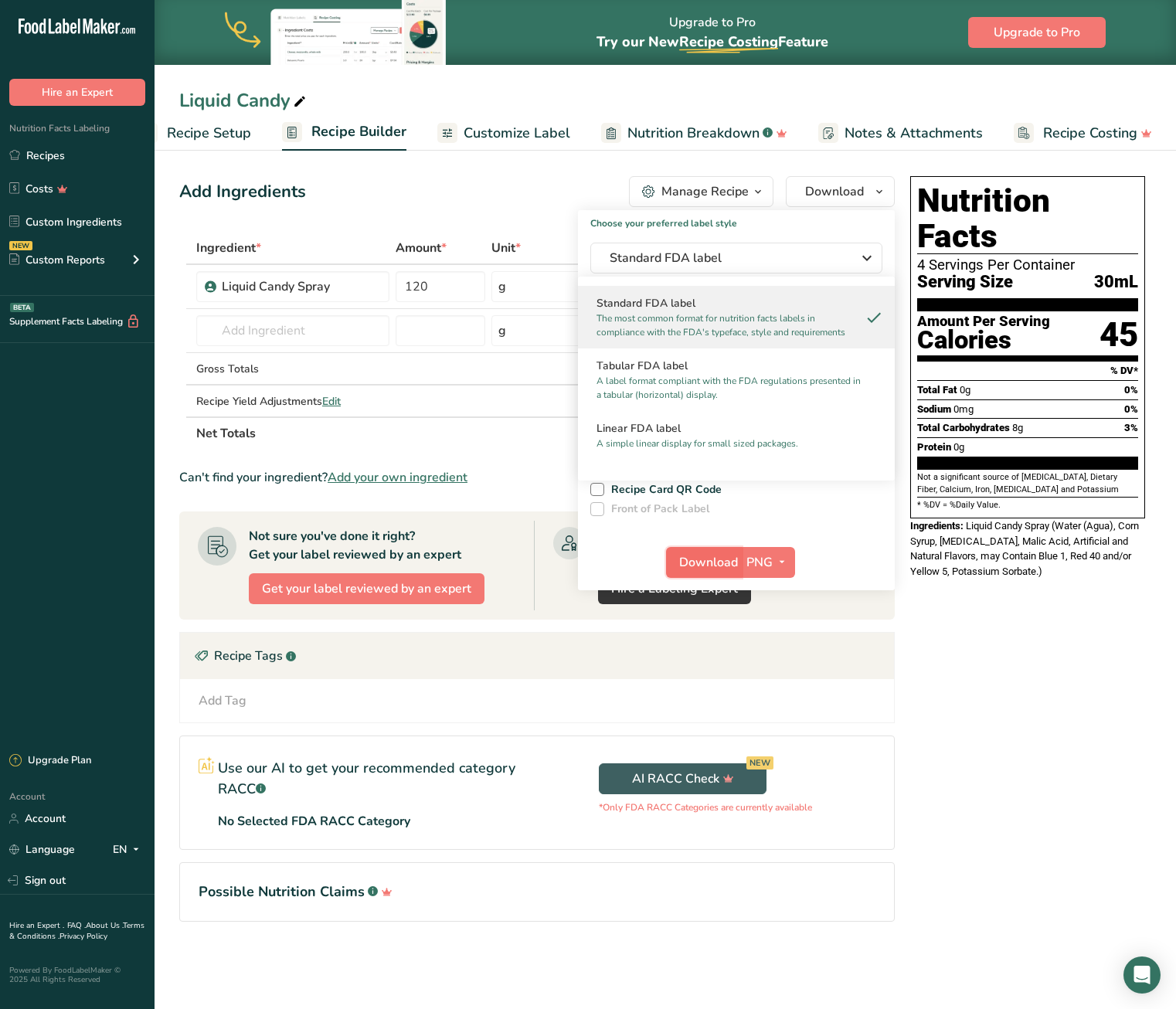
click at [719, 556] on span "Download" at bounding box center [708, 563] width 59 height 19
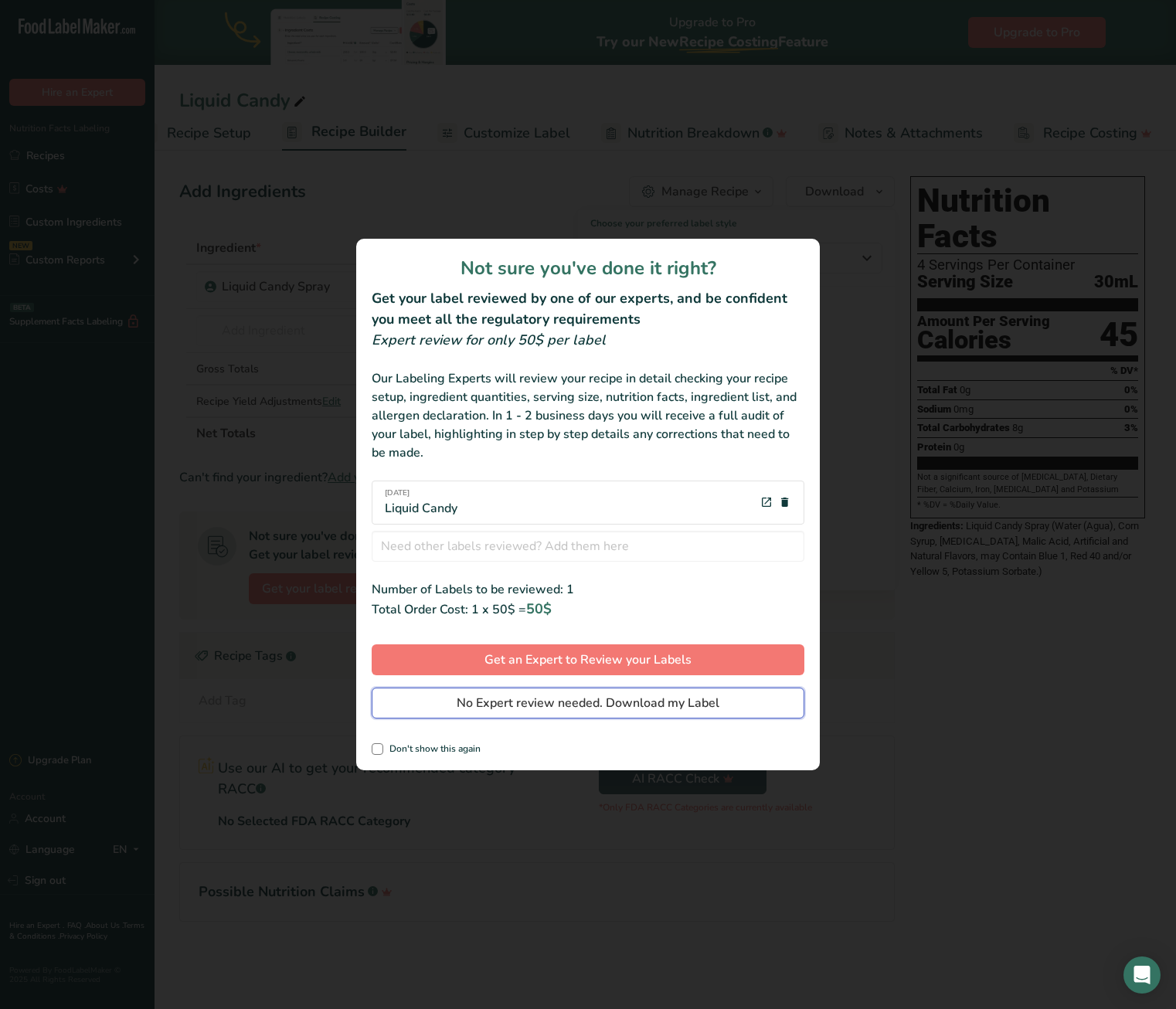
click at [594, 706] on span "No Expert review needed. Download my Label" at bounding box center [588, 703] width 263 height 19
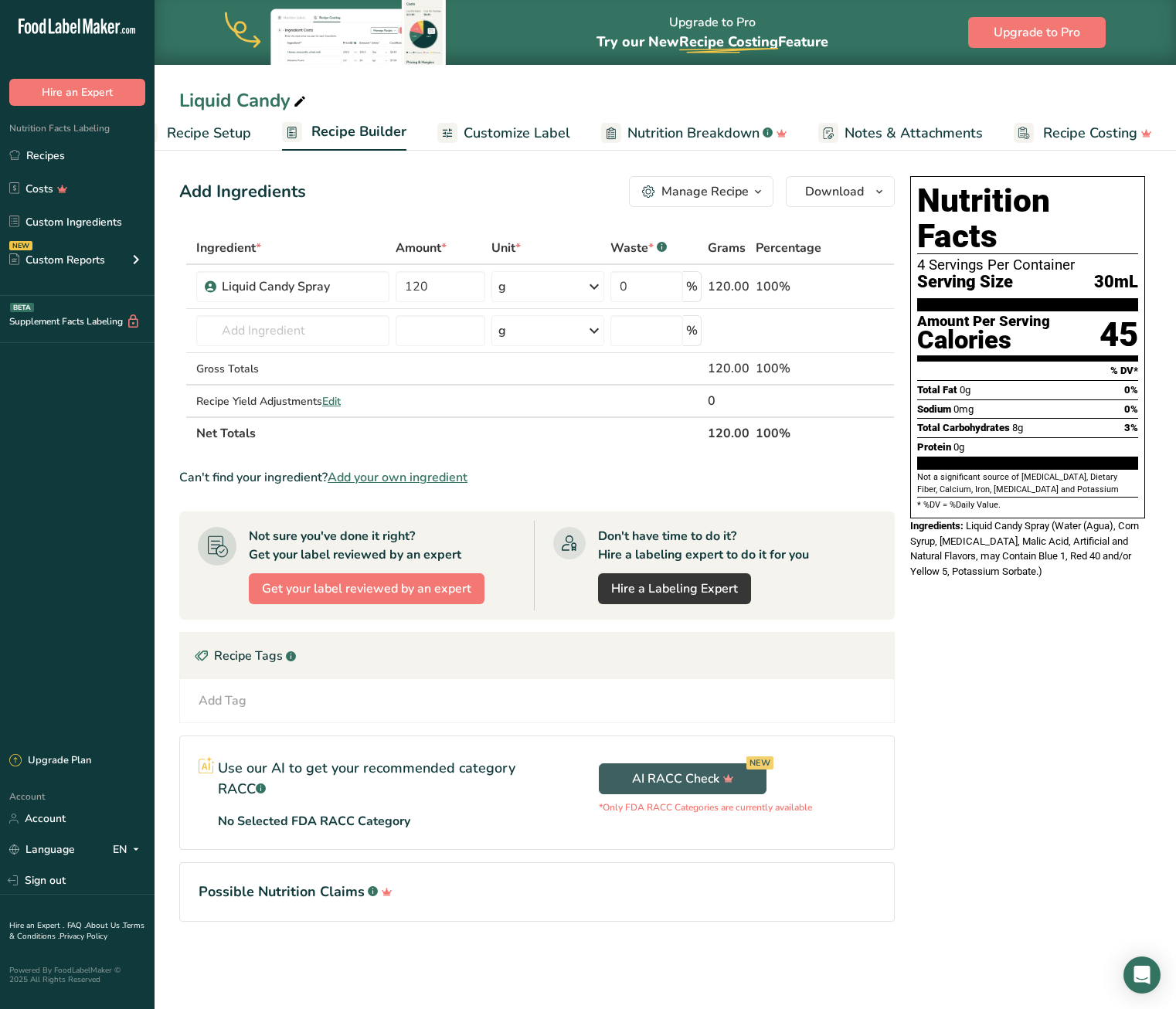
click at [662, 131] on span "Nutrition Breakdown" at bounding box center [693, 133] width 132 height 21
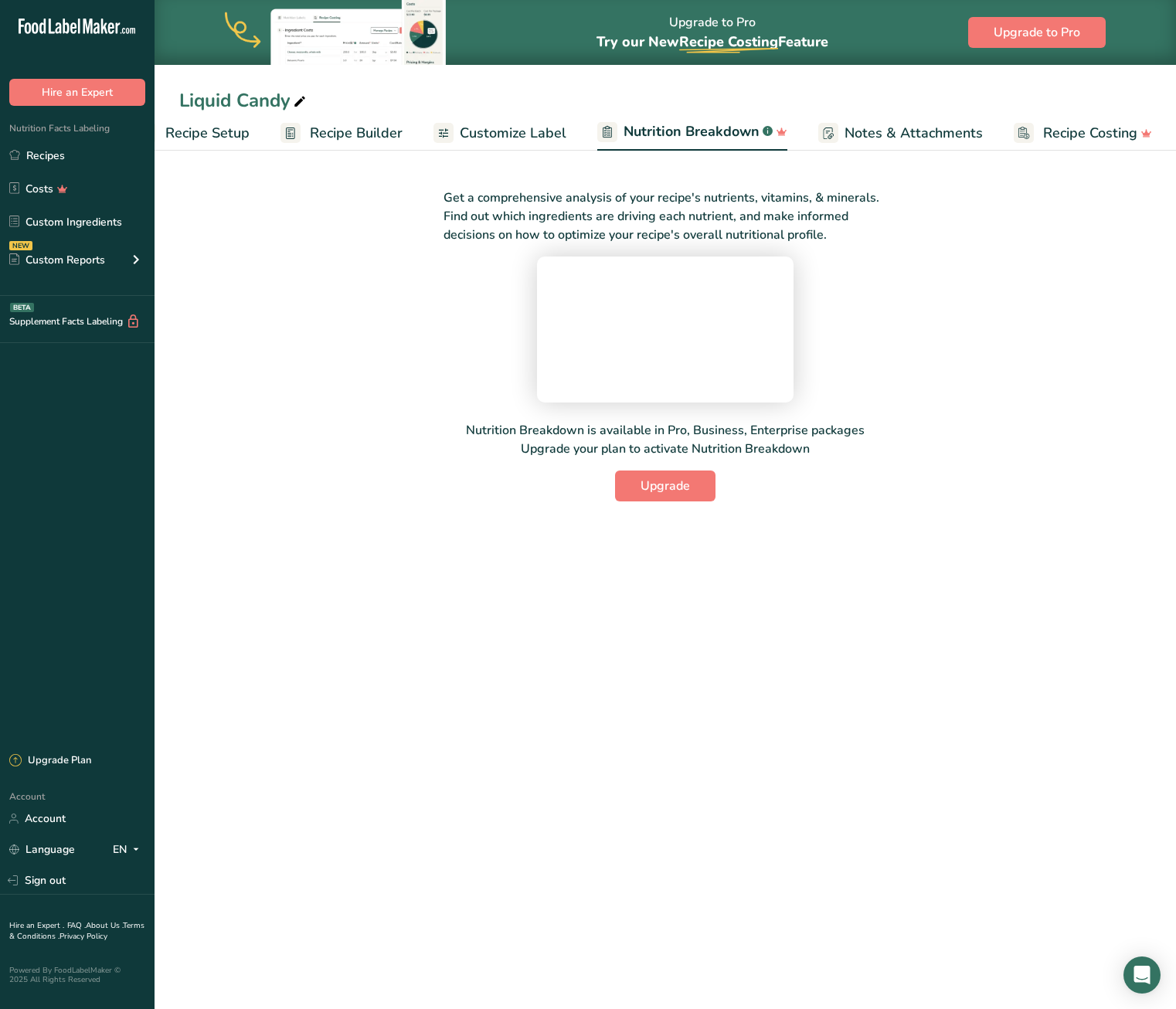
click at [539, 138] on span "Customize Label" at bounding box center [513, 133] width 107 height 21
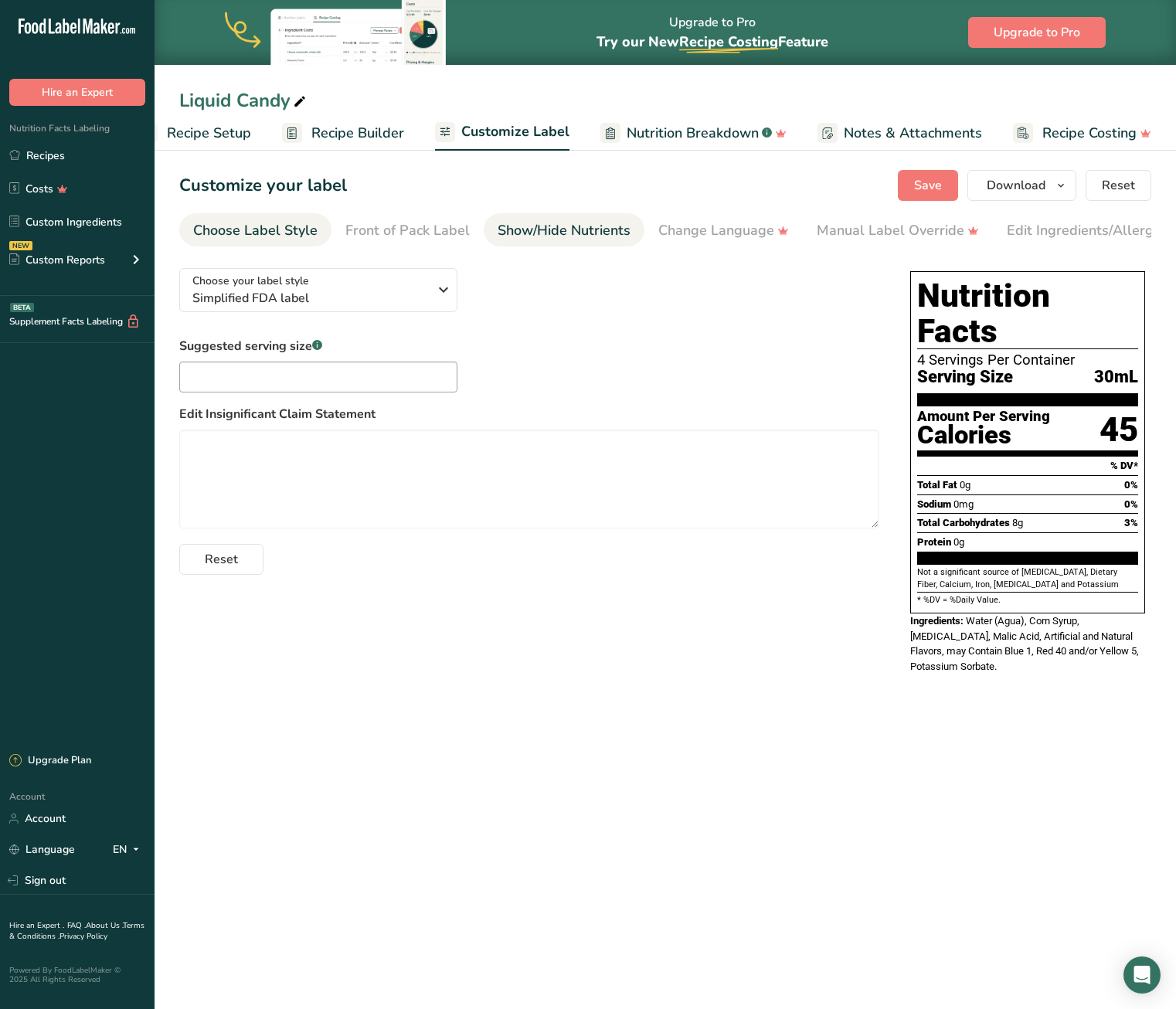
click at [551, 233] on div "Show/Hide Nutrients" at bounding box center [564, 230] width 133 height 21
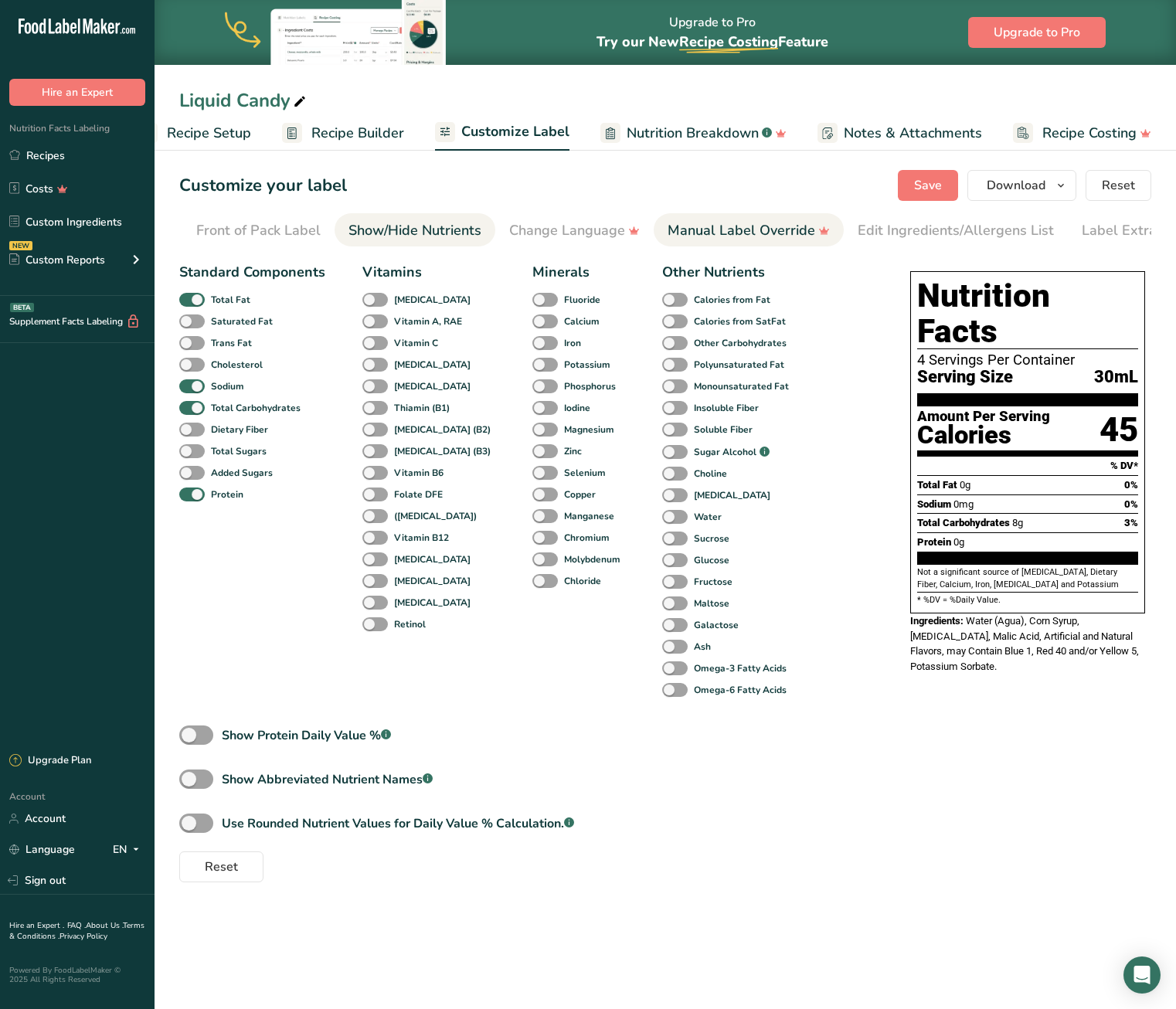
click at [722, 228] on div "Manual Label Override" at bounding box center [748, 230] width 162 height 21
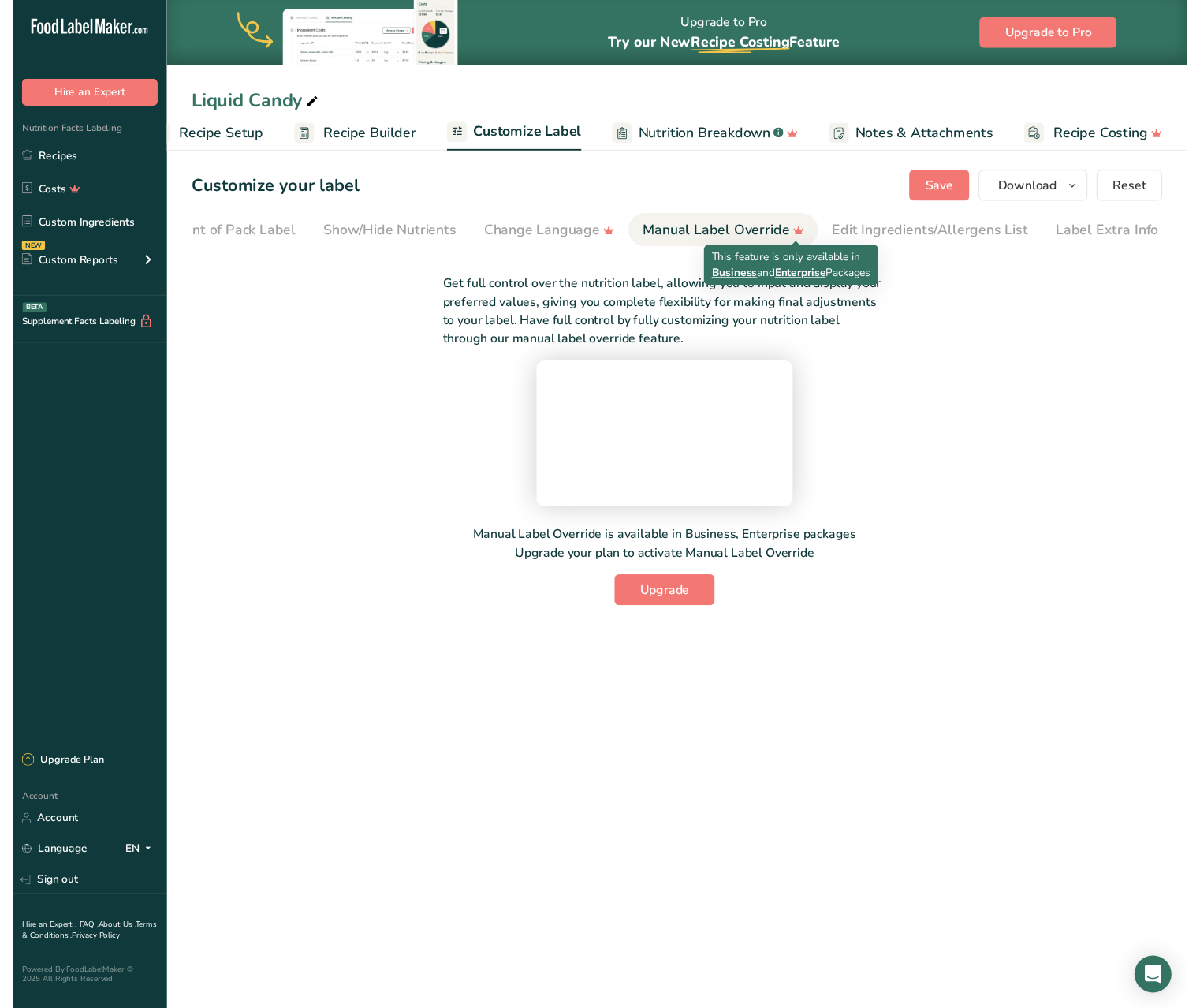
scroll to position [0, 191]
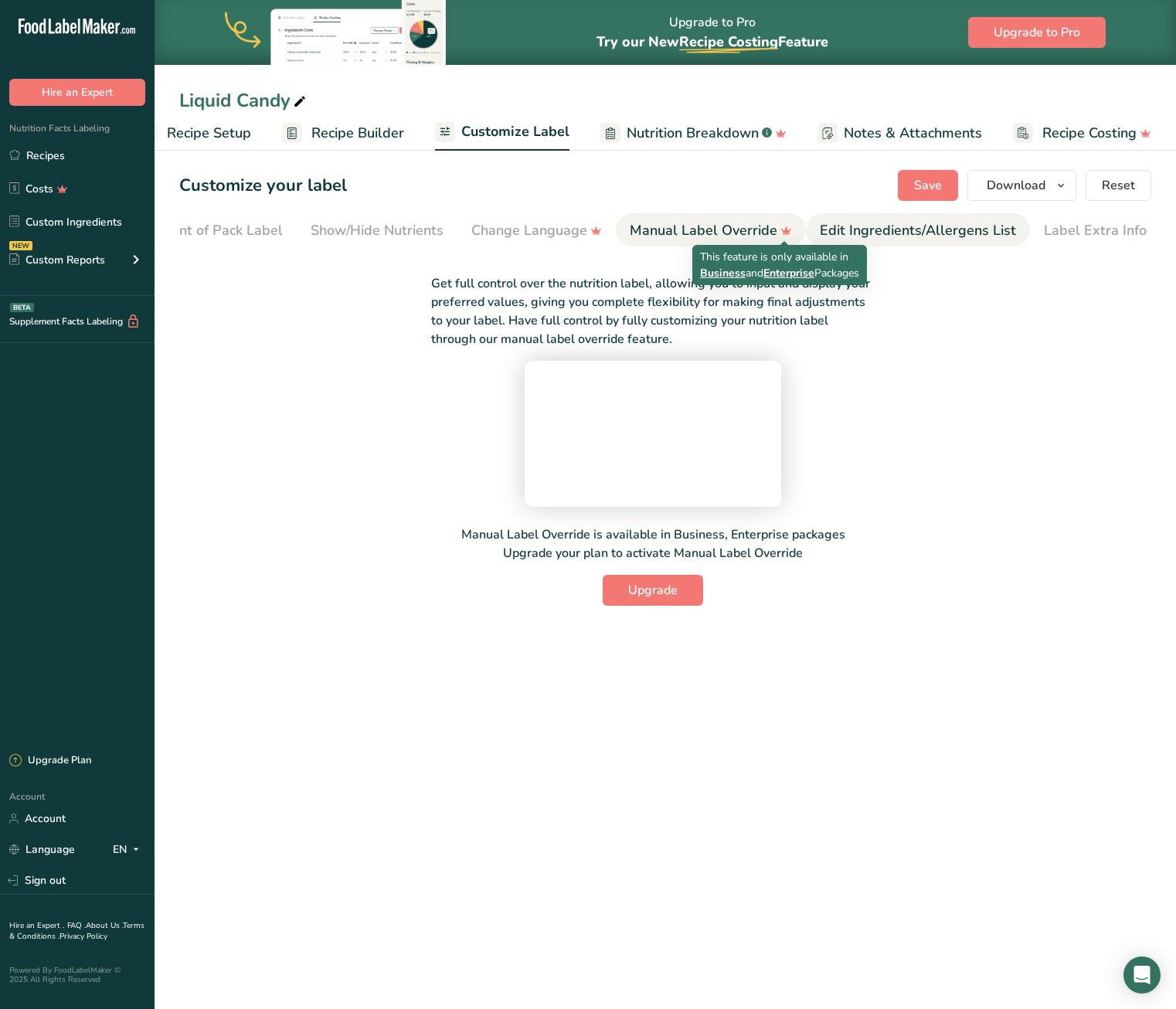
click at [863, 226] on div "Edit Ingredients/Allergens List" at bounding box center [918, 230] width 197 height 21
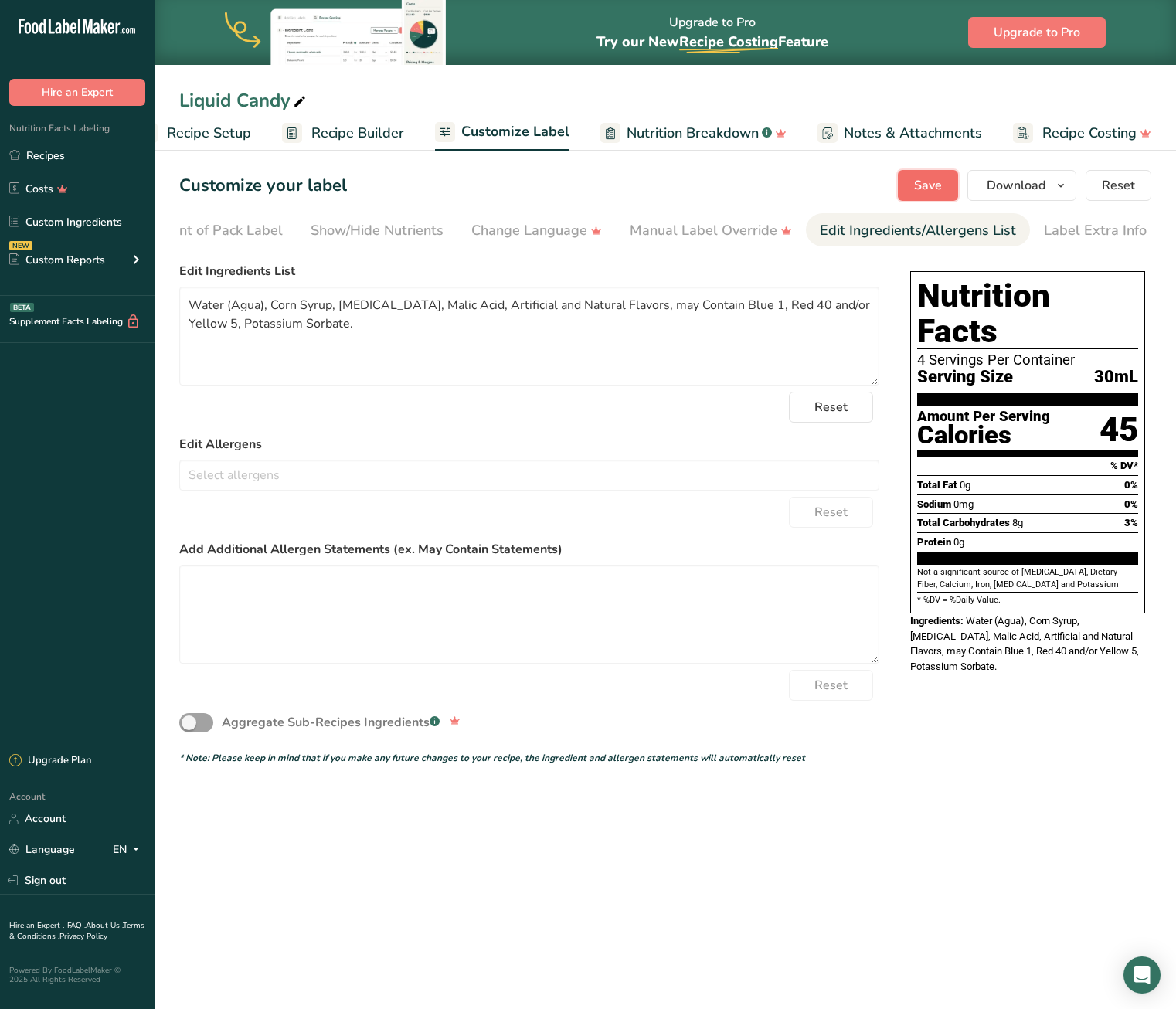
click at [942, 182] on span "Save" at bounding box center [928, 185] width 28 height 19
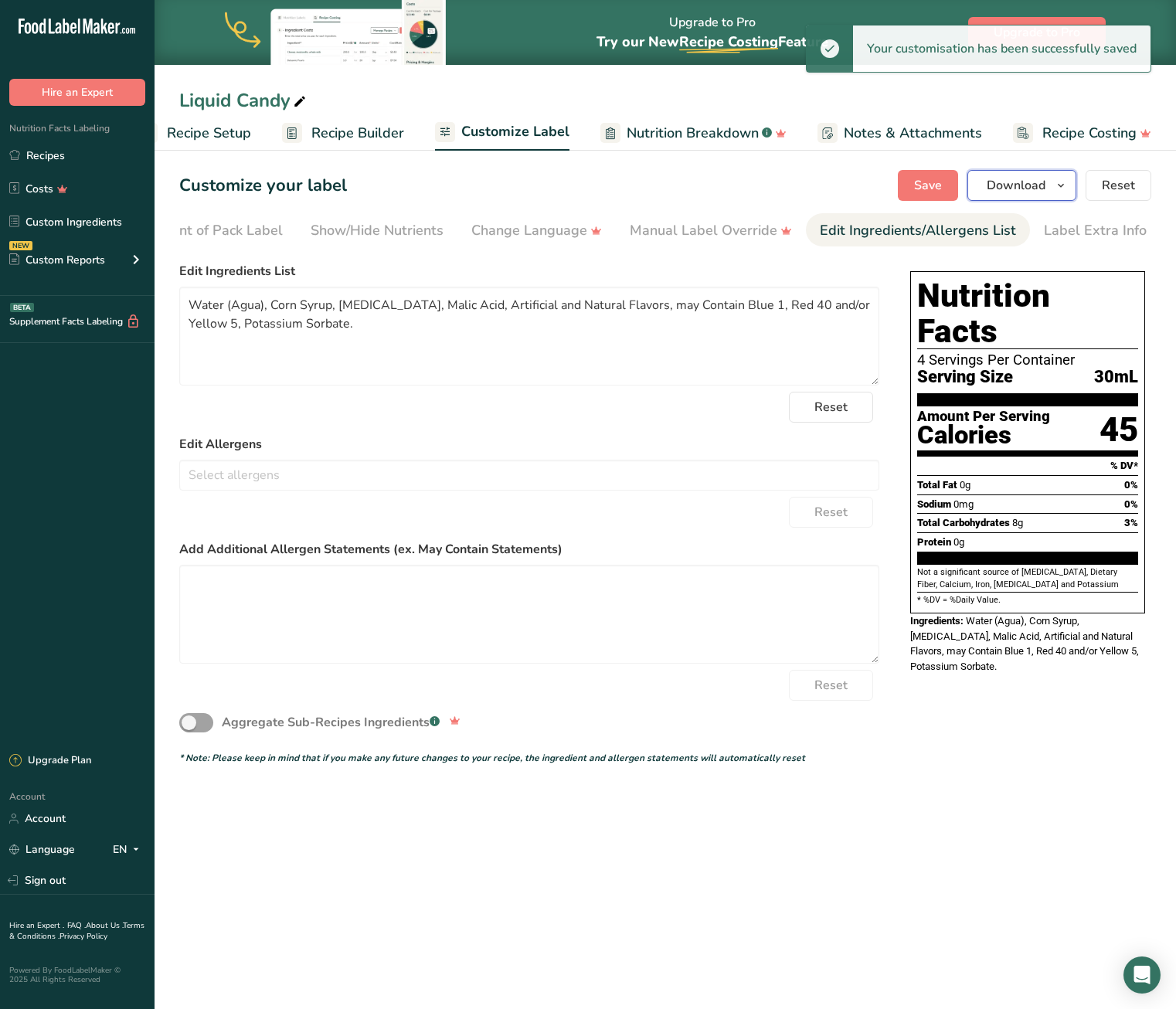
click at [998, 181] on span "Download" at bounding box center [1016, 185] width 59 height 19
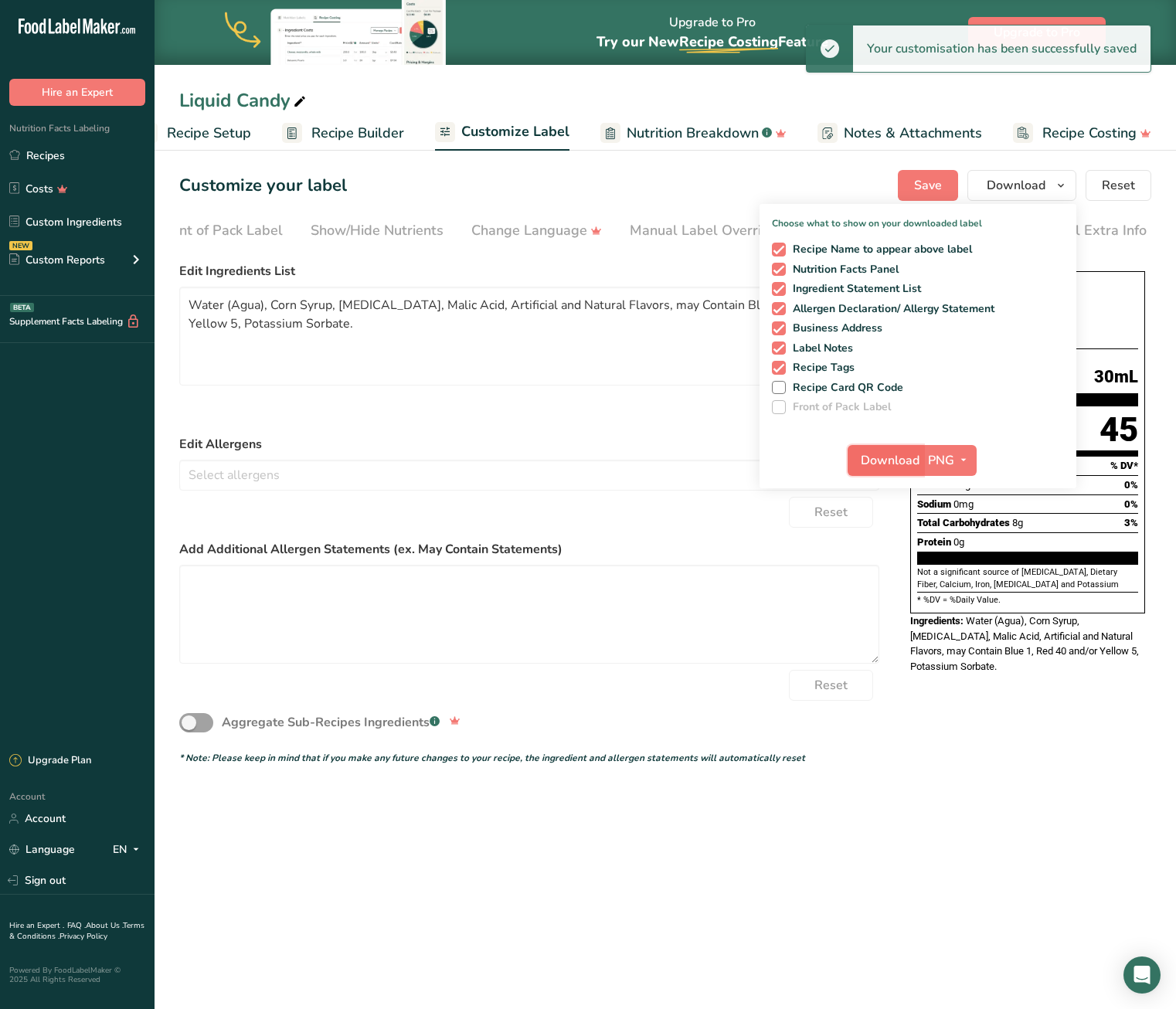
click at [895, 454] on span "Download" at bounding box center [890, 460] width 59 height 19
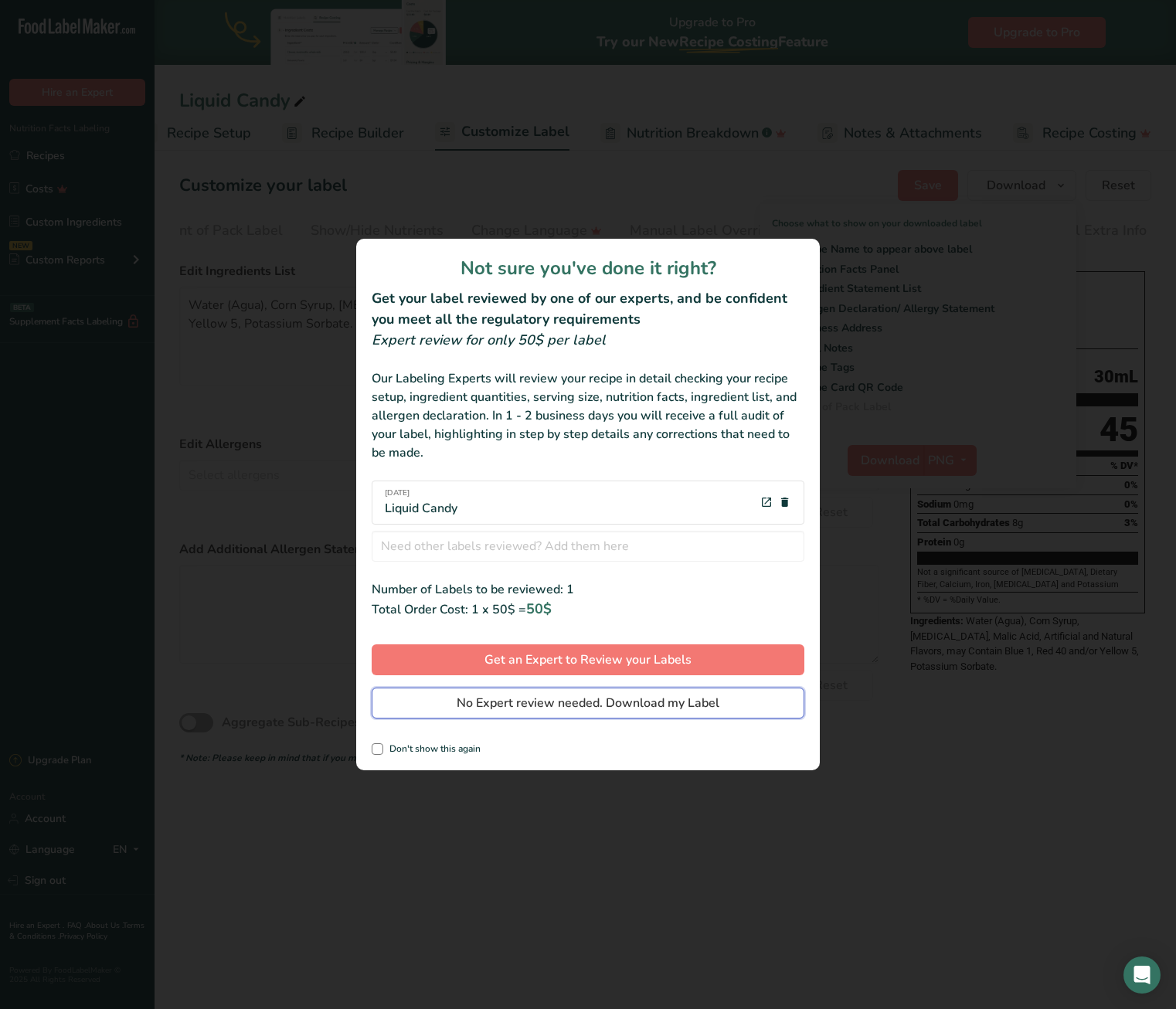
click at [562, 712] on span "No Expert review needed. Download my Label" at bounding box center [588, 703] width 263 height 19
